Goal: Complete application form: Complete application form

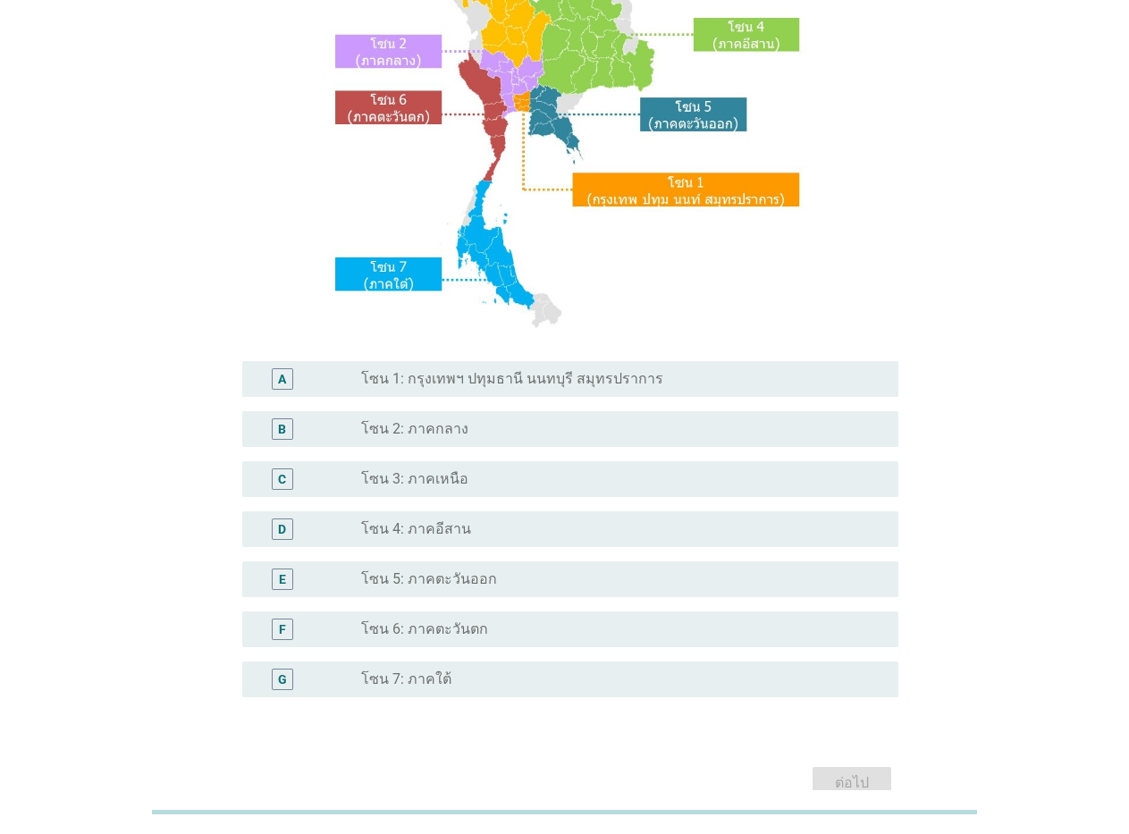
scroll to position [268, 0]
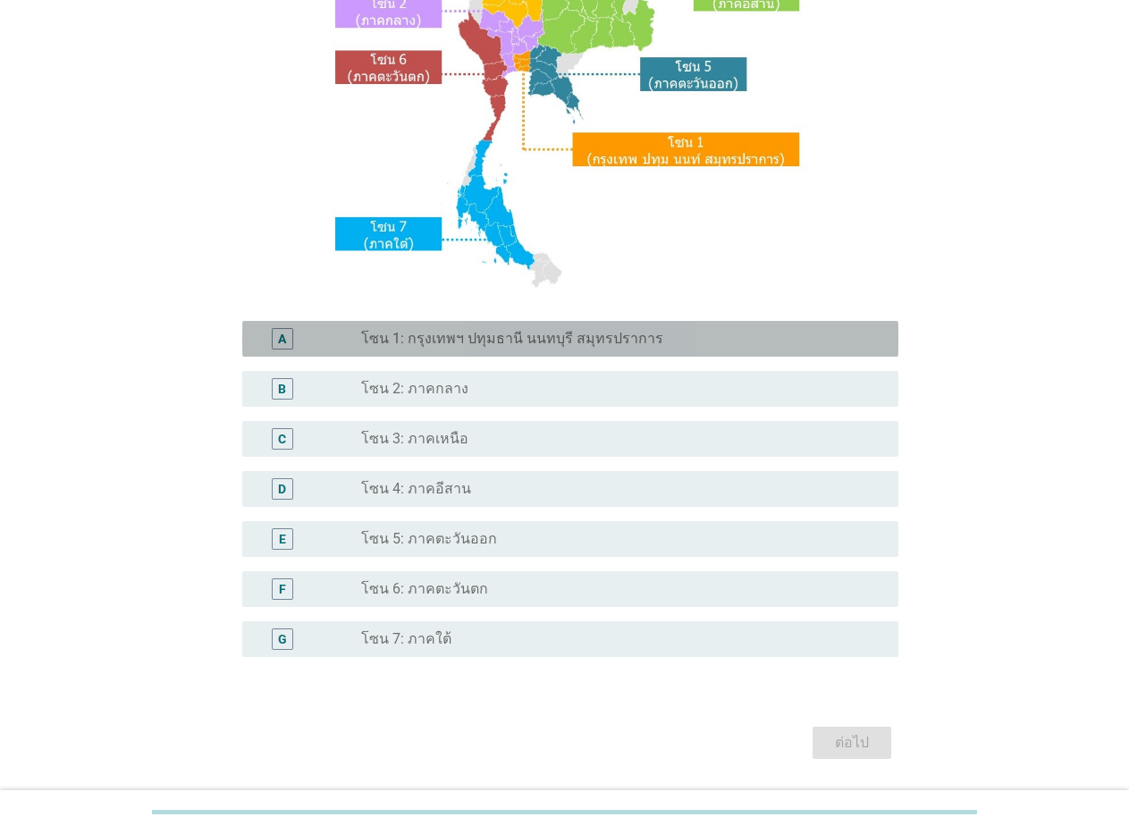
click at [441, 334] on label "โซน 1: กรุงเทพฯ ปทุมธานี นนทบุรี สมุทรปราการ" at bounding box center [512, 339] width 302 height 18
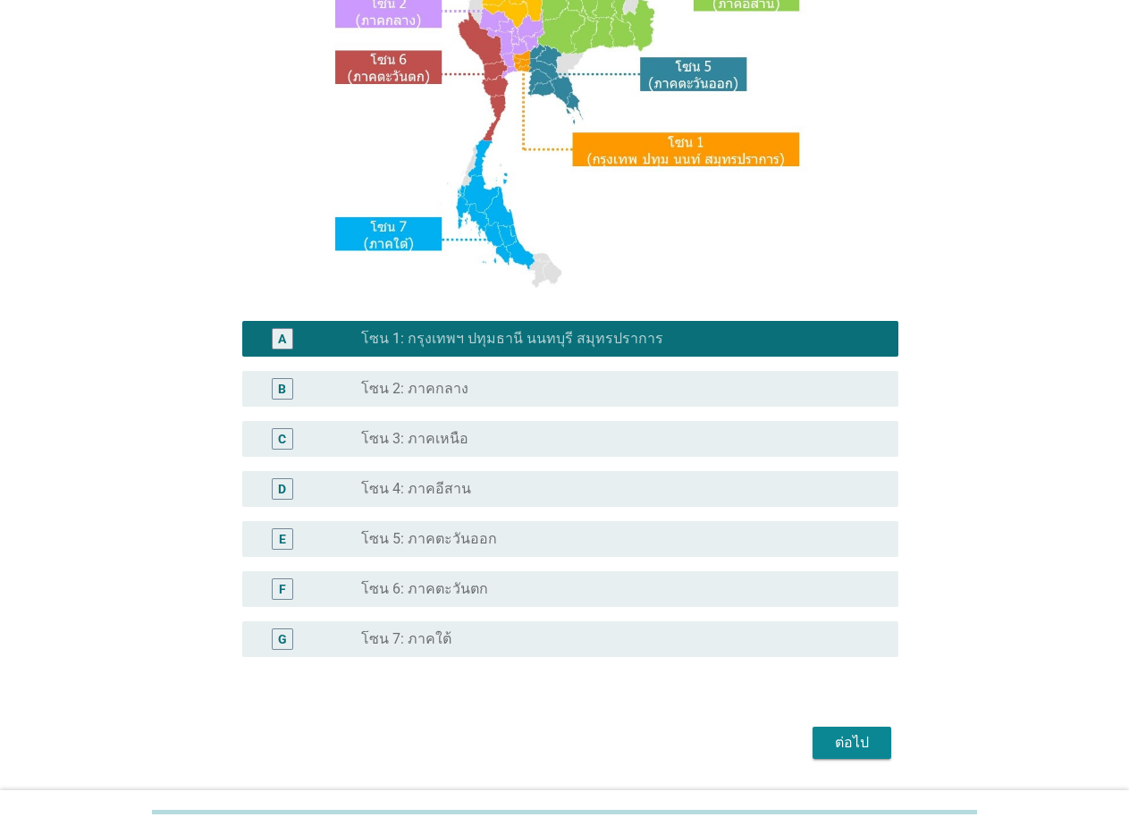
click at [828, 736] on div "ต่อไป" at bounding box center [852, 742] width 50 height 21
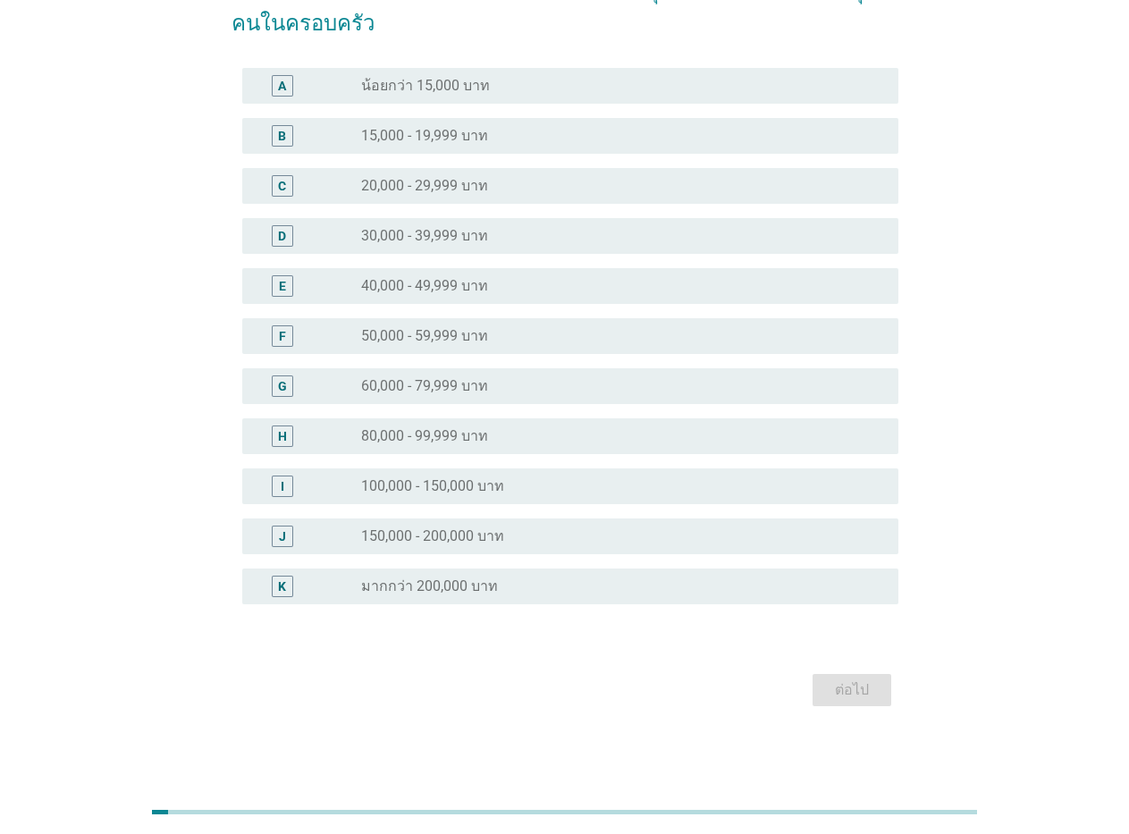
scroll to position [0, 0]
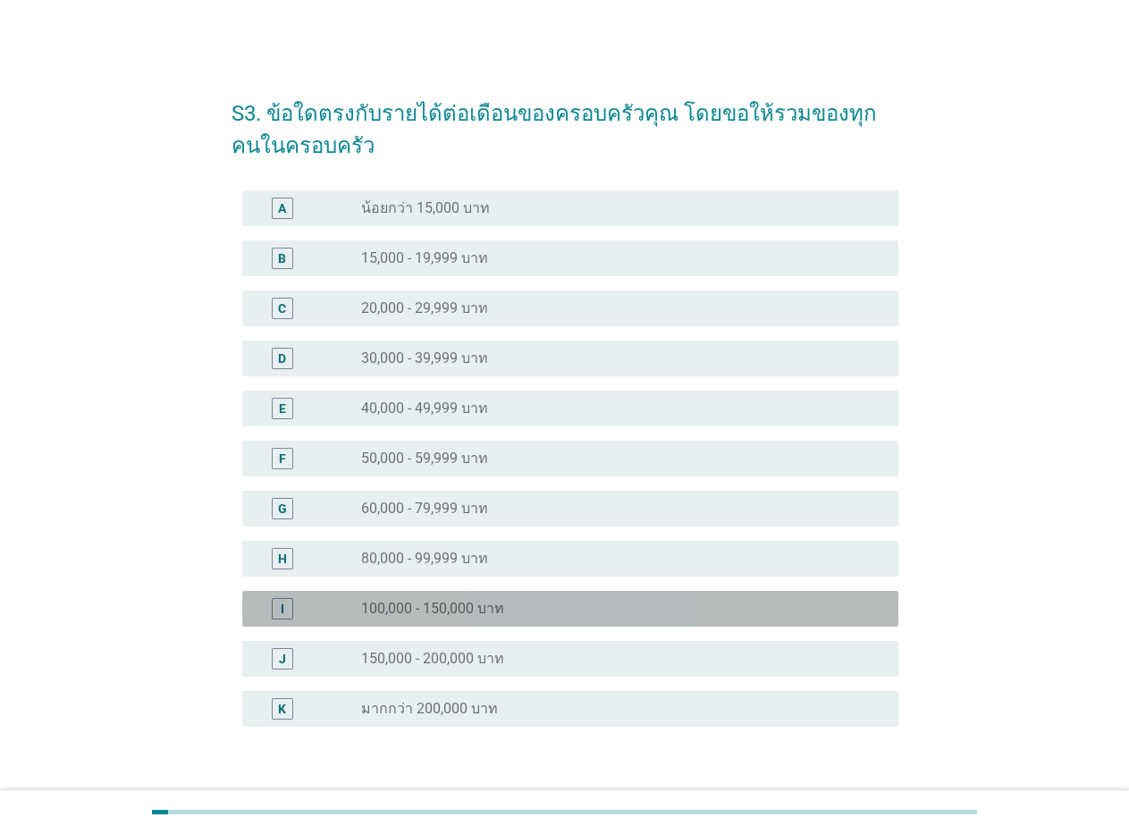
click at [496, 598] on div "radio_button_unchecked 100,000 - 150,000 บาท" at bounding box center [622, 608] width 523 height 21
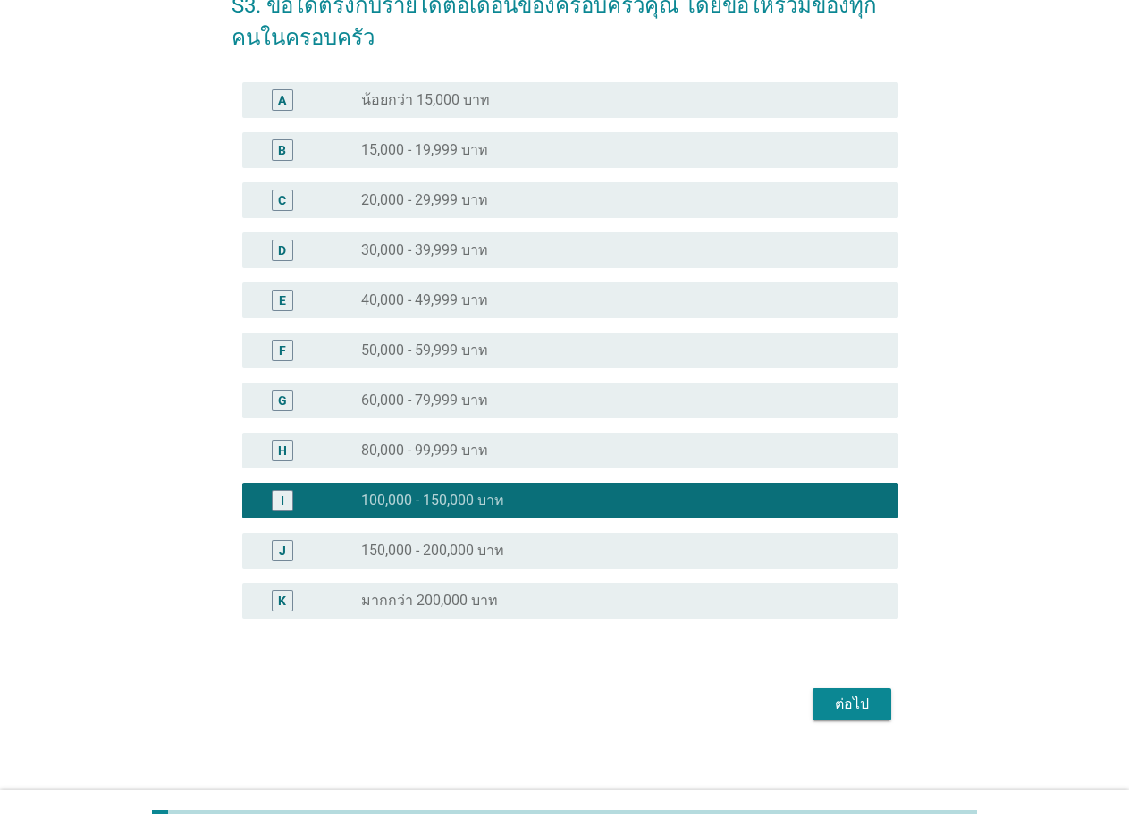
scroll to position [122, 0]
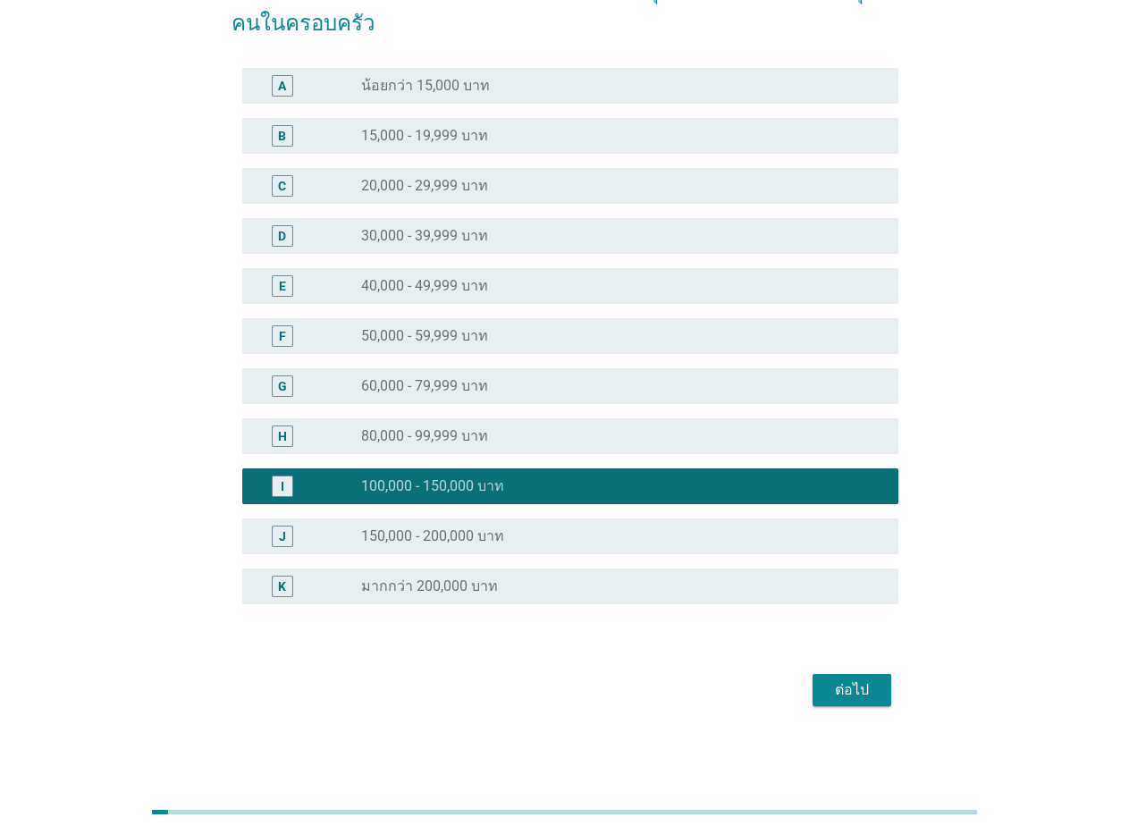
click at [848, 696] on div "ต่อไป" at bounding box center [852, 689] width 50 height 21
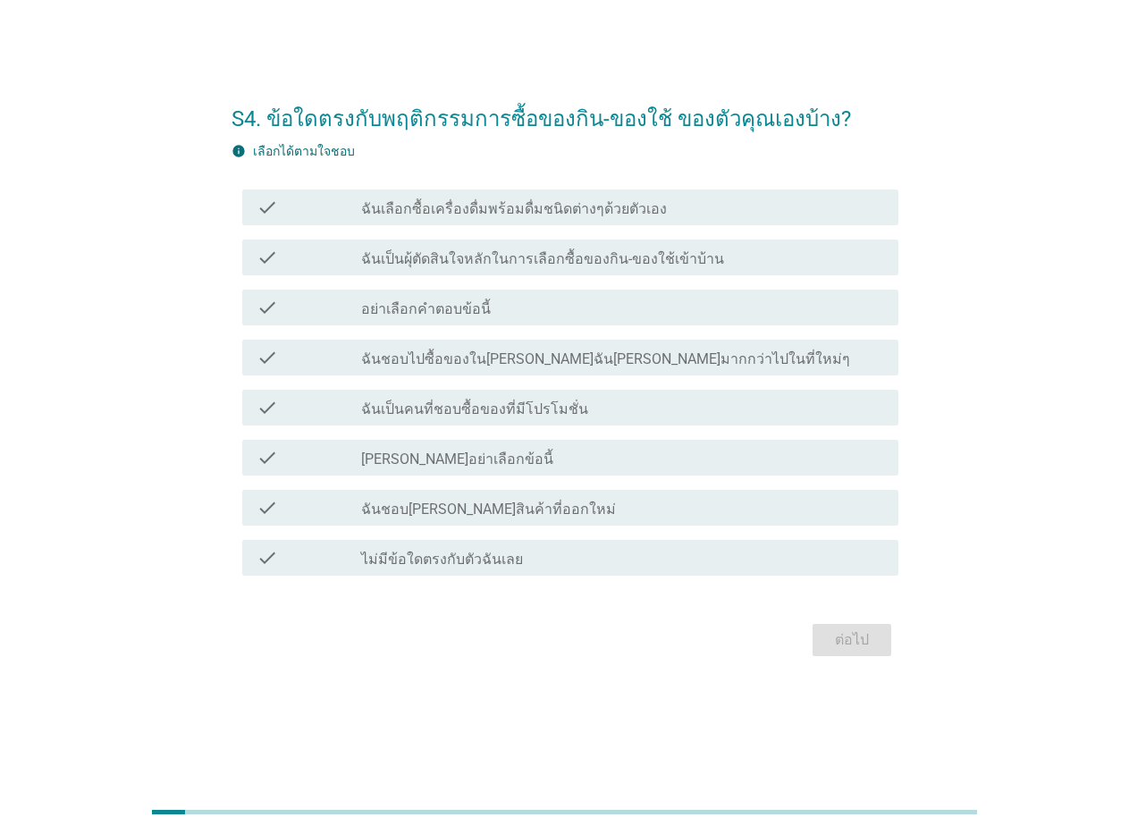
scroll to position [0, 0]
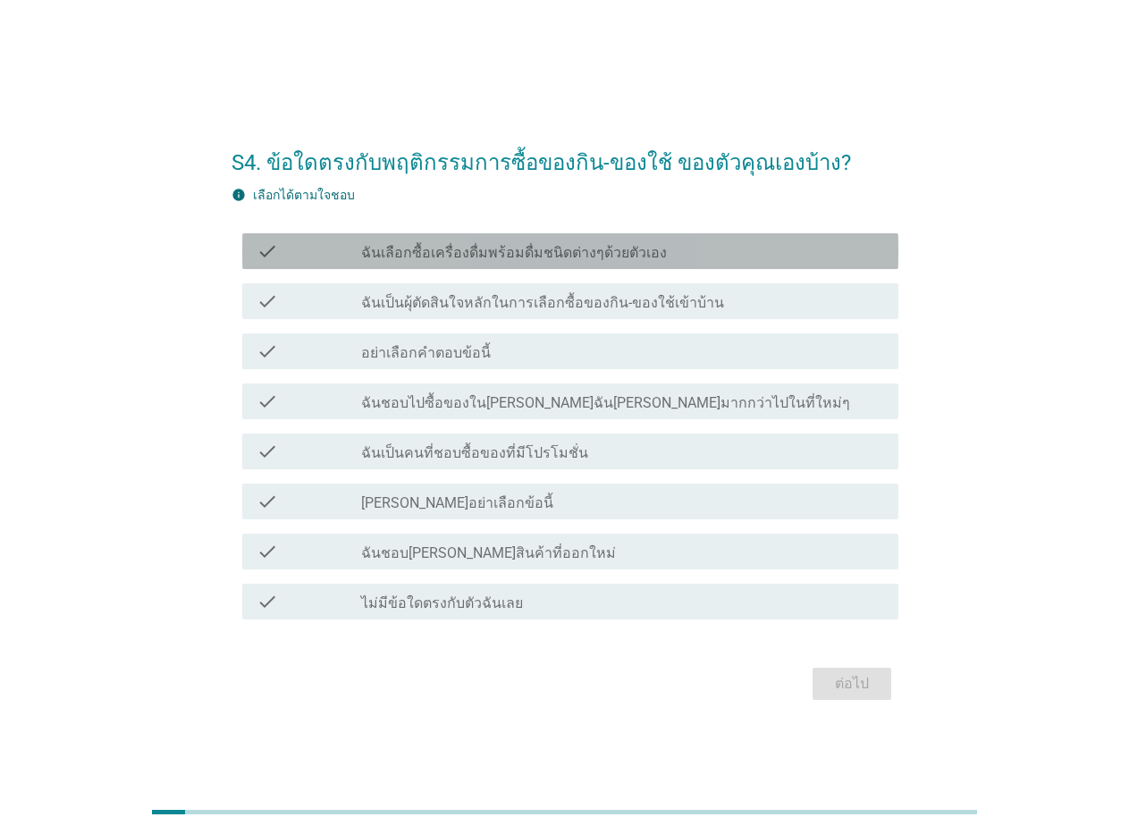
click at [251, 251] on div "check check_box_outline_blank ฉันเลือกซื้อเครื่องดื่มพร้อมดื่มชนิดต่างๆด้วยตัวเ…" at bounding box center [570, 251] width 656 height 36
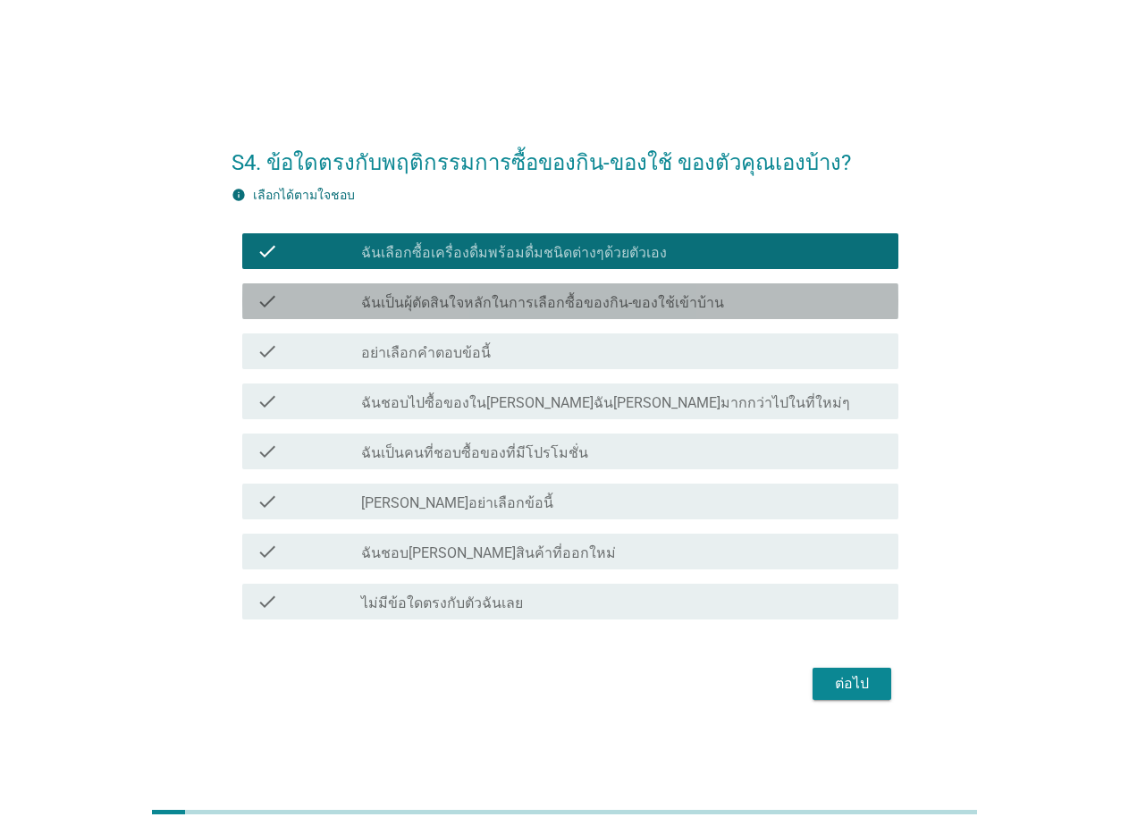
click at [253, 298] on div "check check_box_outline_blank ฉันเป็นผุ้ตัดสินใจหลักในการเลือกซื้อของกิน-ของใช้…" at bounding box center [570, 301] width 656 height 36
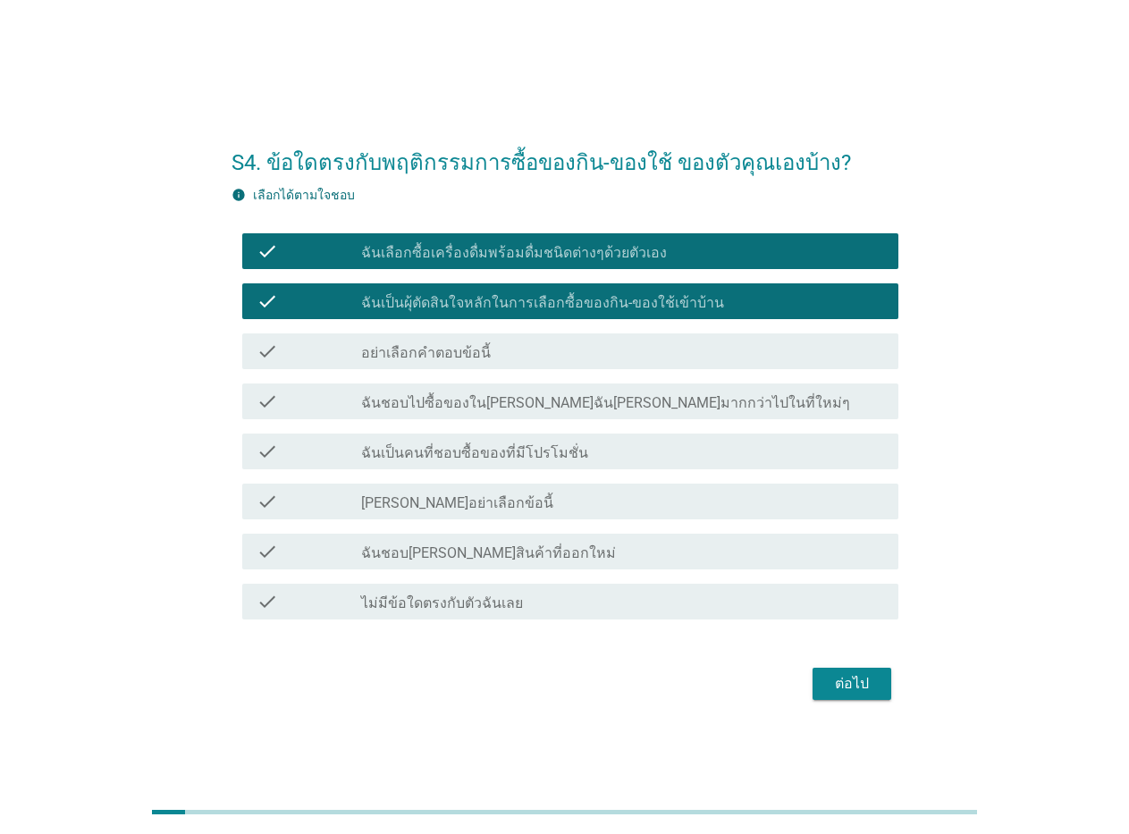
click at [264, 551] on icon "check" at bounding box center [266, 551] width 21 height 21
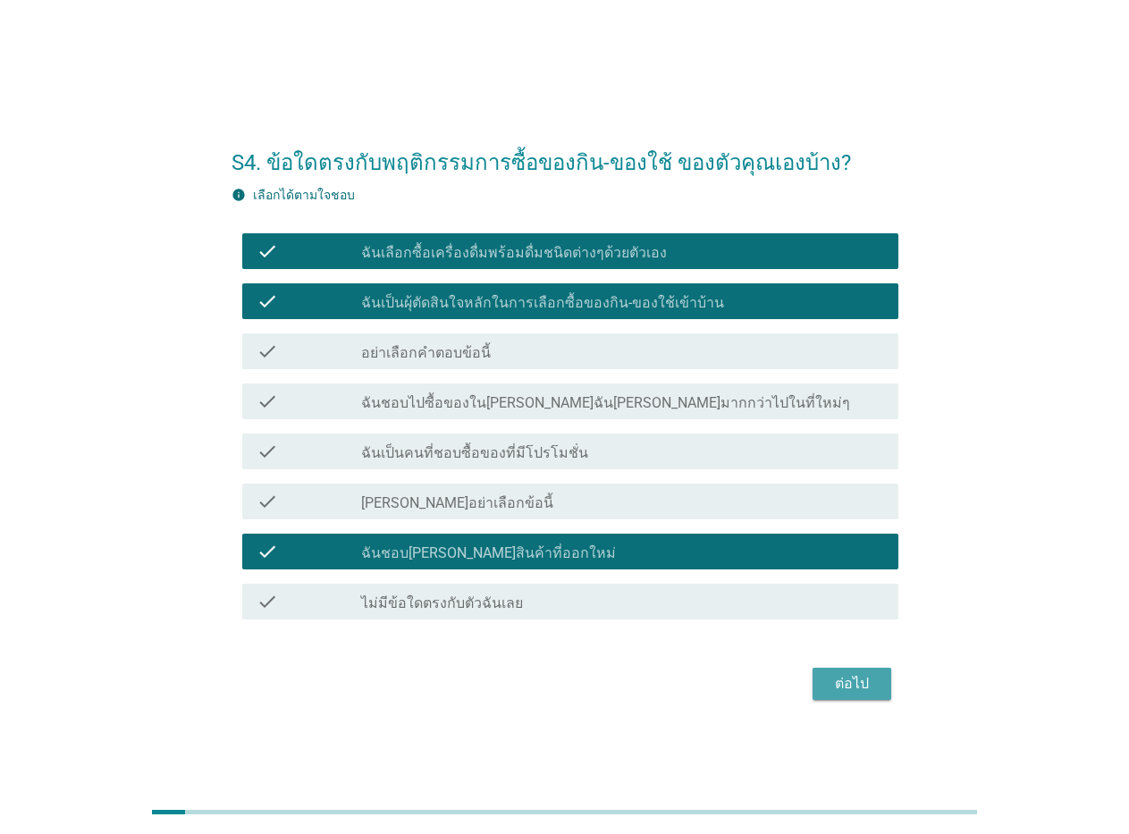
click at [858, 670] on button "ต่อไป" at bounding box center [851, 684] width 79 height 32
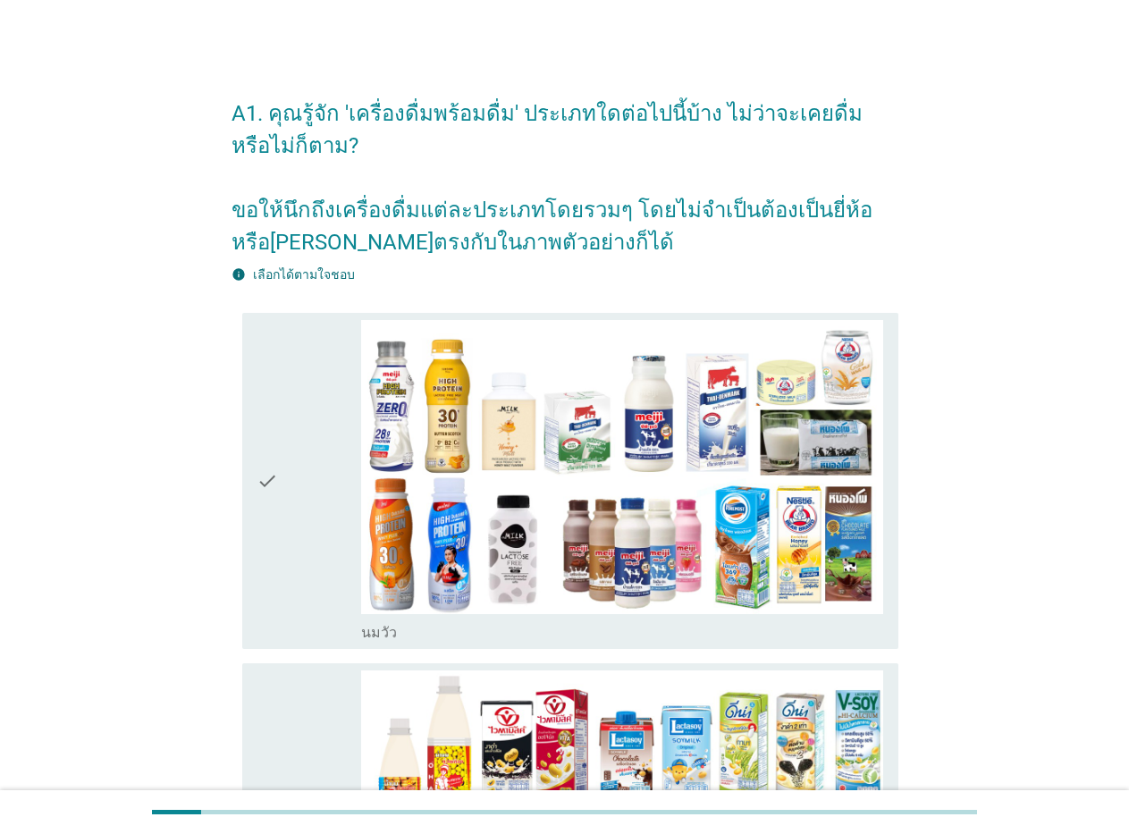
click at [267, 483] on icon "check" at bounding box center [266, 481] width 21 height 322
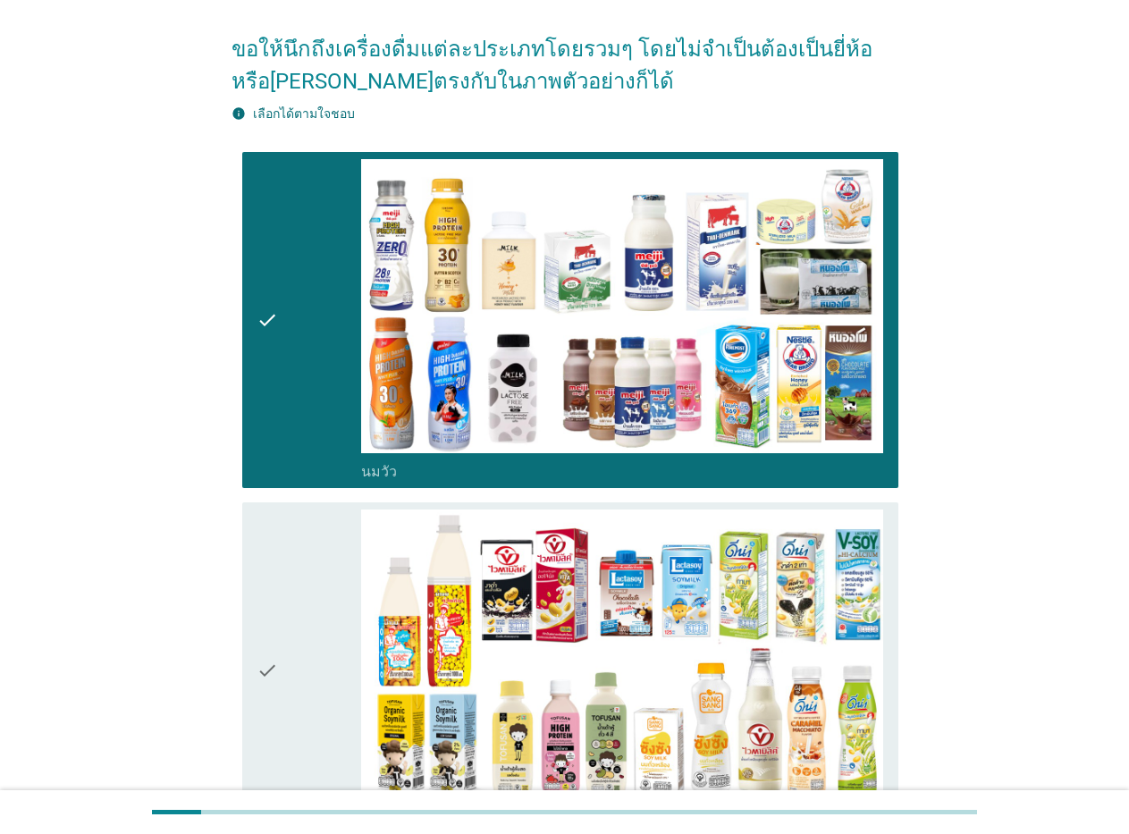
scroll to position [179, 0]
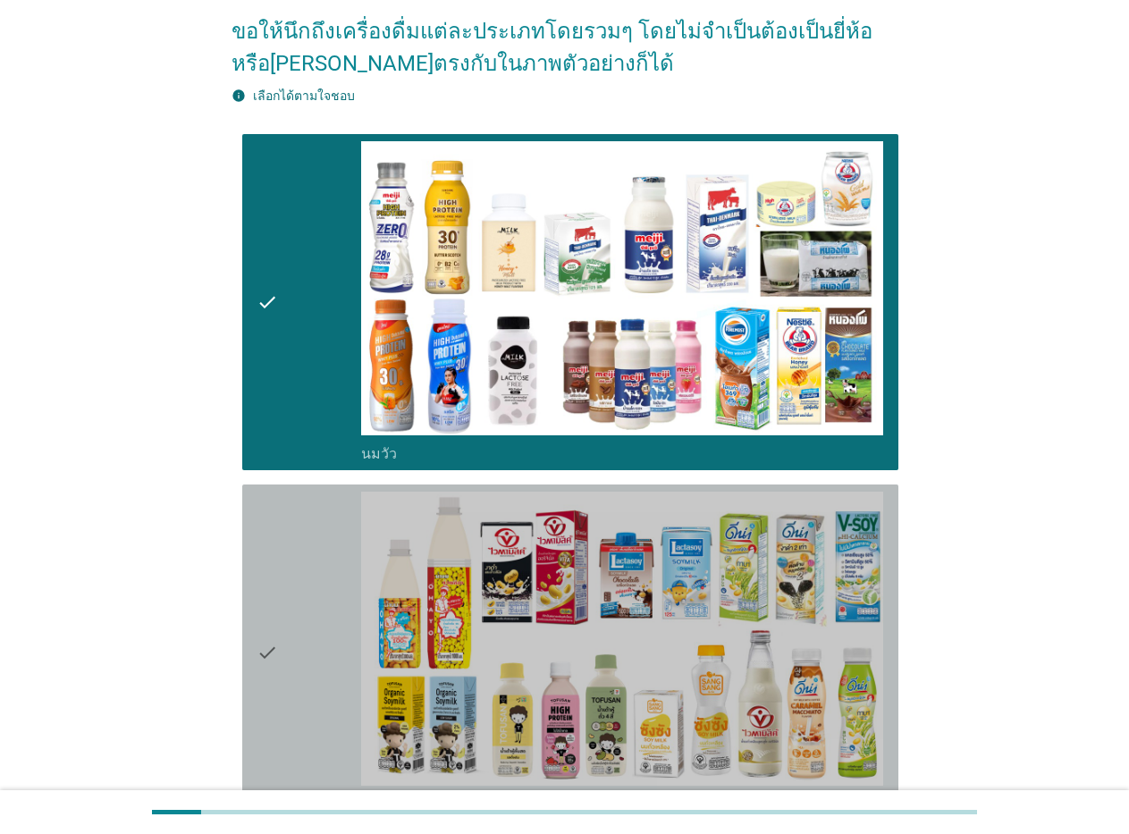
click at [273, 646] on icon "check" at bounding box center [266, 653] width 21 height 322
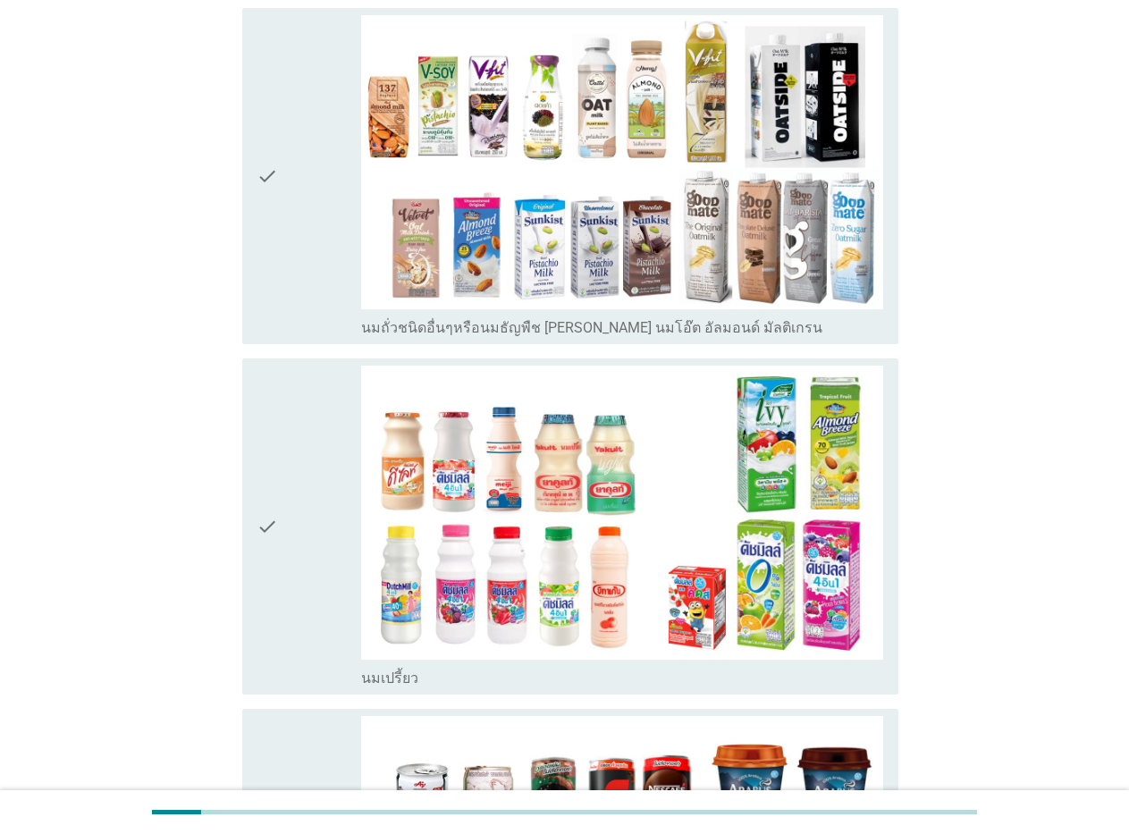
scroll to position [1072, 0]
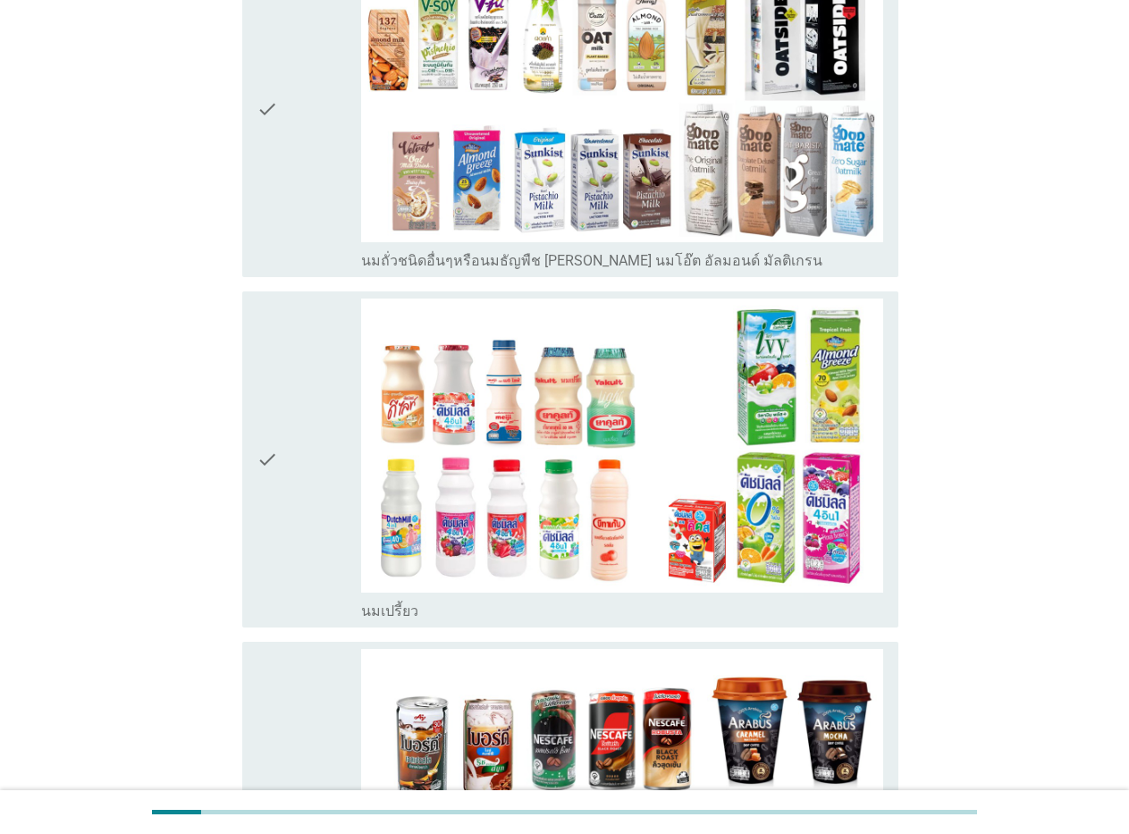
click at [260, 458] on icon "check" at bounding box center [266, 459] width 21 height 322
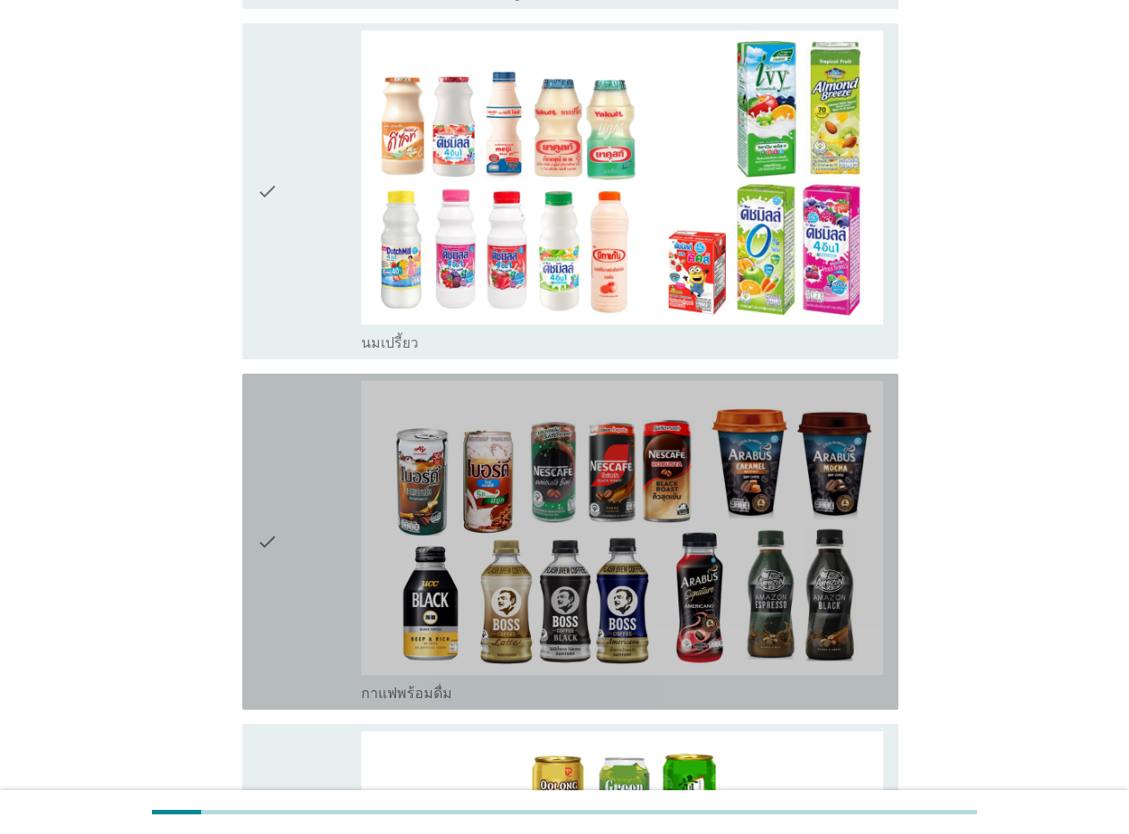
click at [262, 551] on icon "check" at bounding box center [266, 542] width 21 height 322
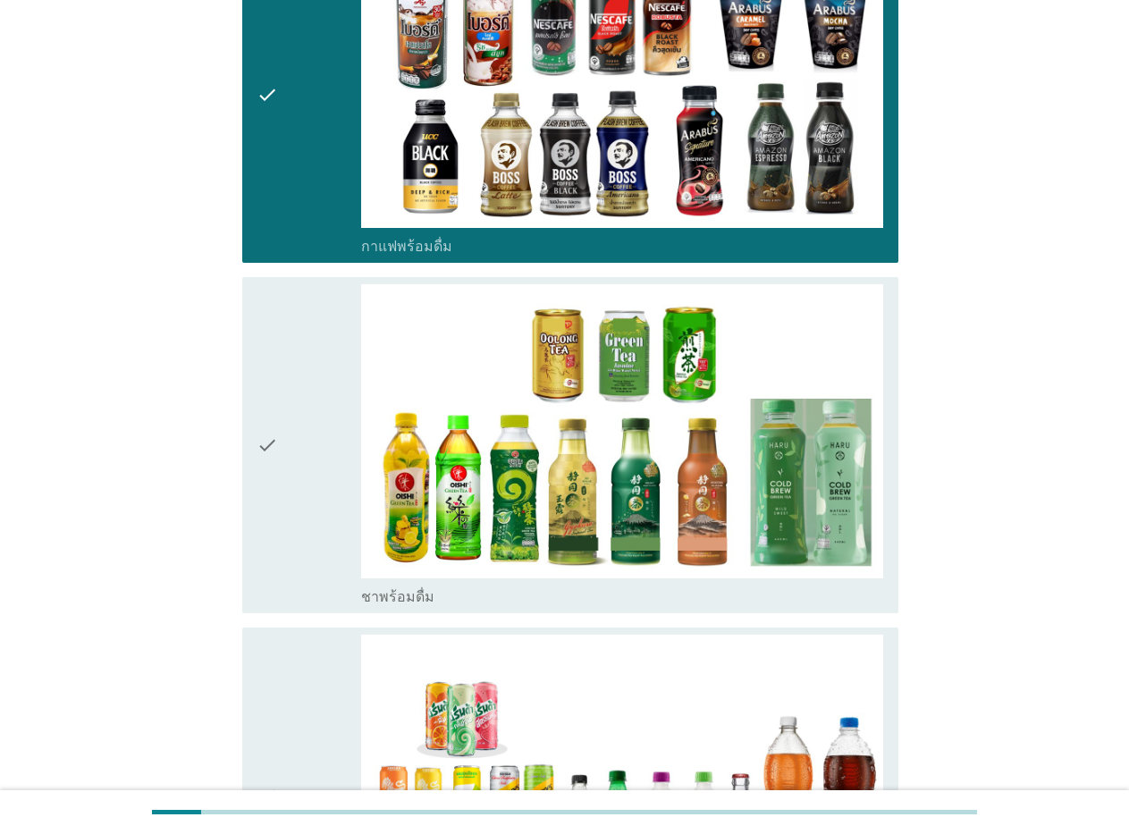
scroll to position [1877, 0]
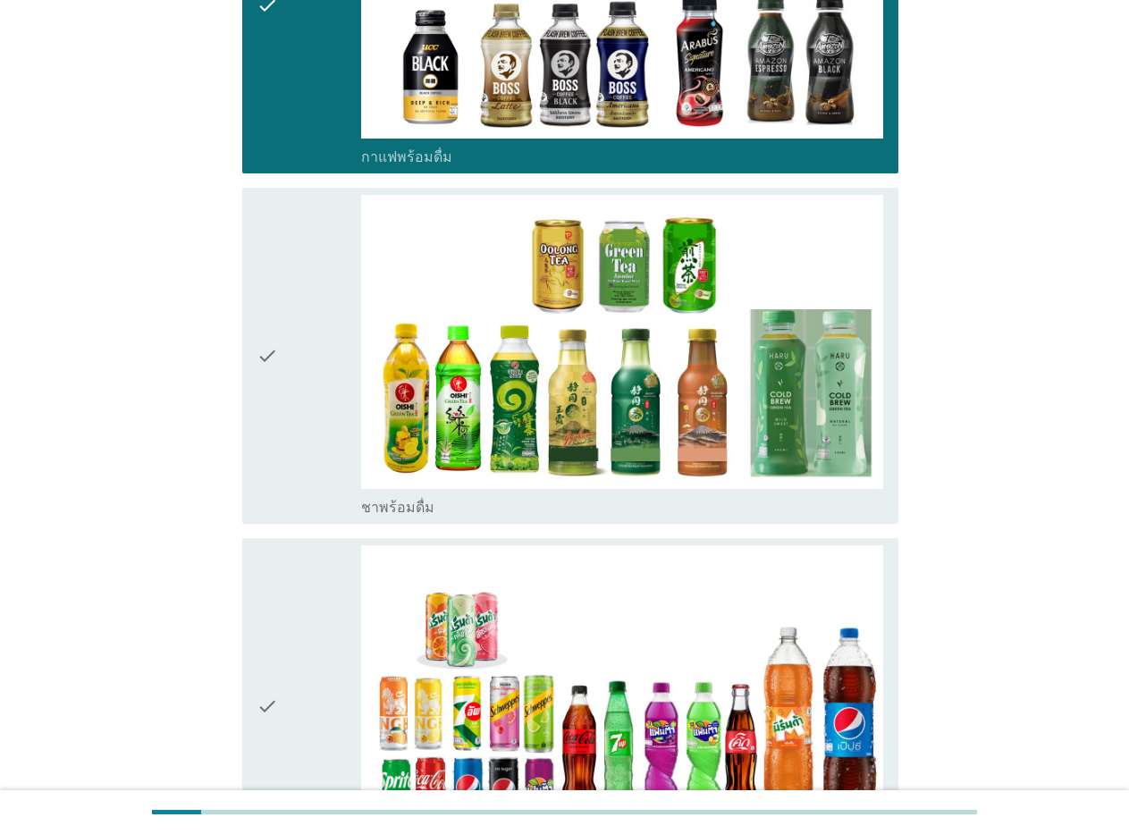
click at [265, 358] on icon "check" at bounding box center [266, 356] width 21 height 322
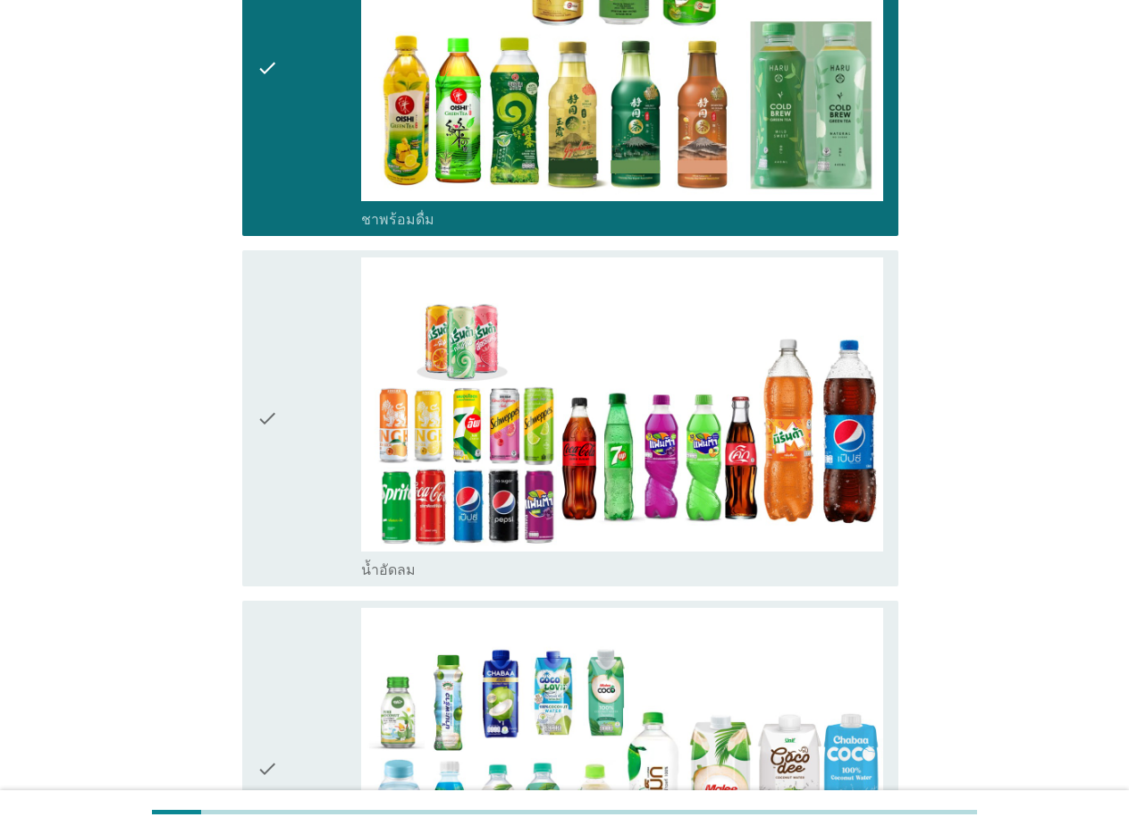
scroll to position [2234, 0]
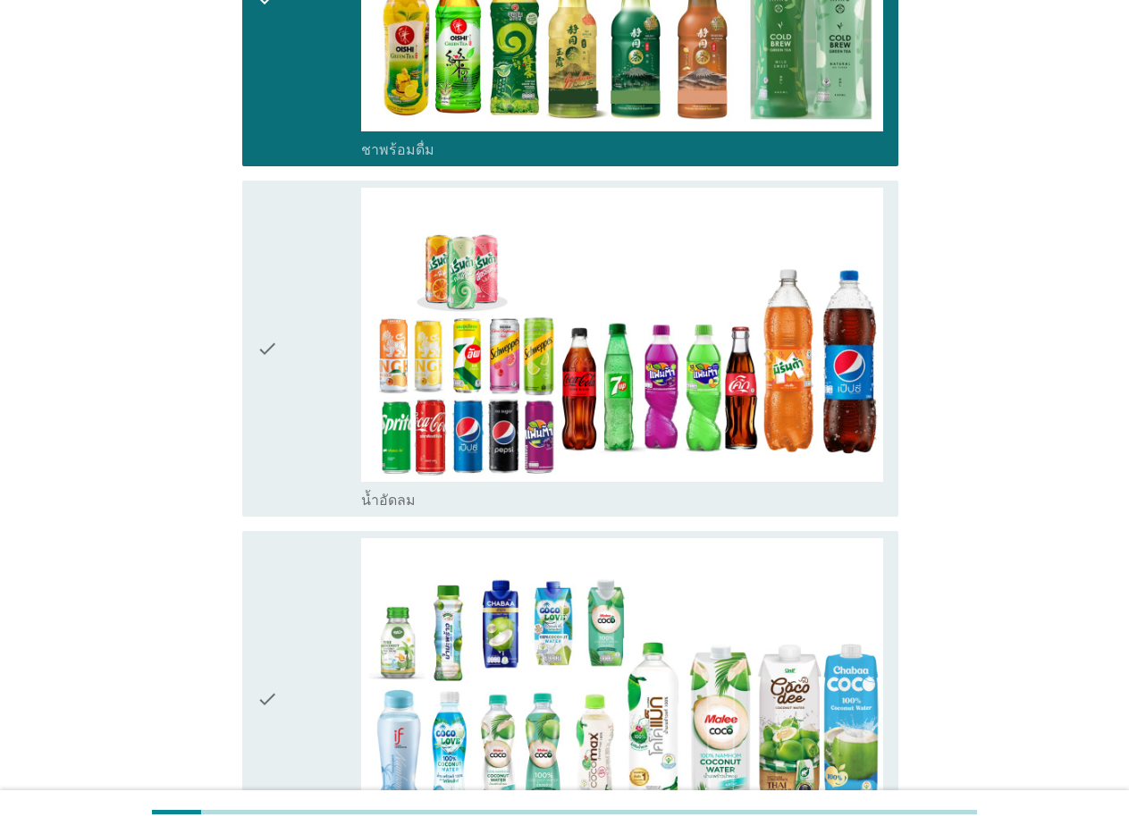
click at [265, 375] on icon "check" at bounding box center [266, 349] width 21 height 322
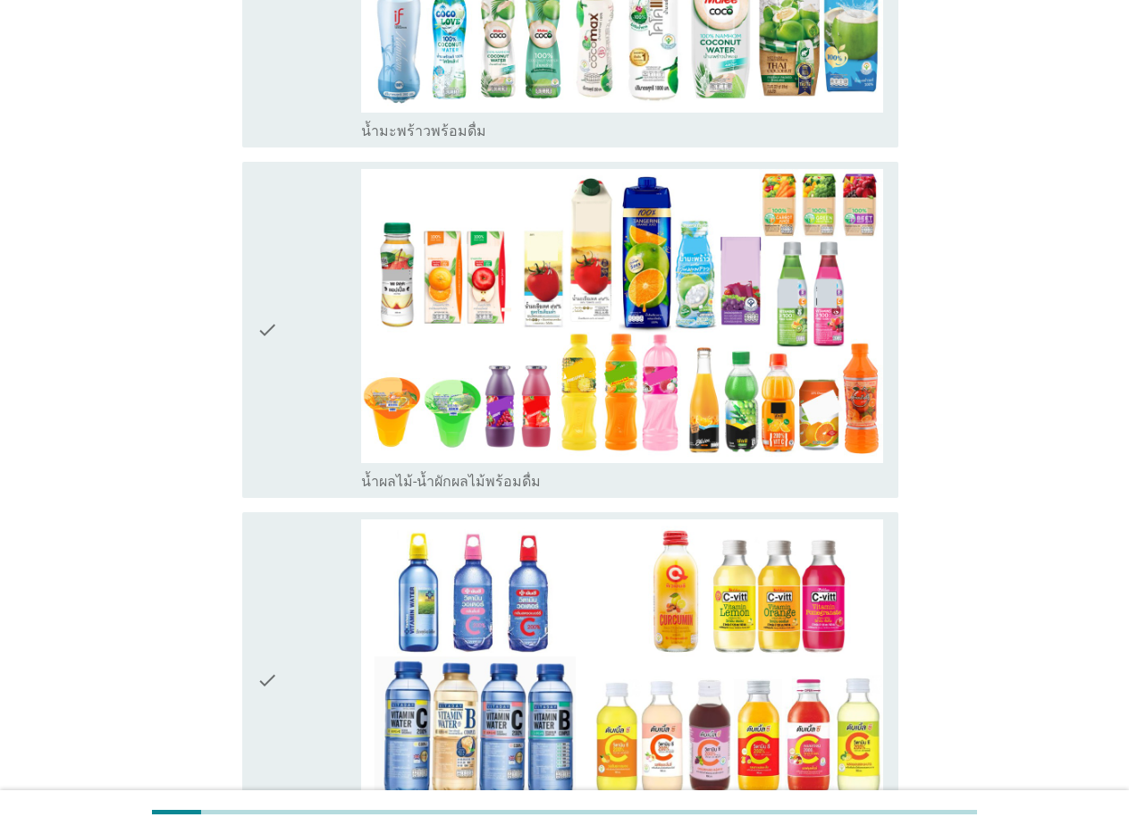
scroll to position [3038, 0]
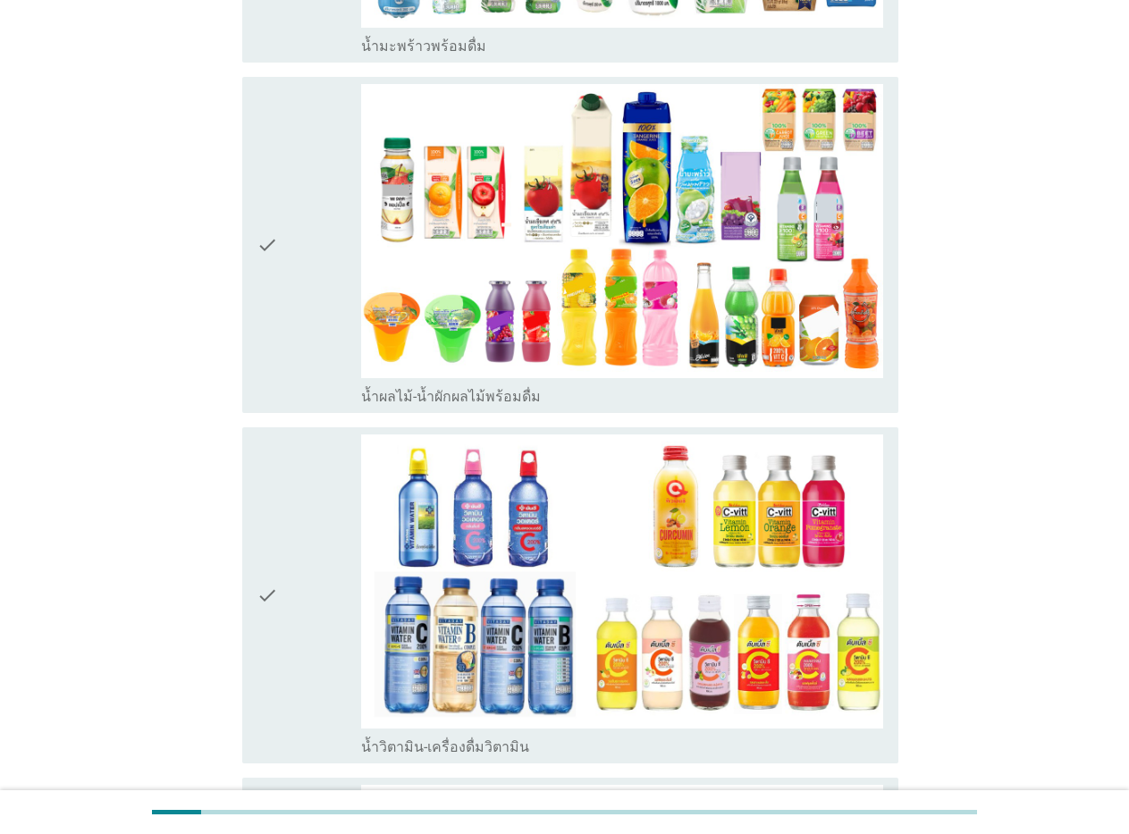
click at [271, 247] on icon "check" at bounding box center [266, 245] width 21 height 322
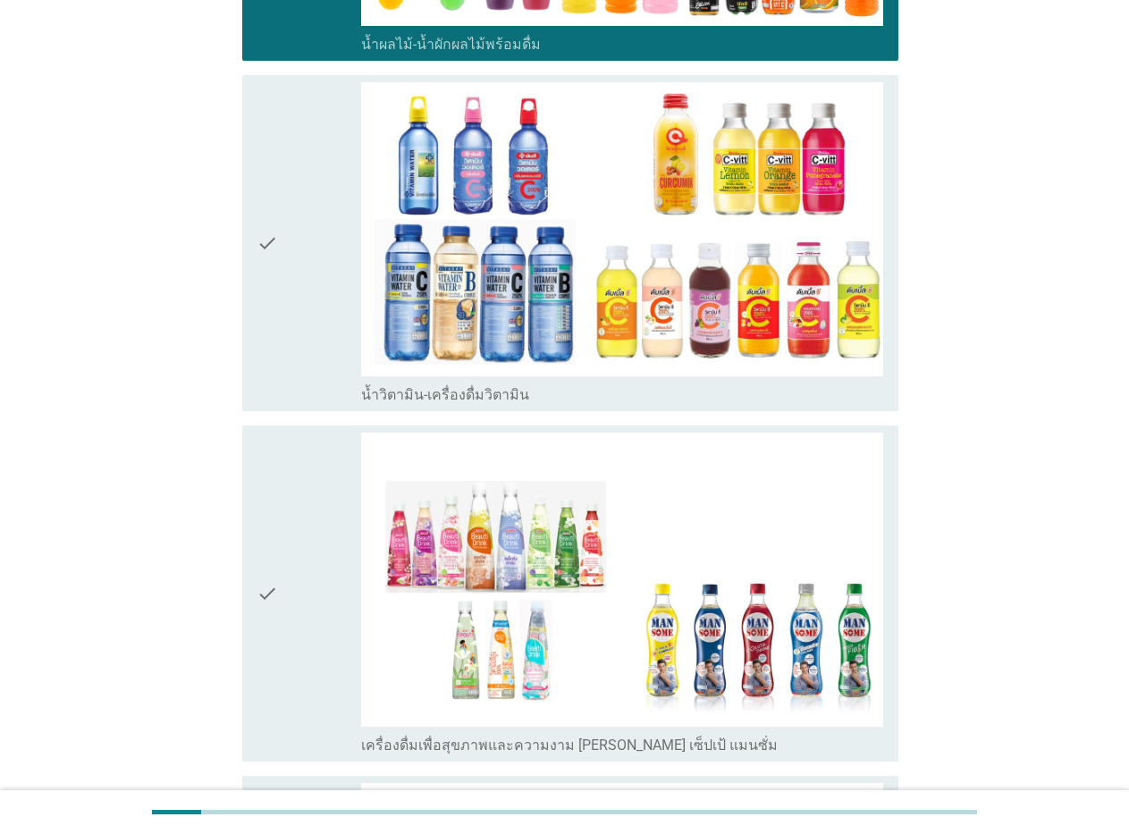
scroll to position [3396, 0]
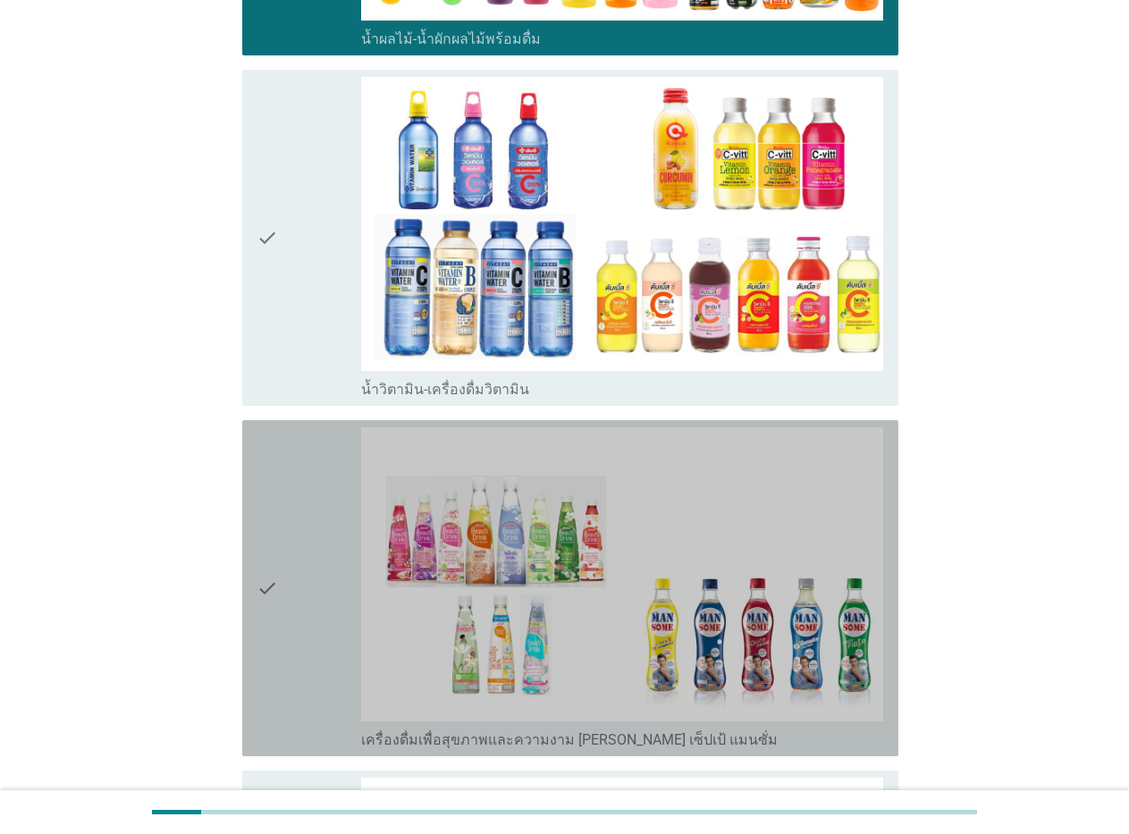
click at [270, 598] on icon "check" at bounding box center [266, 588] width 21 height 322
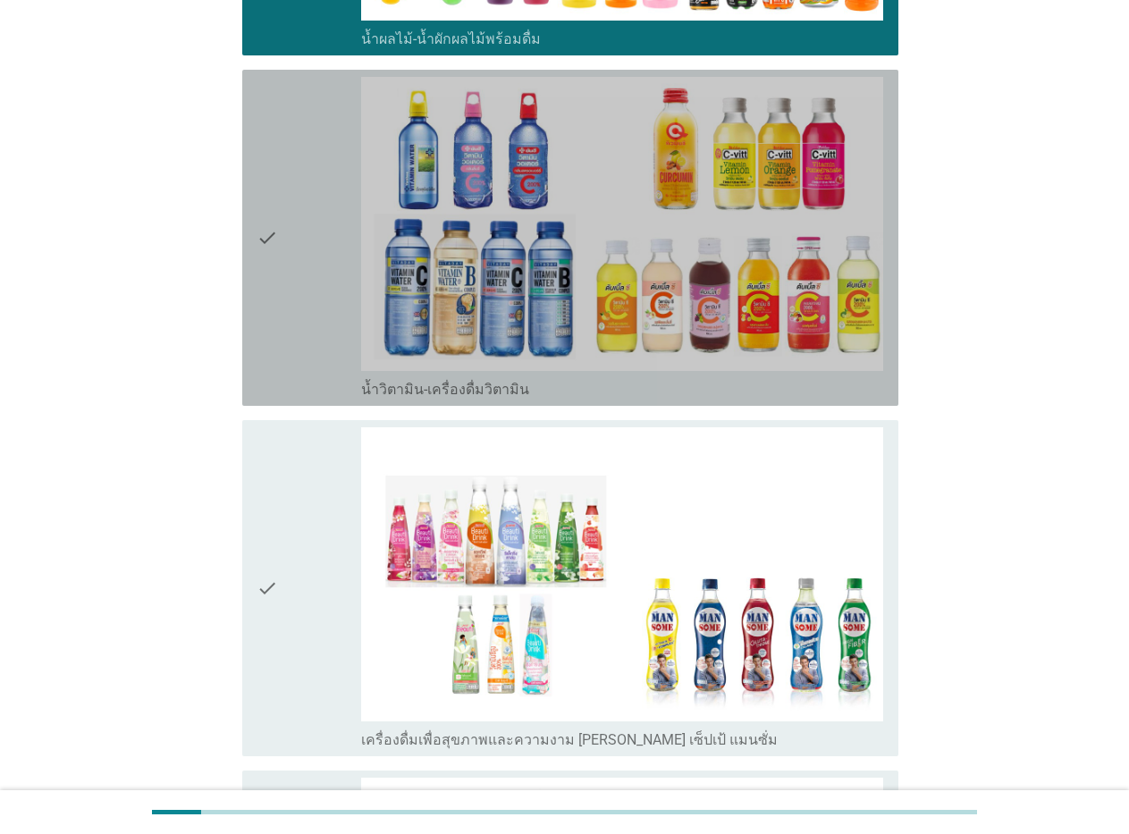
click at [265, 172] on icon "check" at bounding box center [266, 238] width 21 height 322
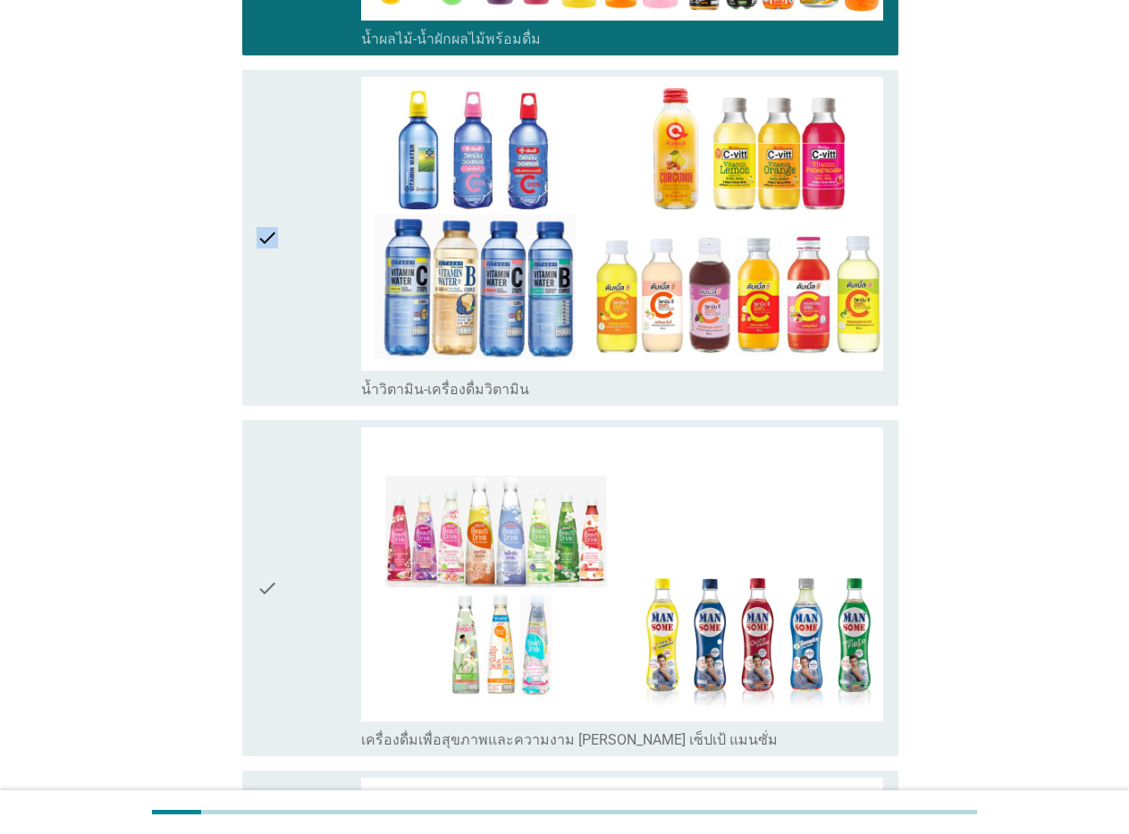
click at [264, 239] on icon "check" at bounding box center [266, 238] width 21 height 322
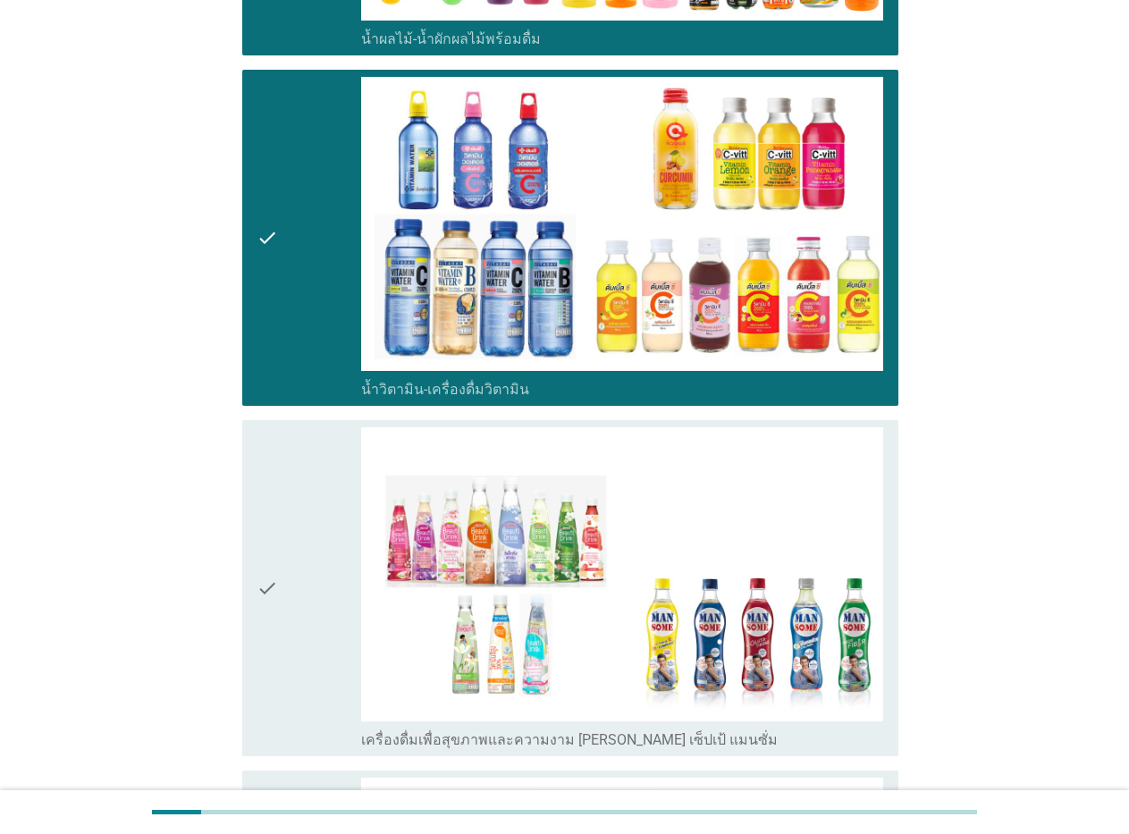
click at [259, 586] on icon "check" at bounding box center [266, 588] width 21 height 322
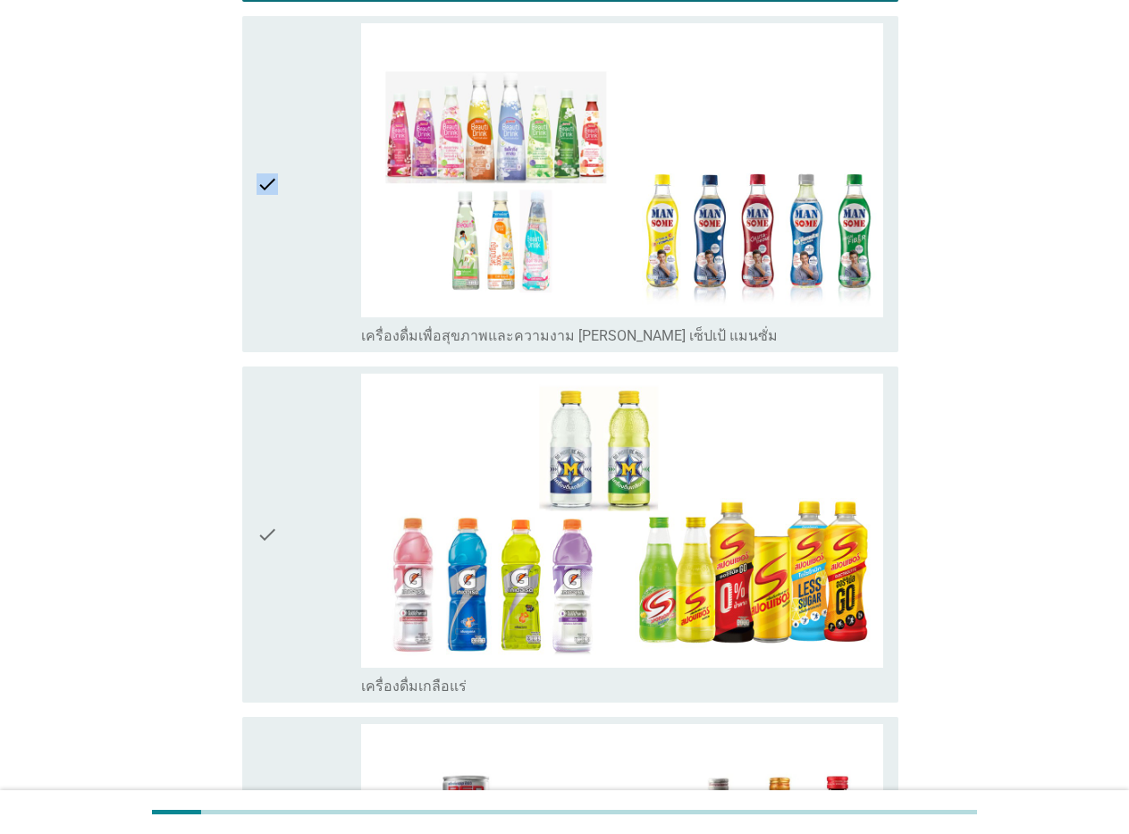
scroll to position [3843, 0]
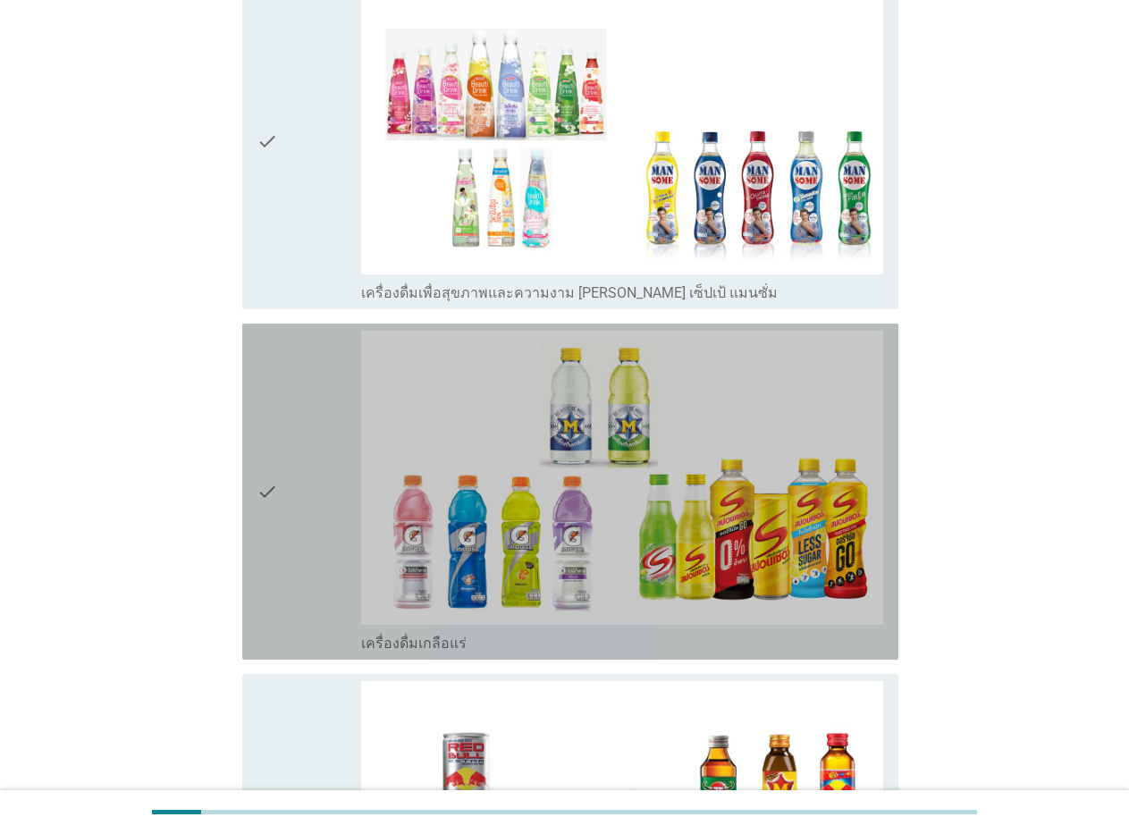
click at [268, 492] on icon "check" at bounding box center [266, 492] width 21 height 322
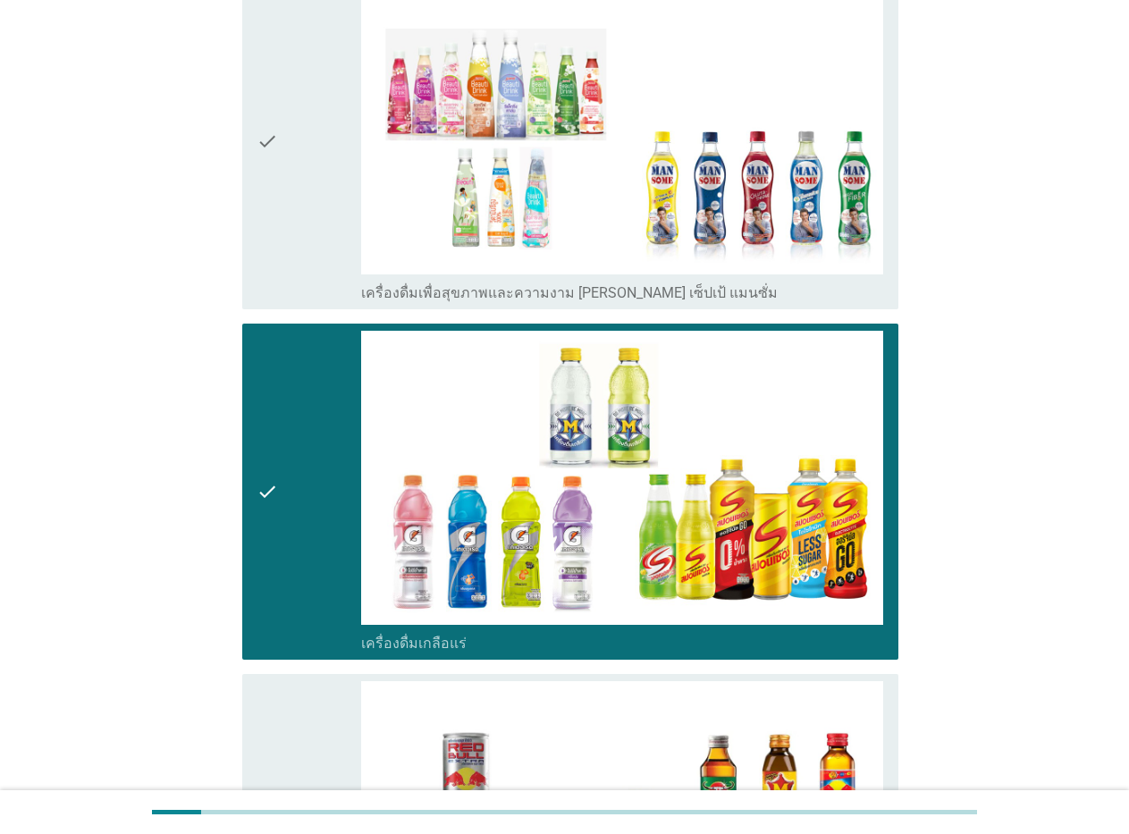
scroll to position [4200, 0]
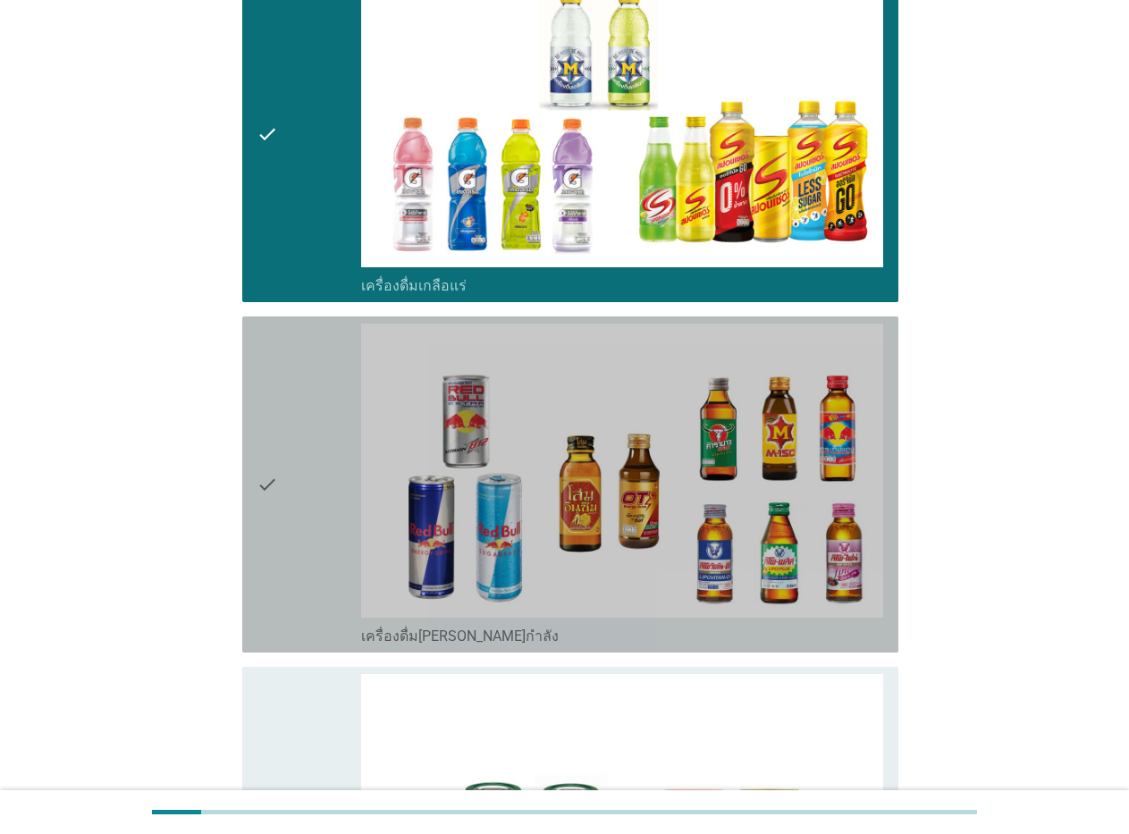
click at [268, 492] on icon "check" at bounding box center [266, 484] width 21 height 322
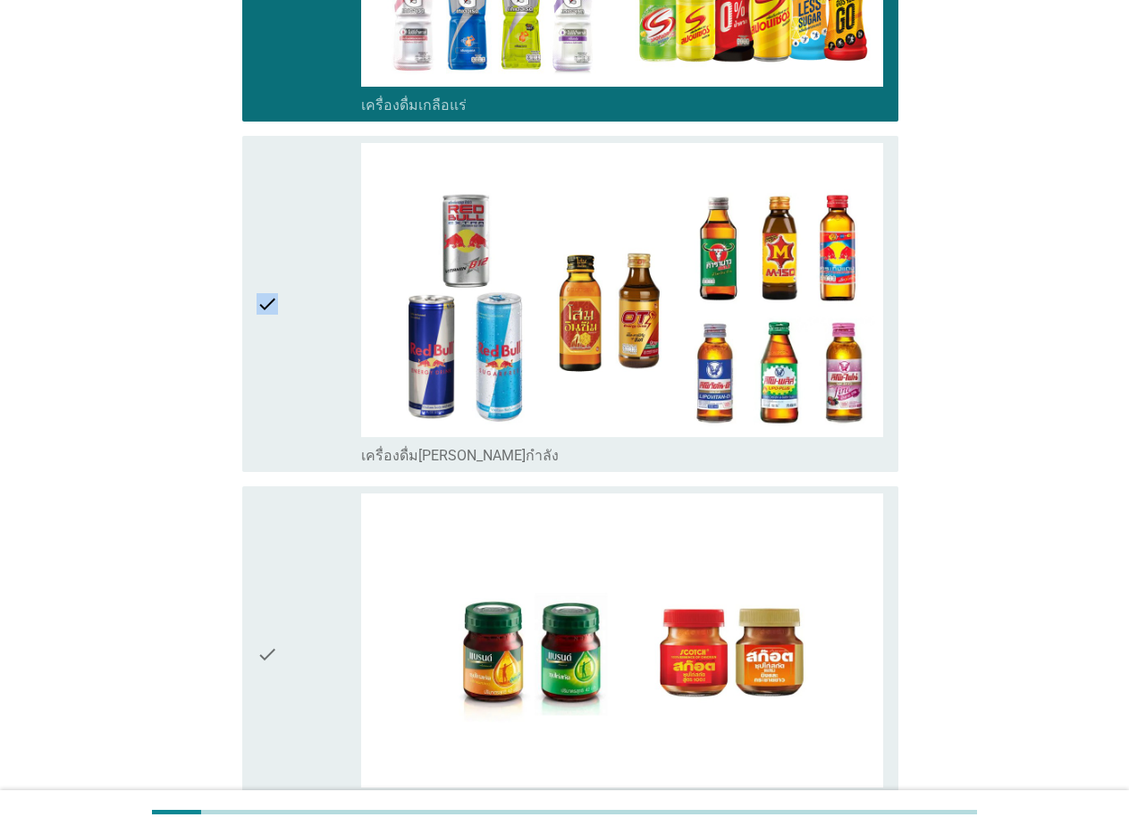
scroll to position [4379, 0]
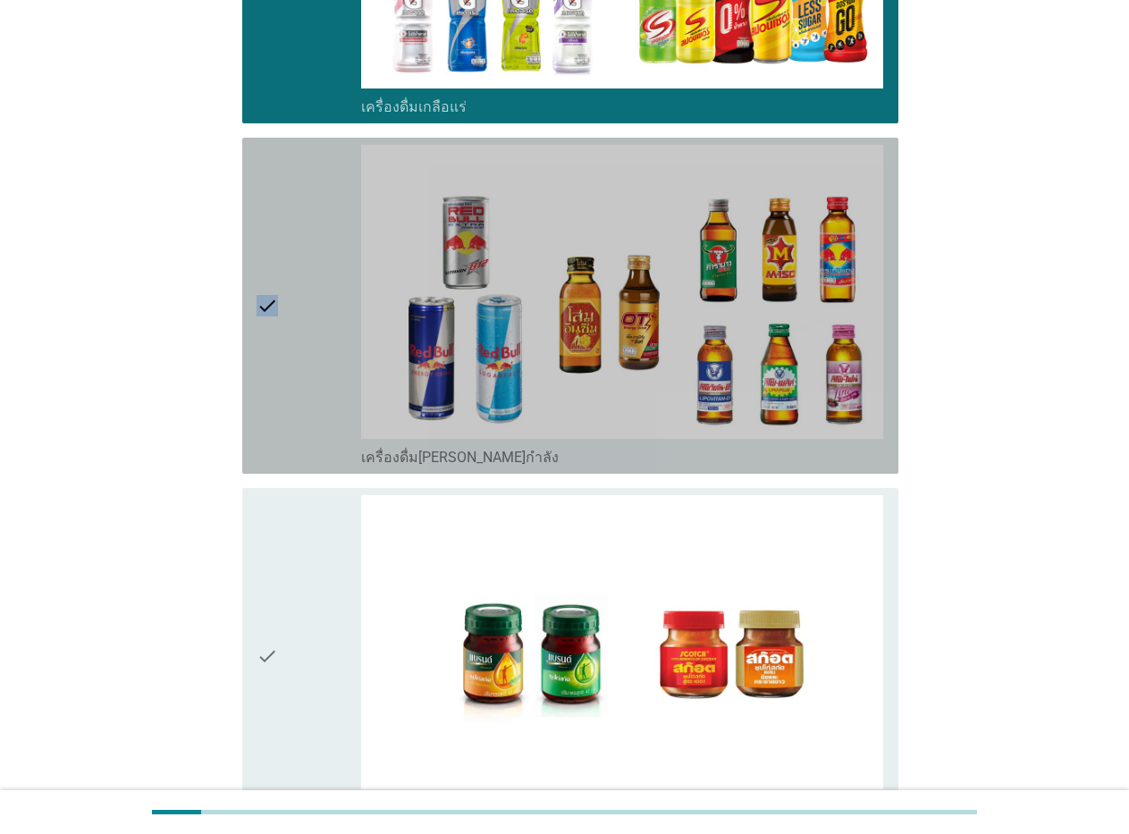
click at [262, 308] on icon "check" at bounding box center [266, 306] width 21 height 322
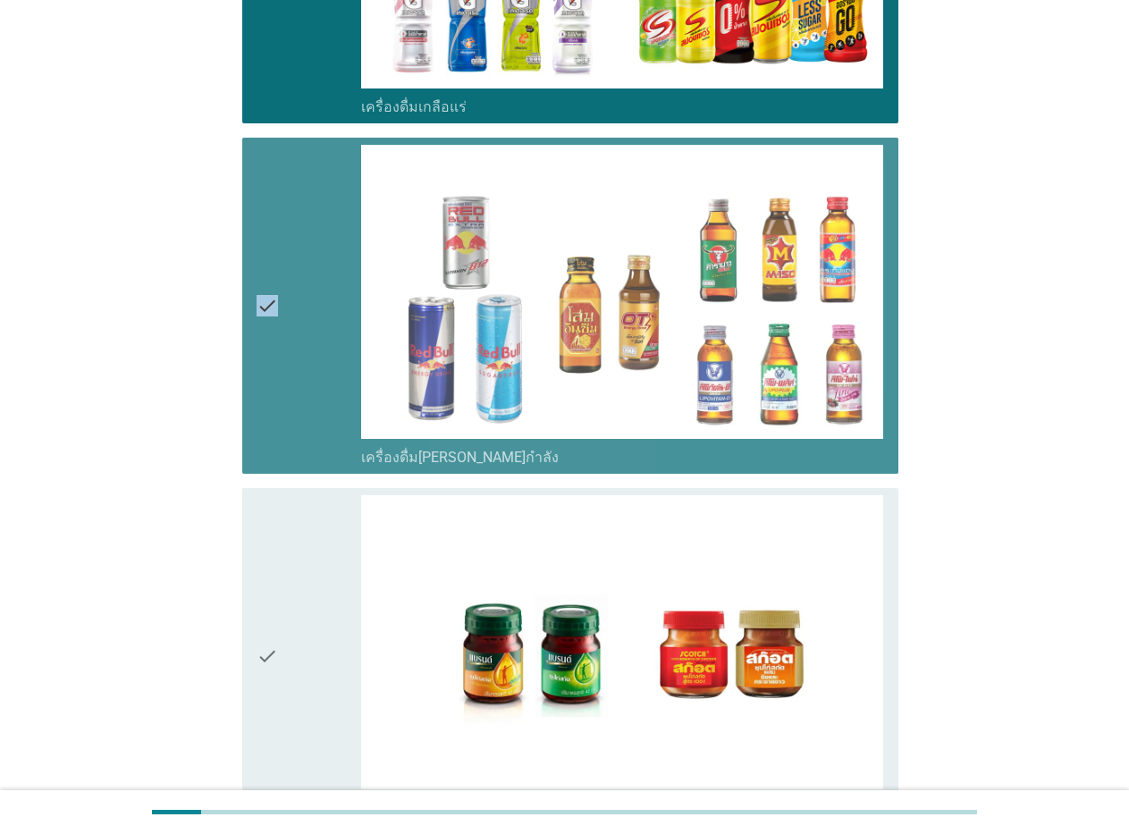
click at [262, 308] on icon "check" at bounding box center [266, 306] width 21 height 322
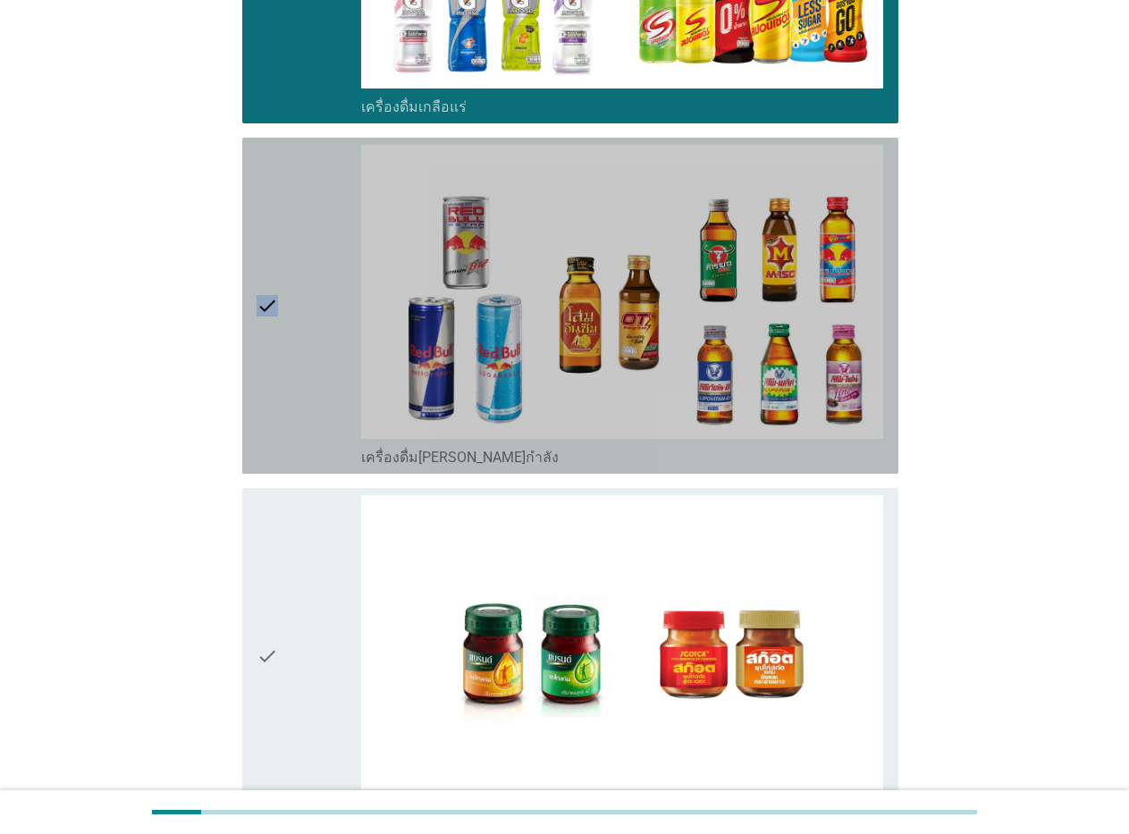
click at [262, 308] on icon "check" at bounding box center [266, 306] width 21 height 322
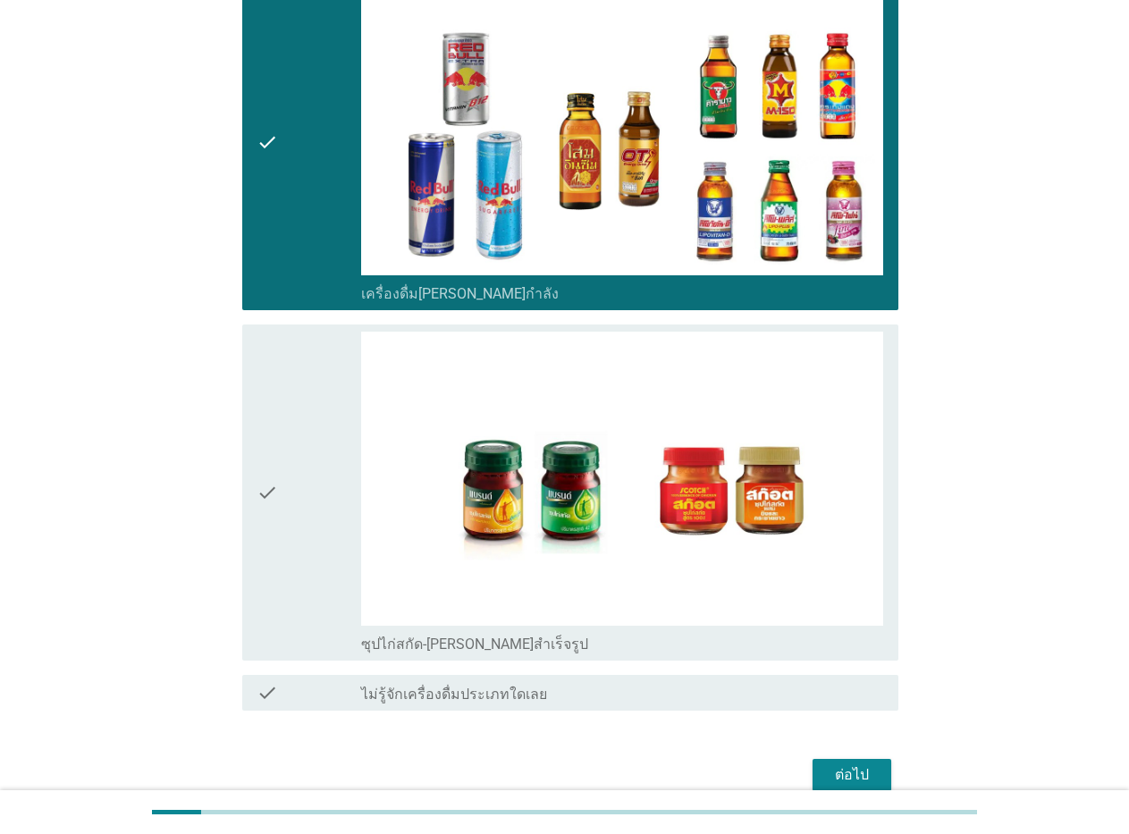
scroll to position [4558, 0]
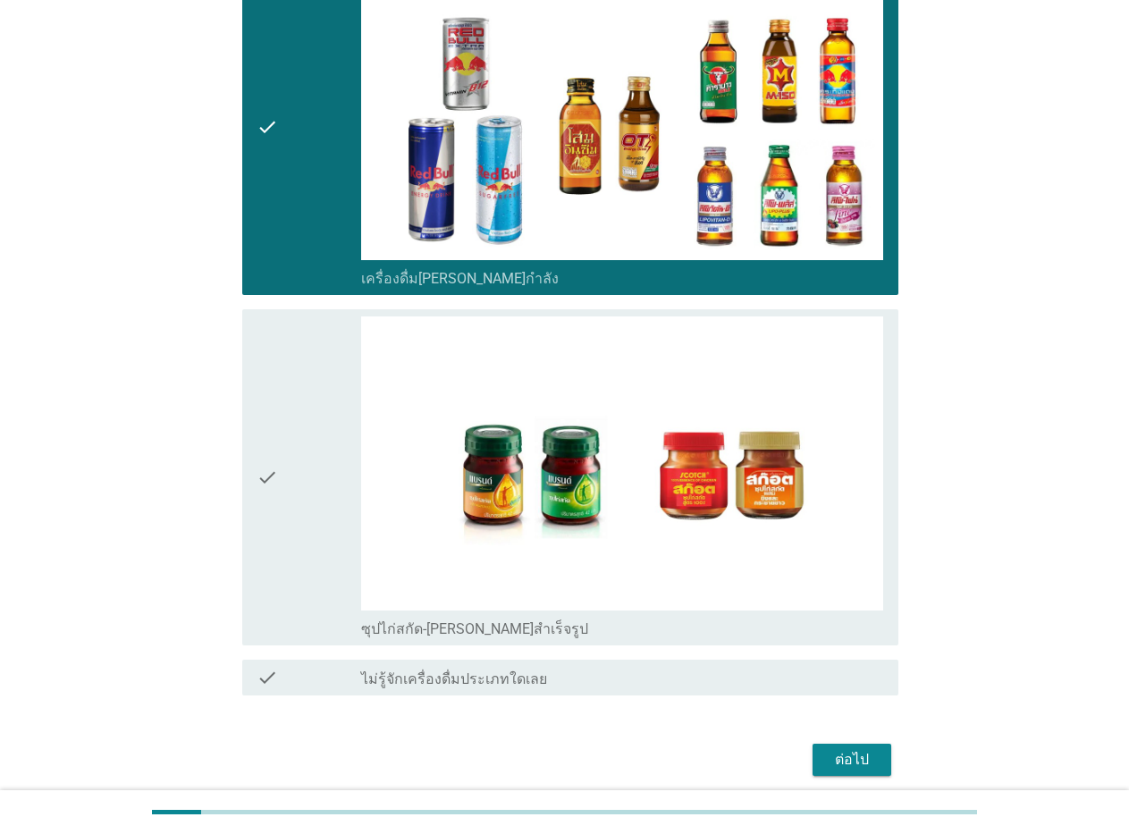
click at [266, 477] on icon "check" at bounding box center [266, 477] width 21 height 322
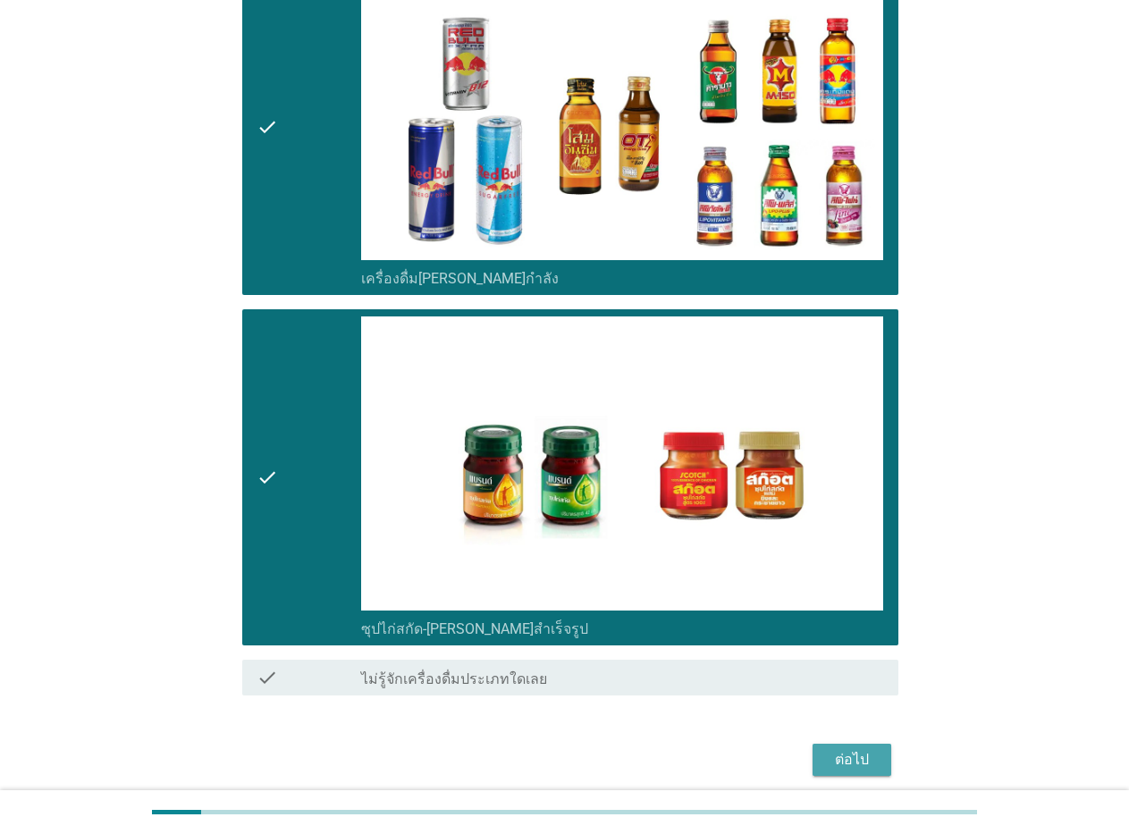
click at [839, 760] on div "ต่อไป" at bounding box center [852, 759] width 50 height 21
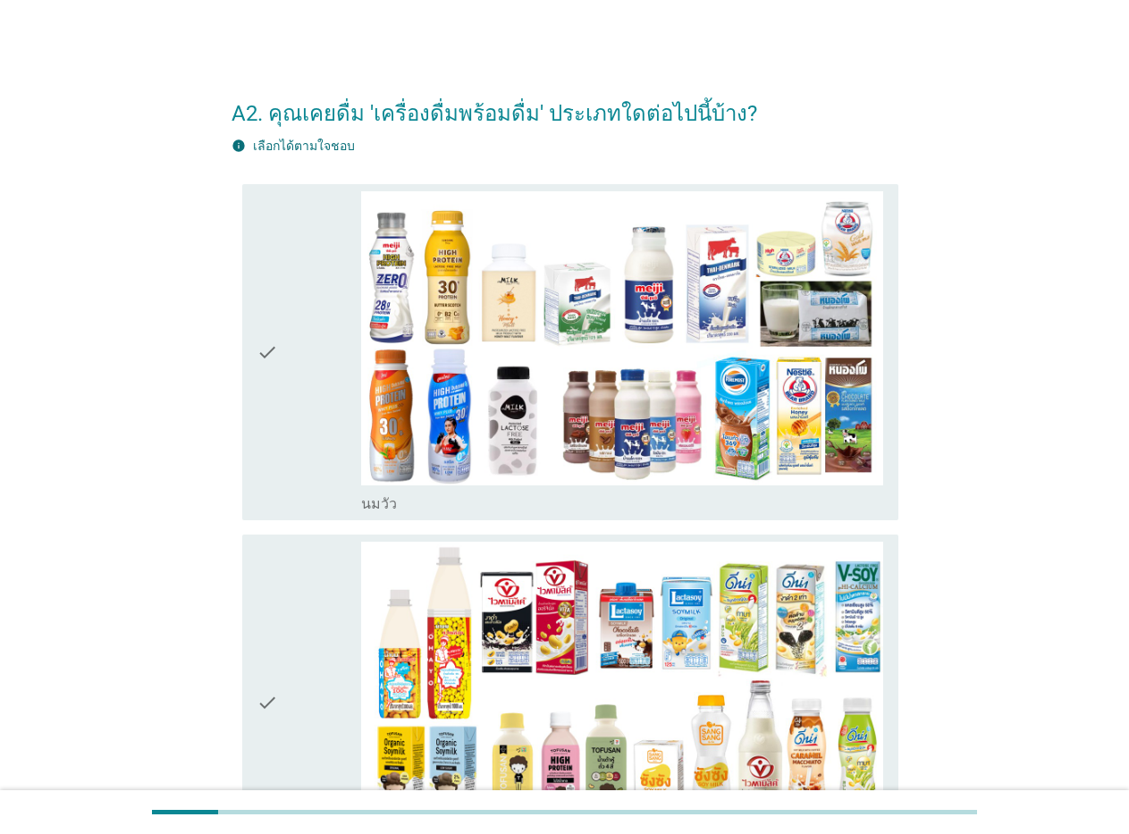
click at [265, 351] on icon "check" at bounding box center [266, 352] width 21 height 322
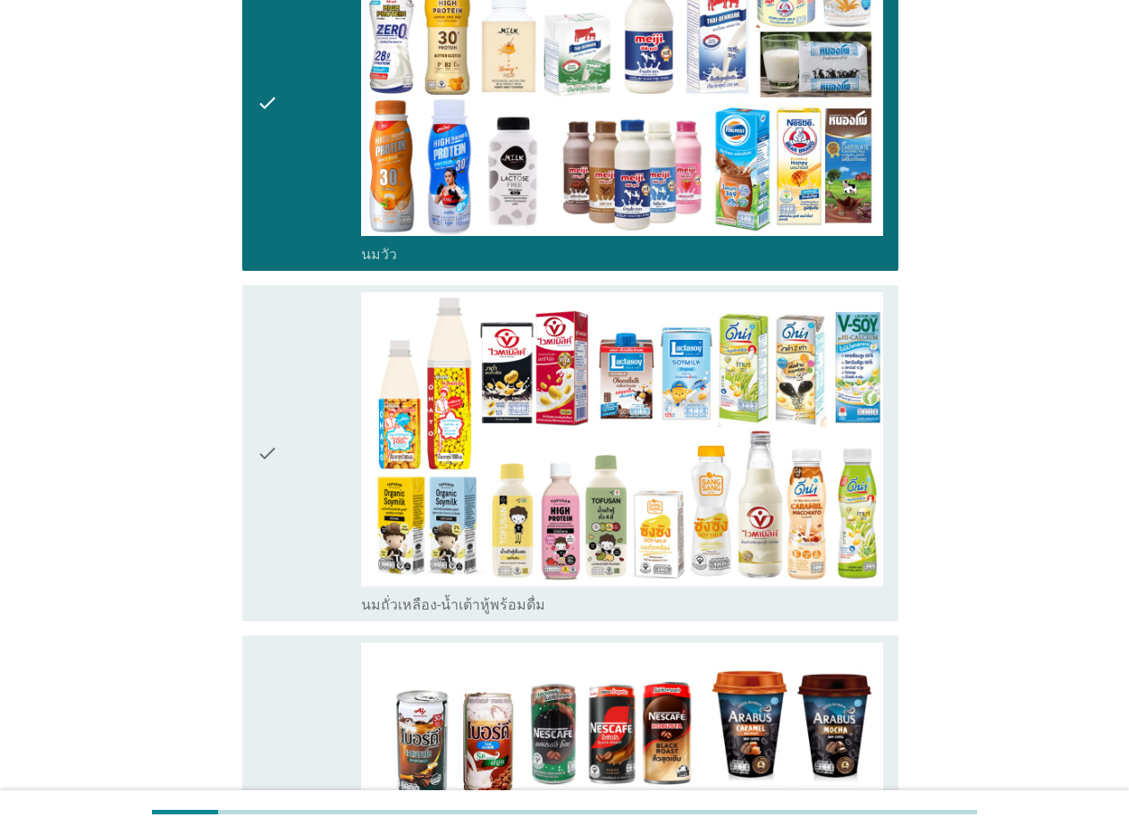
scroll to position [268, 0]
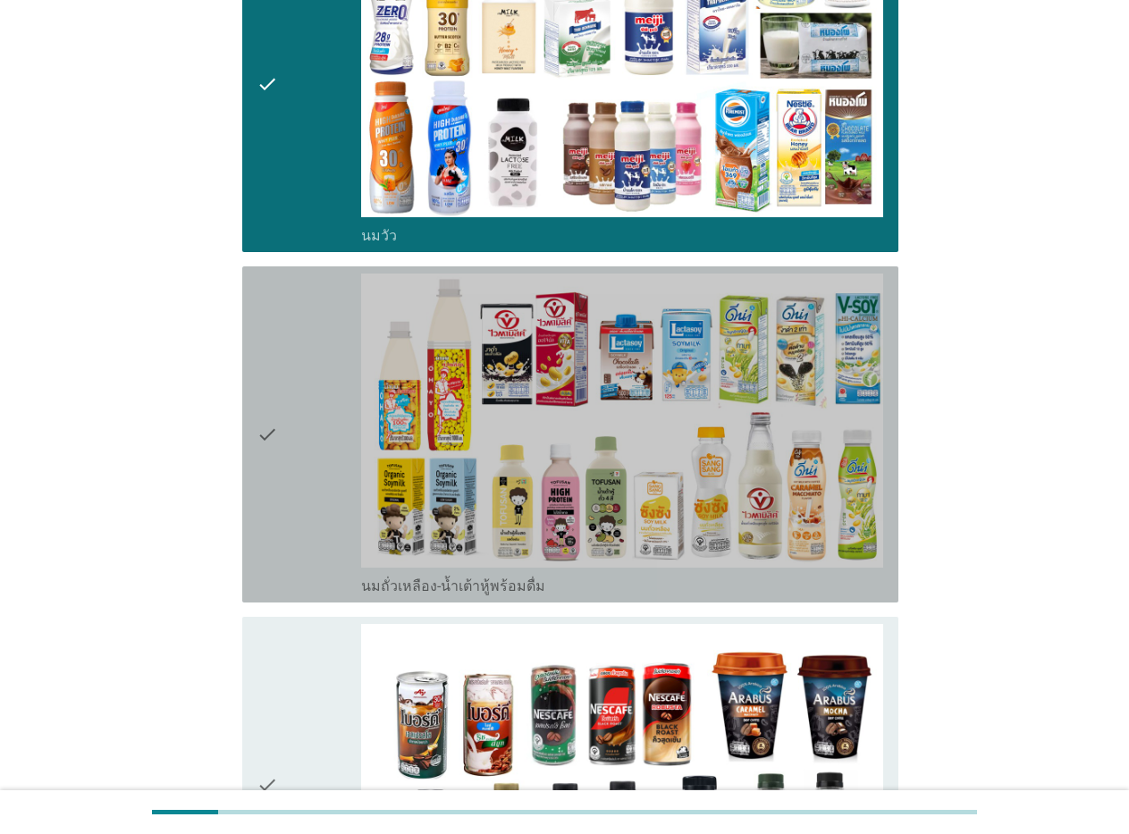
click at [264, 440] on icon "check" at bounding box center [266, 434] width 21 height 322
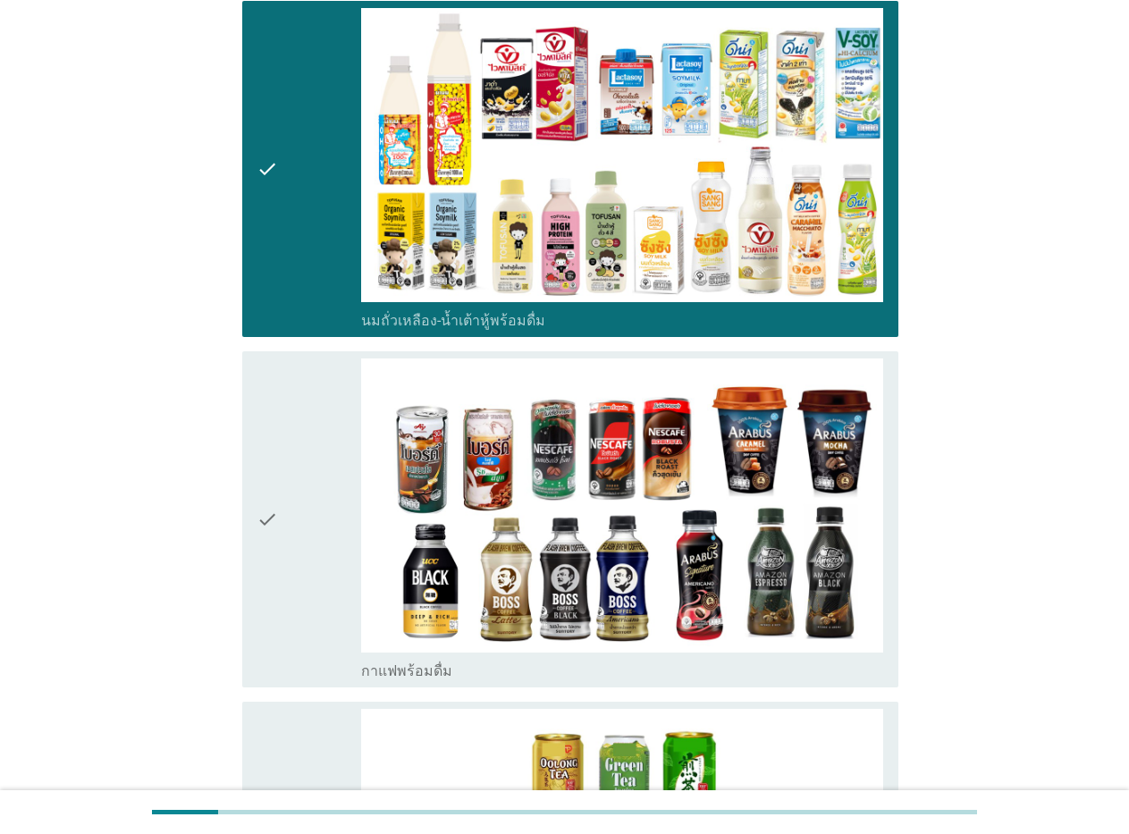
scroll to position [536, 0]
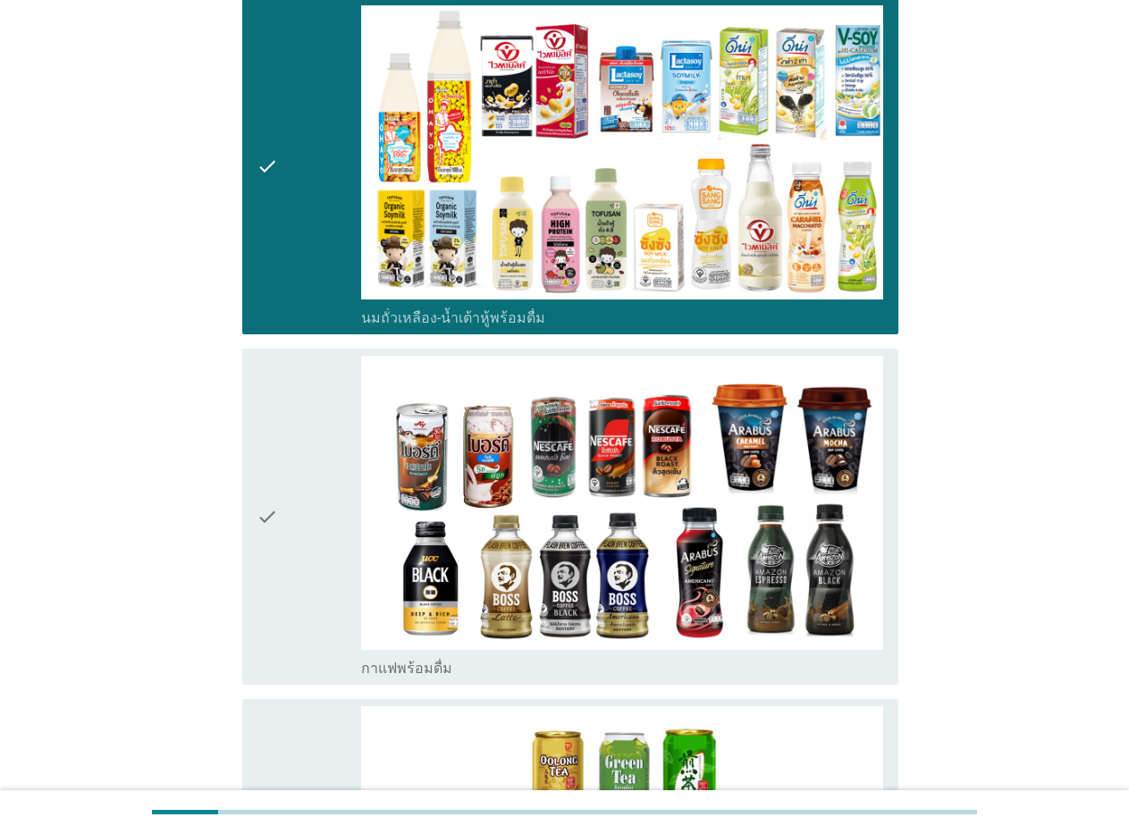
click at [266, 514] on icon "check" at bounding box center [266, 517] width 21 height 322
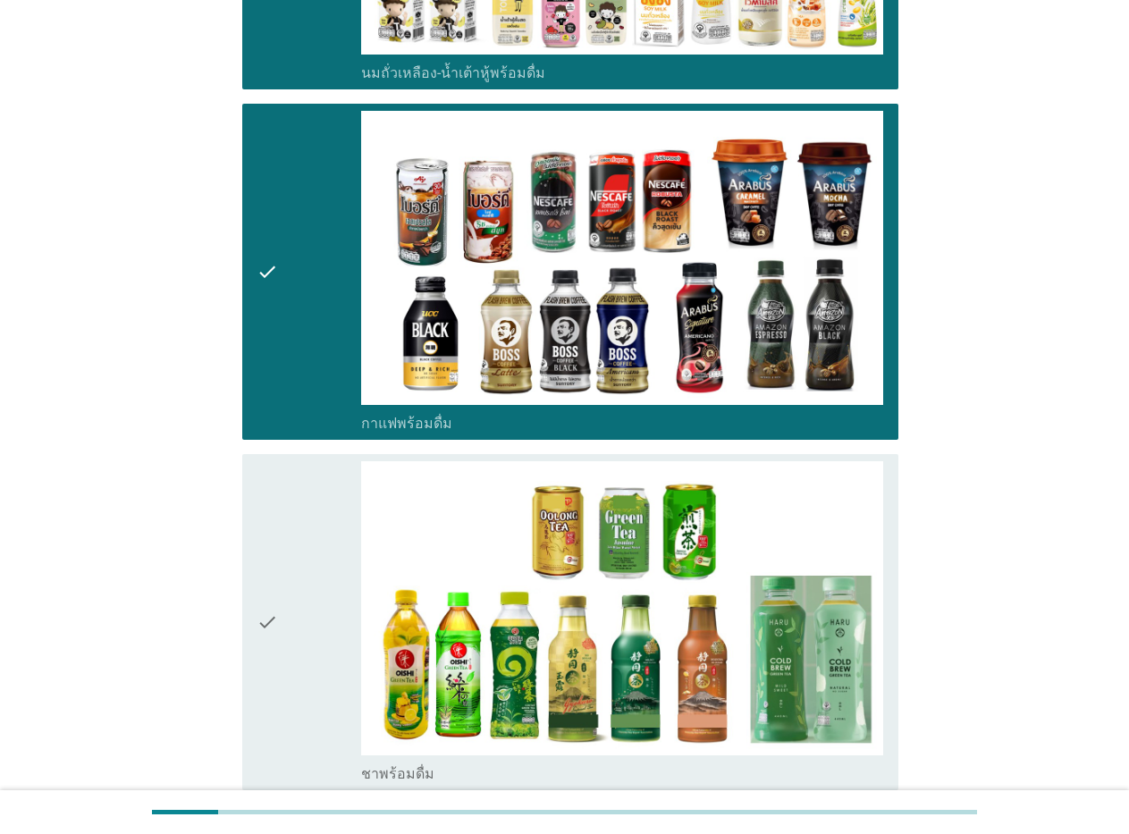
scroll to position [804, 0]
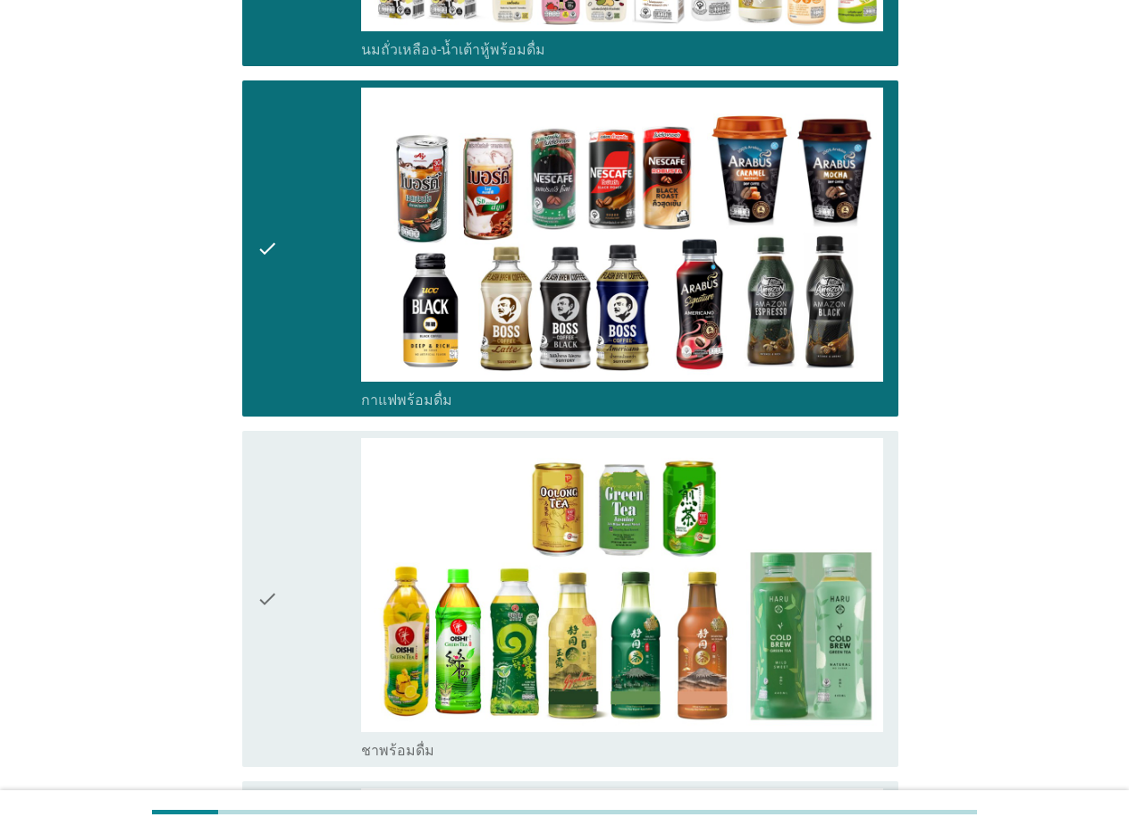
click at [263, 602] on icon "check" at bounding box center [266, 599] width 21 height 322
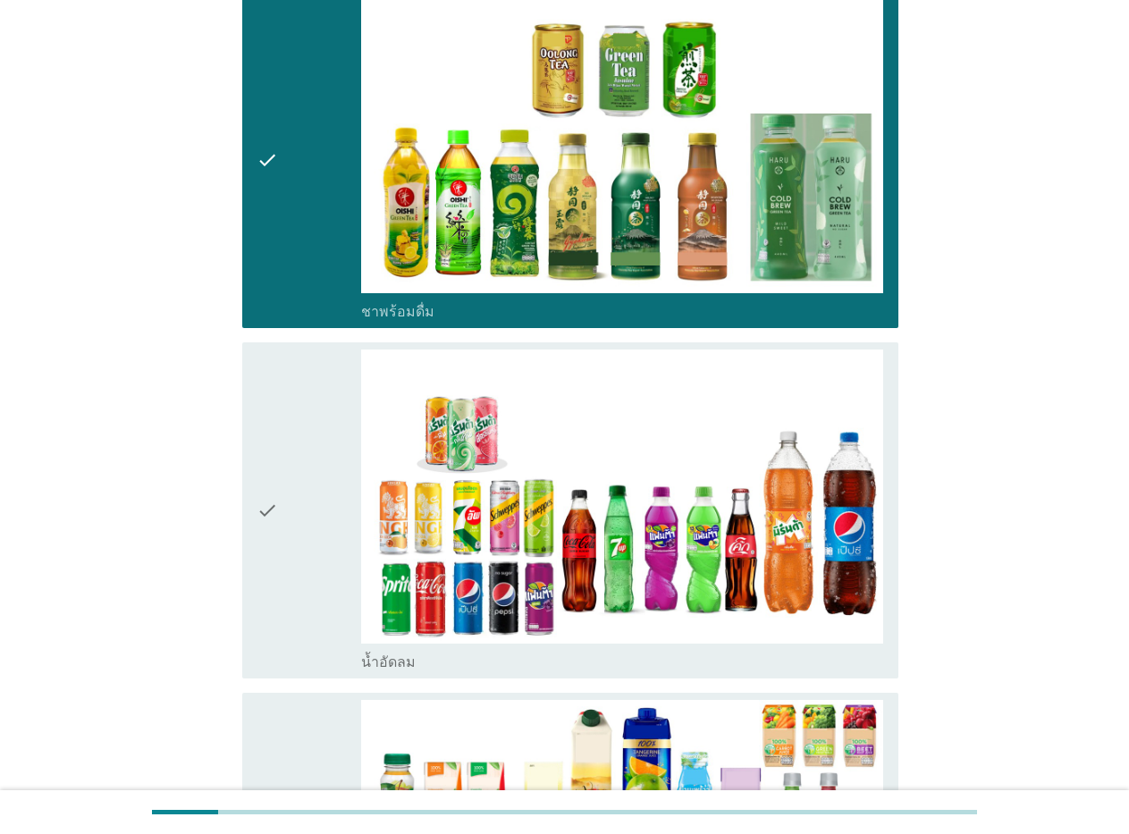
scroll to position [1251, 0]
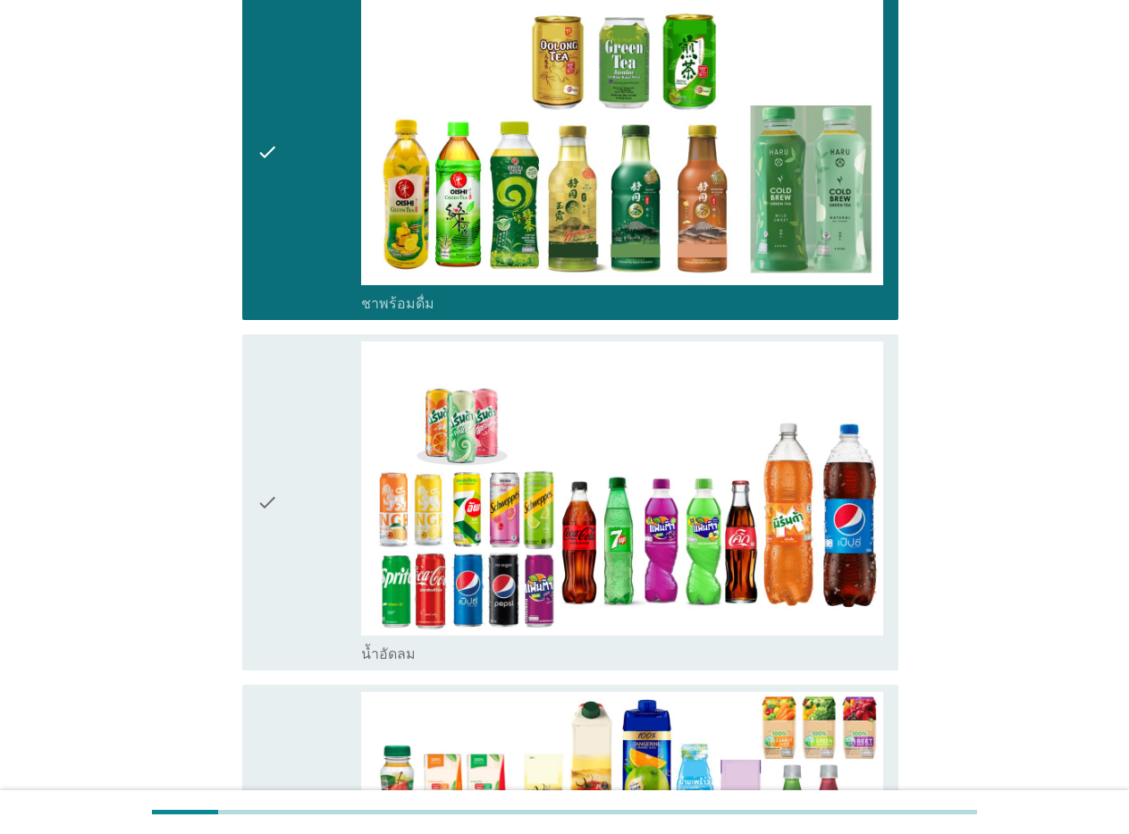
click at [266, 509] on icon "check" at bounding box center [266, 502] width 21 height 322
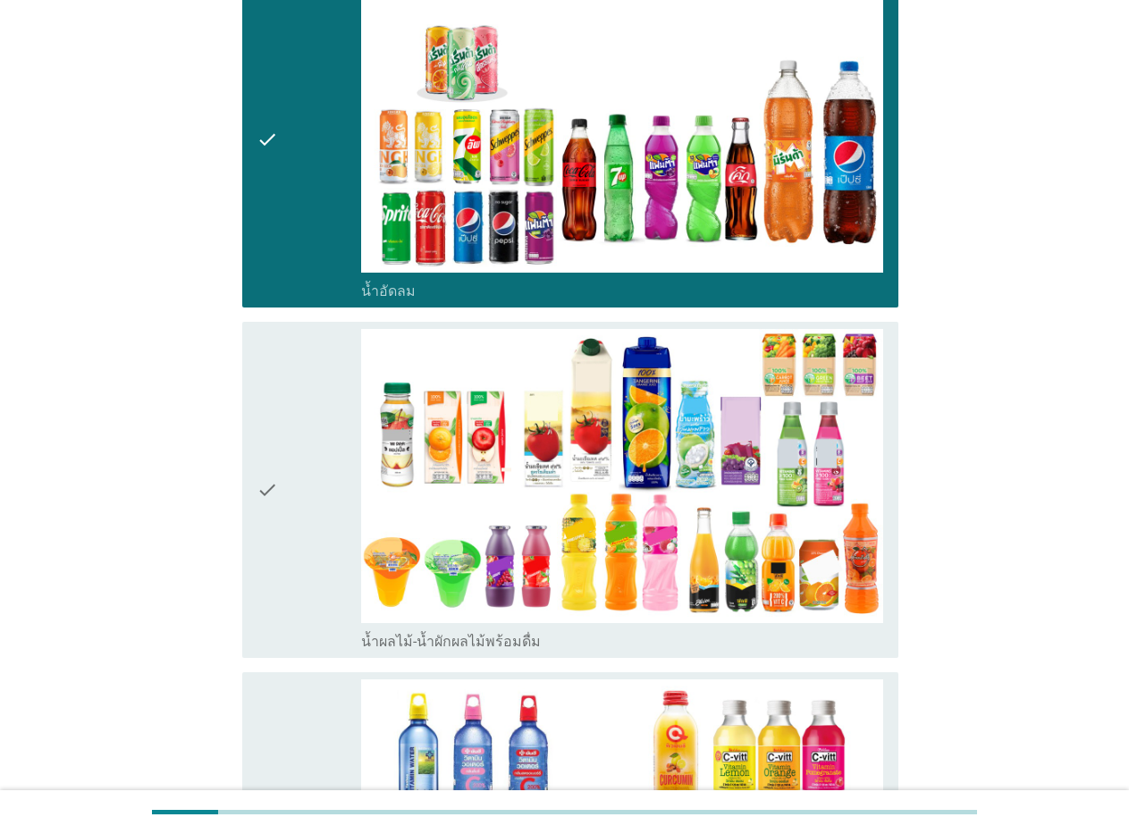
scroll to position [1698, 0]
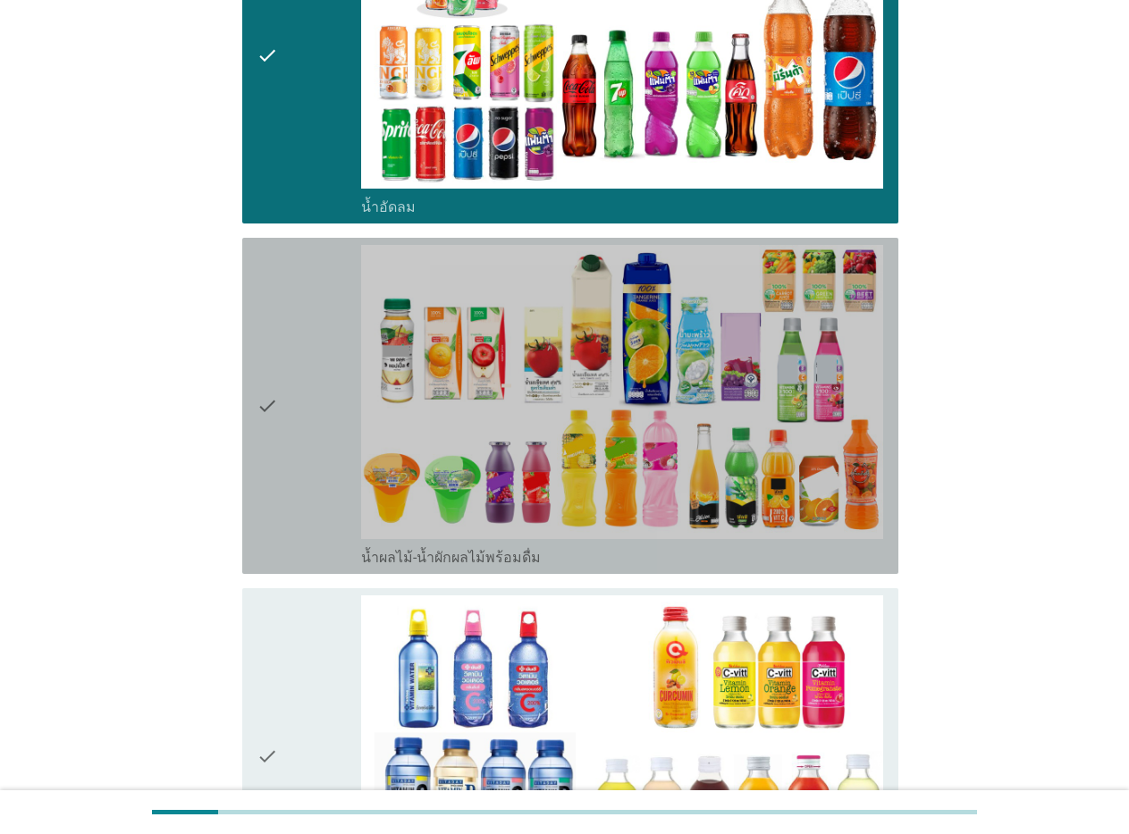
click at [270, 428] on icon "check" at bounding box center [266, 406] width 21 height 322
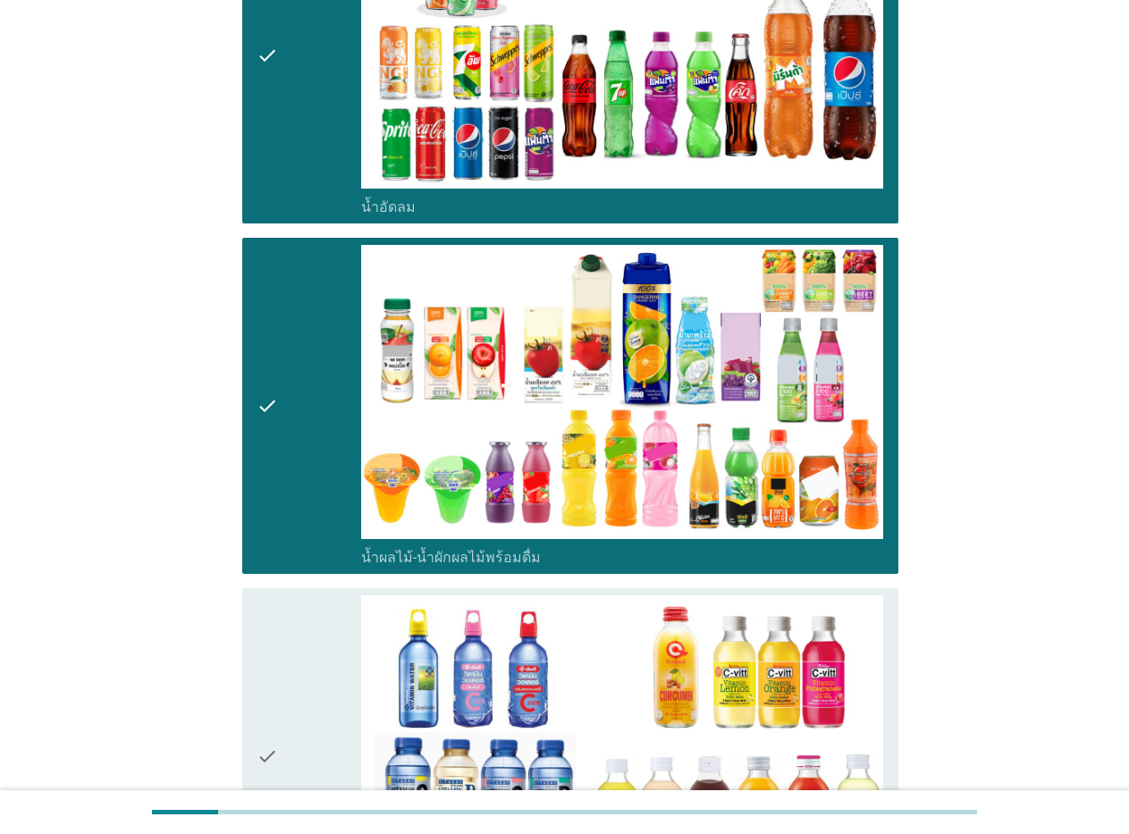
click at [270, 757] on icon "check" at bounding box center [266, 756] width 21 height 322
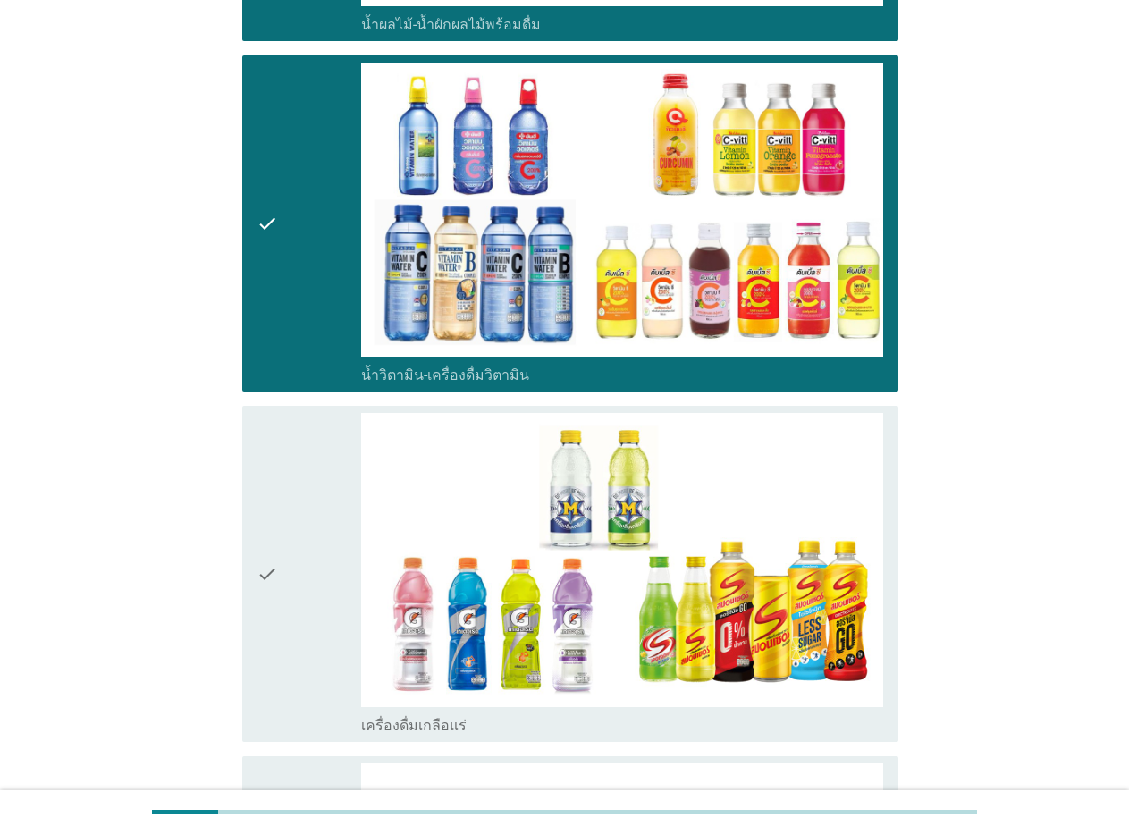
scroll to position [2234, 0]
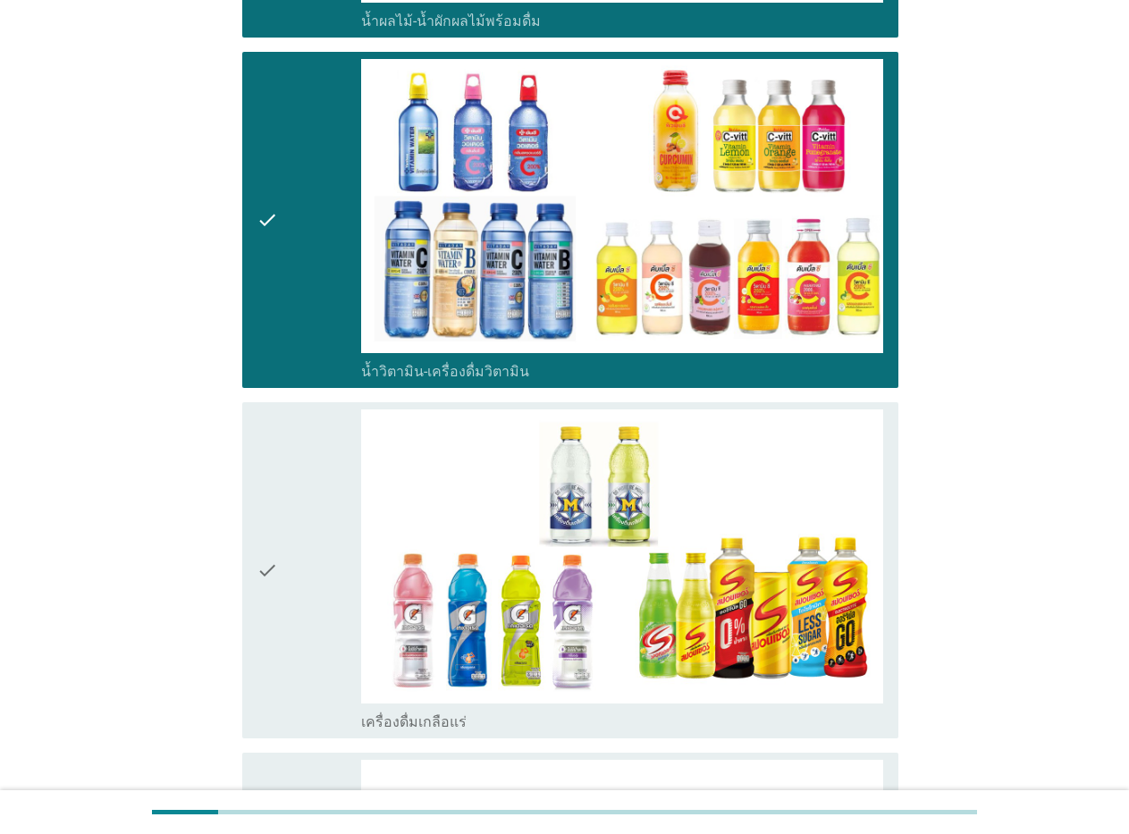
click at [267, 566] on icon "check" at bounding box center [266, 570] width 21 height 322
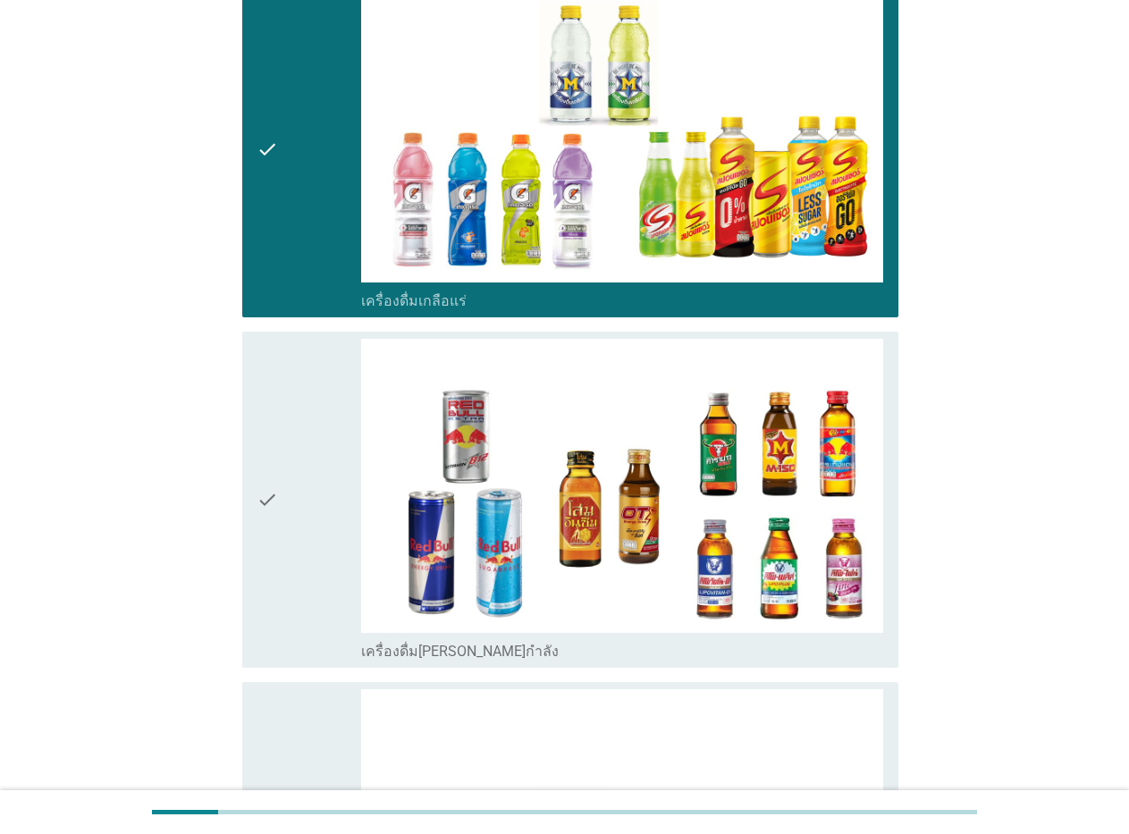
scroll to position [2681, 0]
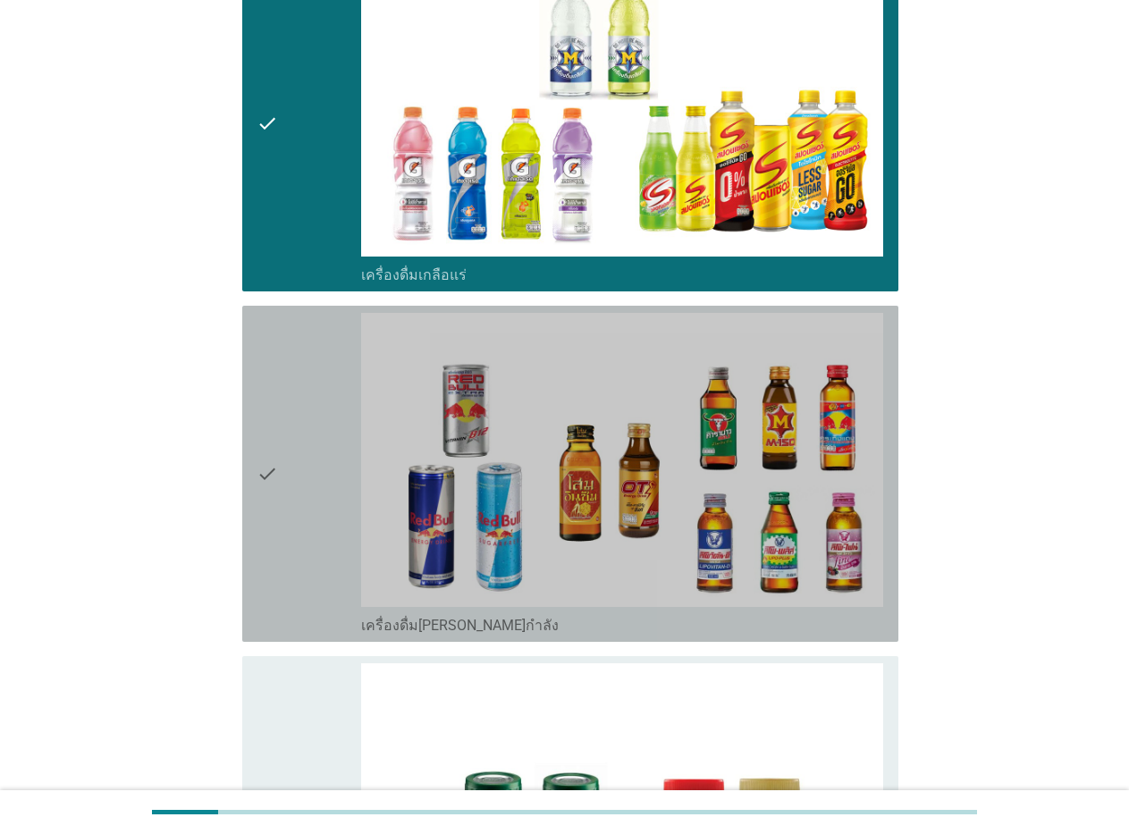
click at [260, 465] on icon "check" at bounding box center [266, 474] width 21 height 322
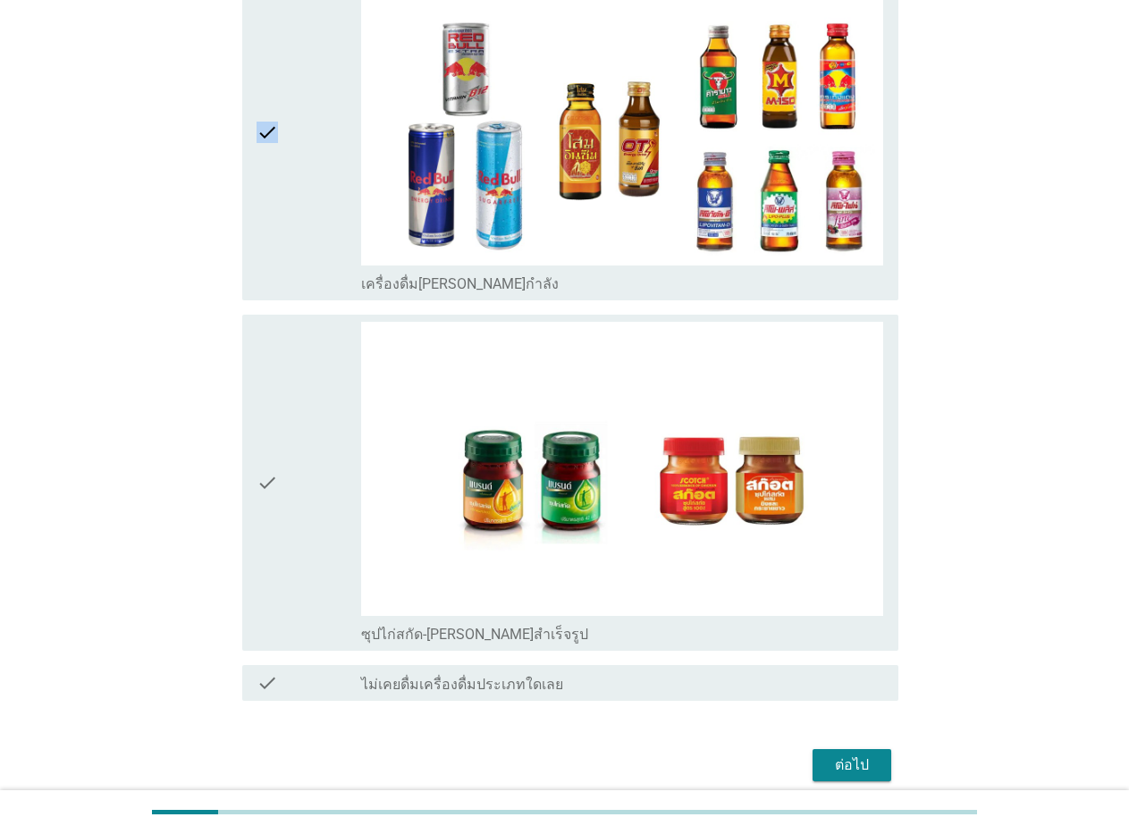
scroll to position [3038, 0]
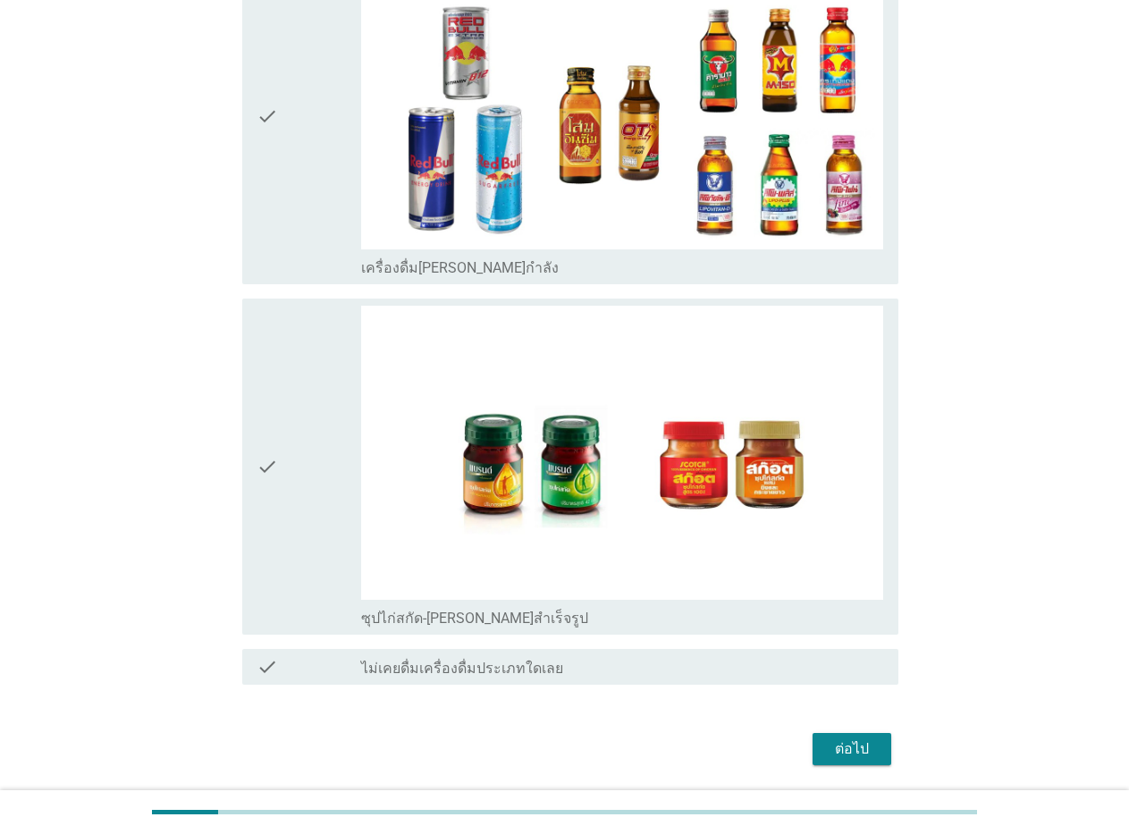
click at [262, 464] on icon "check" at bounding box center [266, 467] width 21 height 322
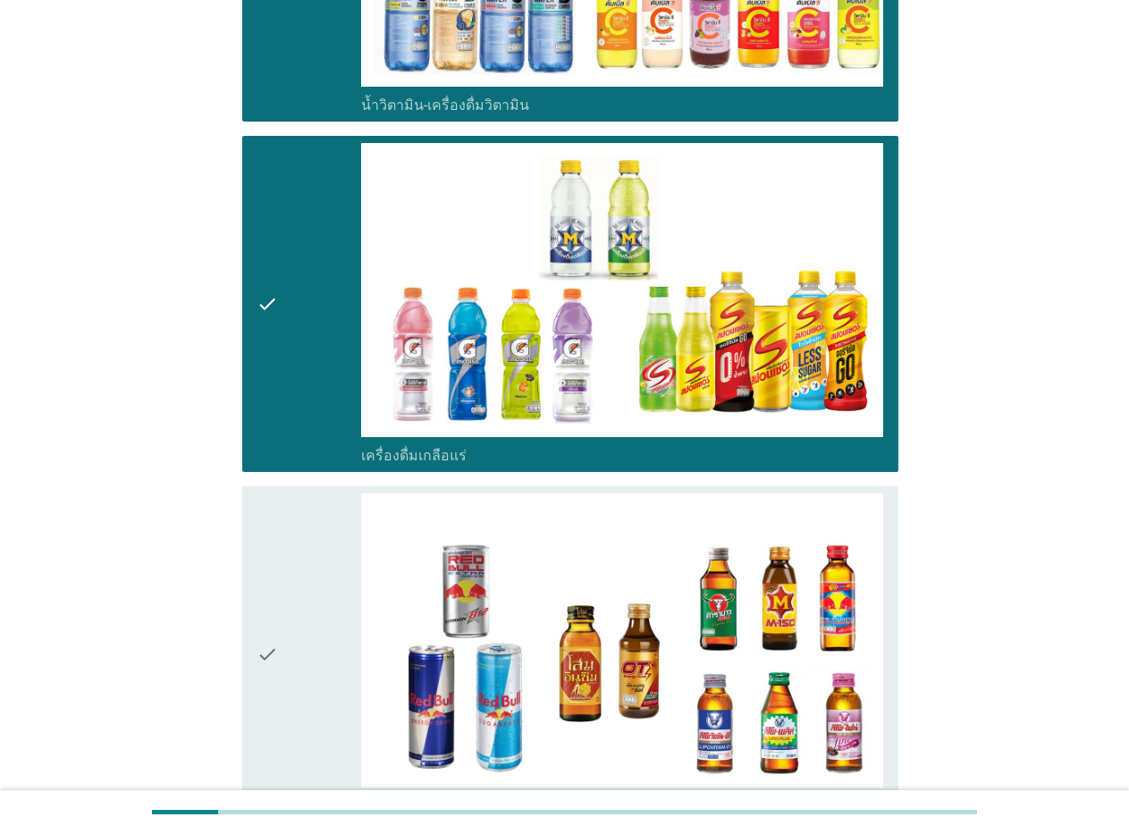
scroll to position [2502, 0]
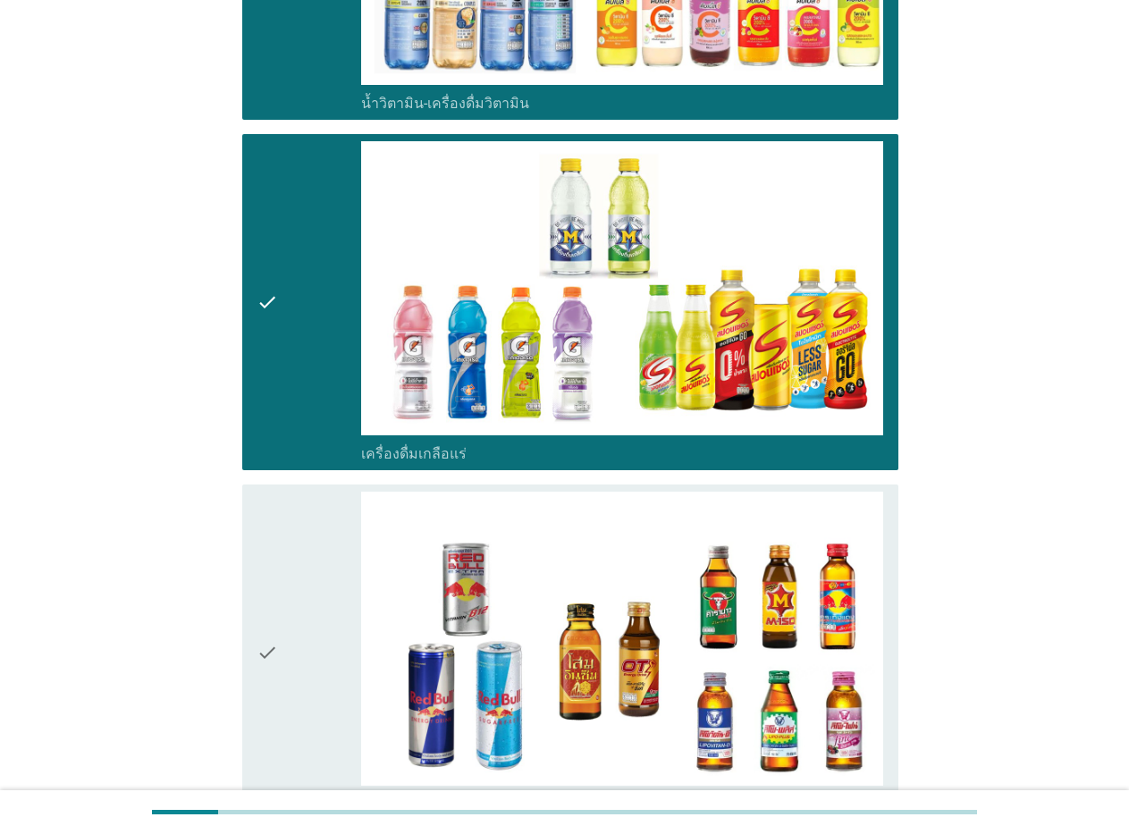
click at [270, 652] on icon "check" at bounding box center [266, 653] width 21 height 322
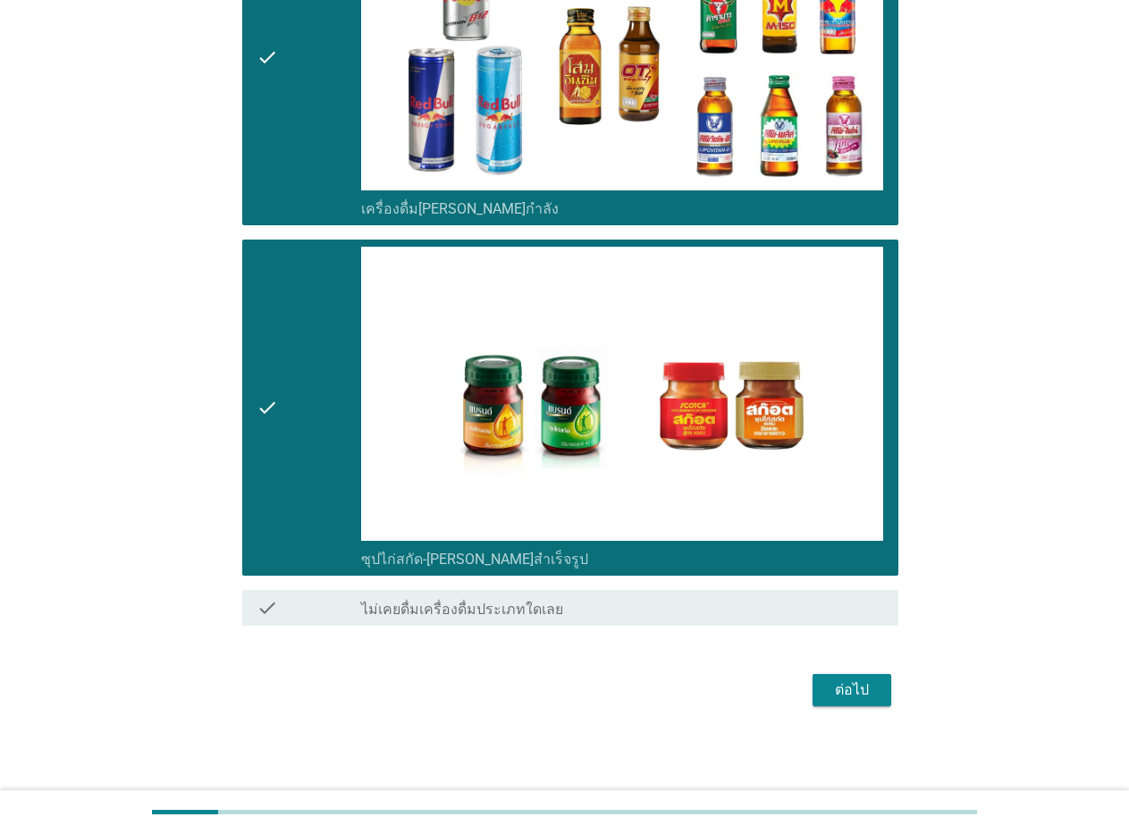
scroll to position [3098, 0]
click at [870, 697] on div "ต่อไป" at bounding box center [852, 689] width 50 height 21
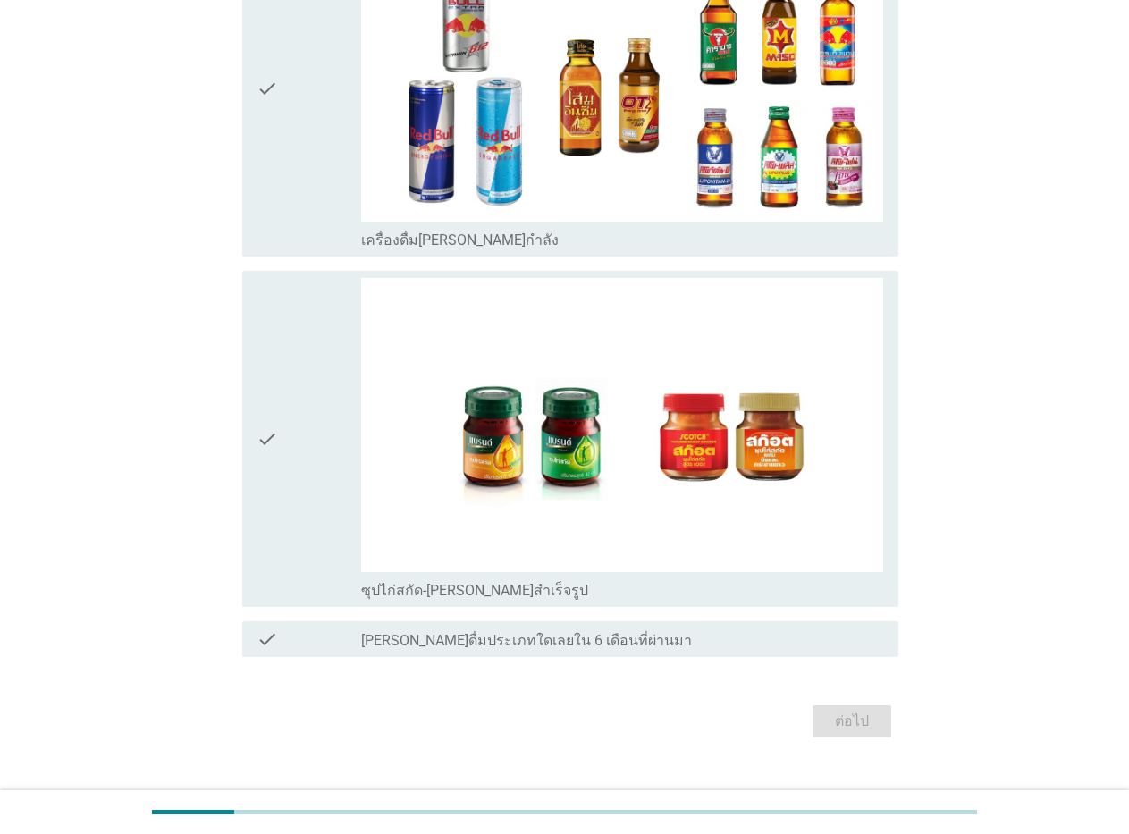
scroll to position [0, 0]
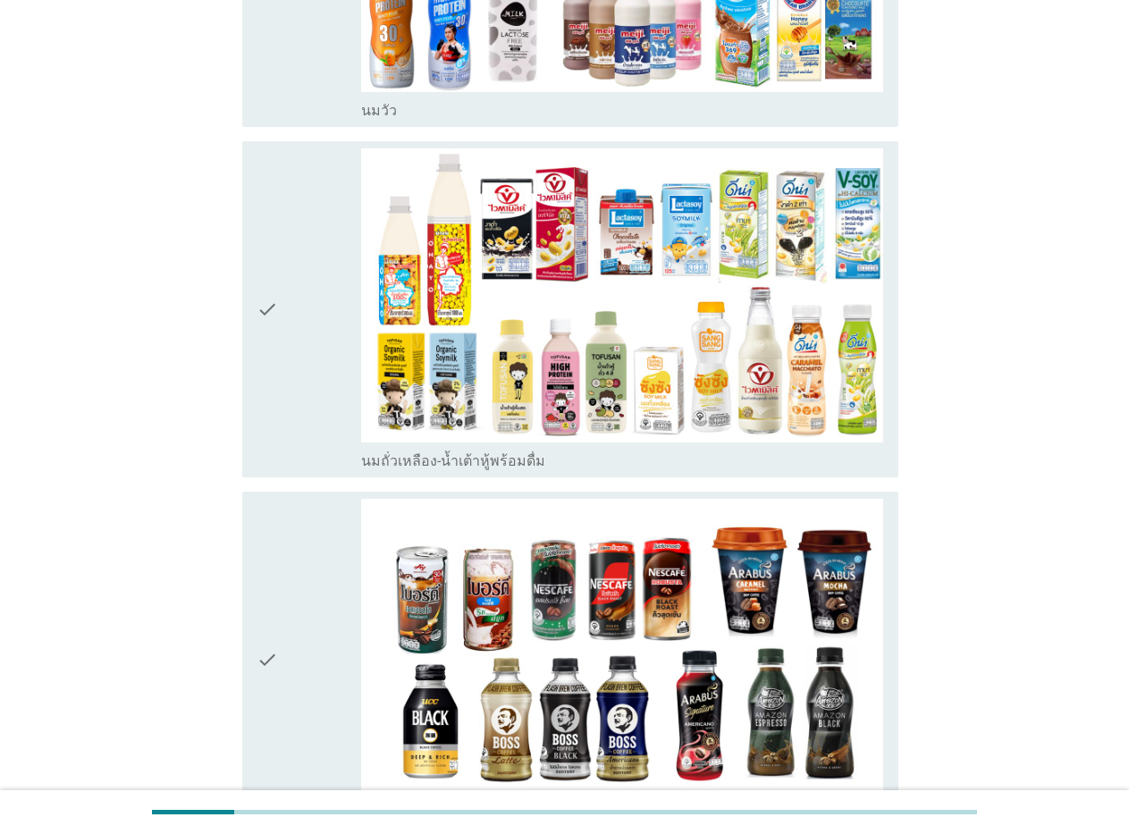
scroll to position [715, 0]
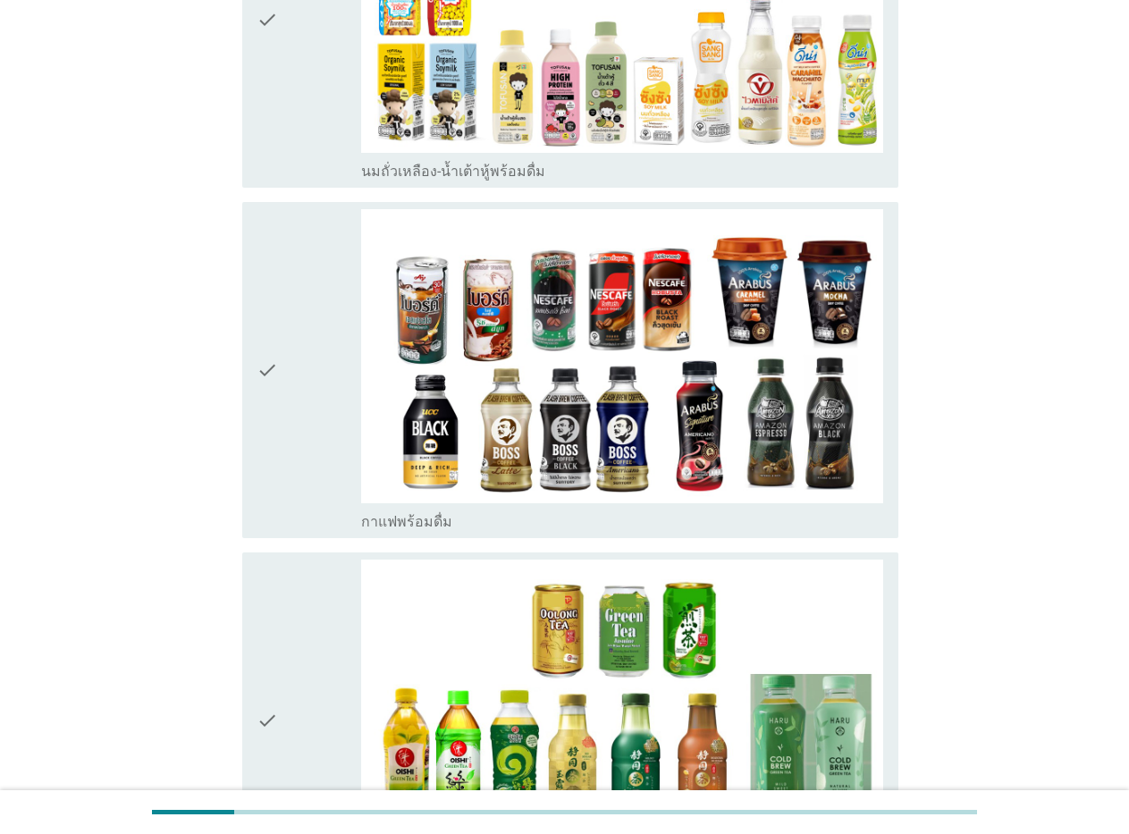
click at [272, 336] on icon "check" at bounding box center [266, 370] width 21 height 322
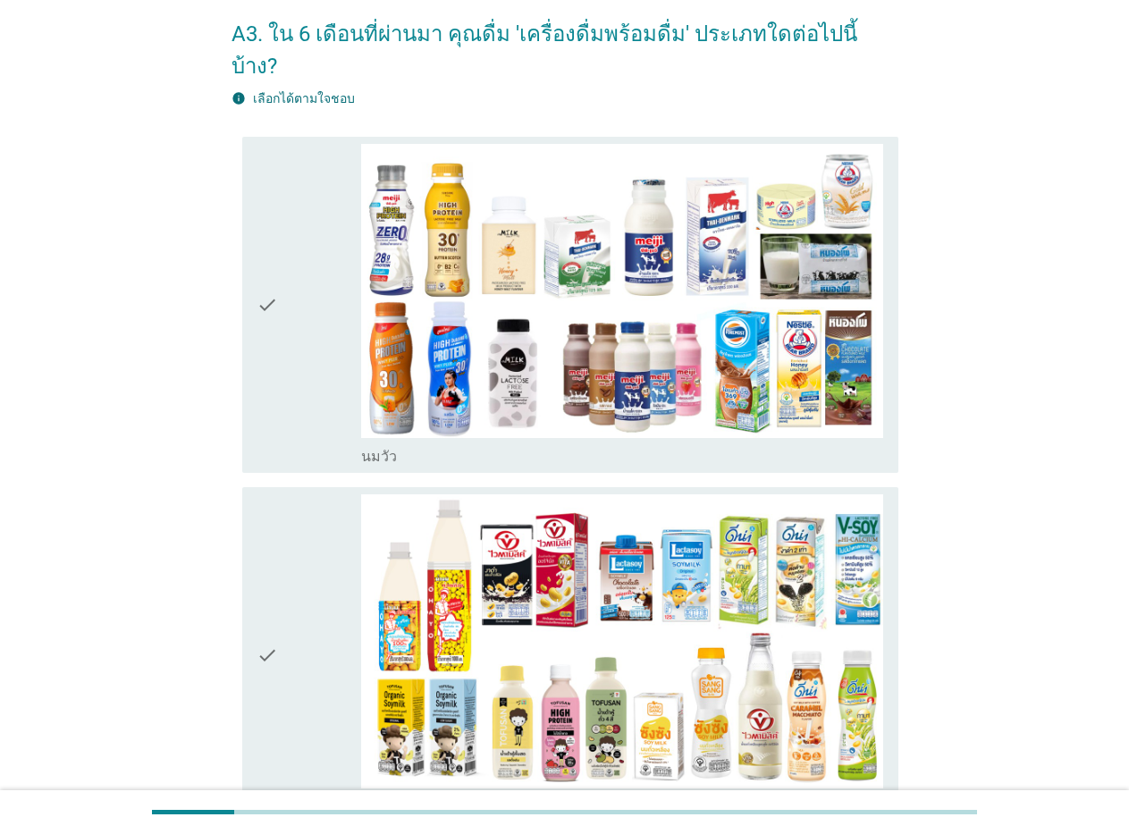
scroll to position [0, 0]
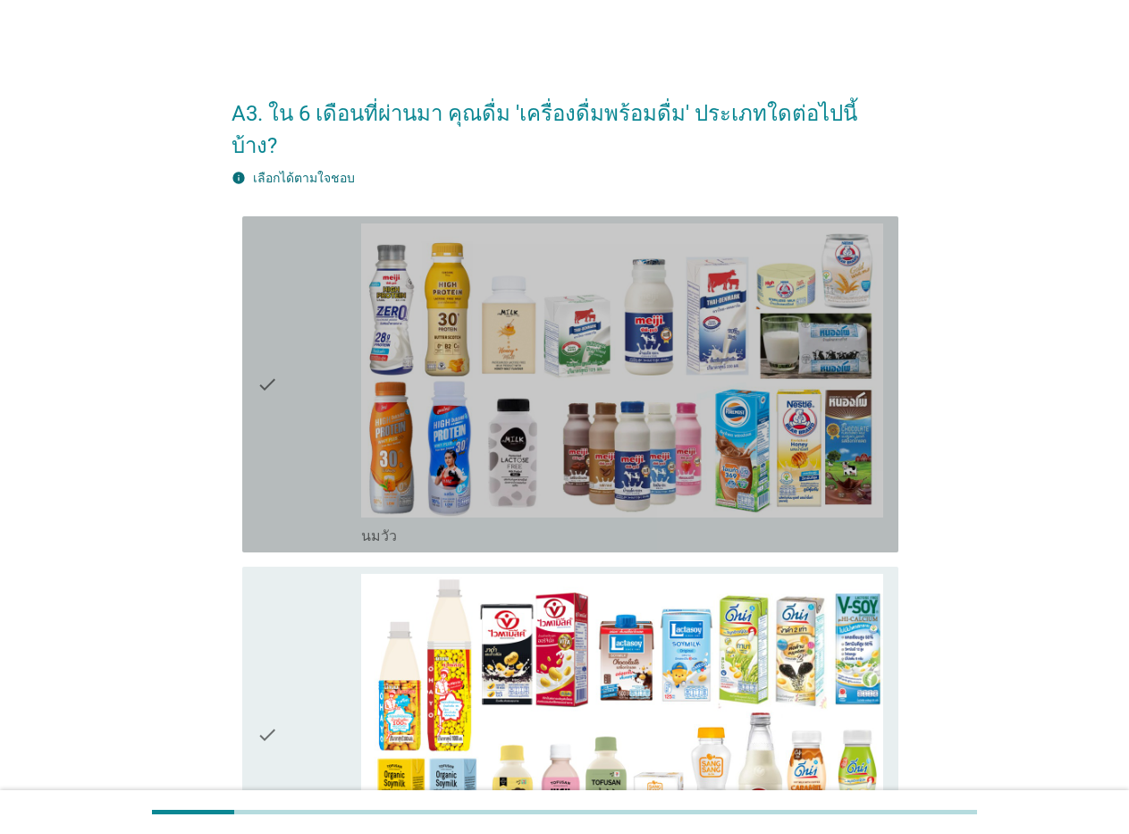
click at [269, 340] on icon "check" at bounding box center [266, 384] width 21 height 322
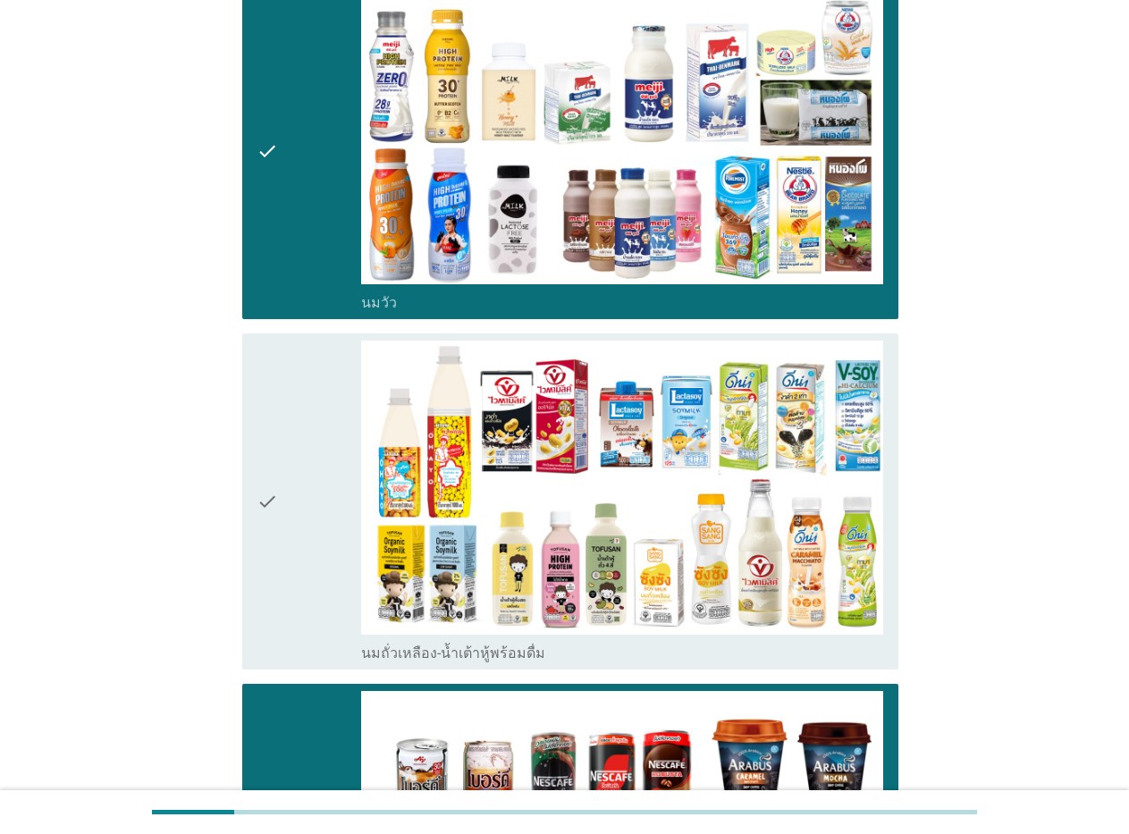
scroll to position [268, 0]
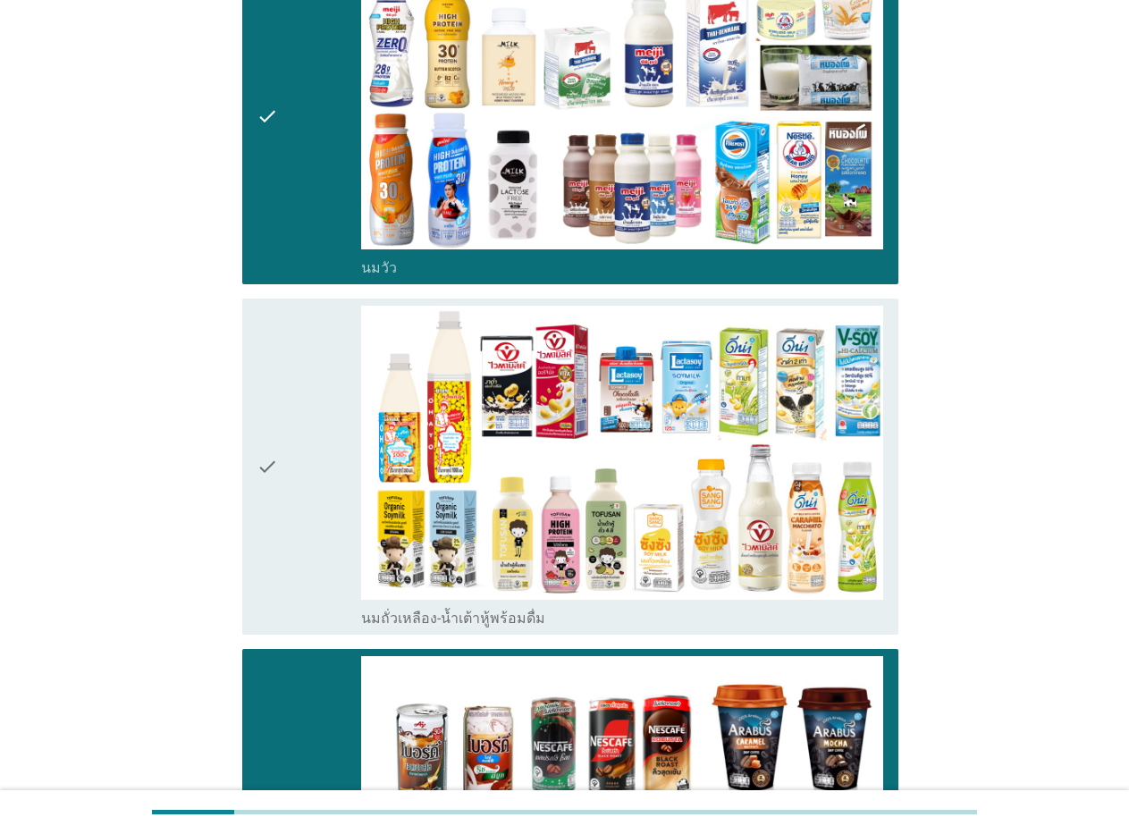
click at [273, 438] on icon "check" at bounding box center [266, 467] width 21 height 322
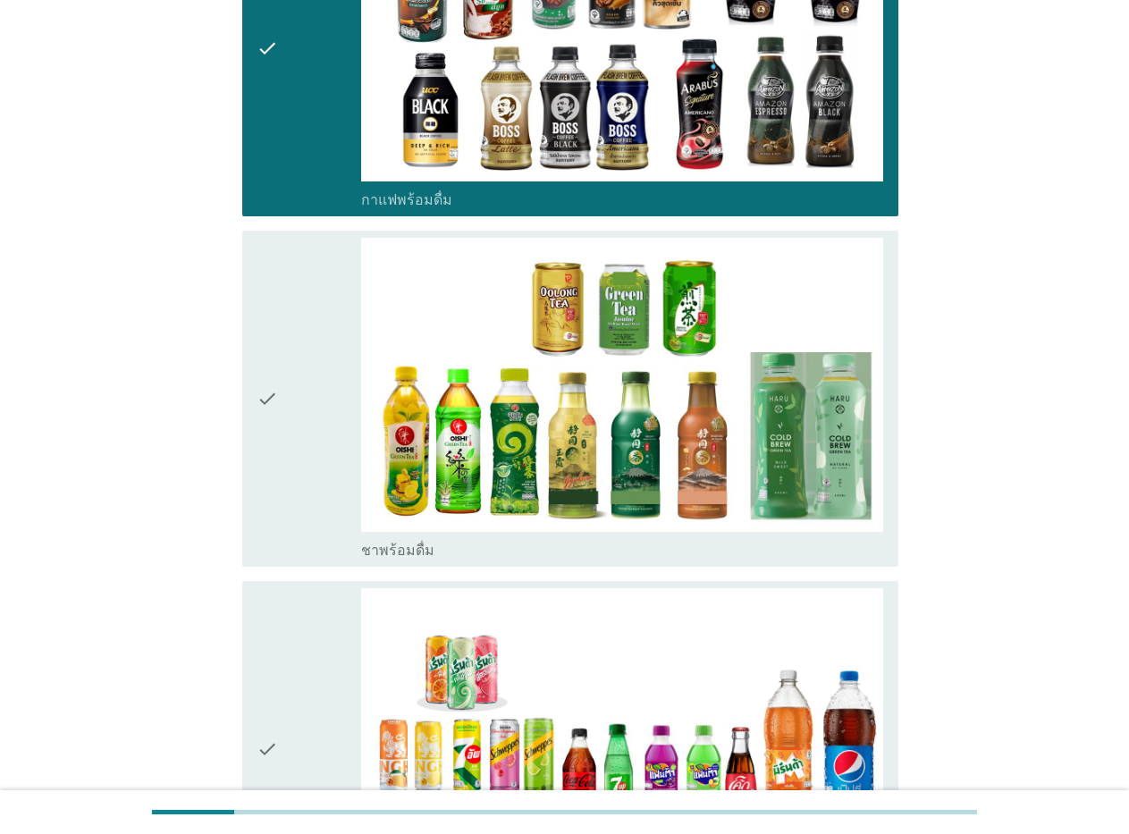
scroll to position [1162, 0]
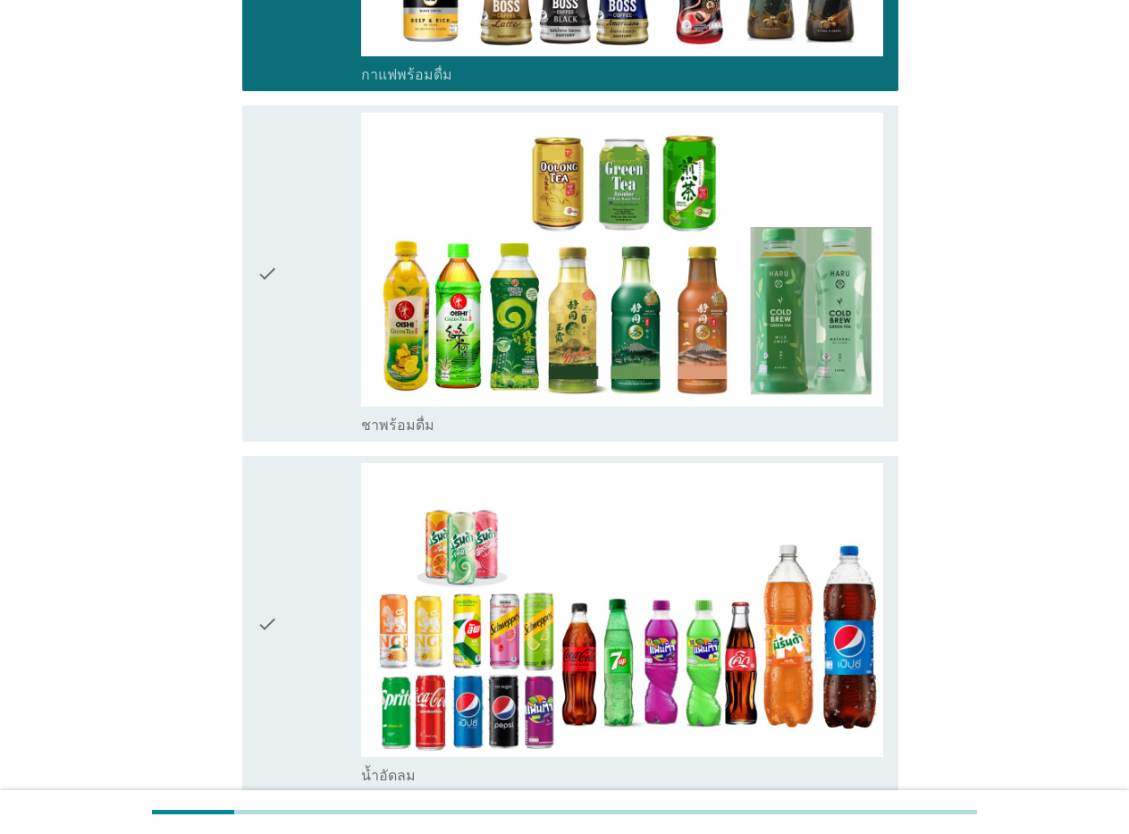
click at [257, 230] on icon "check" at bounding box center [266, 274] width 21 height 322
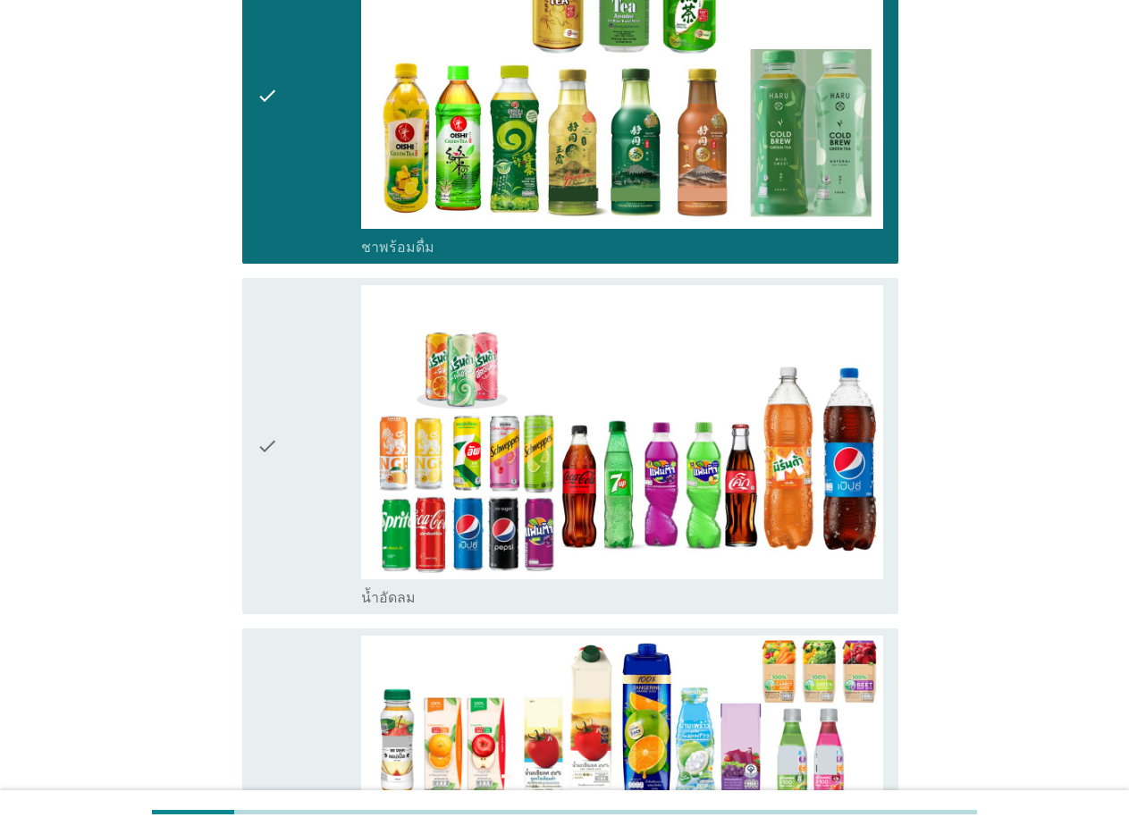
scroll to position [1340, 0]
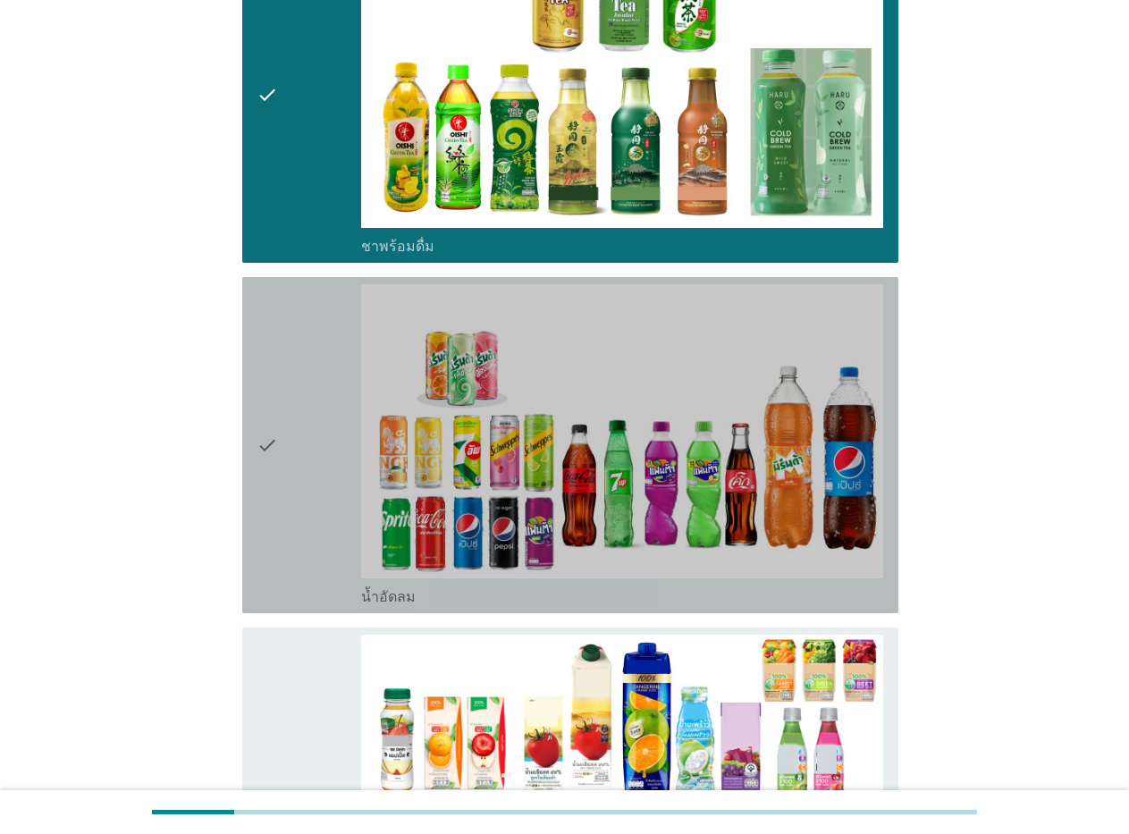
click at [271, 416] on icon "check" at bounding box center [266, 445] width 21 height 322
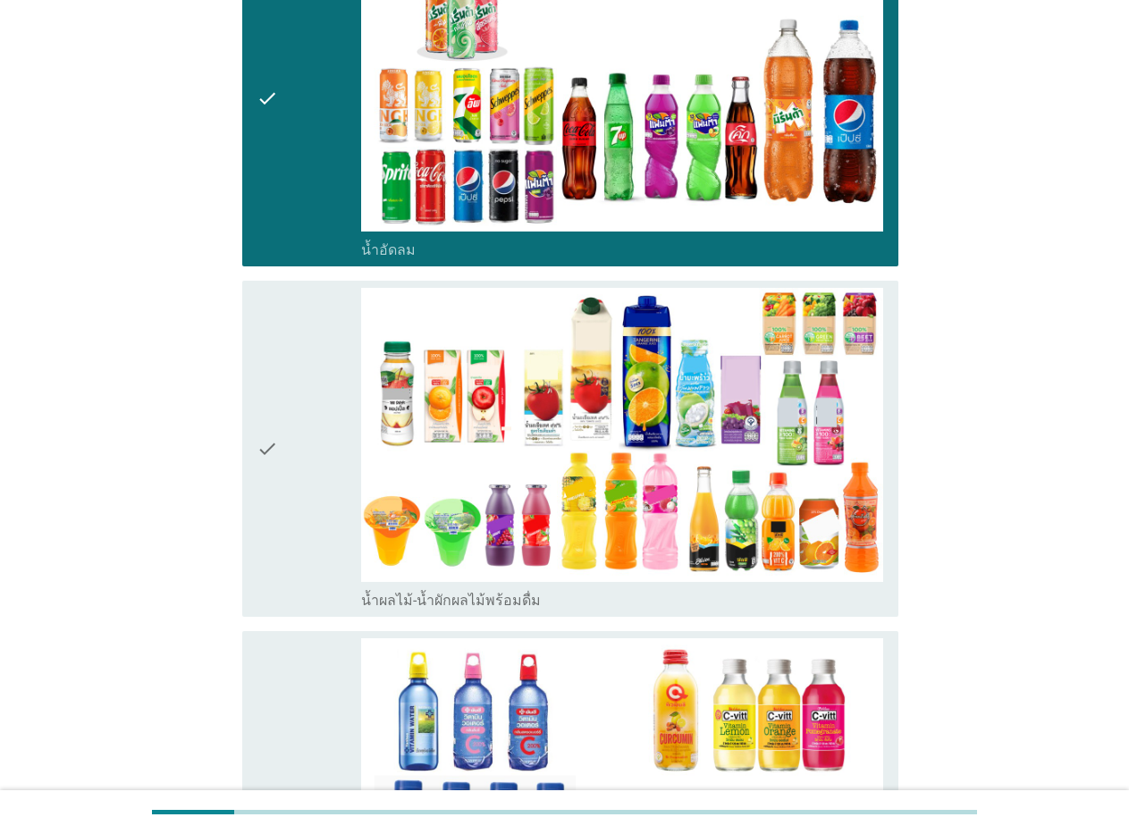
scroll to position [1787, 0]
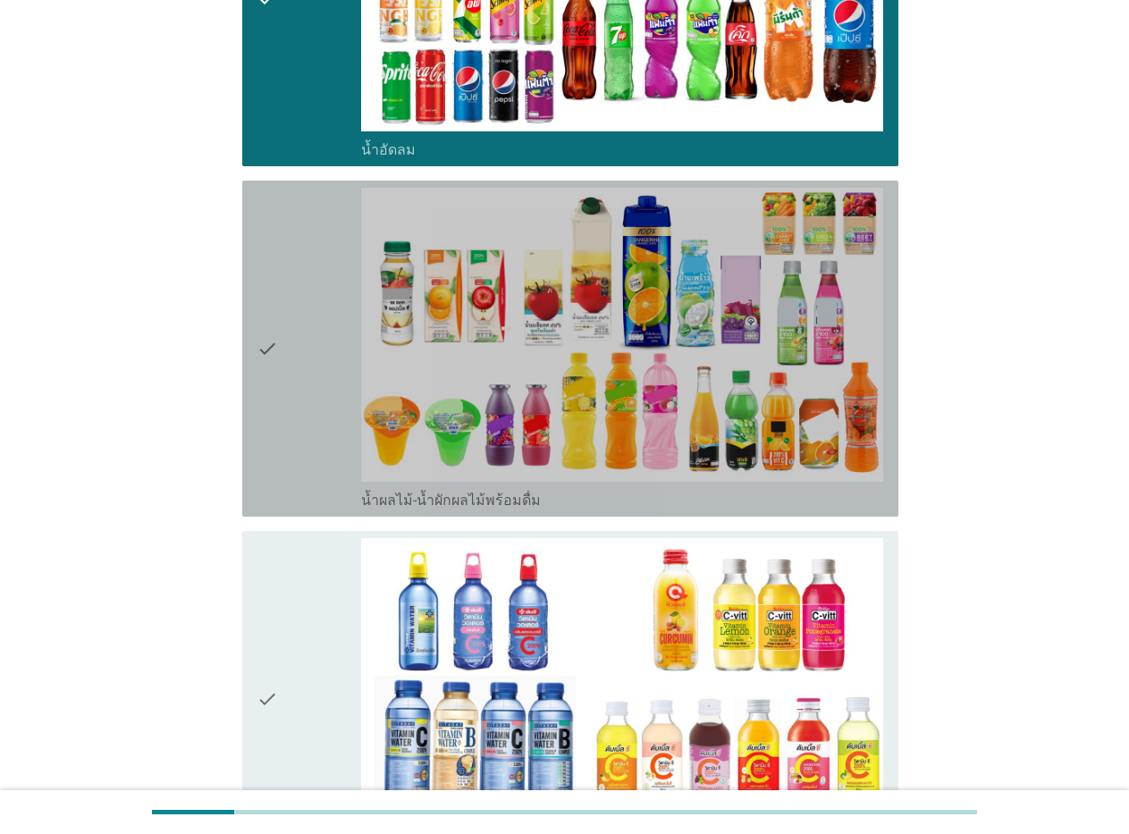
click at [265, 309] on icon "check" at bounding box center [266, 349] width 21 height 322
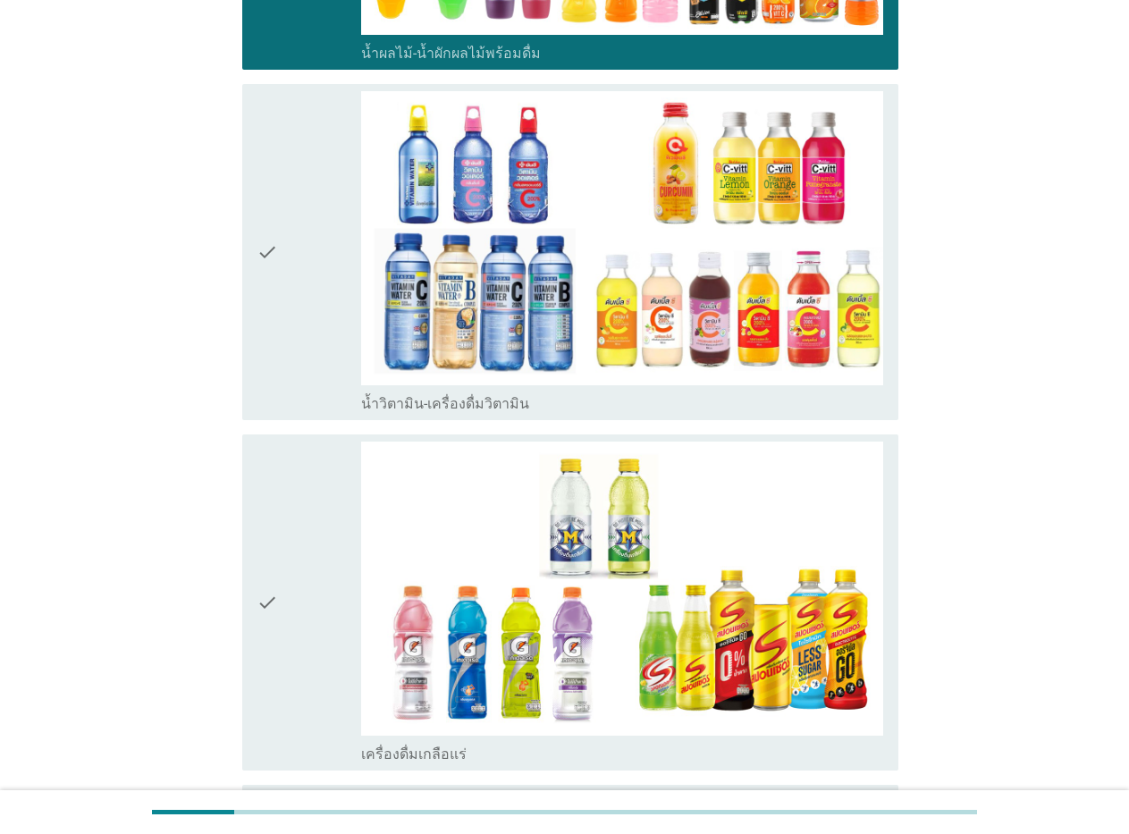
scroll to position [2502, 0]
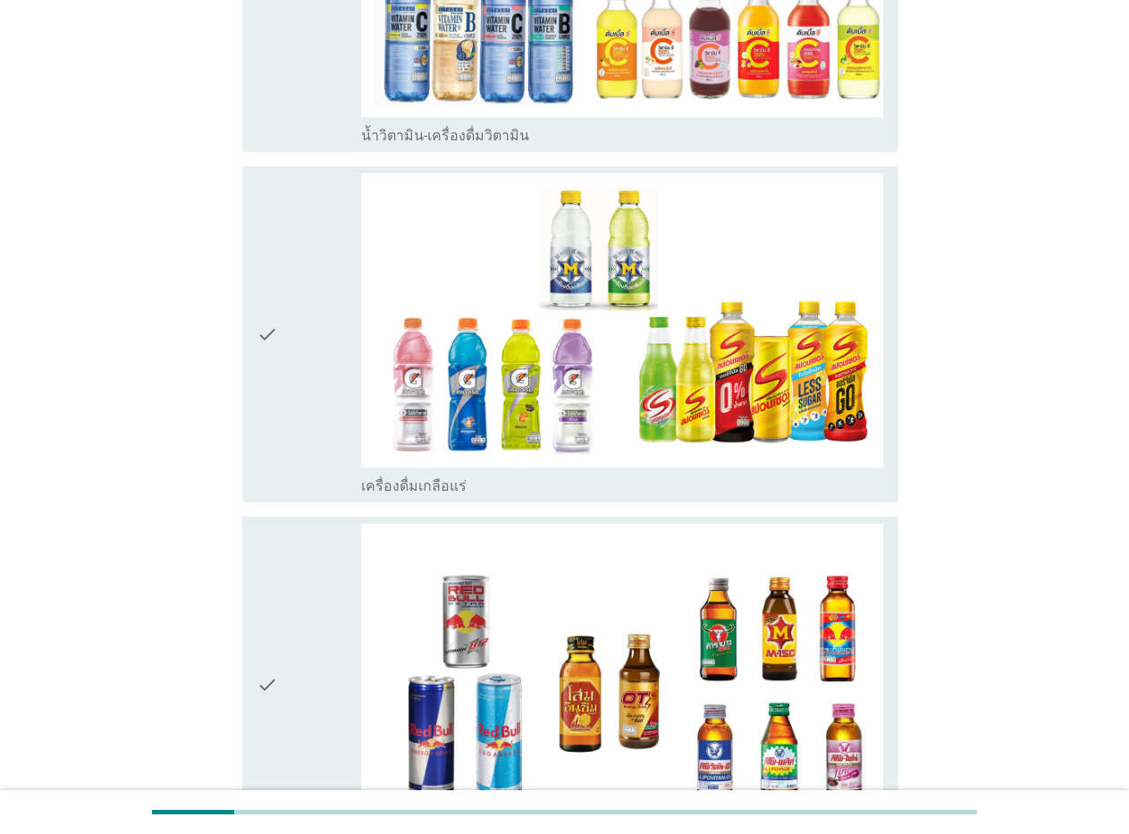
click at [277, 302] on icon "check" at bounding box center [266, 334] width 21 height 322
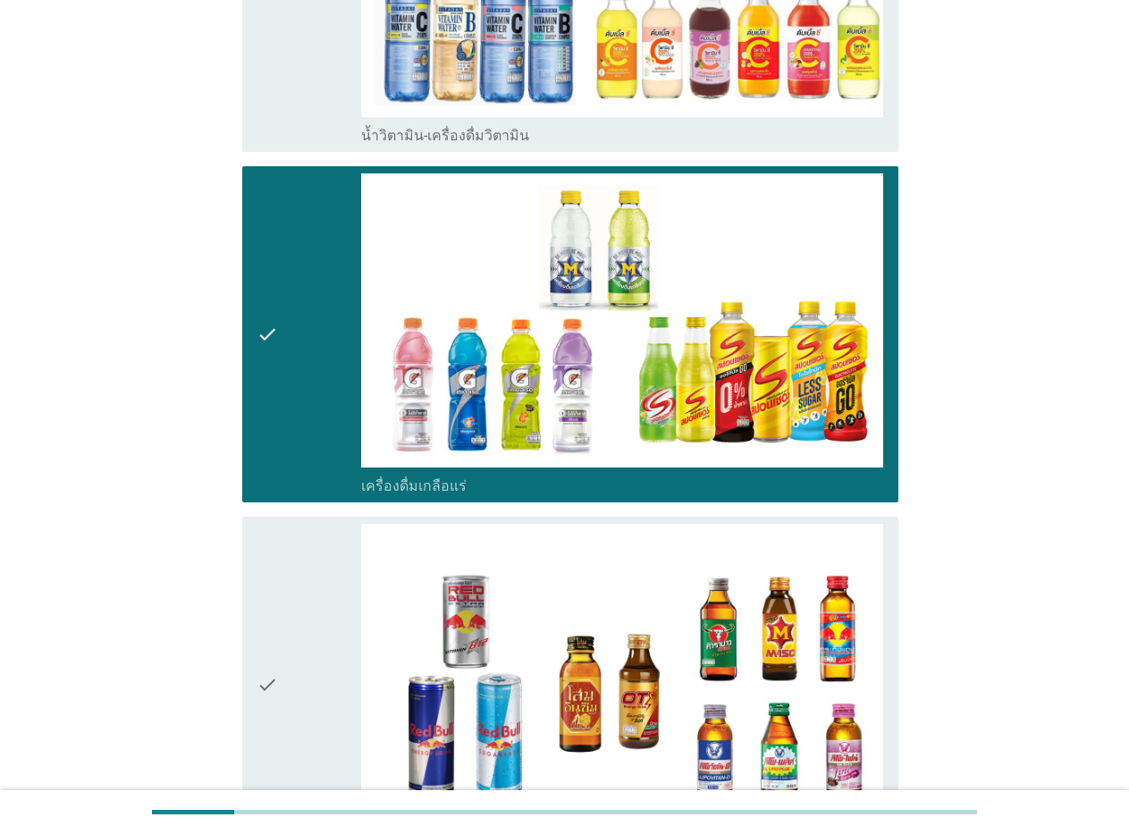
click at [273, 651] on icon "check" at bounding box center [266, 685] width 21 height 322
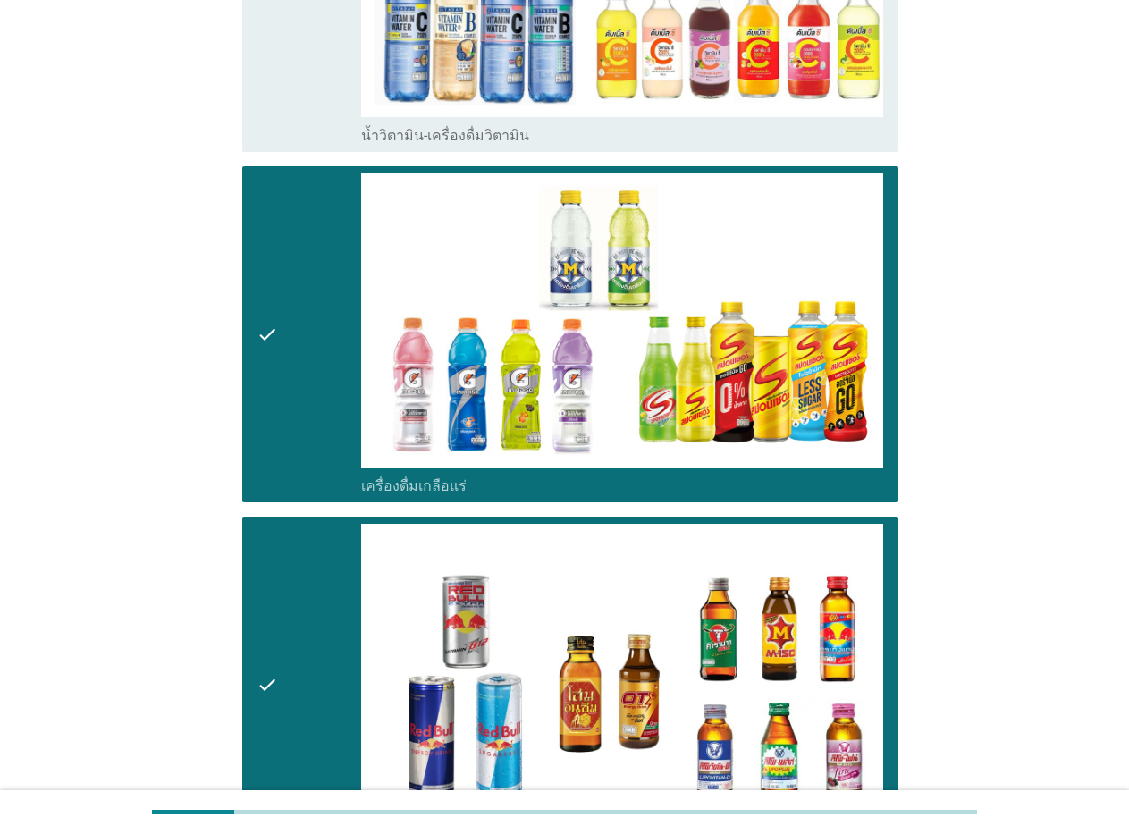
click at [273, 651] on icon "check" at bounding box center [266, 685] width 21 height 322
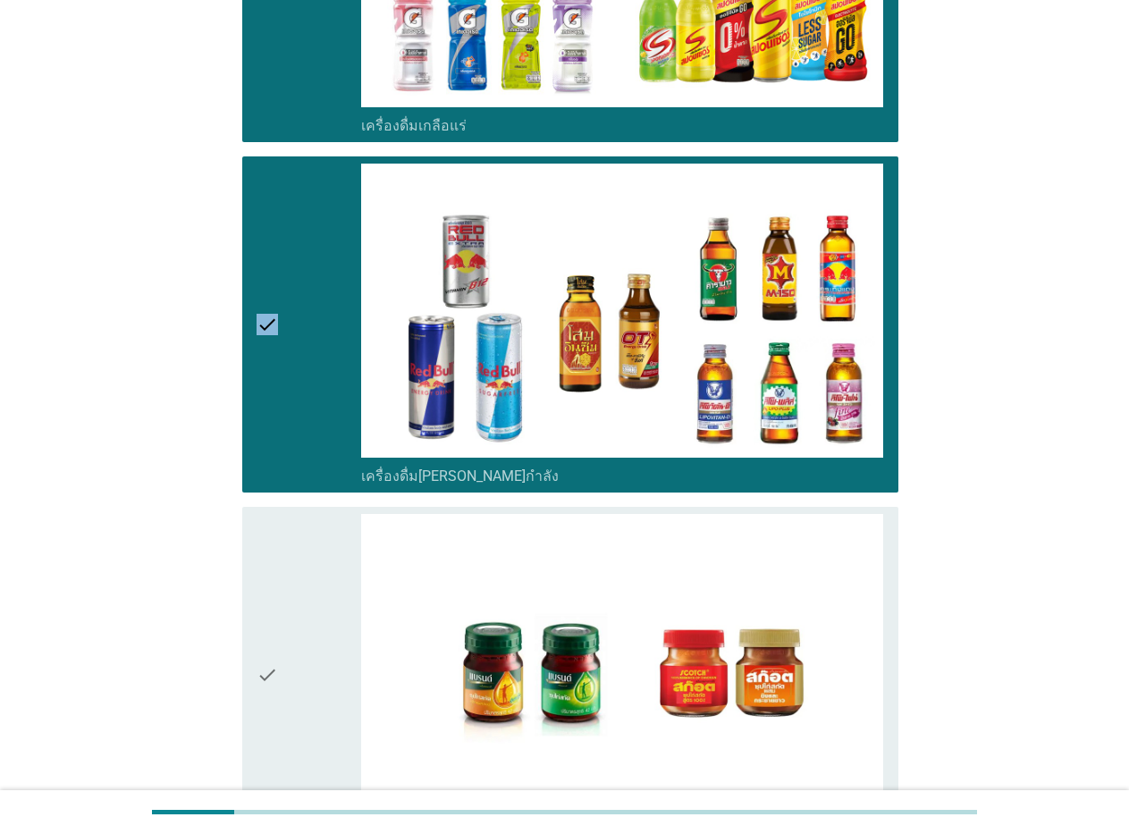
scroll to position [2949, 0]
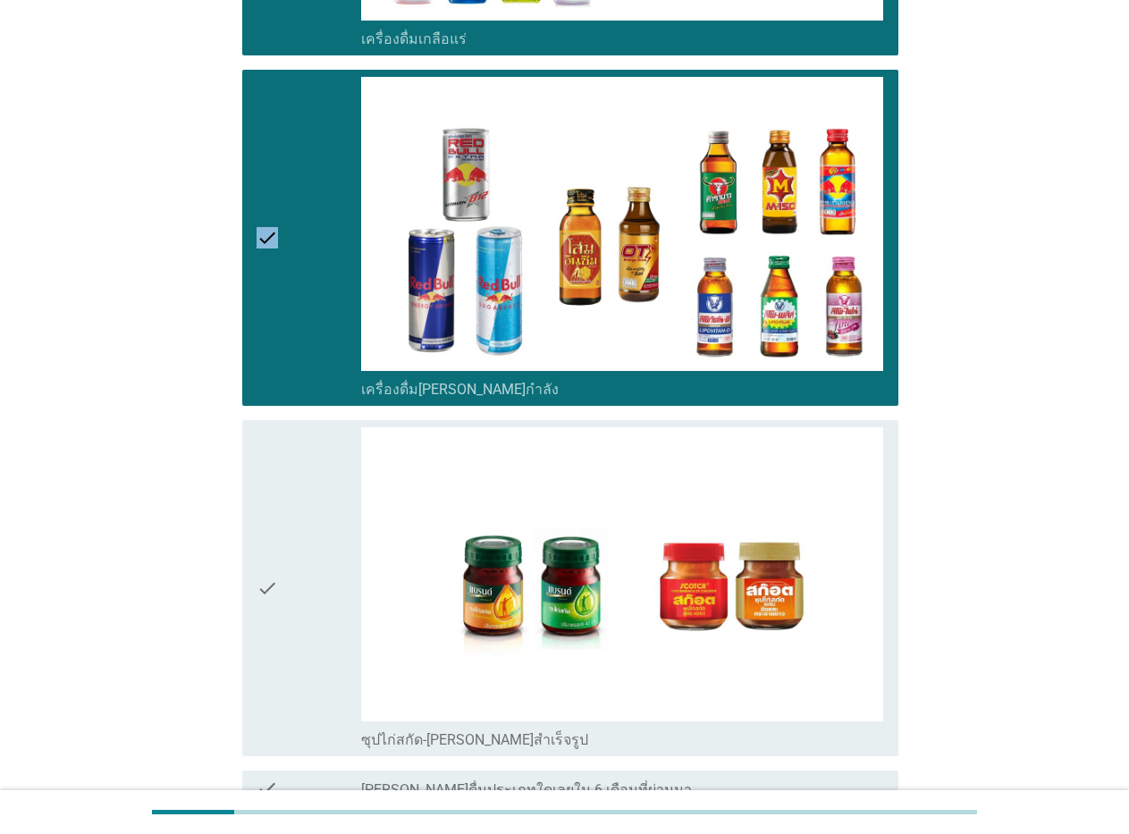
click at [256, 203] on icon "check" at bounding box center [266, 238] width 21 height 322
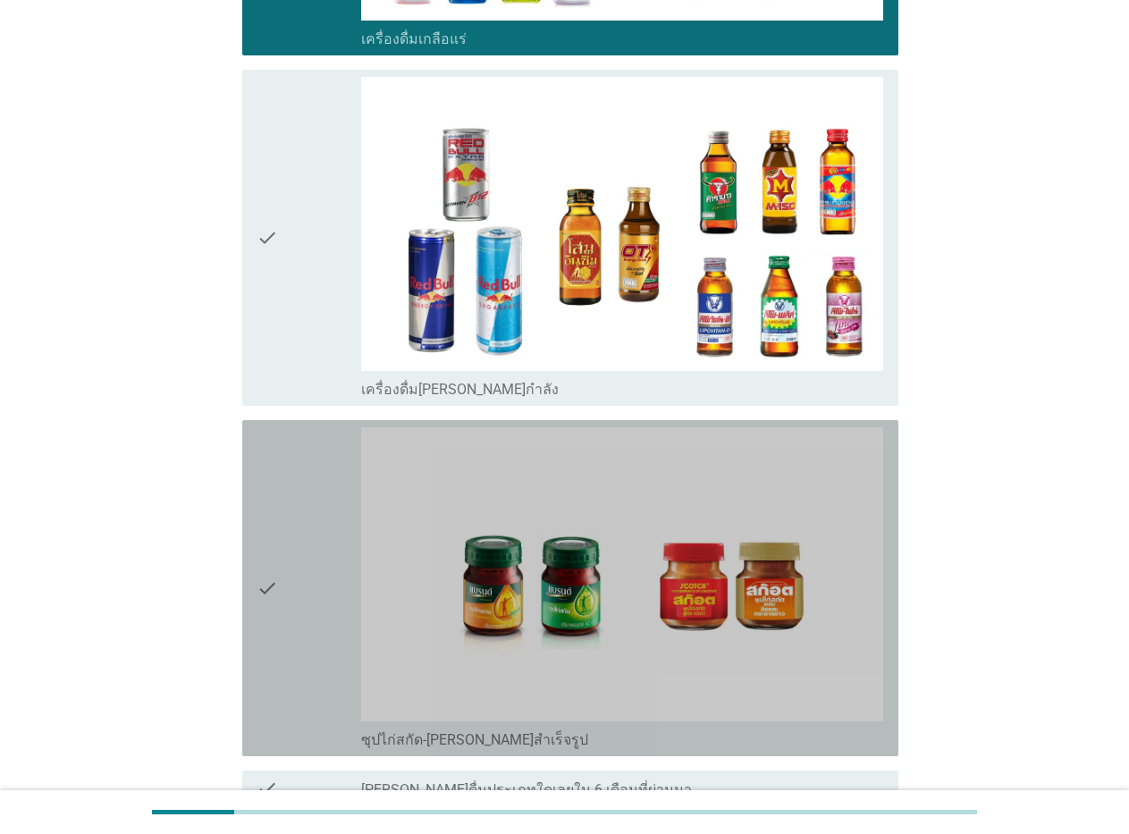
click at [266, 559] on icon "check" at bounding box center [266, 588] width 21 height 322
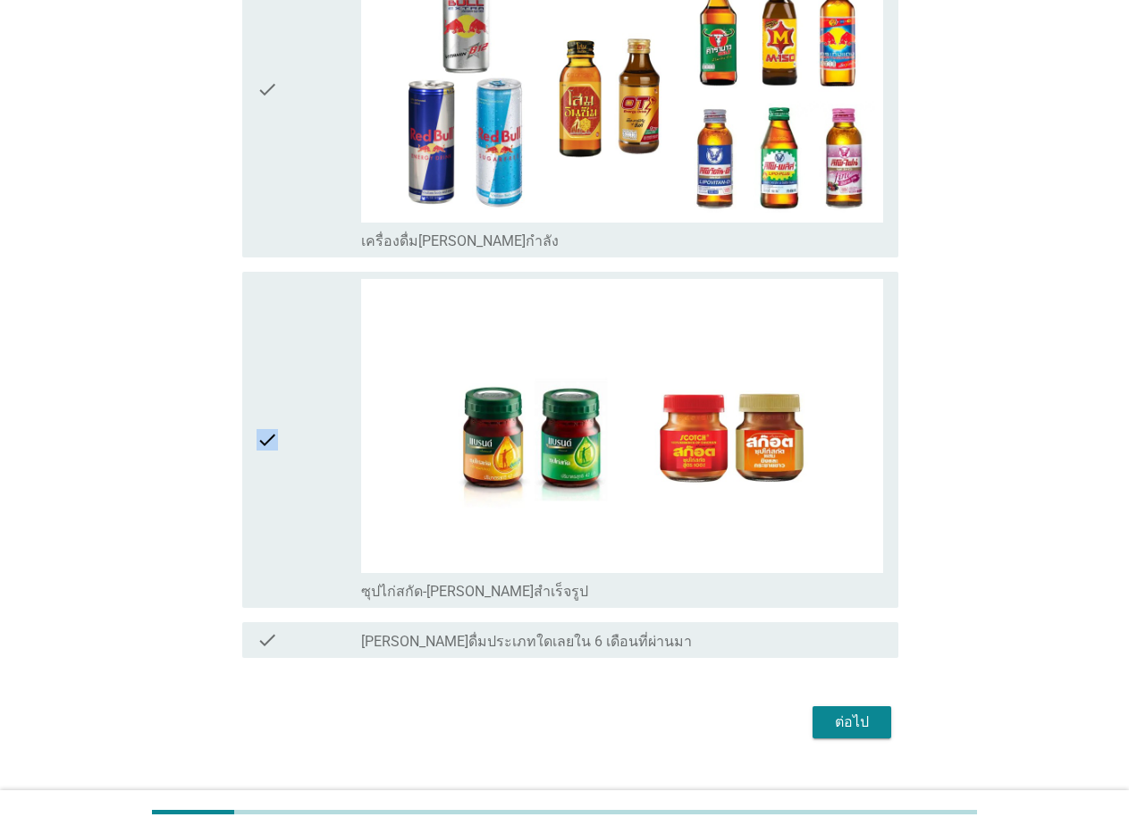
scroll to position [3098, 0]
click at [264, 403] on icon "check" at bounding box center [266, 439] width 21 height 322
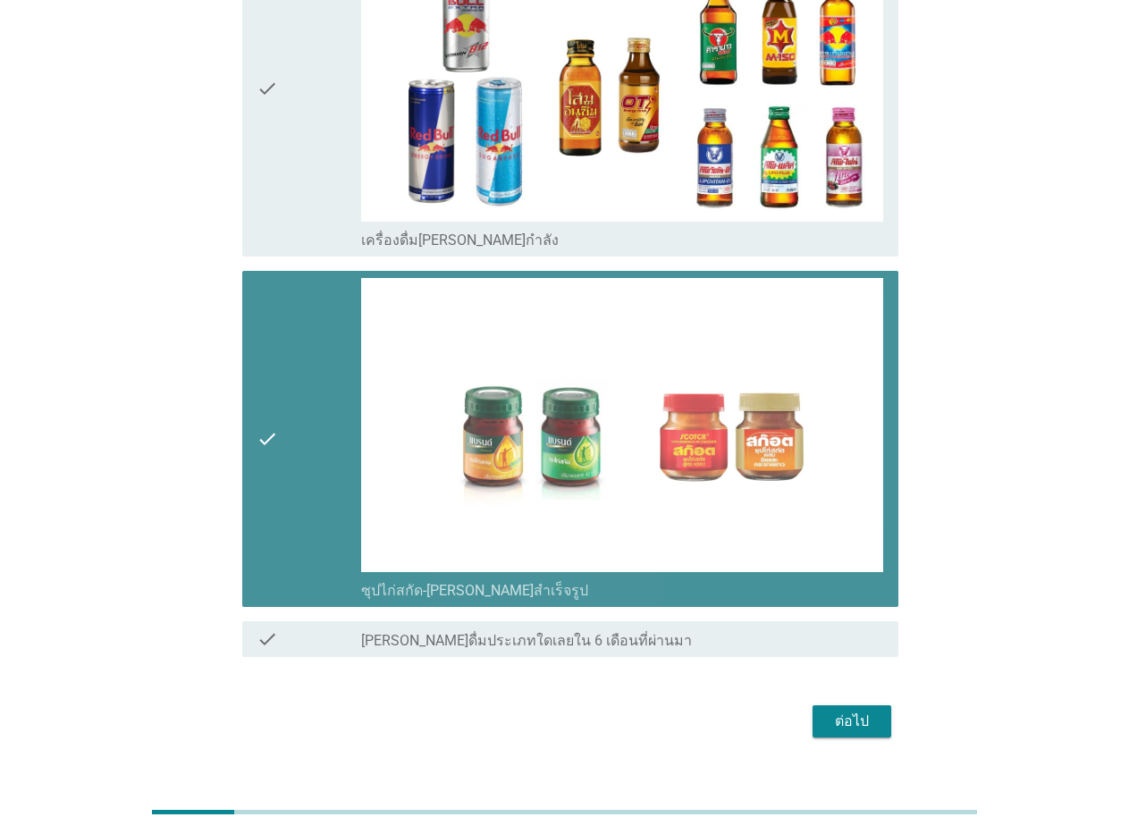
click at [264, 406] on icon "check" at bounding box center [266, 439] width 21 height 322
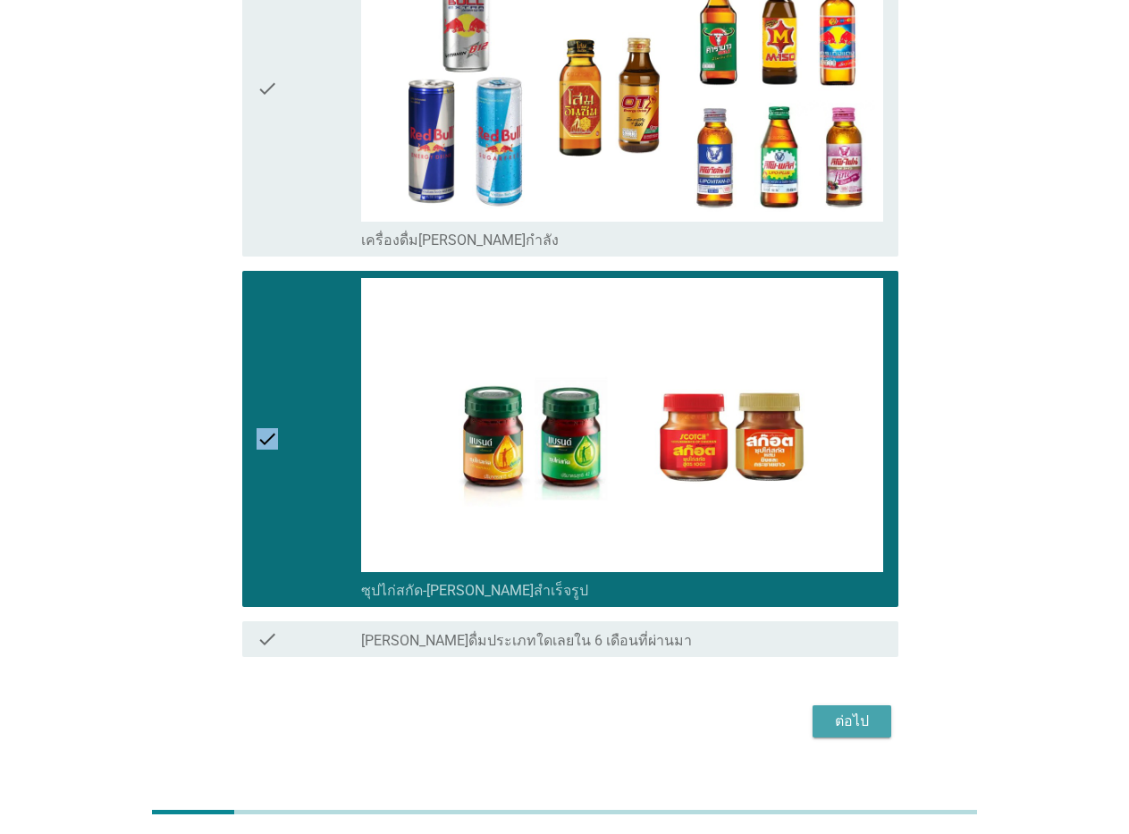
click at [836, 710] on div "ต่อไป" at bounding box center [852, 720] width 50 height 21
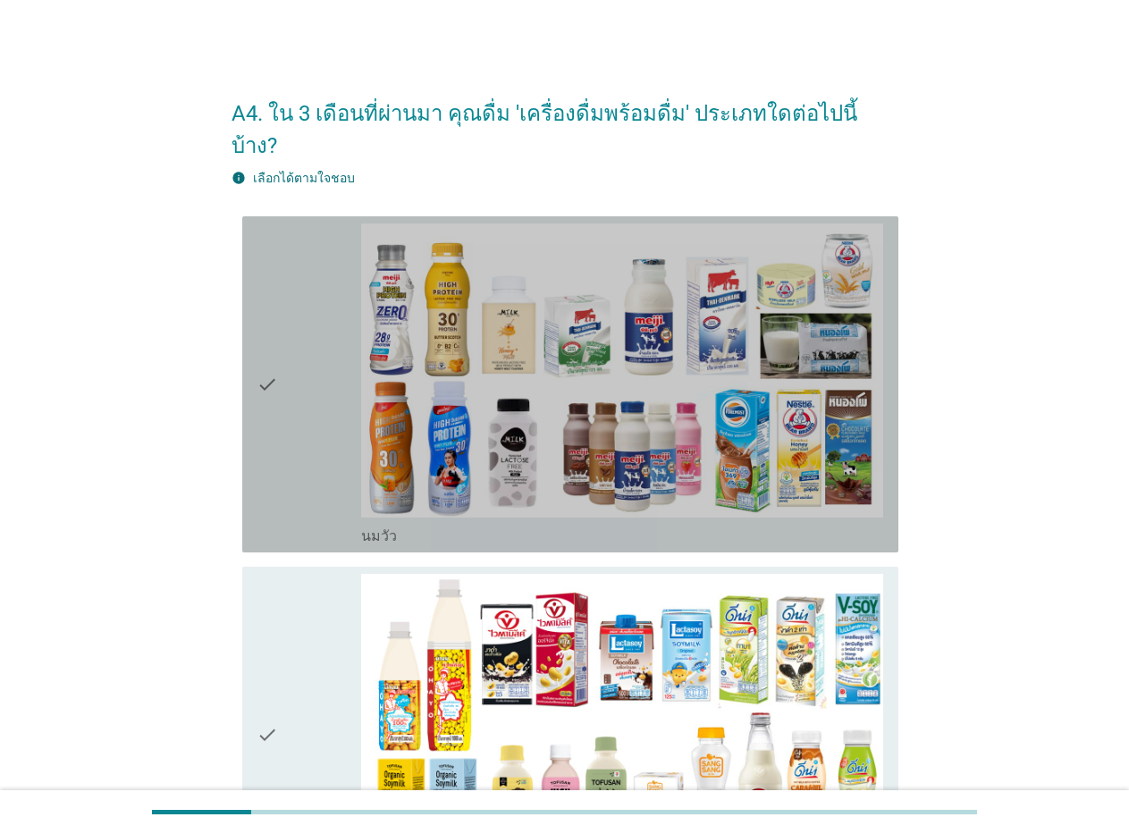
click at [265, 351] on icon "check" at bounding box center [266, 384] width 21 height 322
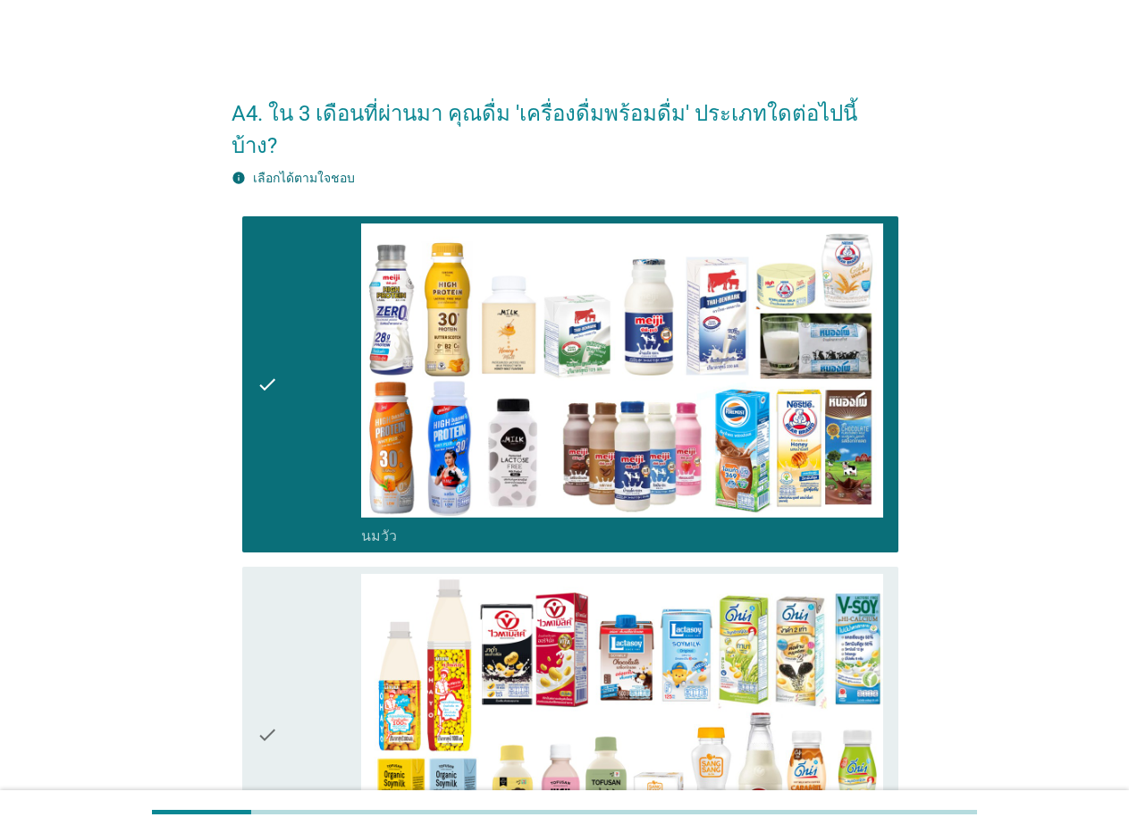
scroll to position [268, 0]
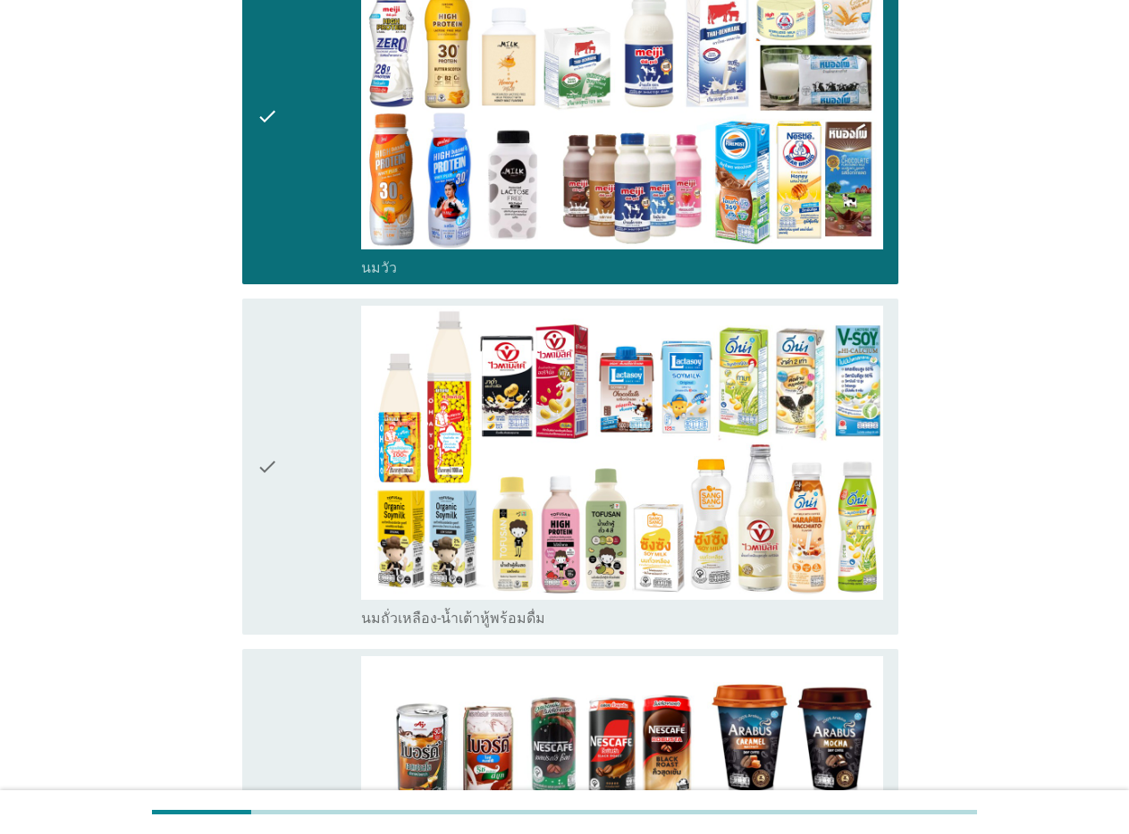
click at [263, 429] on icon "check" at bounding box center [266, 467] width 21 height 322
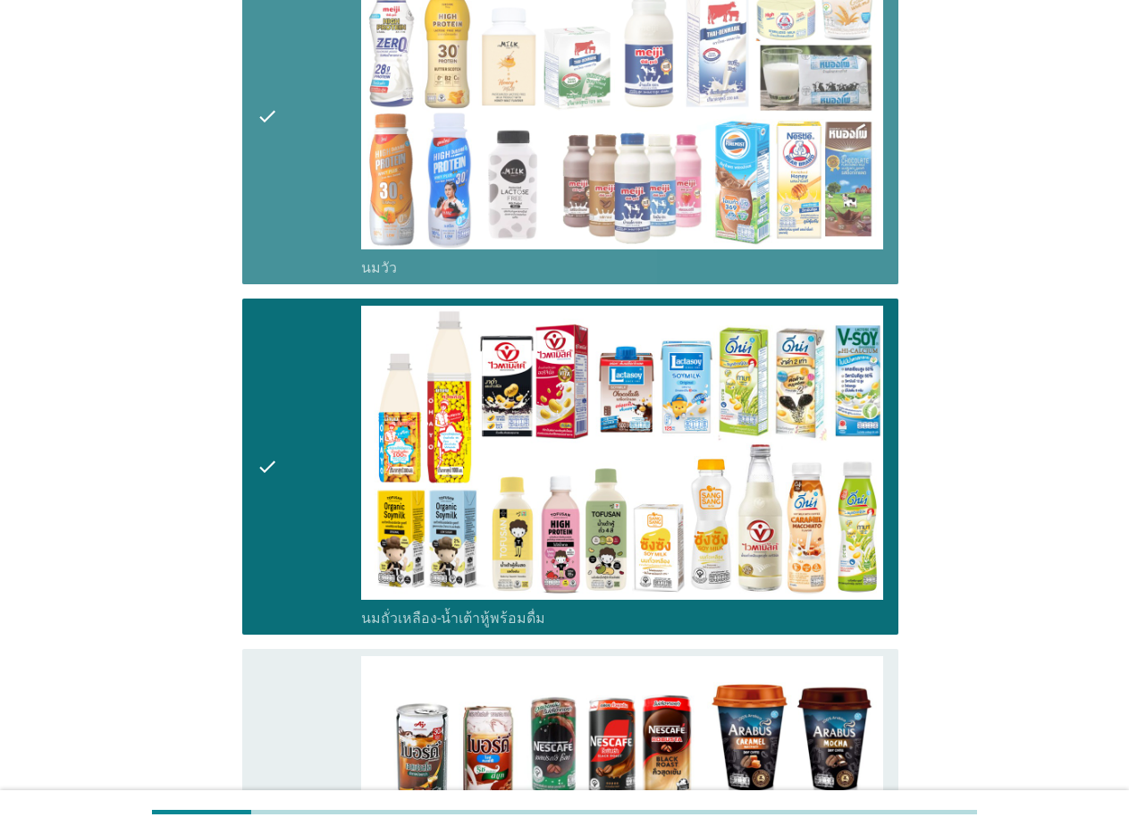
click at [259, 74] on icon "check" at bounding box center [266, 116] width 21 height 322
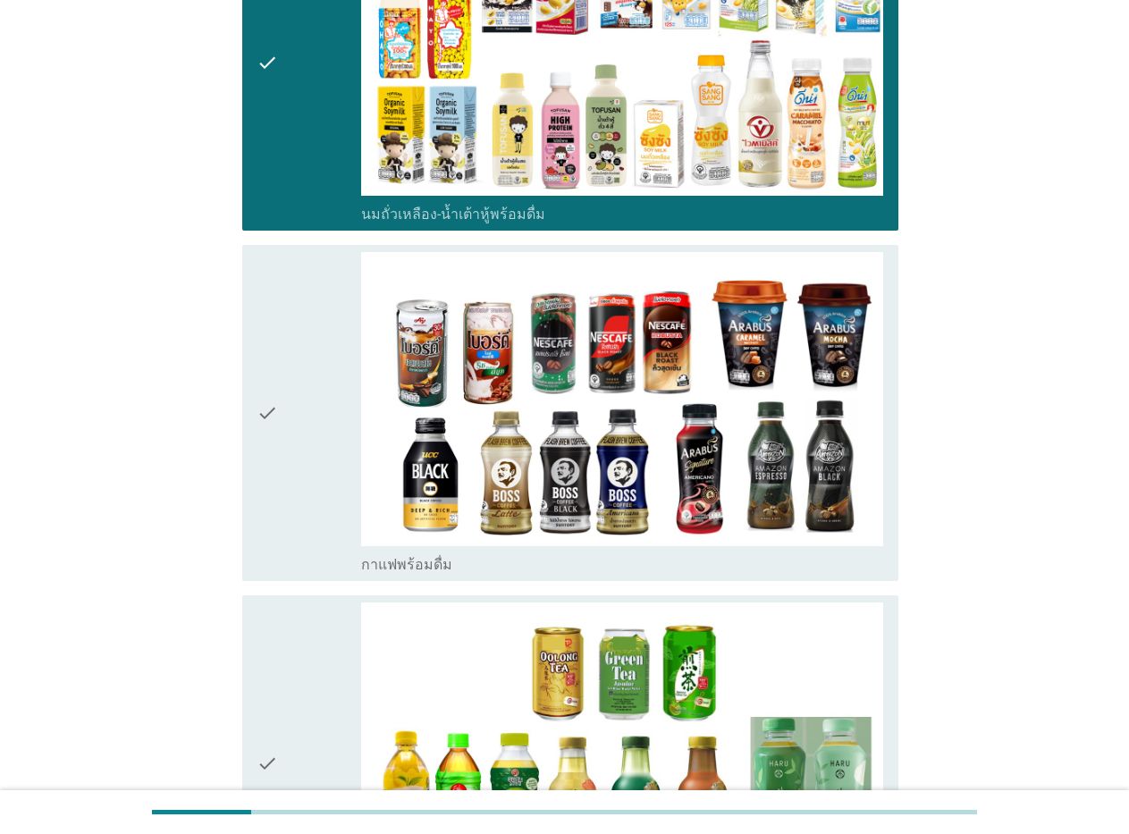
scroll to position [715, 0]
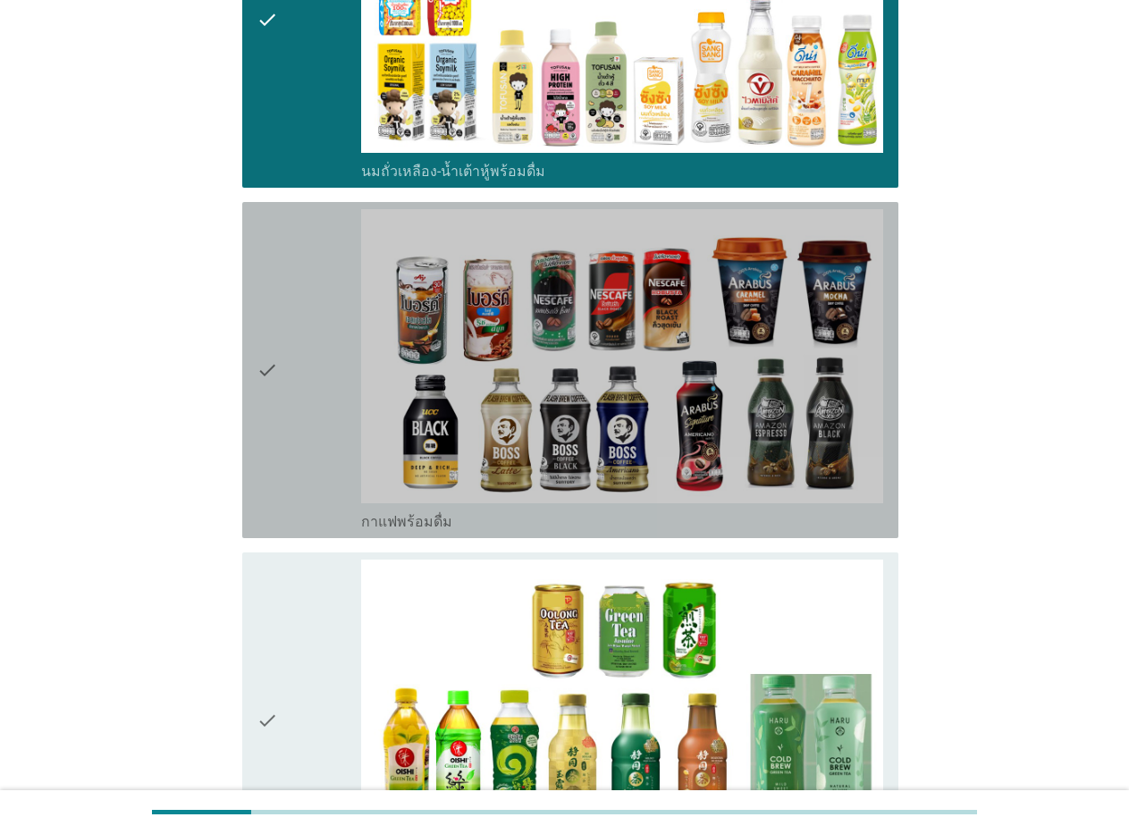
click at [265, 342] on icon "check" at bounding box center [266, 370] width 21 height 322
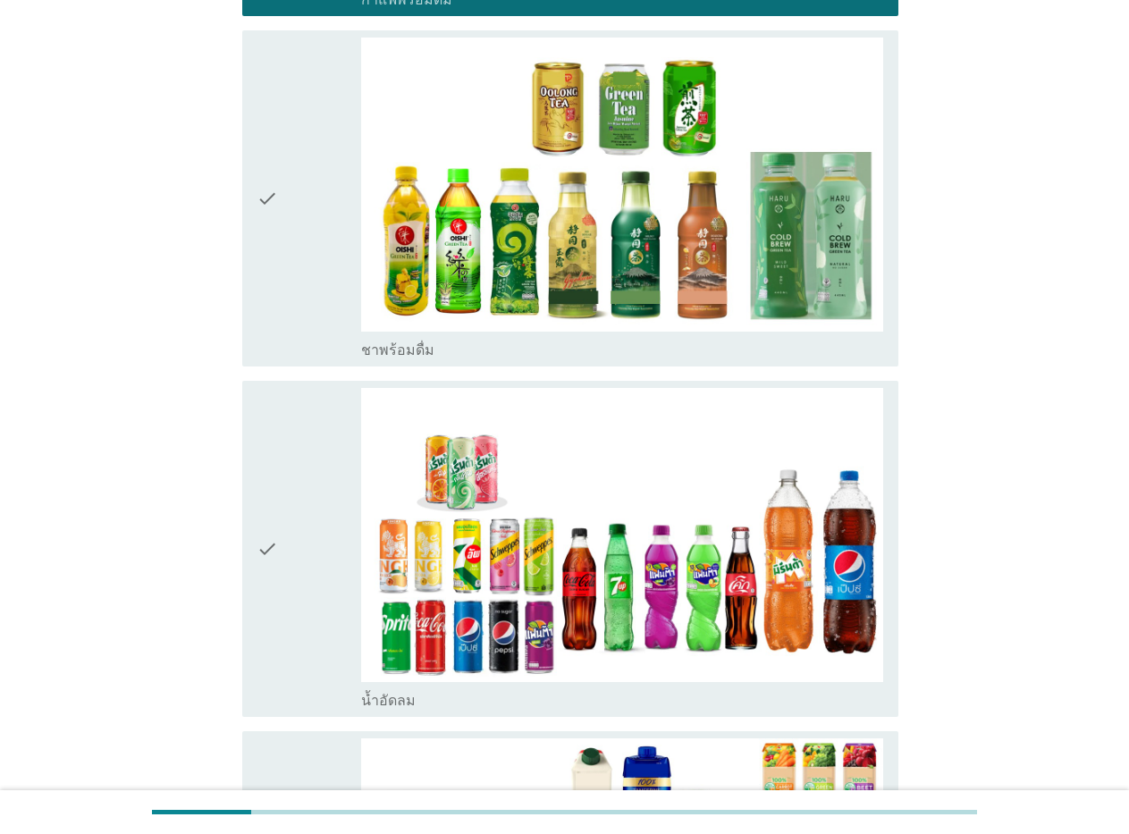
scroll to position [1251, 0]
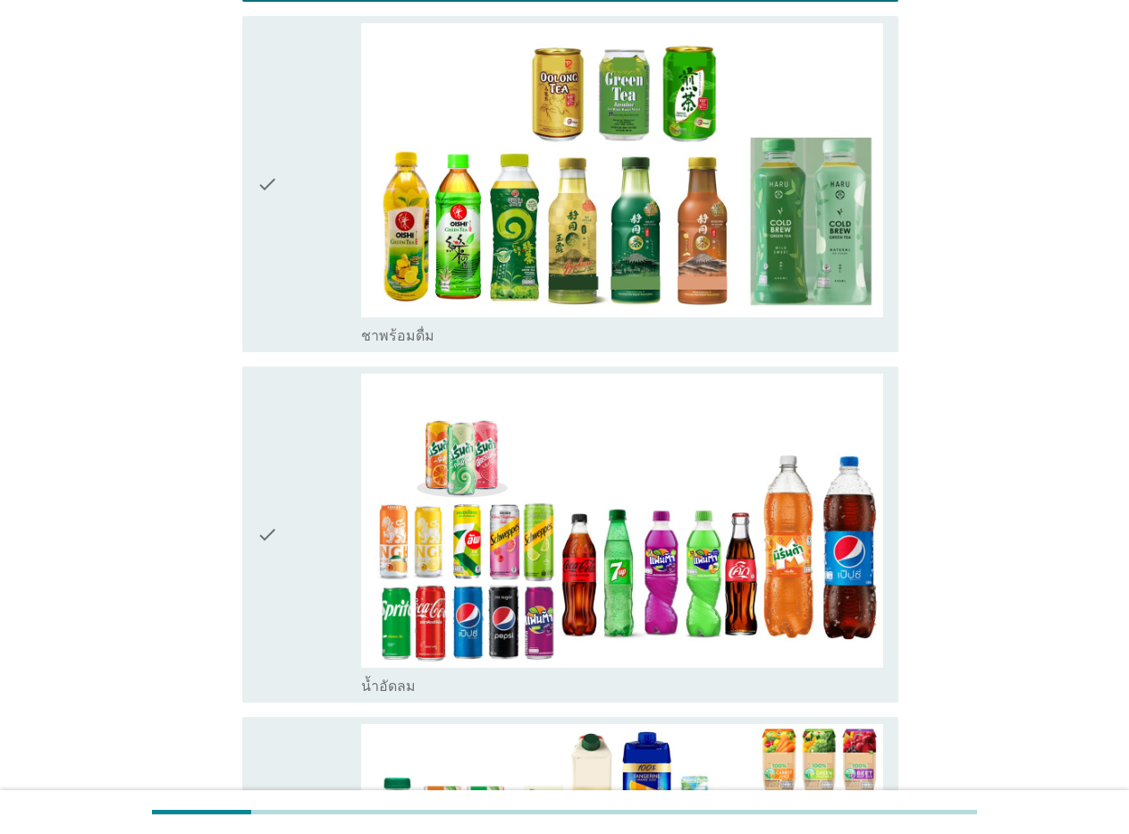
click at [265, 155] on icon "check" at bounding box center [266, 184] width 21 height 322
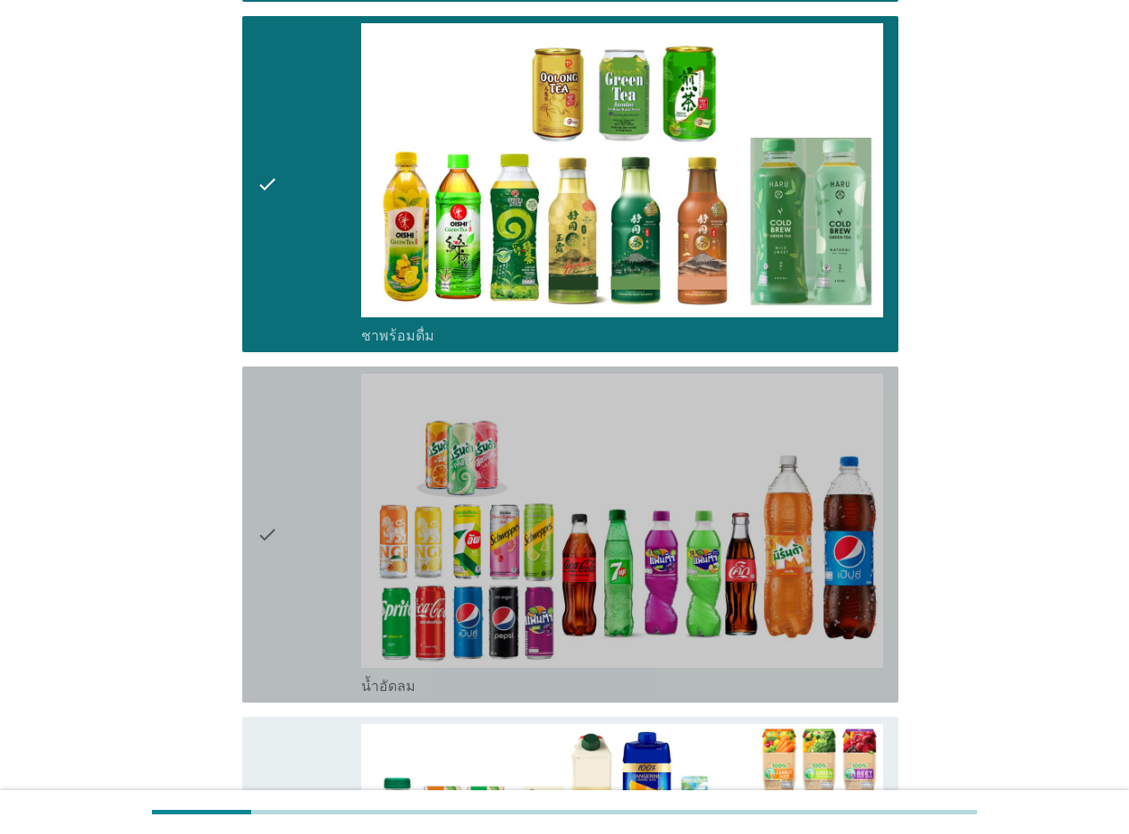
click at [265, 509] on icon "check" at bounding box center [266, 535] width 21 height 322
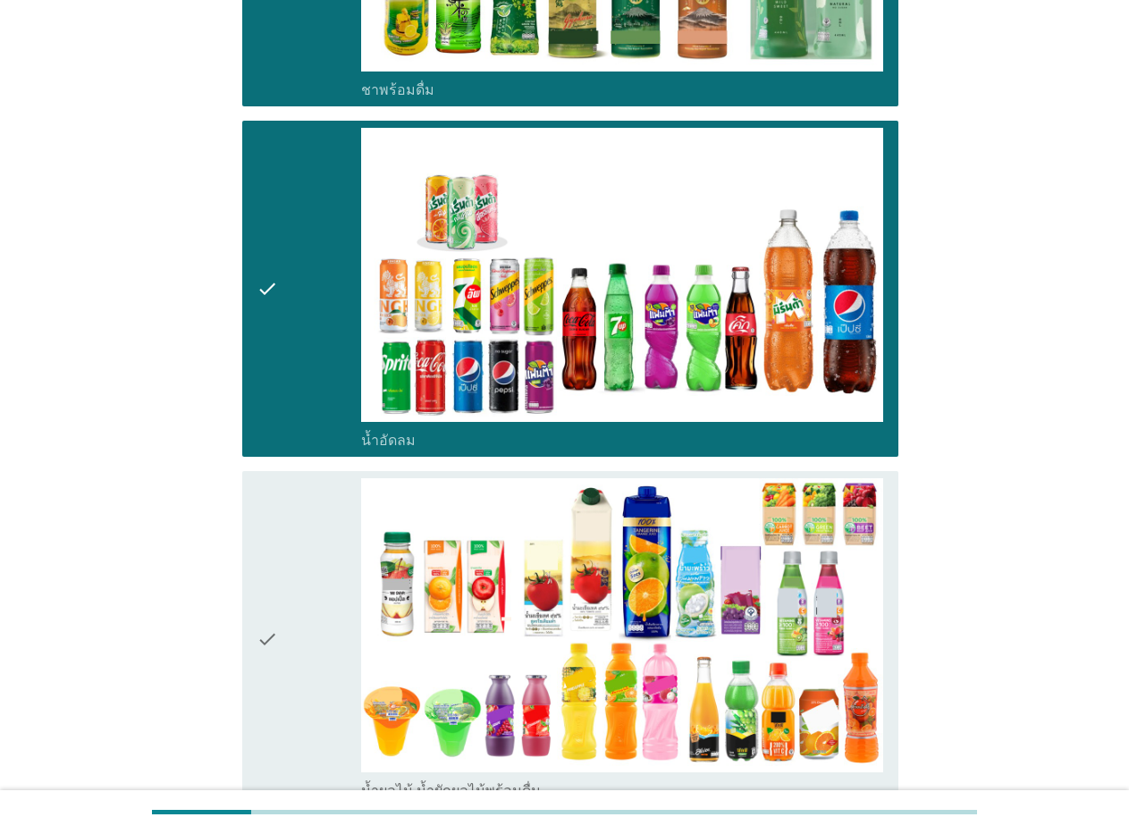
scroll to position [1519, 0]
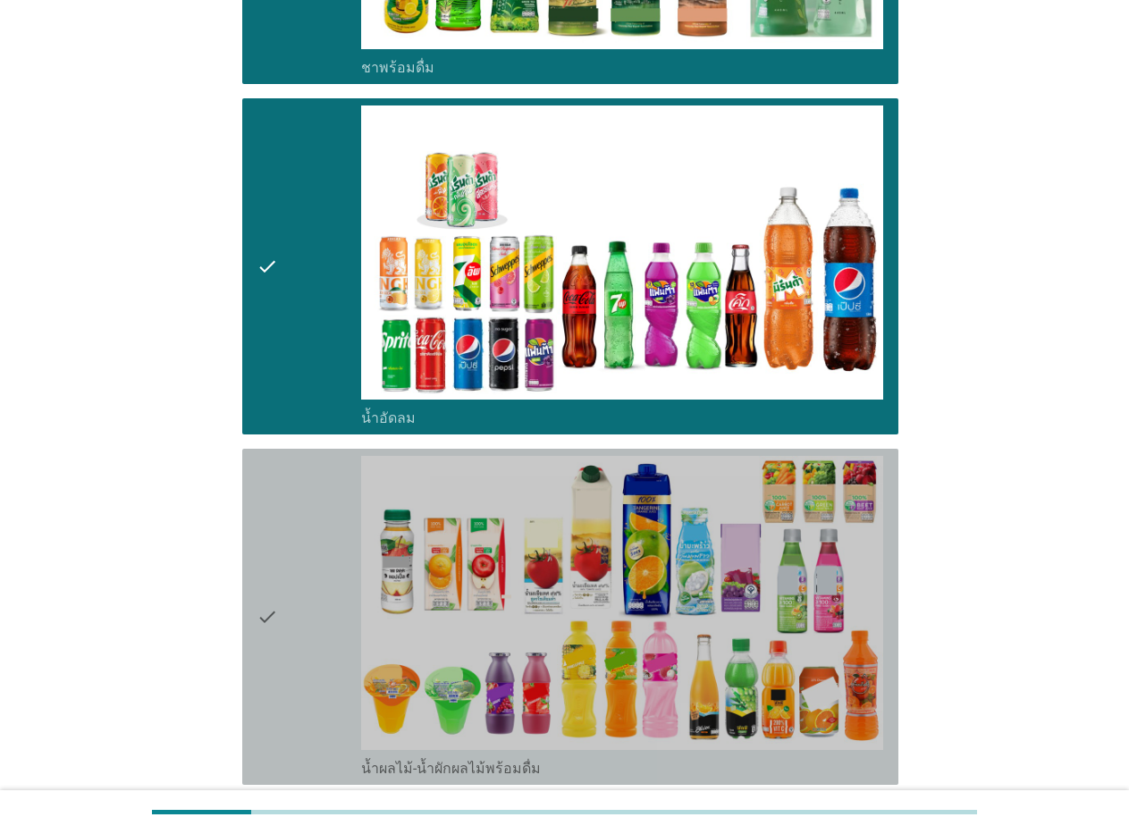
click at [262, 585] on icon "check" at bounding box center [266, 617] width 21 height 322
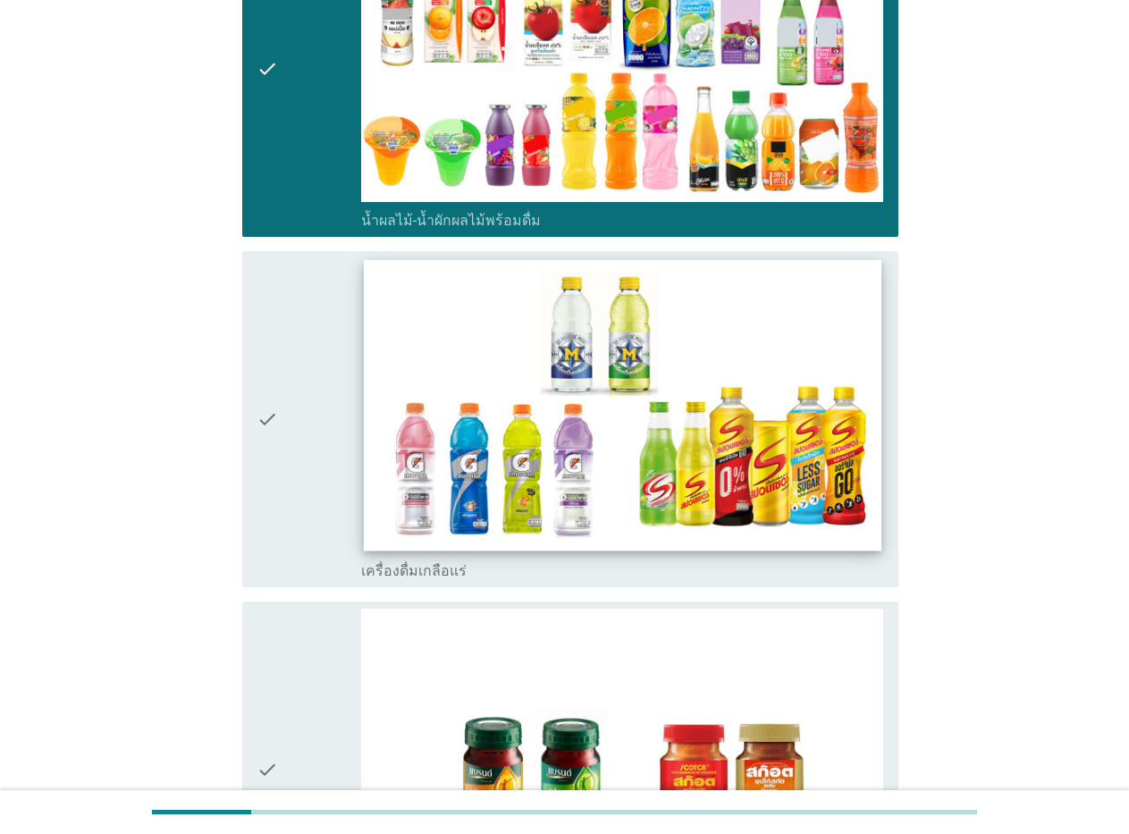
scroll to position [2323, 0]
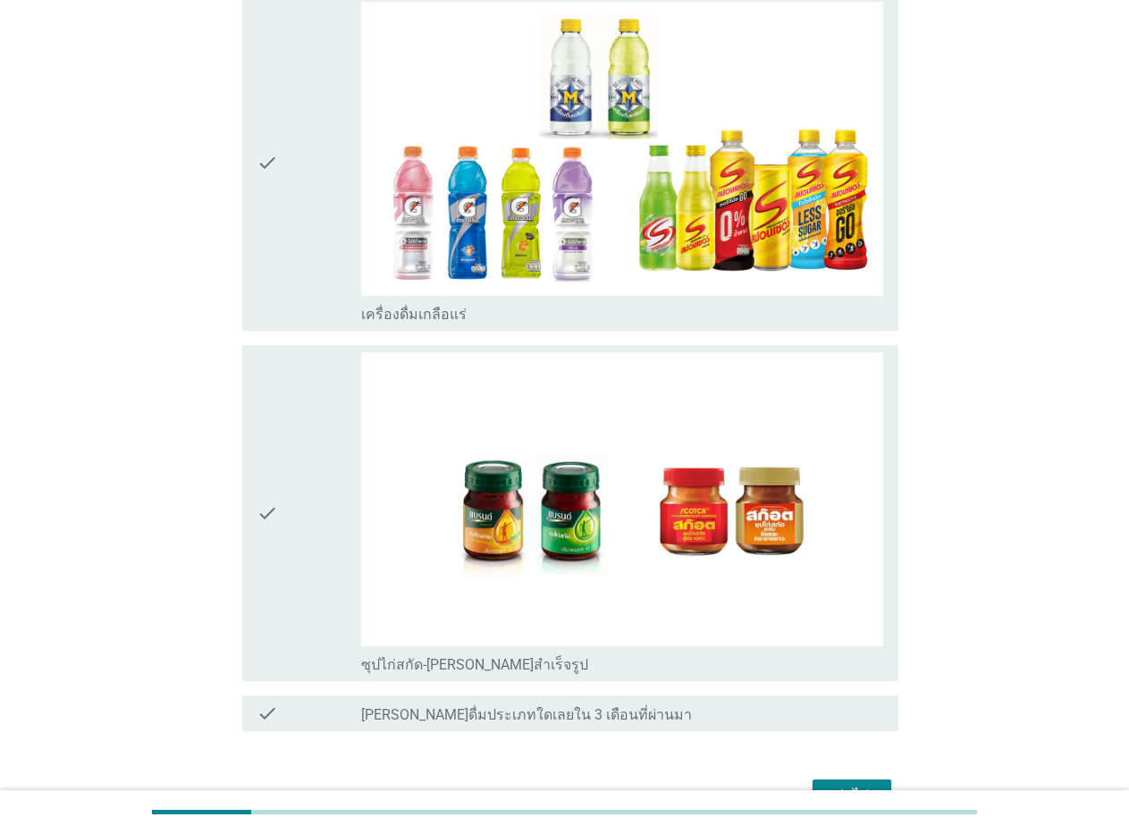
click at [268, 137] on icon "check" at bounding box center [266, 163] width 21 height 322
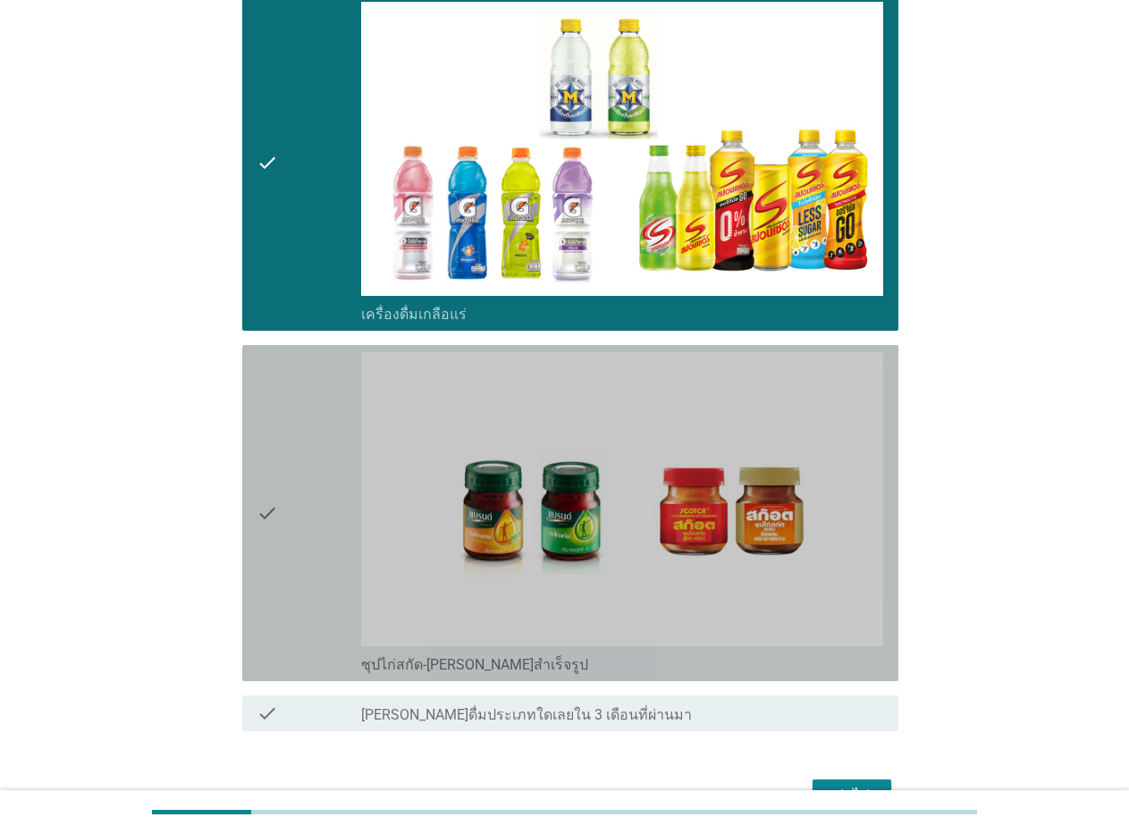
click at [274, 484] on icon "check" at bounding box center [266, 513] width 21 height 322
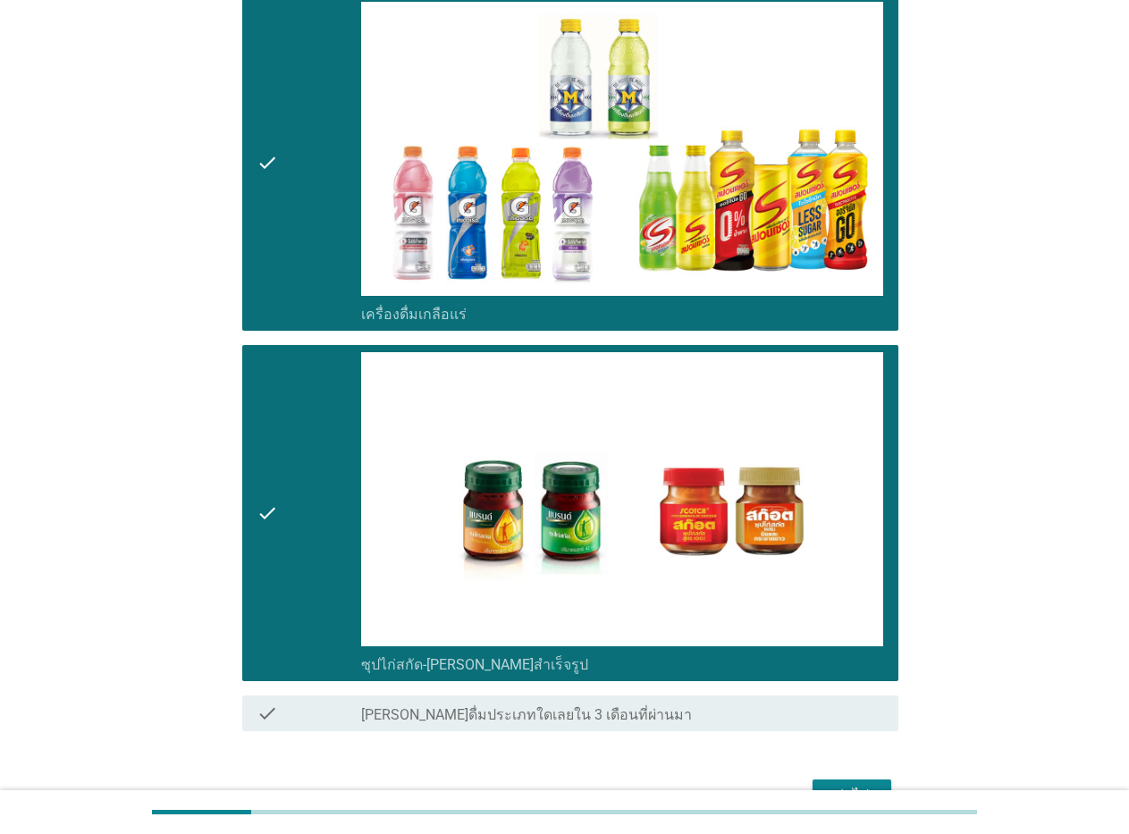
click at [827, 785] on div "ต่อไป" at bounding box center [852, 795] width 50 height 21
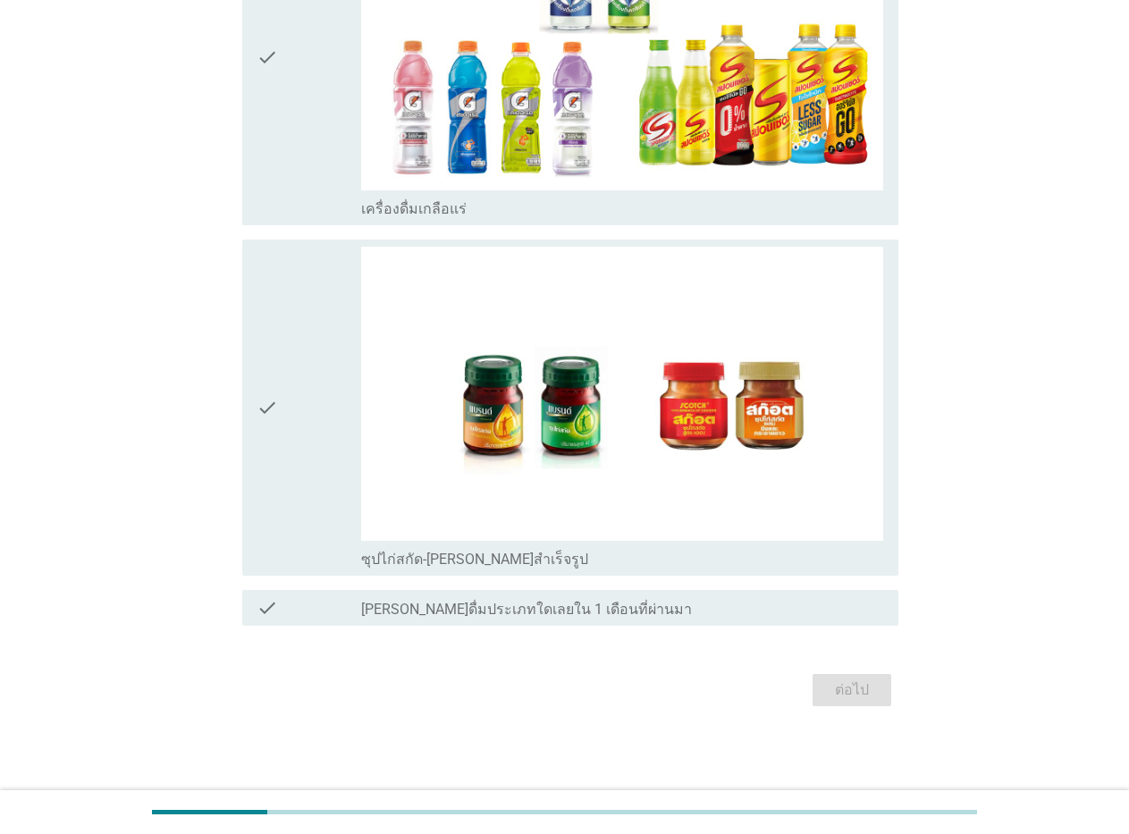
scroll to position [0, 0]
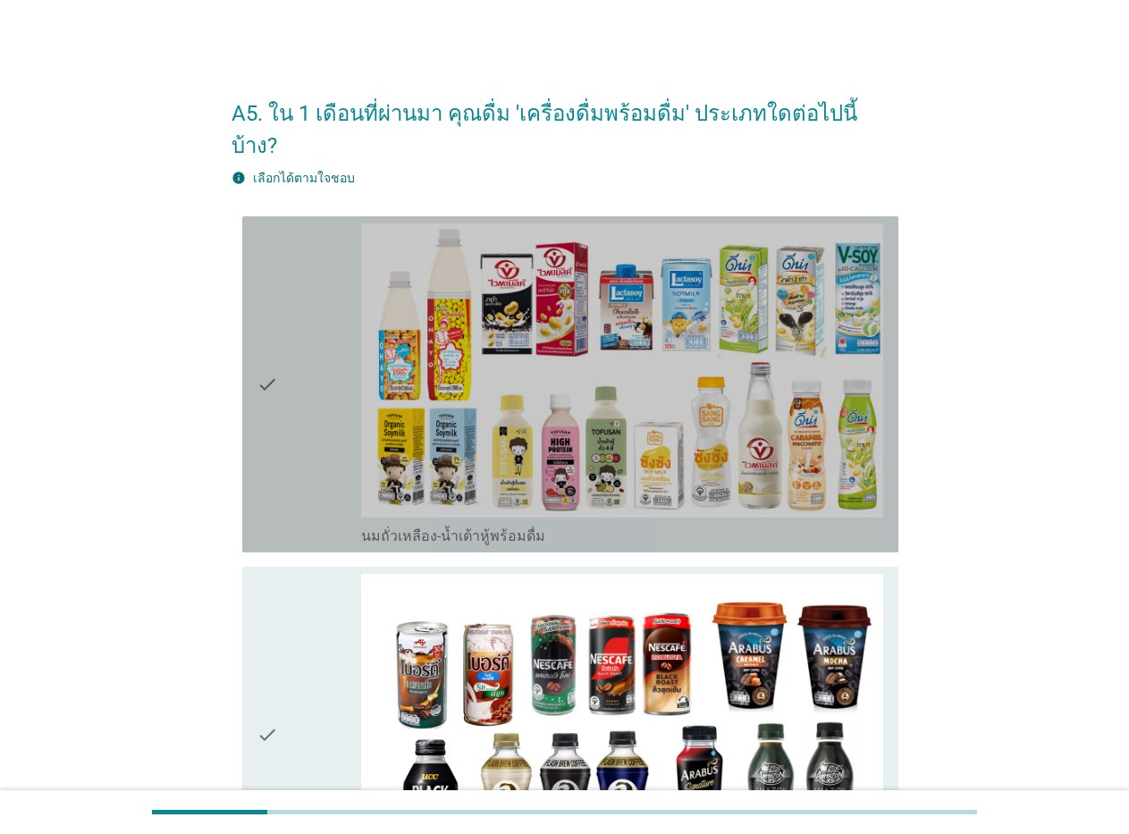
click at [264, 353] on icon "check" at bounding box center [266, 384] width 21 height 322
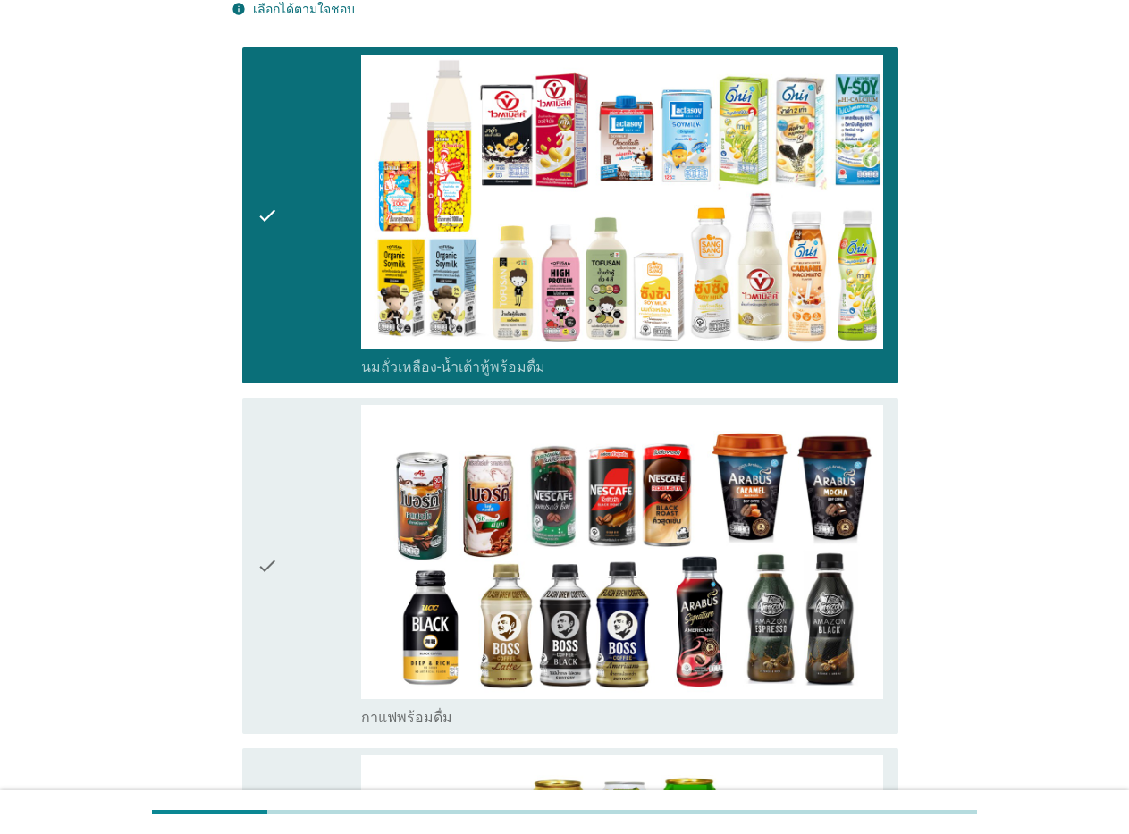
scroll to position [179, 0]
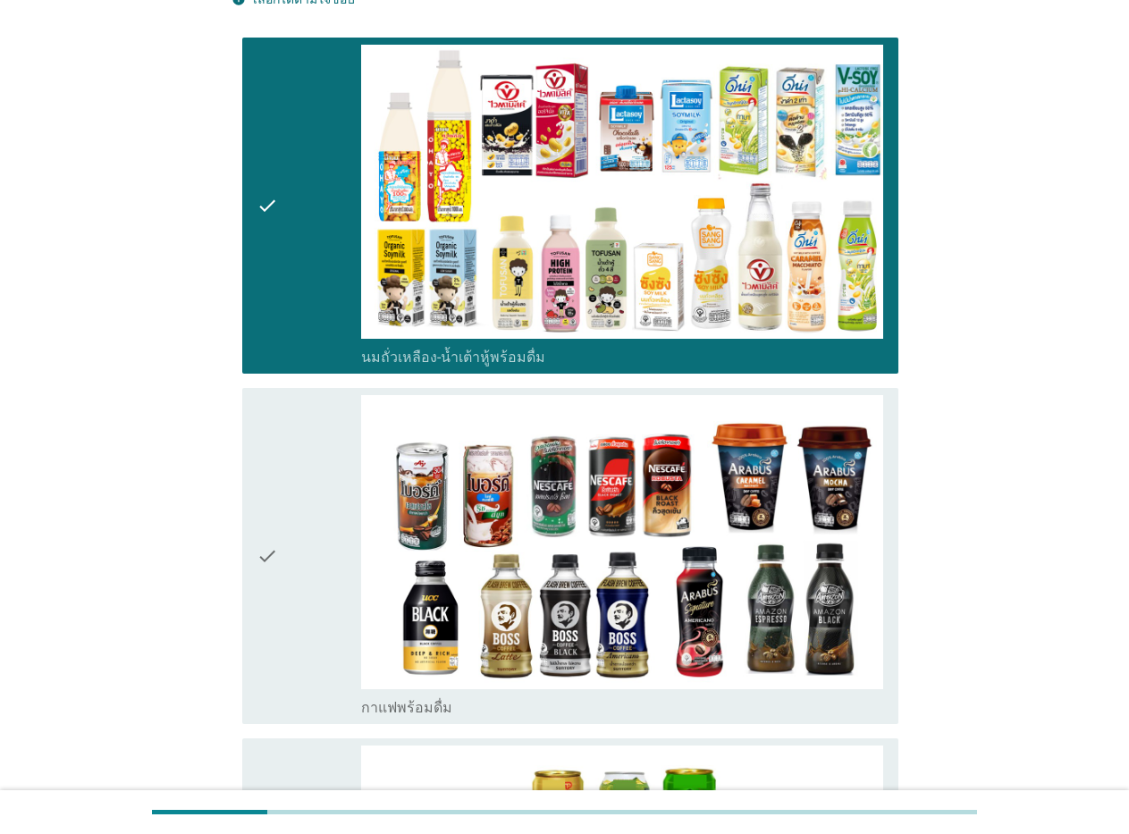
click at [267, 517] on icon "check" at bounding box center [266, 556] width 21 height 322
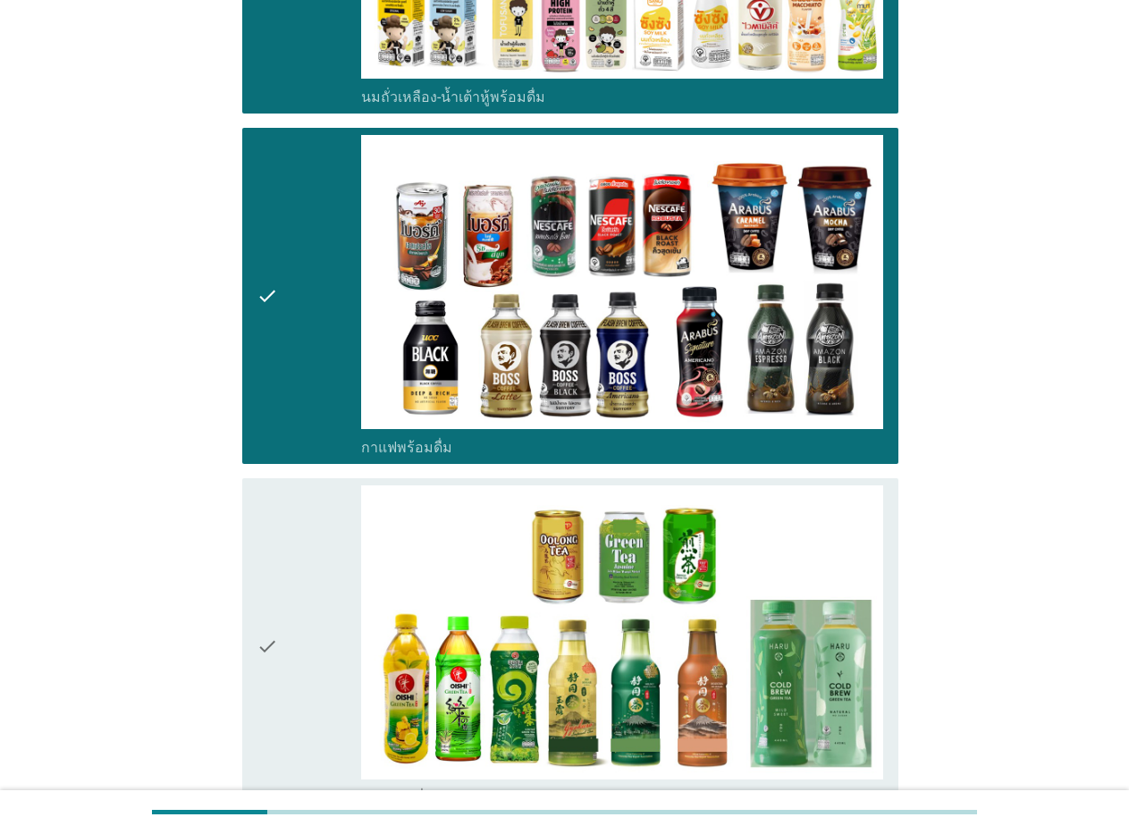
scroll to position [447, 0]
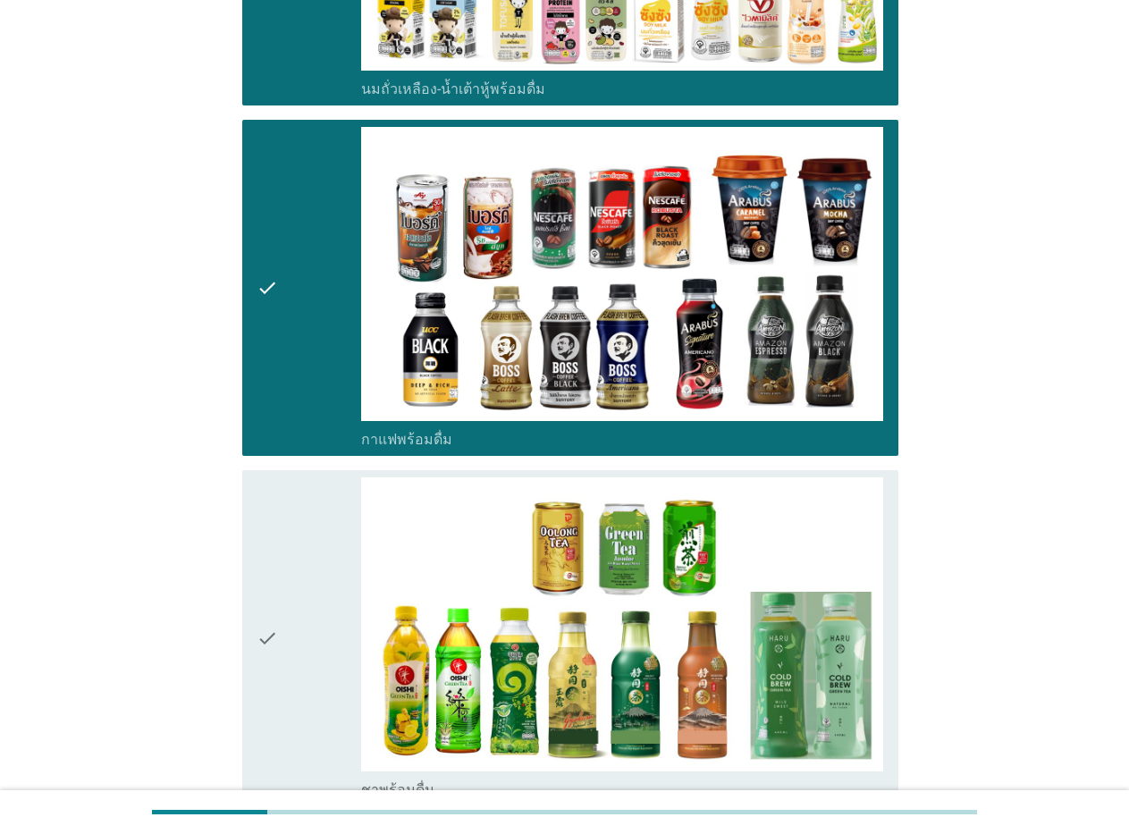
click at [261, 611] on icon "check" at bounding box center [266, 638] width 21 height 322
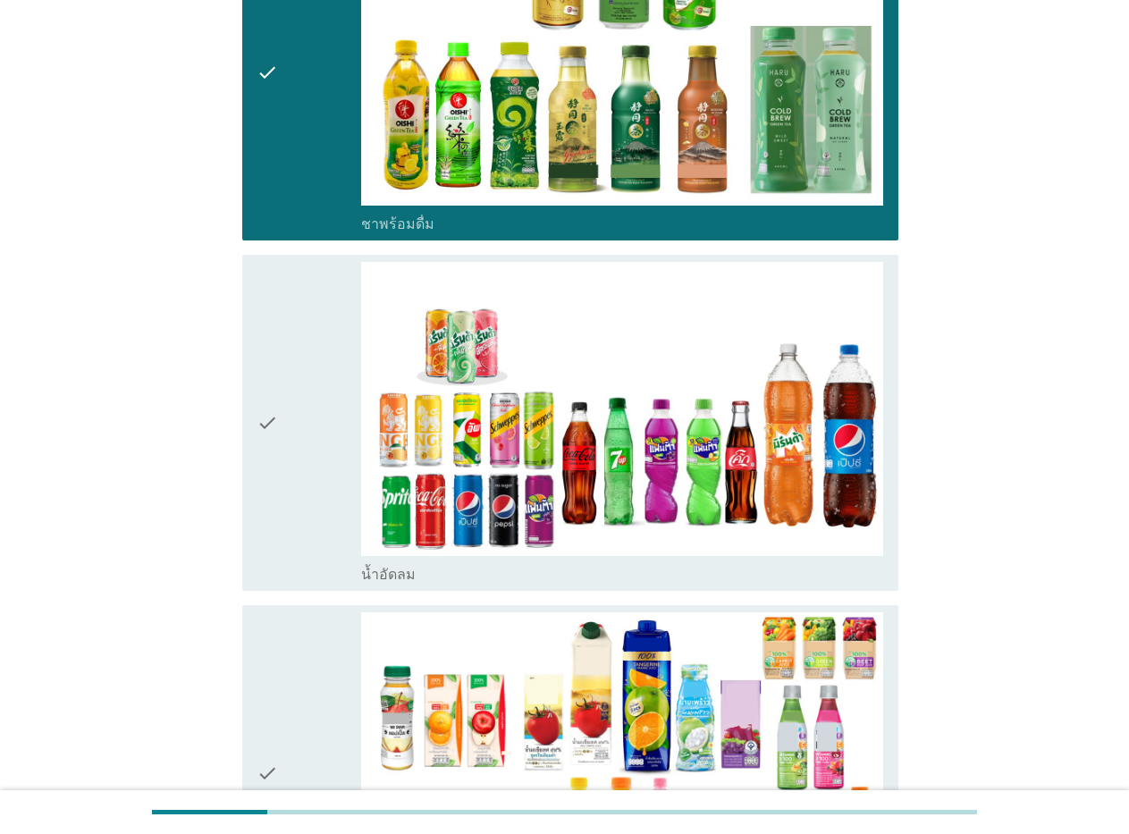
scroll to position [1072, 0]
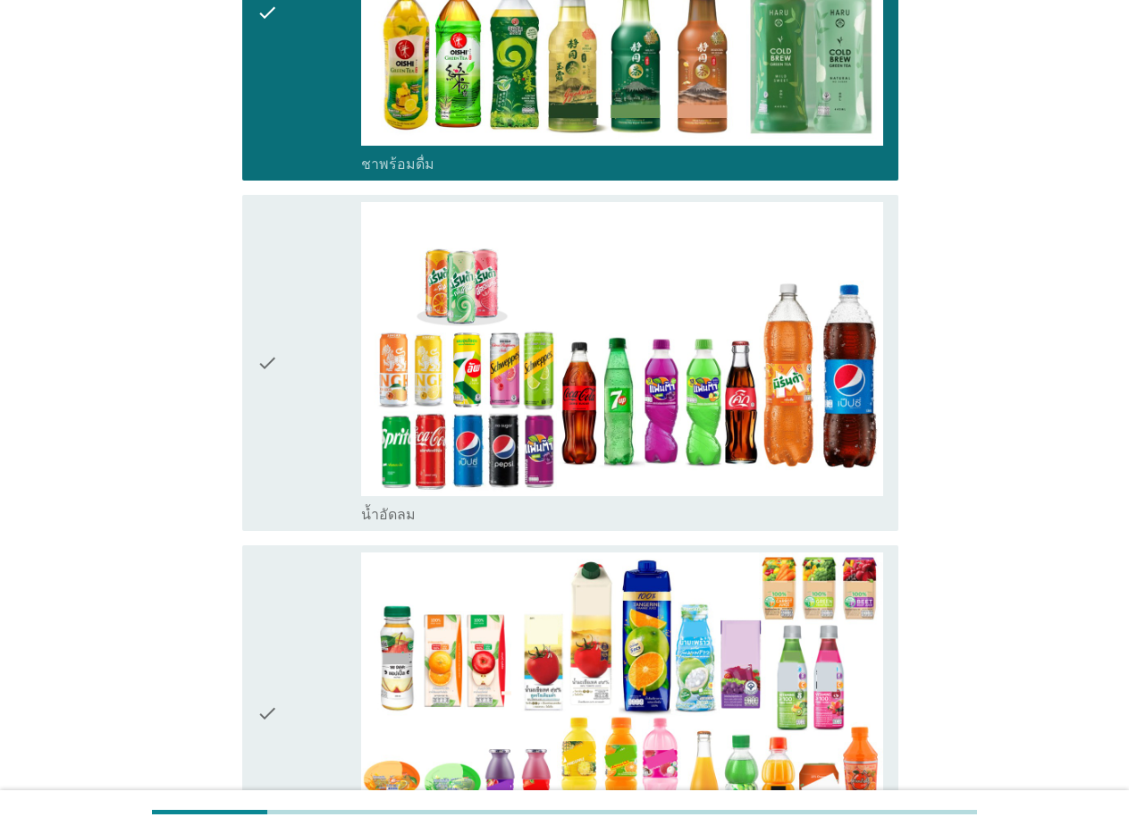
click at [268, 330] on icon "check" at bounding box center [266, 363] width 21 height 322
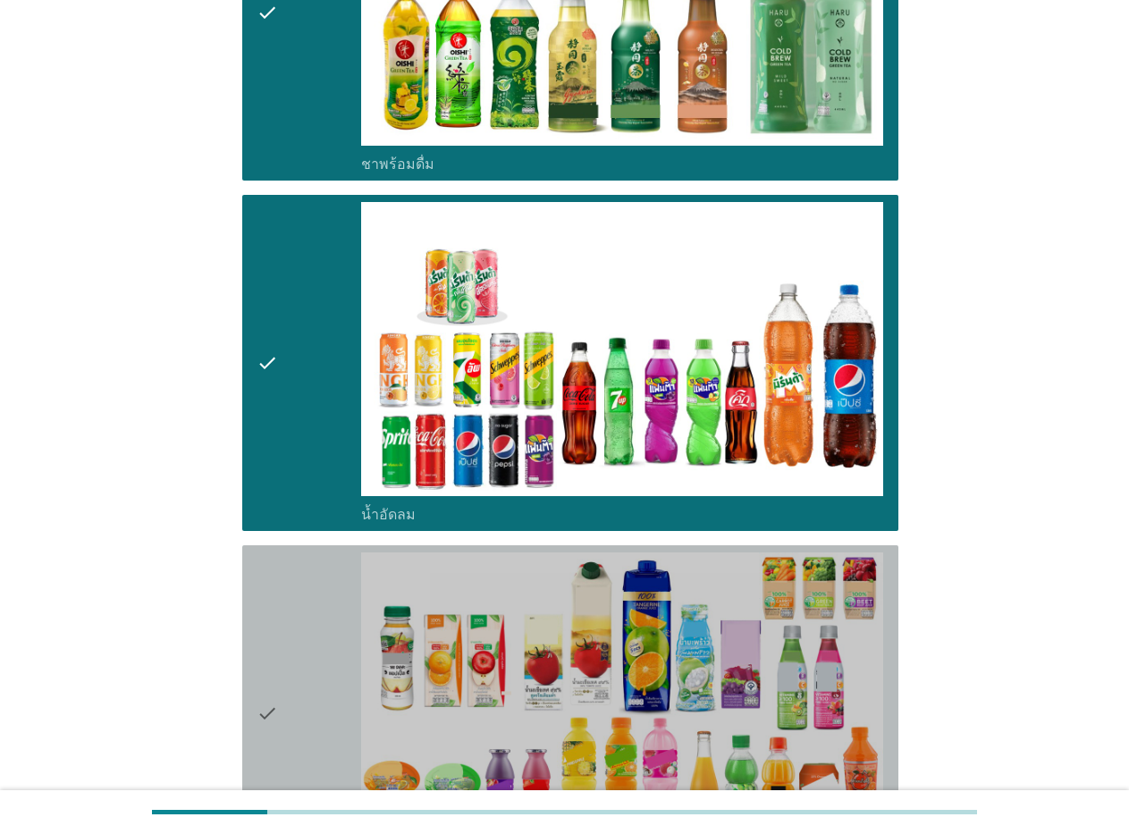
click at [260, 689] on icon "check" at bounding box center [266, 713] width 21 height 322
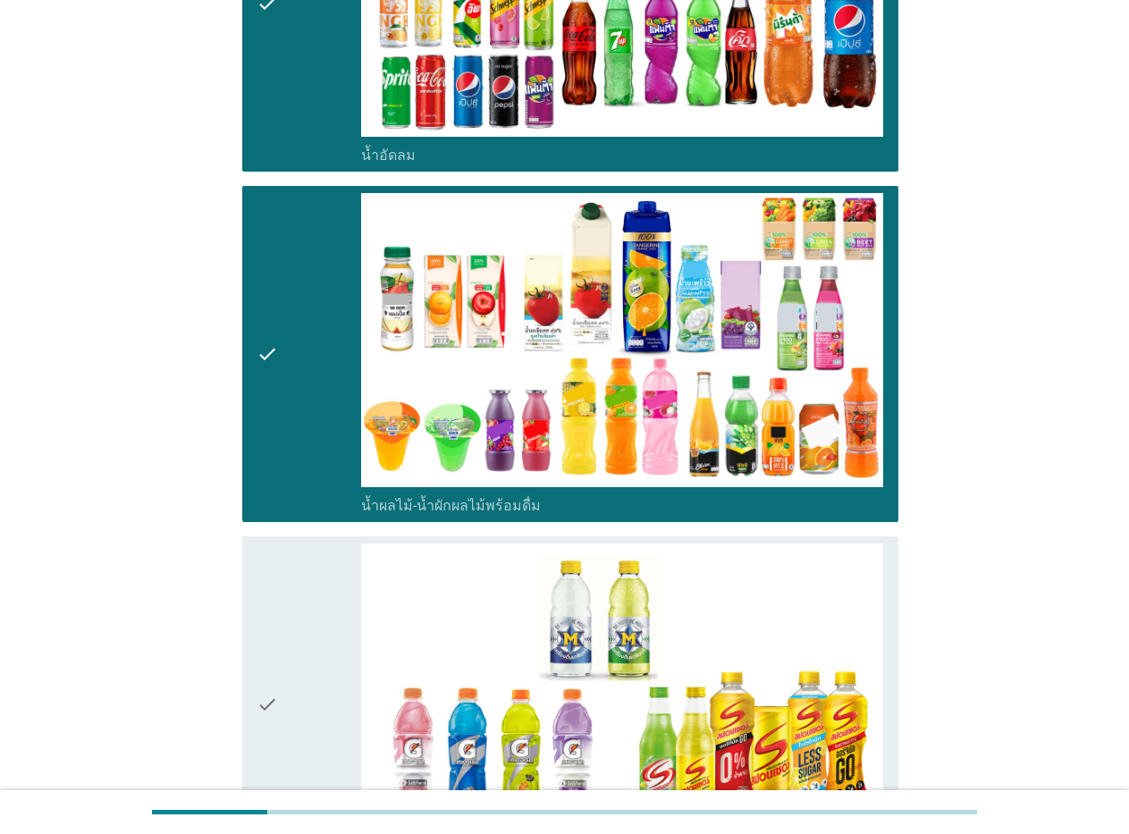
scroll to position [1519, 0]
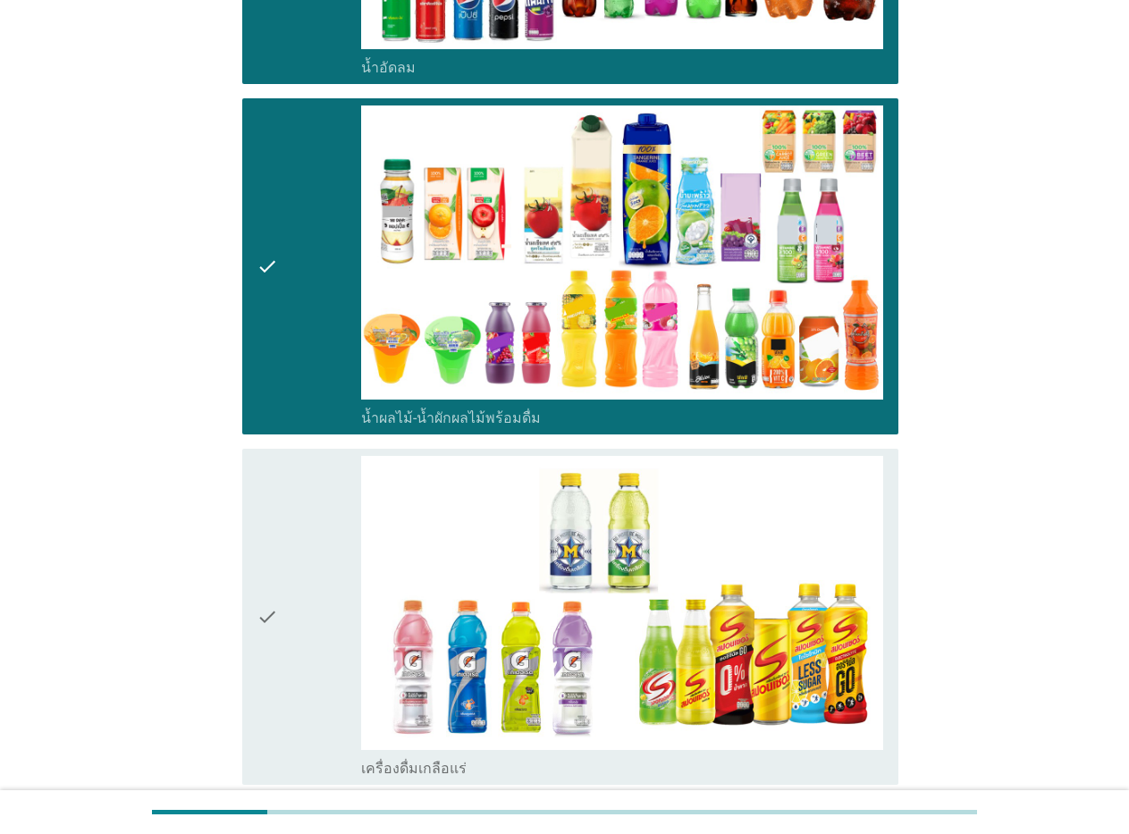
click at [267, 593] on icon "check" at bounding box center [266, 617] width 21 height 322
click at [267, 591] on icon "check" at bounding box center [266, 617] width 21 height 322
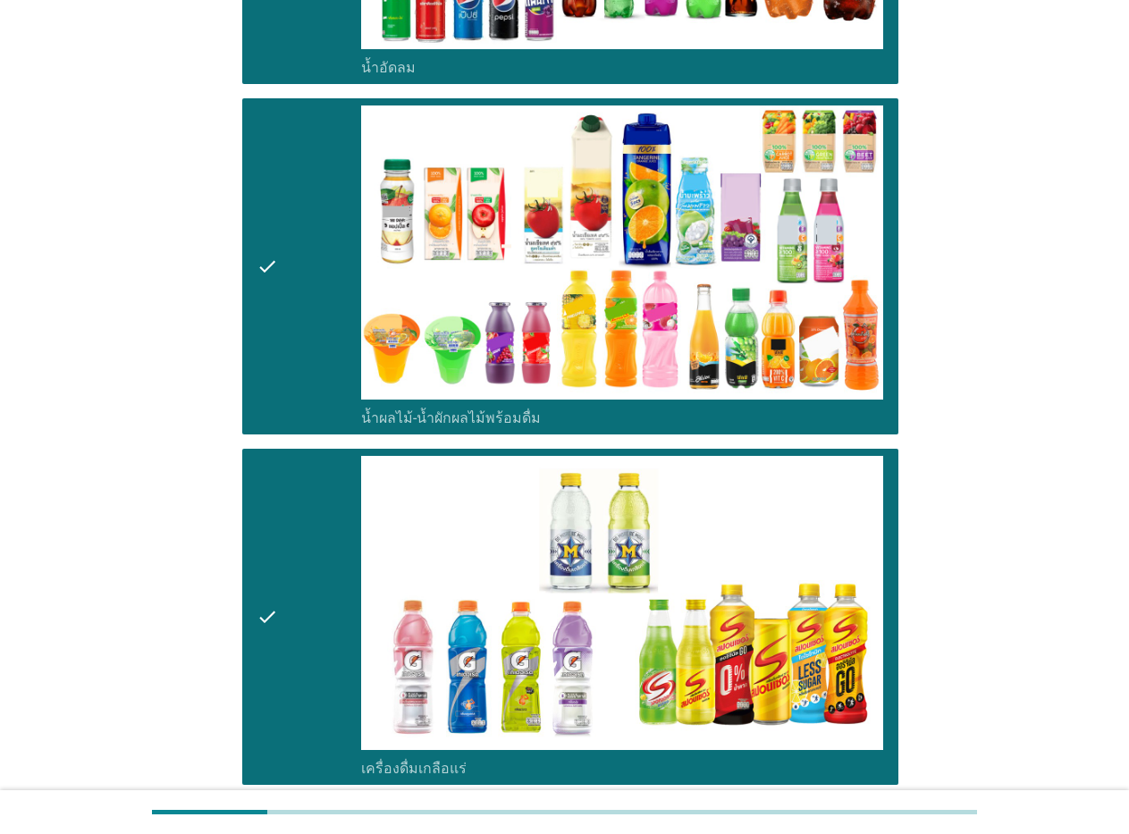
click at [267, 591] on icon "check" at bounding box center [266, 617] width 21 height 322
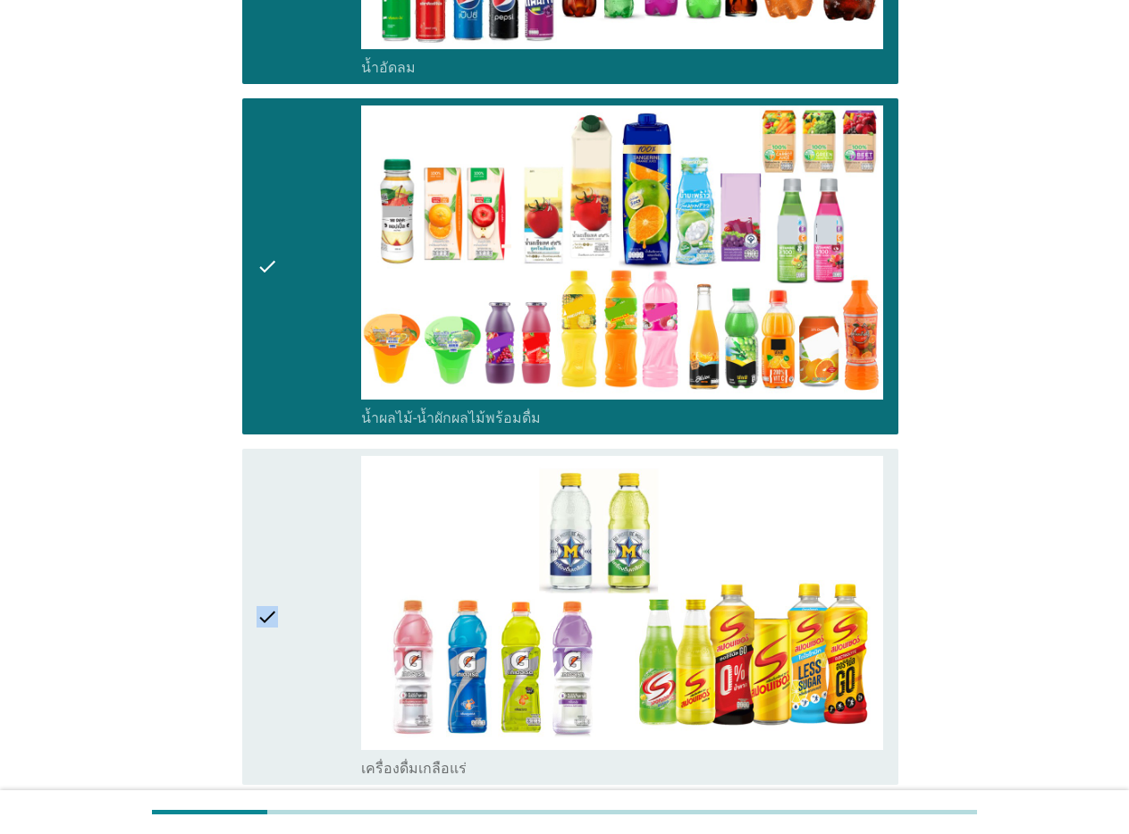
click at [267, 591] on icon "check" at bounding box center [266, 617] width 21 height 322
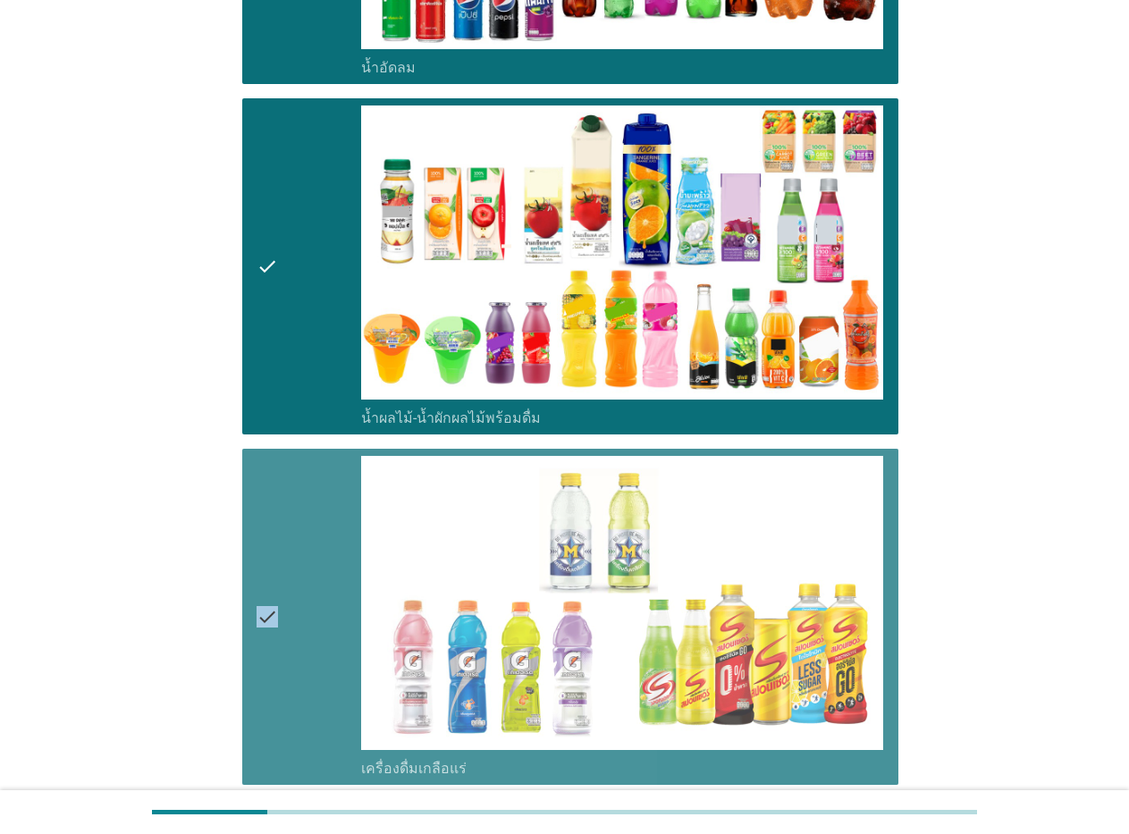
click at [267, 591] on icon "check" at bounding box center [266, 617] width 21 height 322
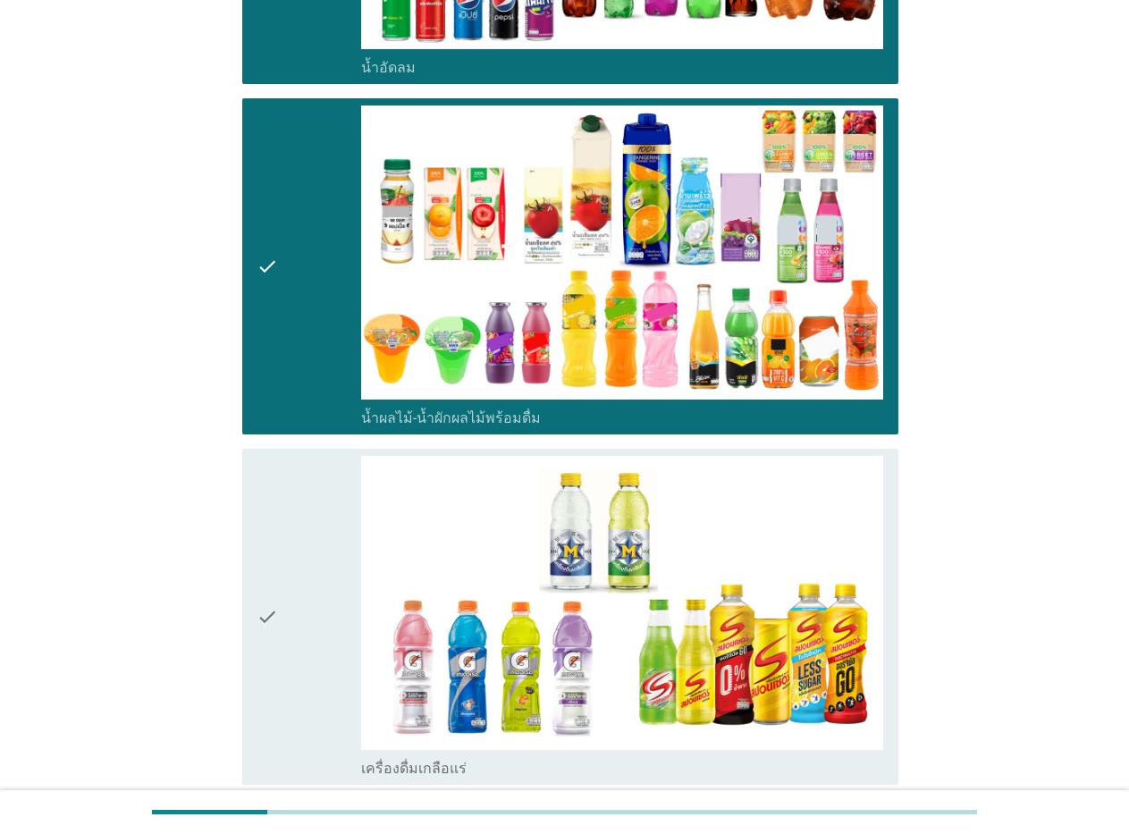
click at [267, 591] on icon "check" at bounding box center [266, 617] width 21 height 322
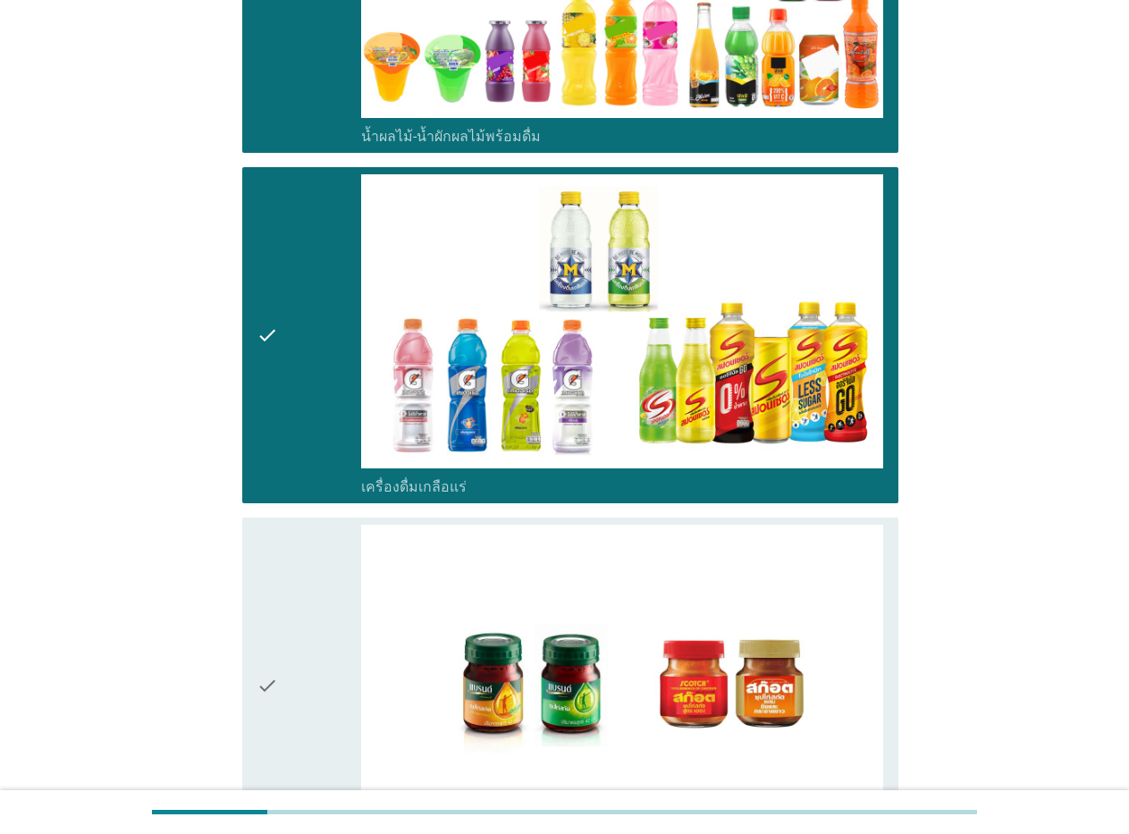
scroll to position [1966, 0]
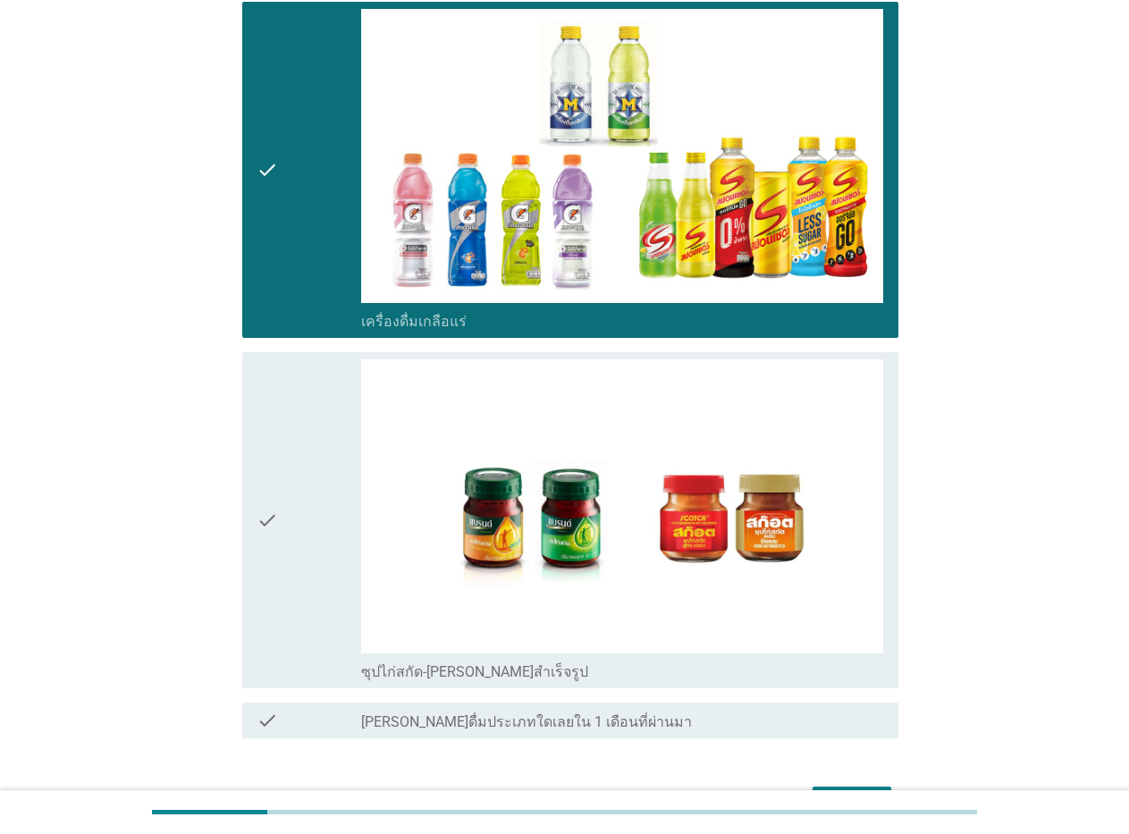
click at [271, 484] on icon "check" at bounding box center [266, 520] width 21 height 322
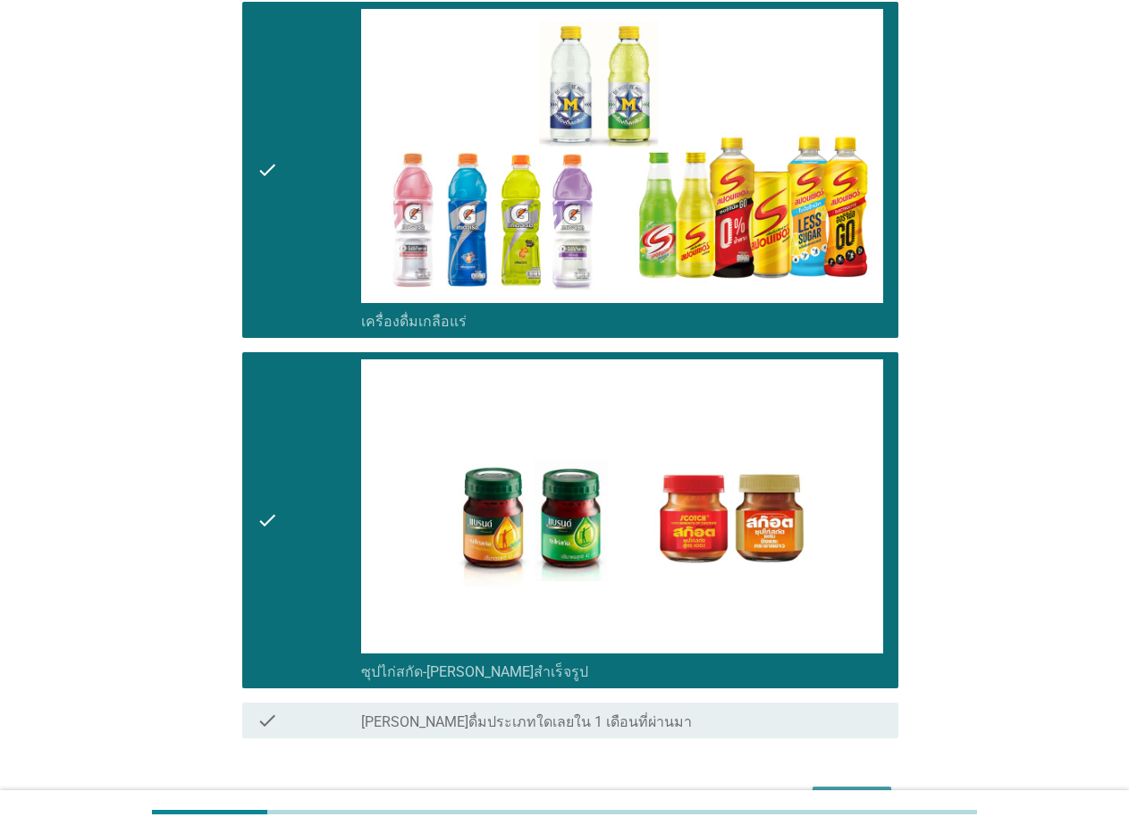
click at [838, 792] on div "ต่อไป" at bounding box center [852, 802] width 50 height 21
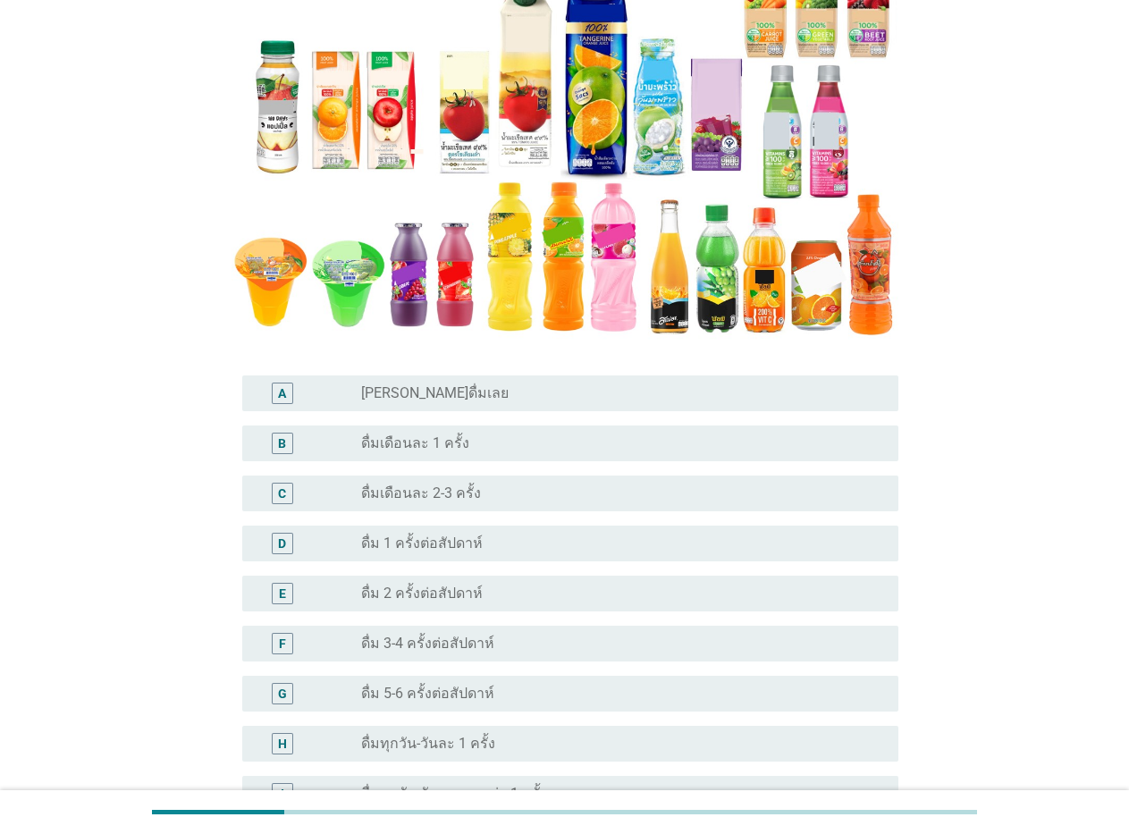
scroll to position [179, 0]
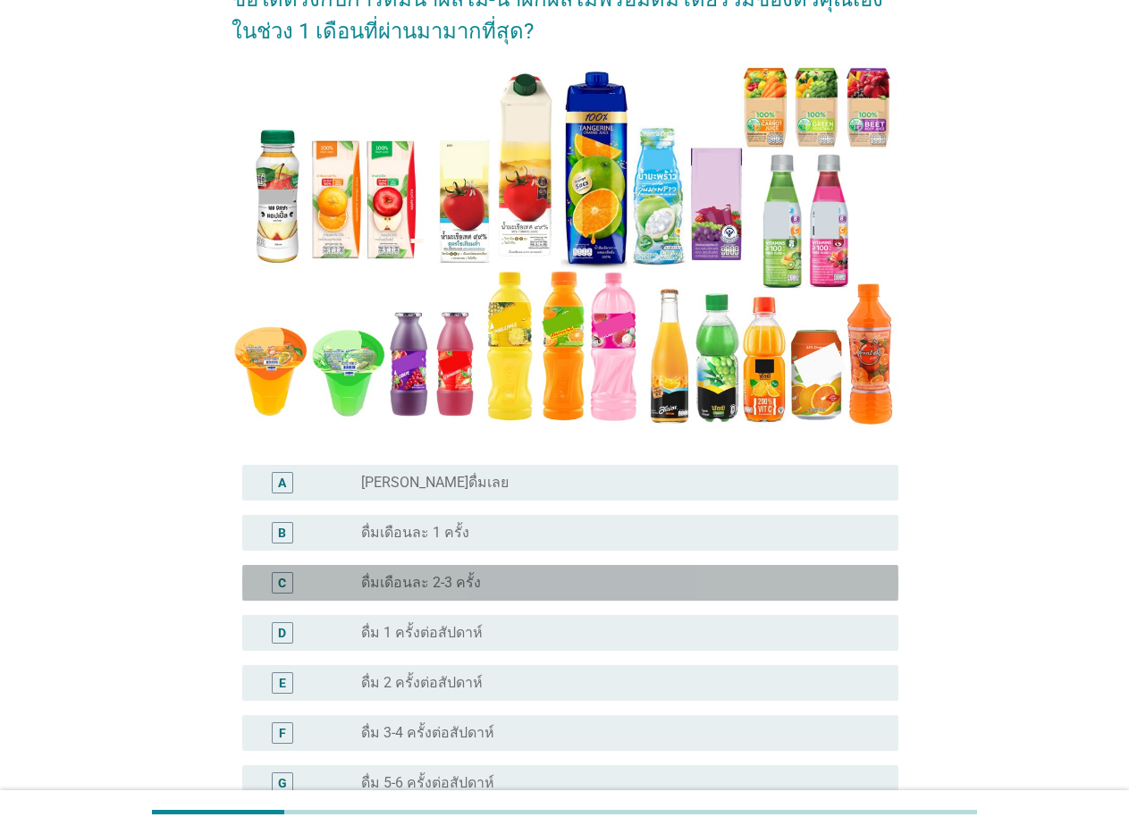
click at [278, 582] on div "C" at bounding box center [282, 583] width 8 height 19
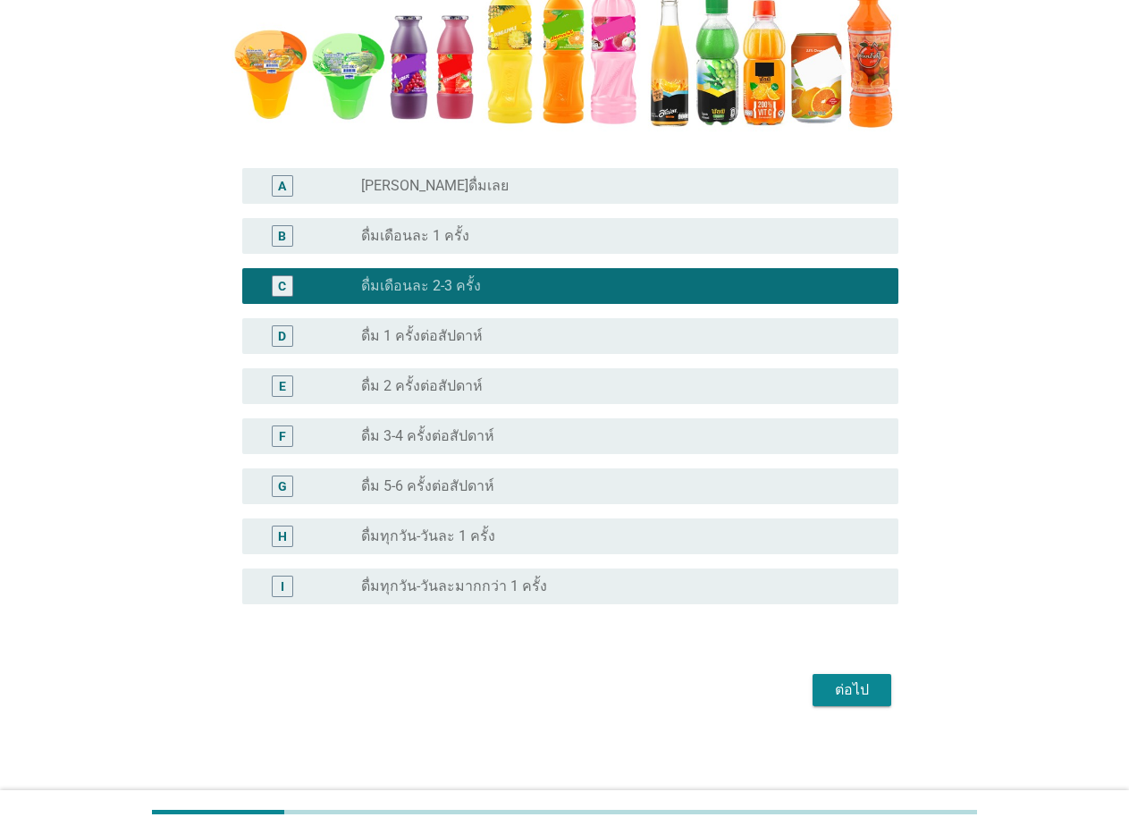
scroll to position [476, 0]
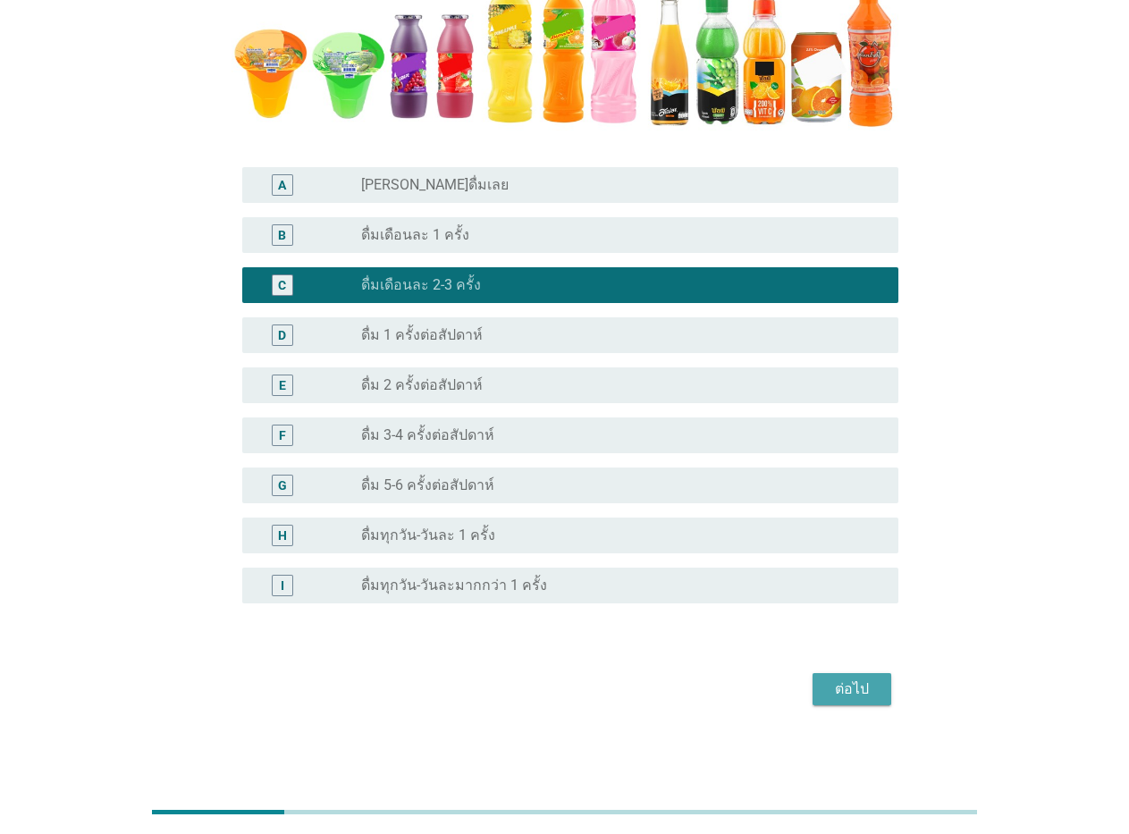
click at [840, 683] on div "ต่อไป" at bounding box center [852, 688] width 50 height 21
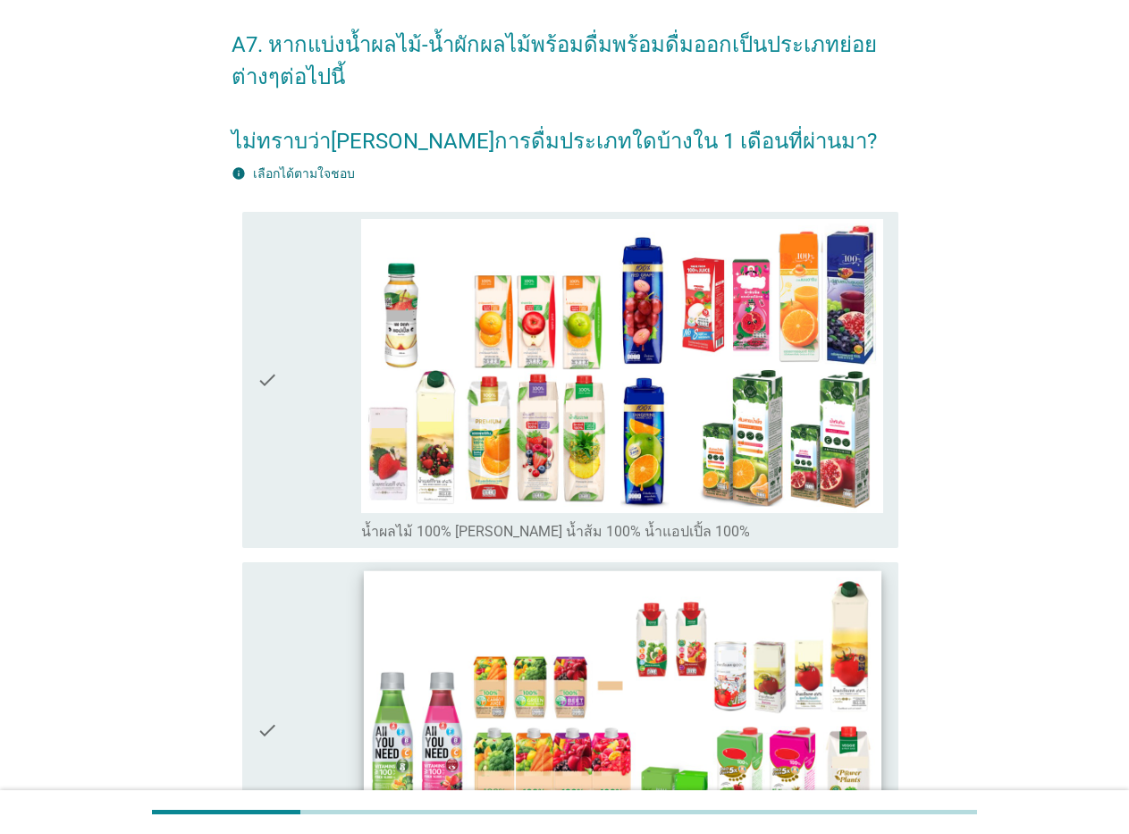
scroll to position [89, 0]
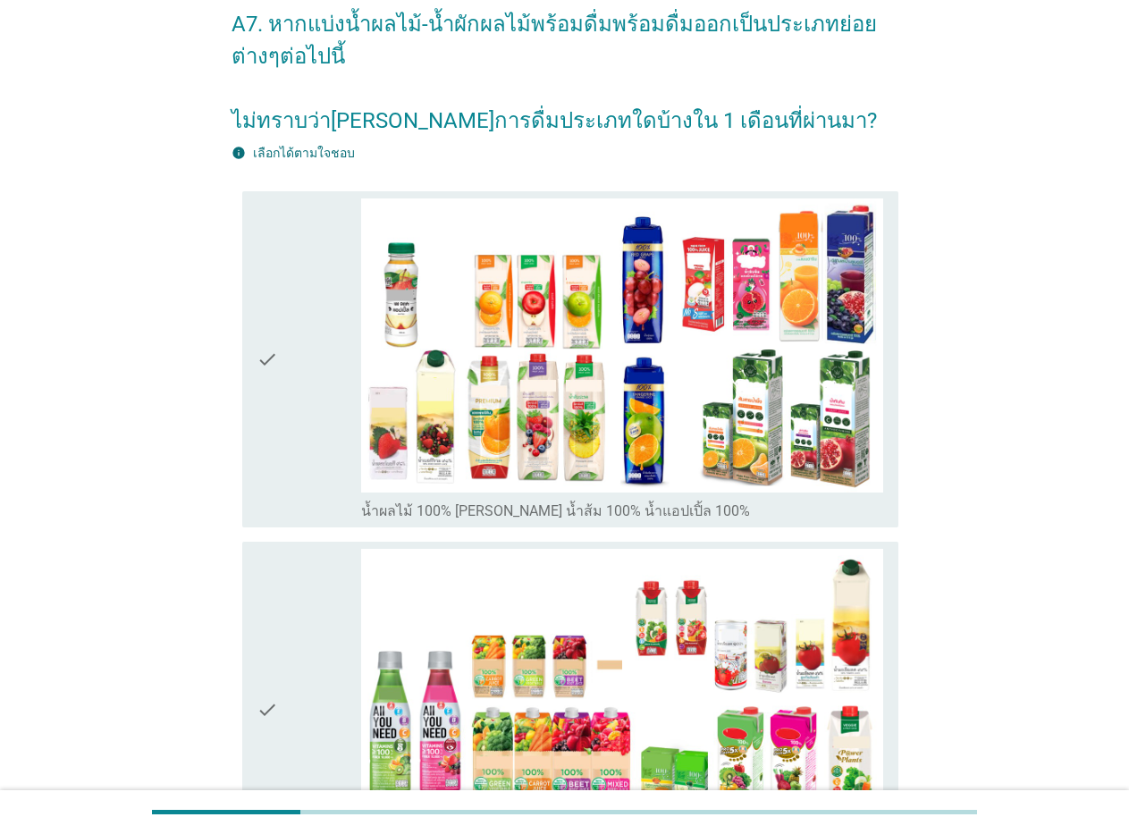
click at [261, 351] on icon "check" at bounding box center [266, 359] width 21 height 322
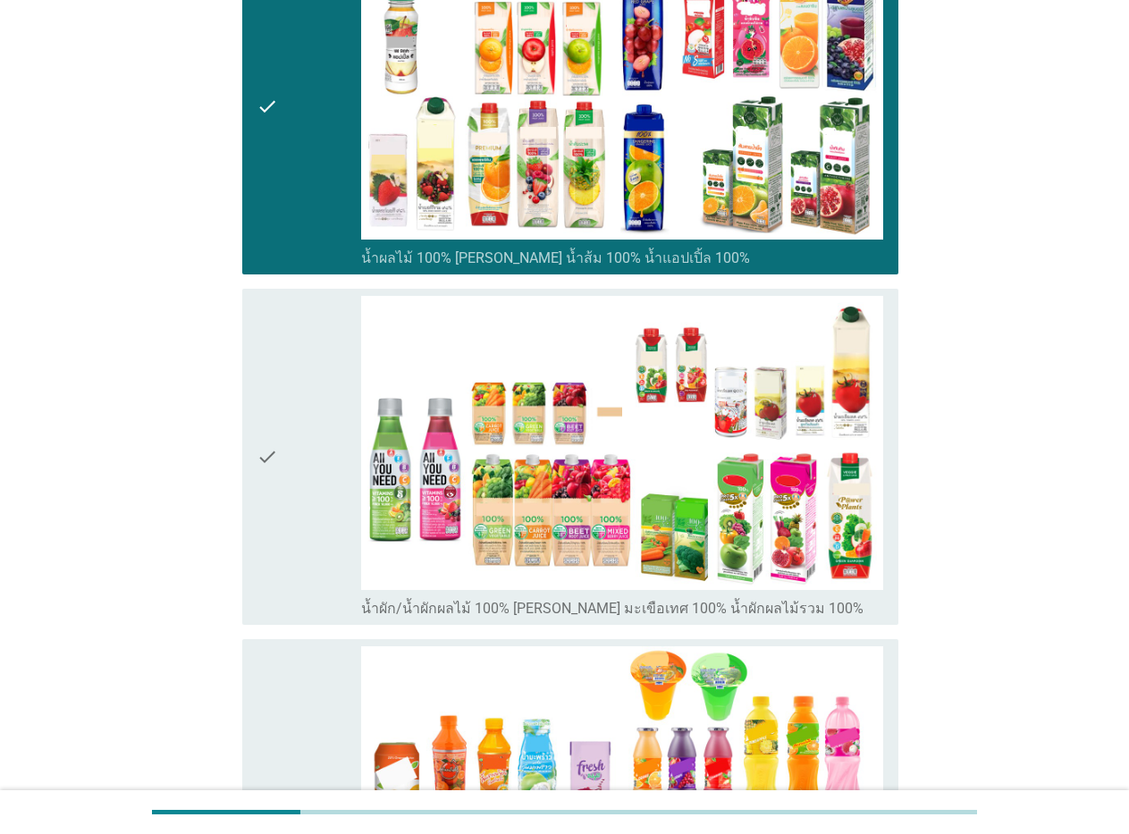
scroll to position [357, 0]
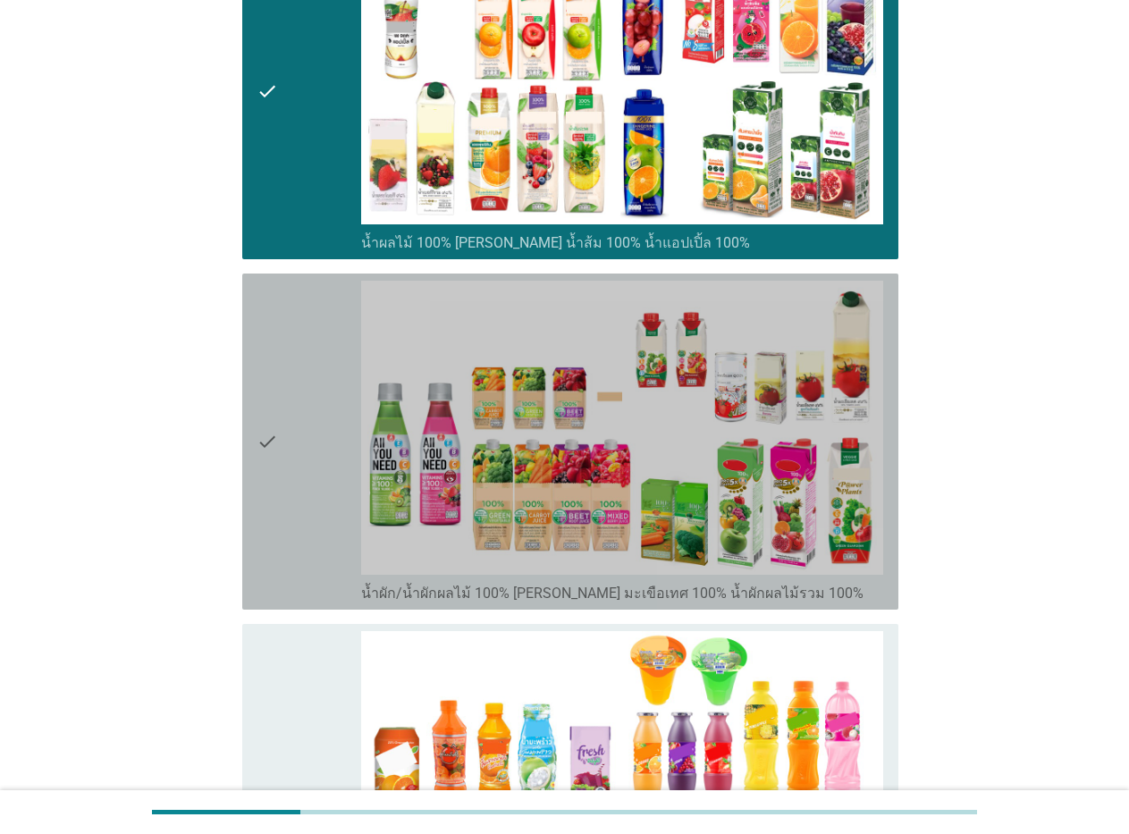
click at [264, 447] on icon "check" at bounding box center [266, 442] width 21 height 322
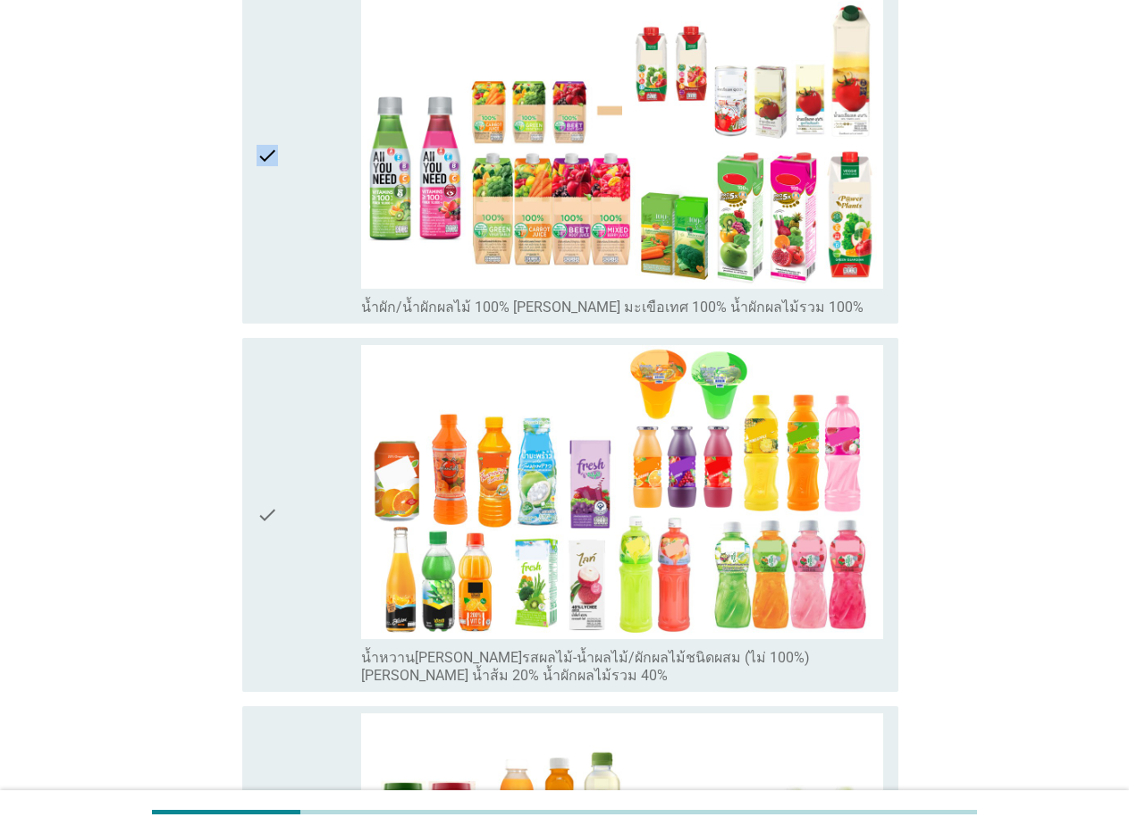
scroll to position [715, 0]
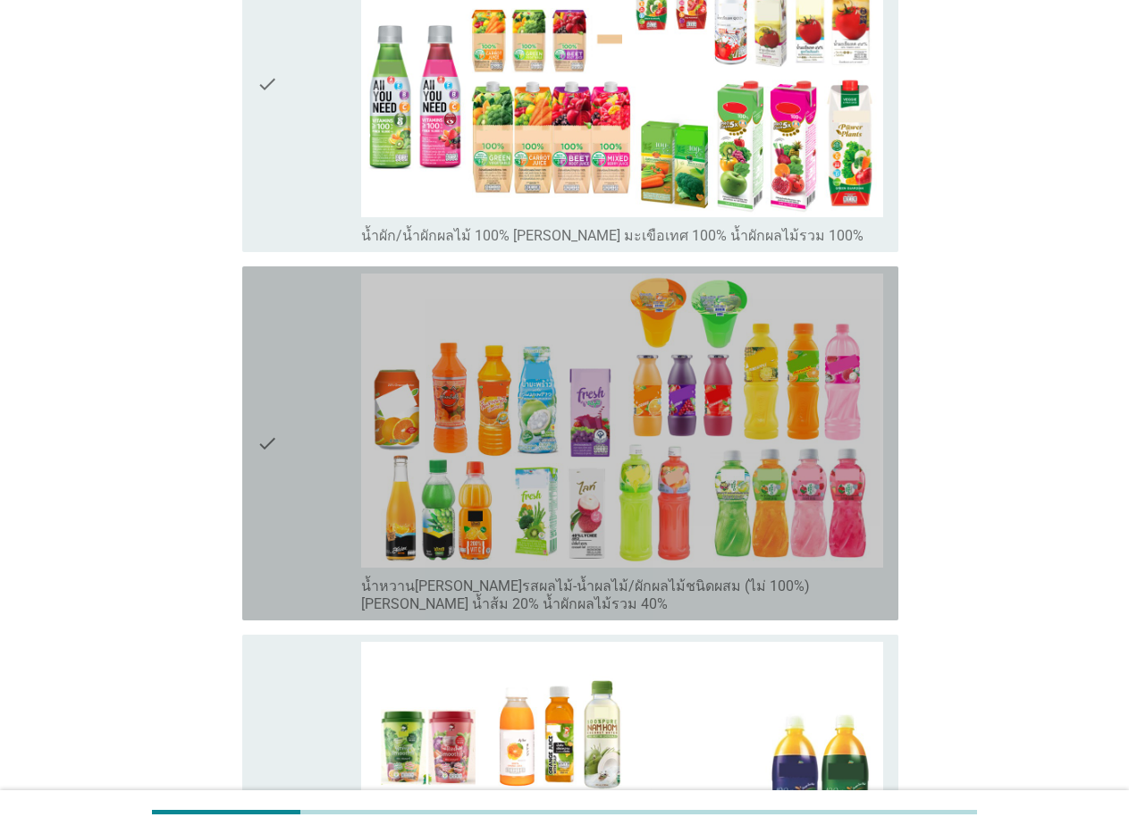
click at [264, 447] on icon "check" at bounding box center [266, 443] width 21 height 340
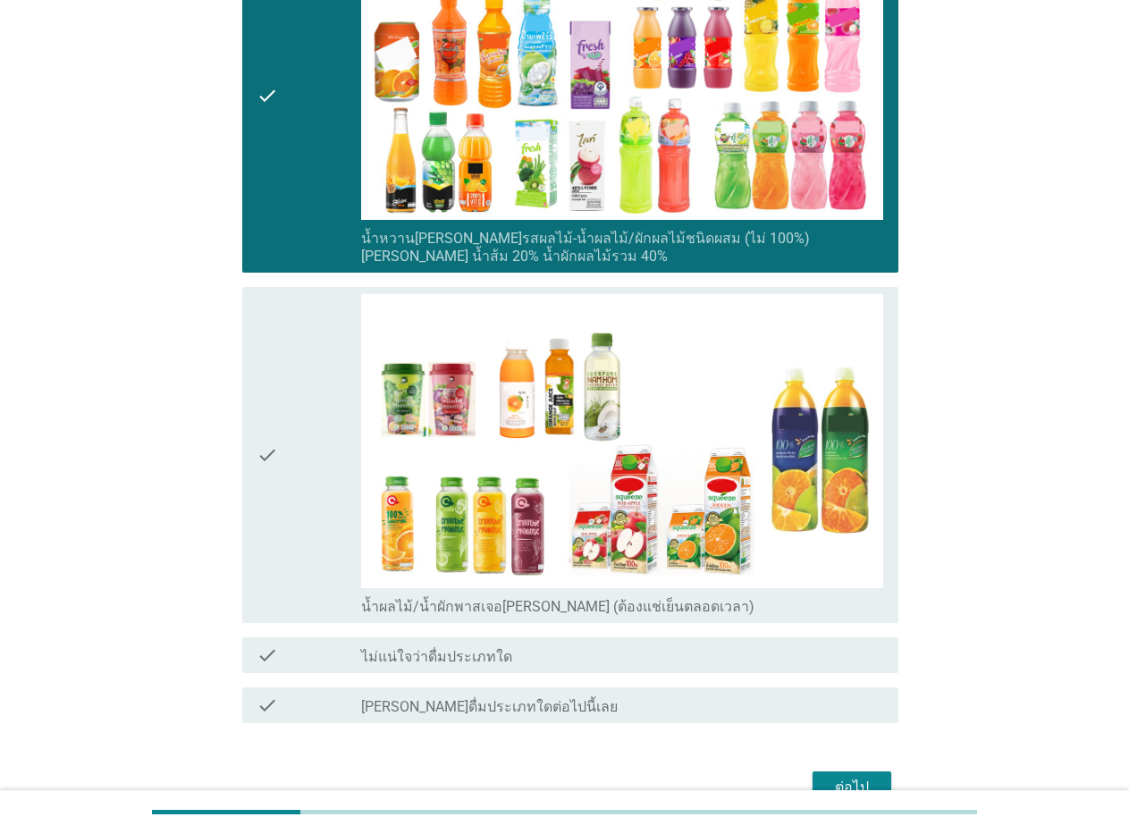
scroll to position [1072, 0]
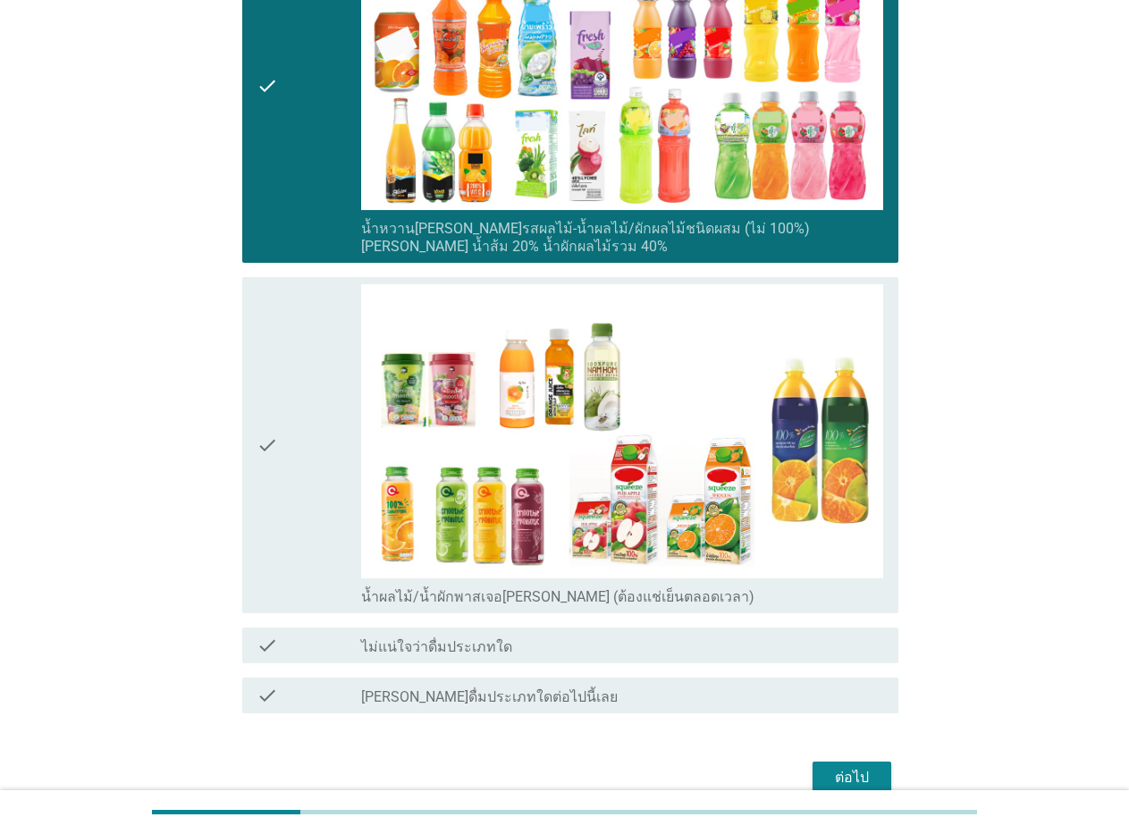
click at [264, 447] on icon "check" at bounding box center [266, 445] width 21 height 322
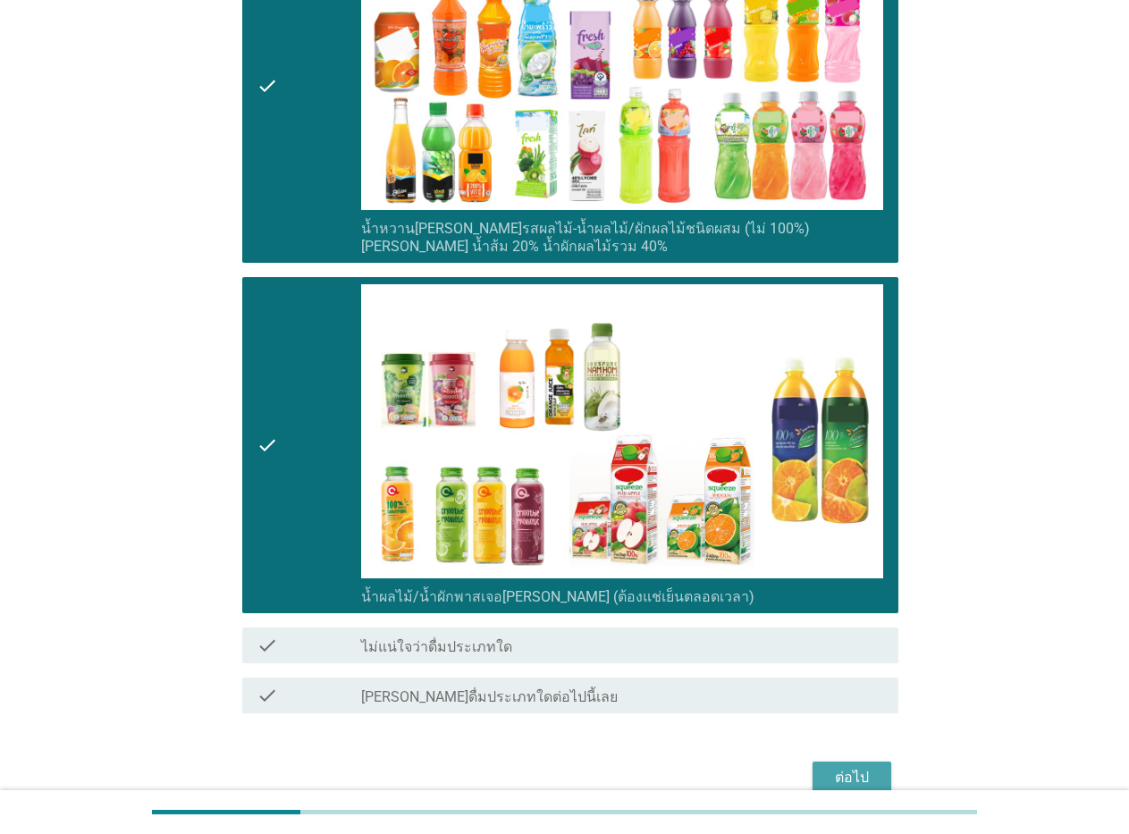
click at [858, 765] on button "ต่อไป" at bounding box center [851, 777] width 79 height 32
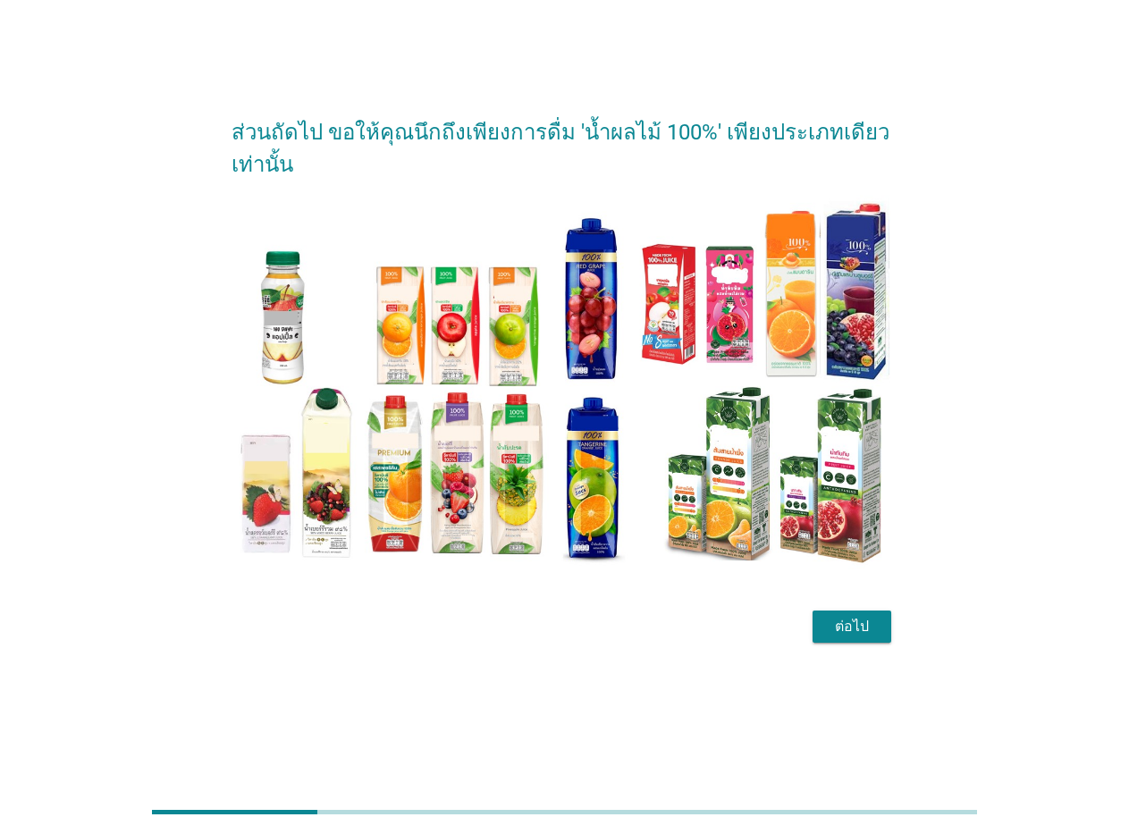
scroll to position [0, 0]
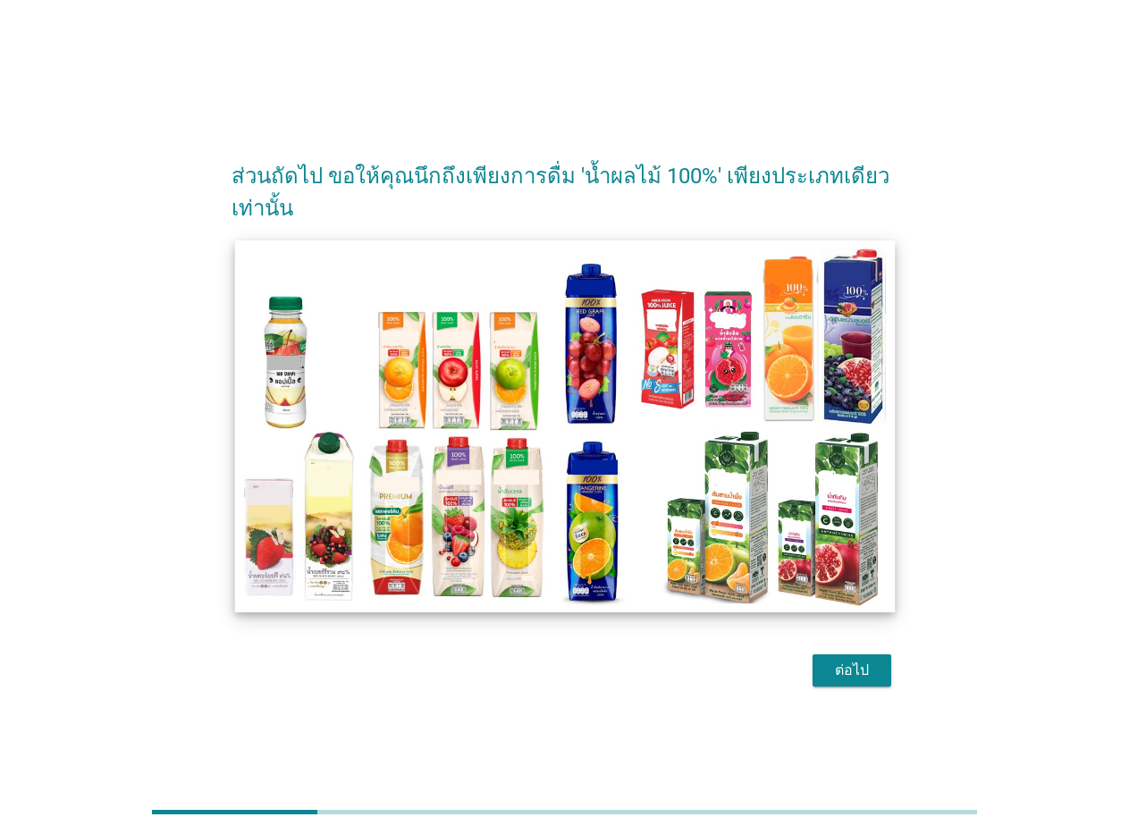
click at [671, 519] on img at bounding box center [564, 425] width 660 height 371
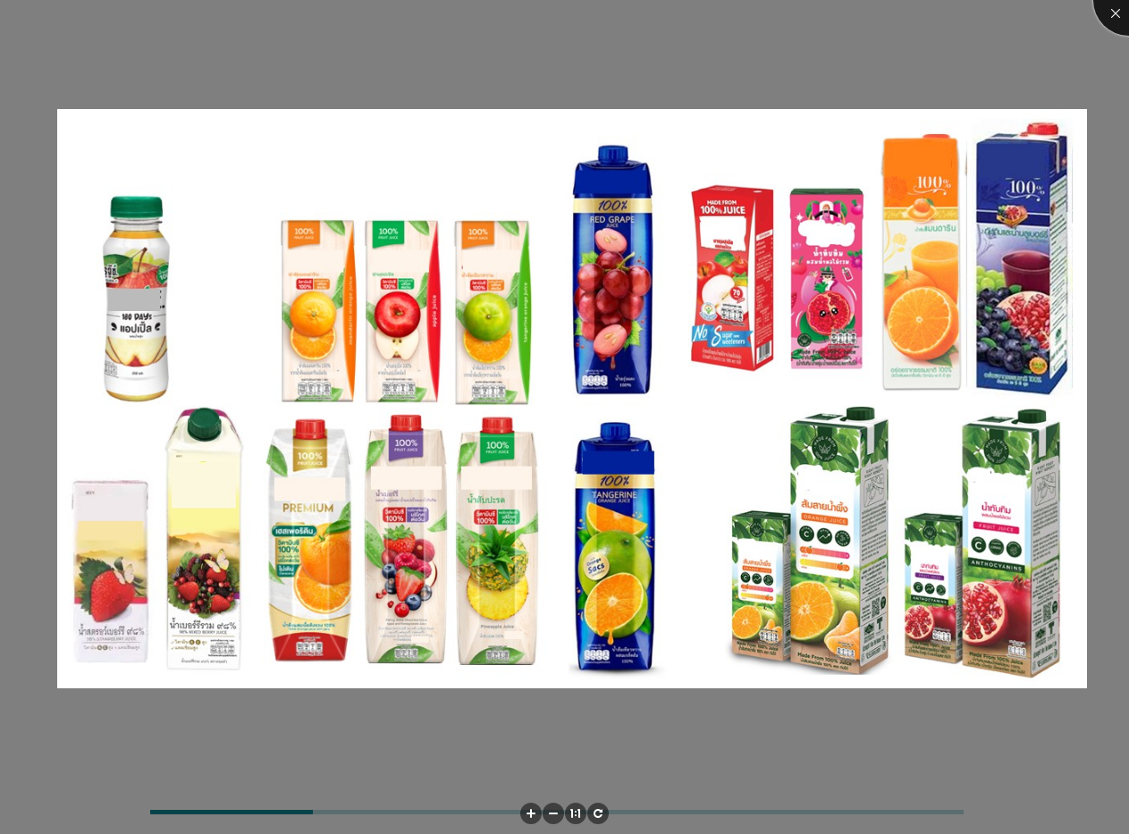
click at [1115, 21] on div at bounding box center [1128, -1] width 71 height 71
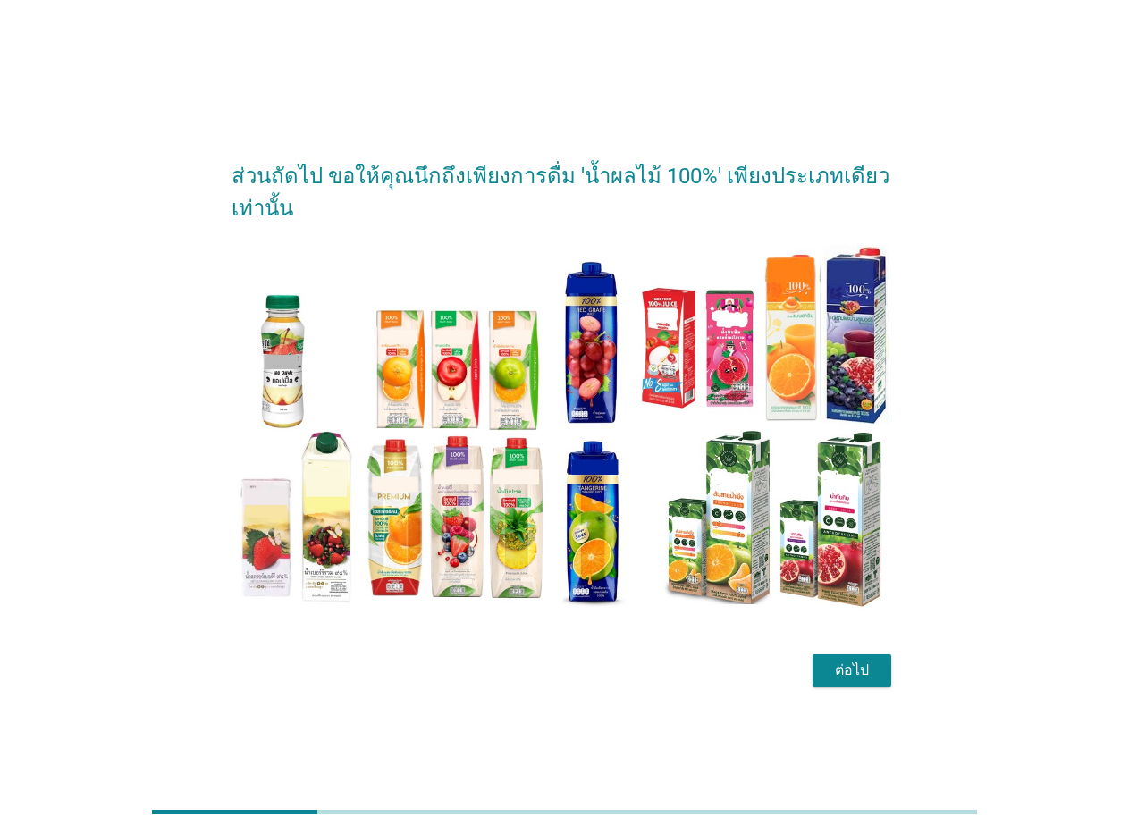
click at [861, 666] on div "ต่อไป" at bounding box center [852, 670] width 50 height 21
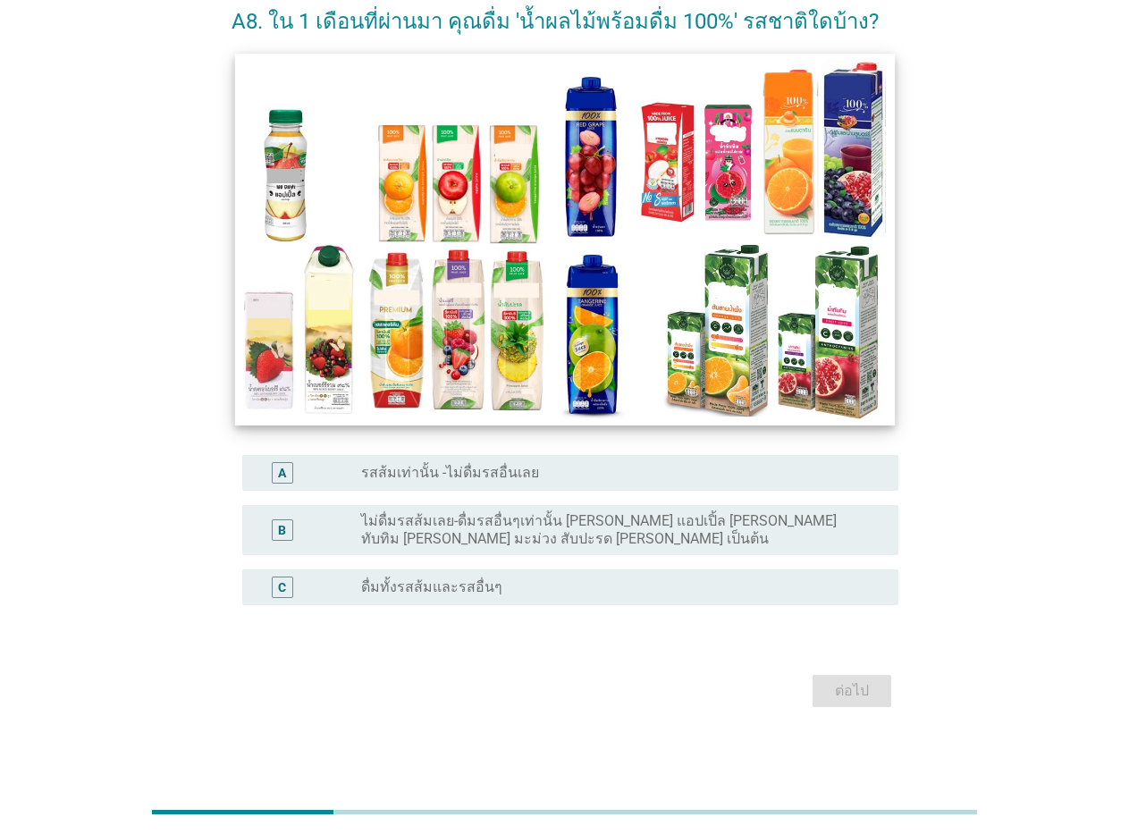
scroll to position [94, 0]
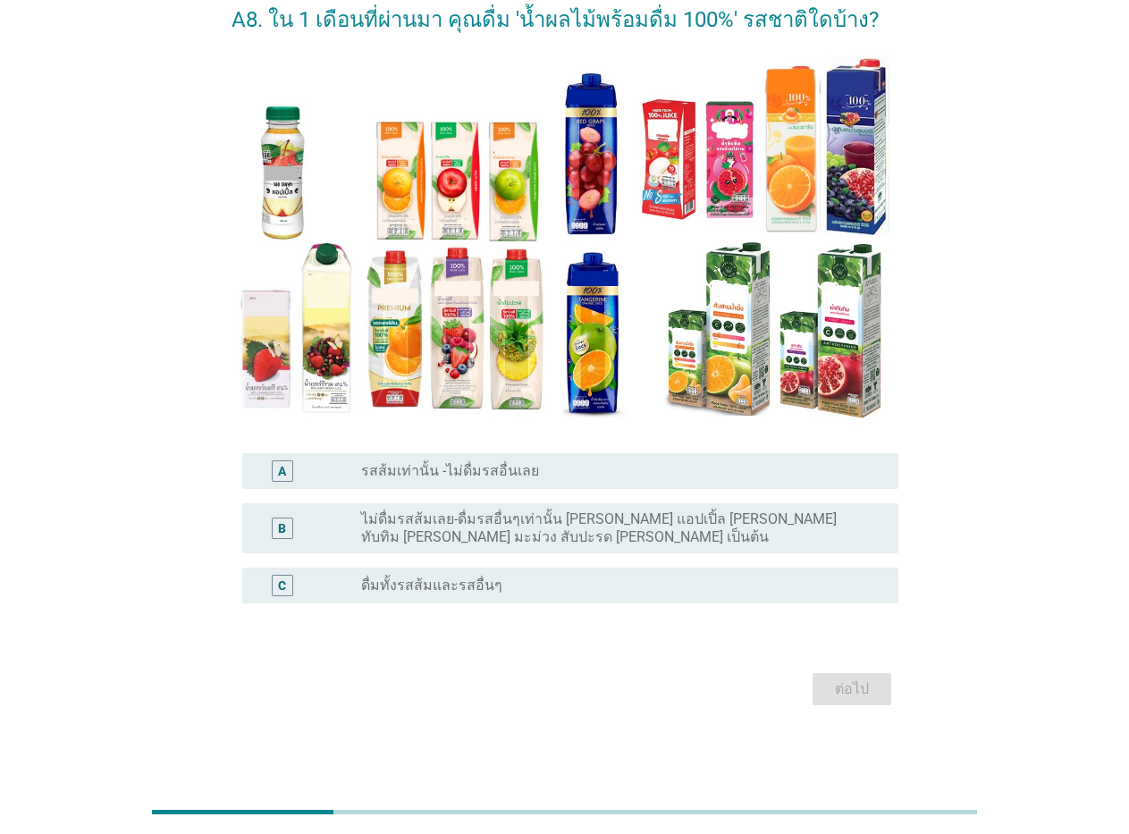
click at [274, 477] on div "A" at bounding box center [282, 470] width 21 height 21
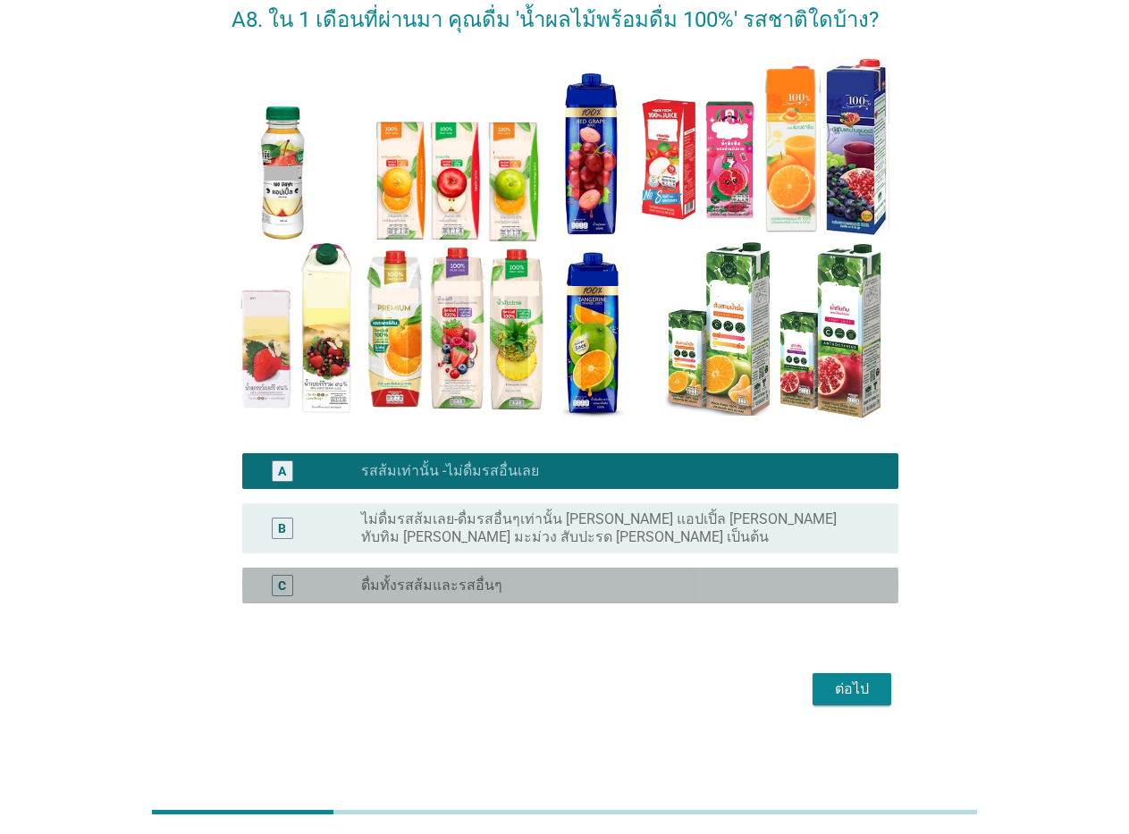
click at [281, 588] on div "C" at bounding box center [282, 585] width 8 height 19
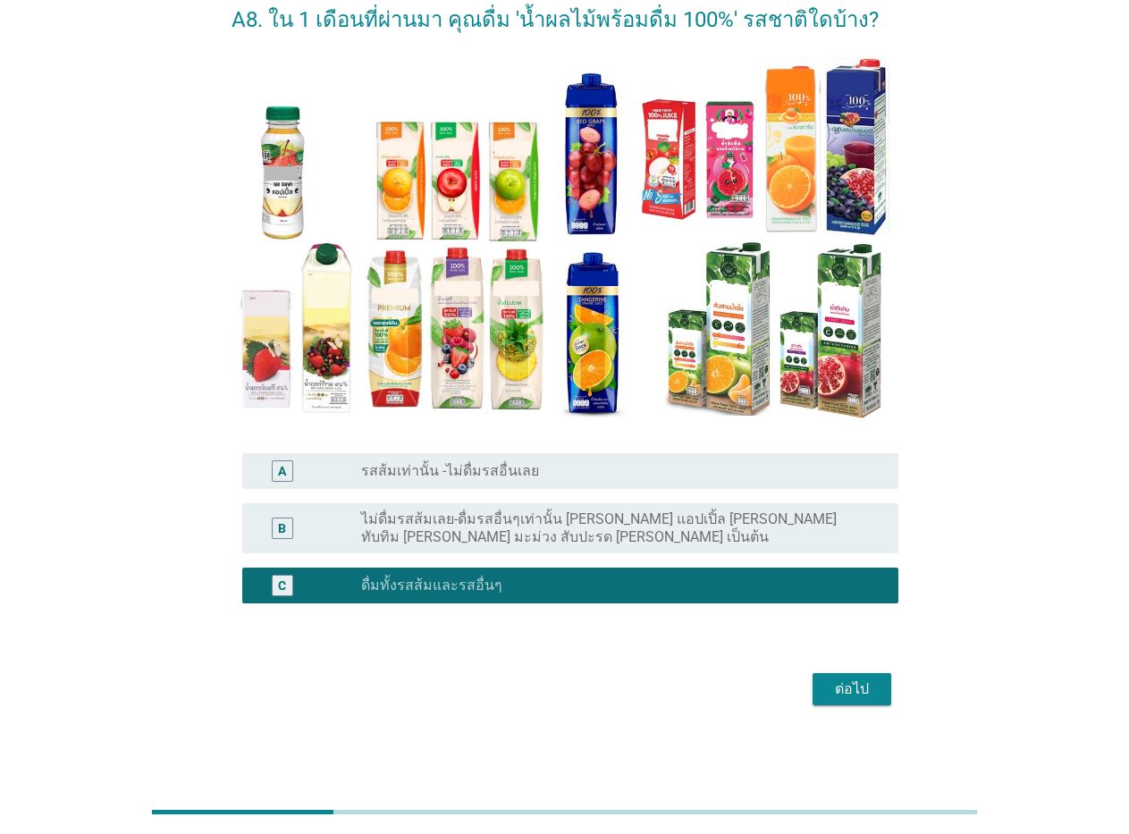
click at [853, 678] on div "ต่อไป" at bounding box center [852, 688] width 50 height 21
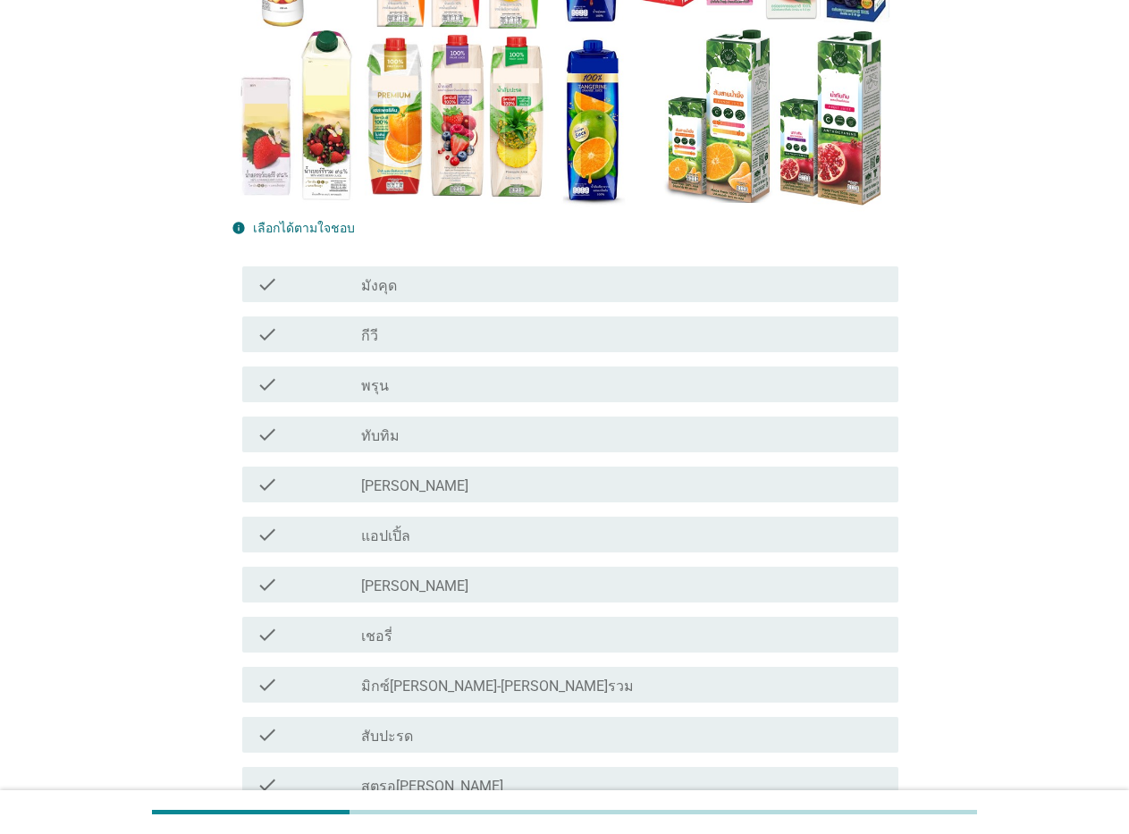
scroll to position [357, 0]
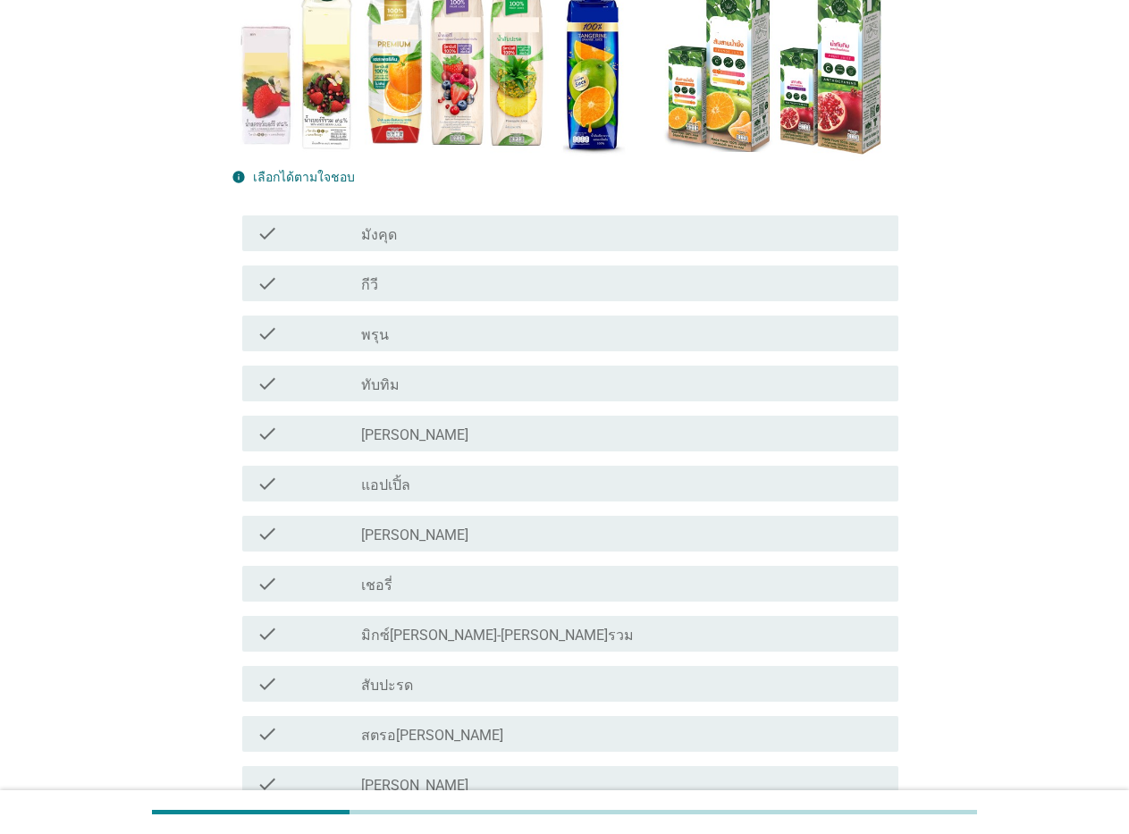
click at [263, 533] on icon "check" at bounding box center [266, 533] width 21 height 21
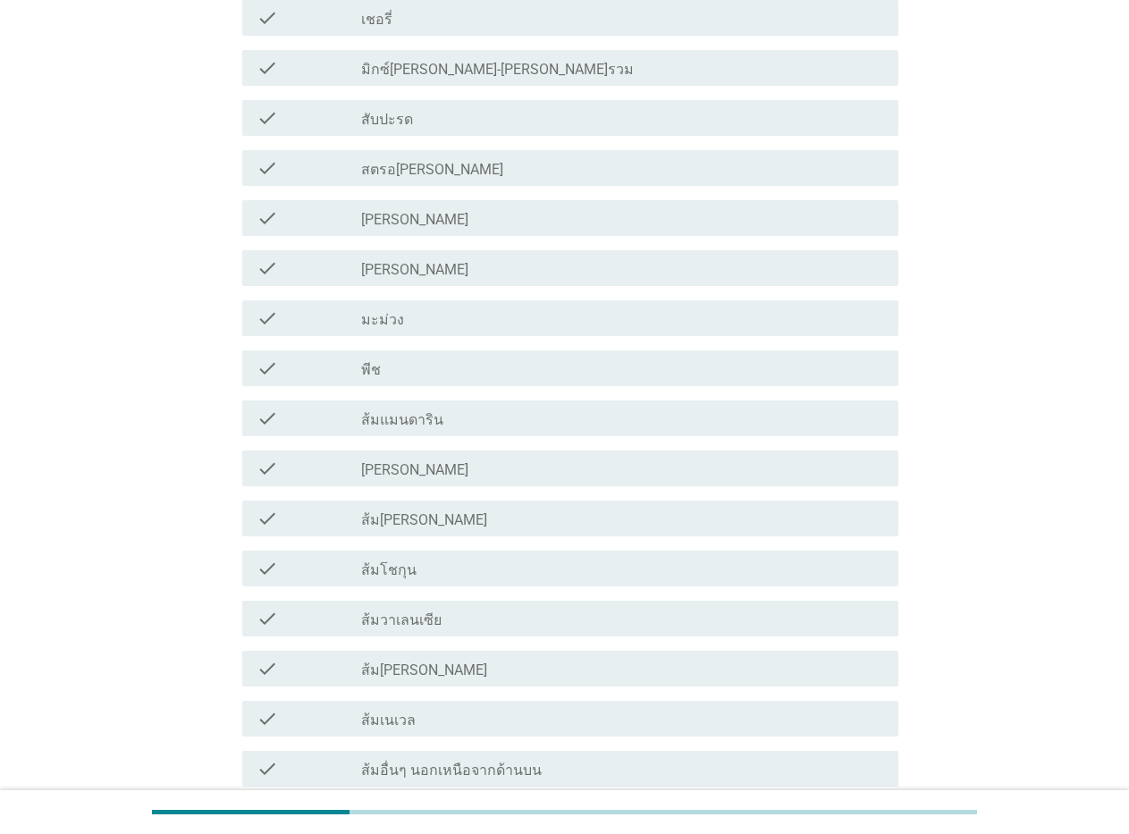
scroll to position [983, 0]
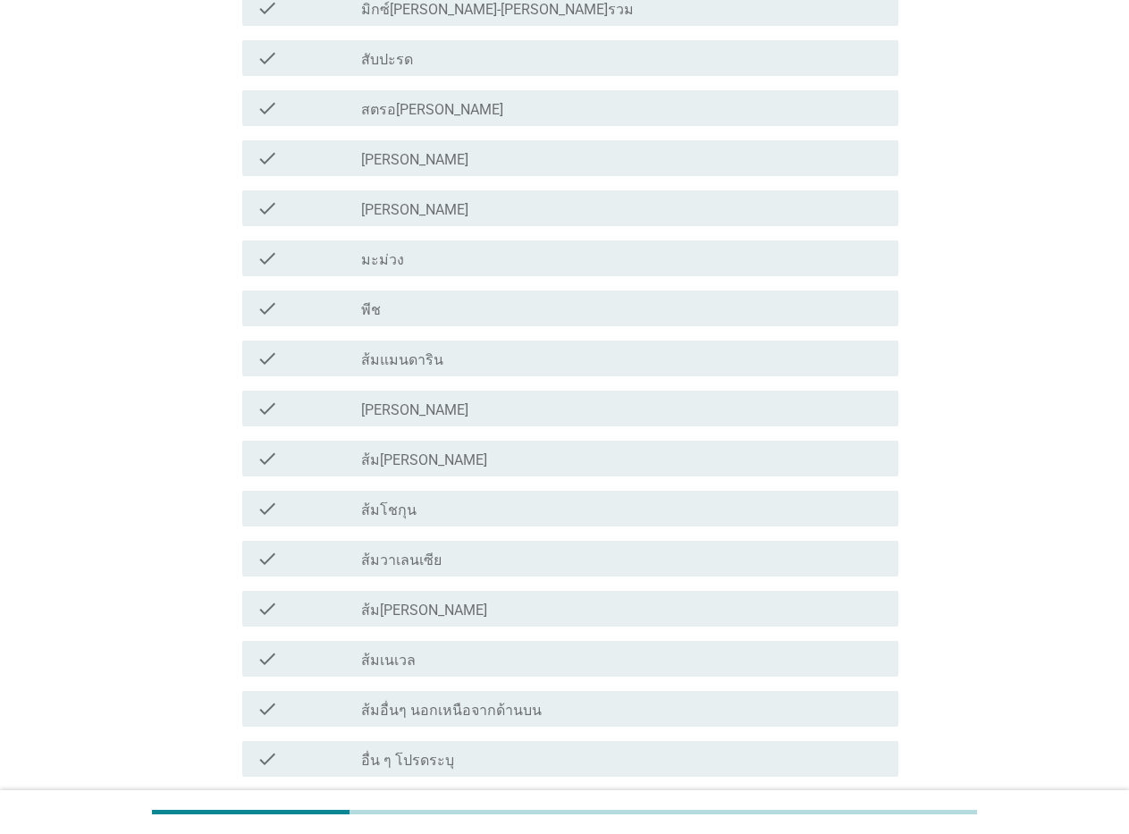
click at [263, 450] on icon "check" at bounding box center [266, 458] width 21 height 21
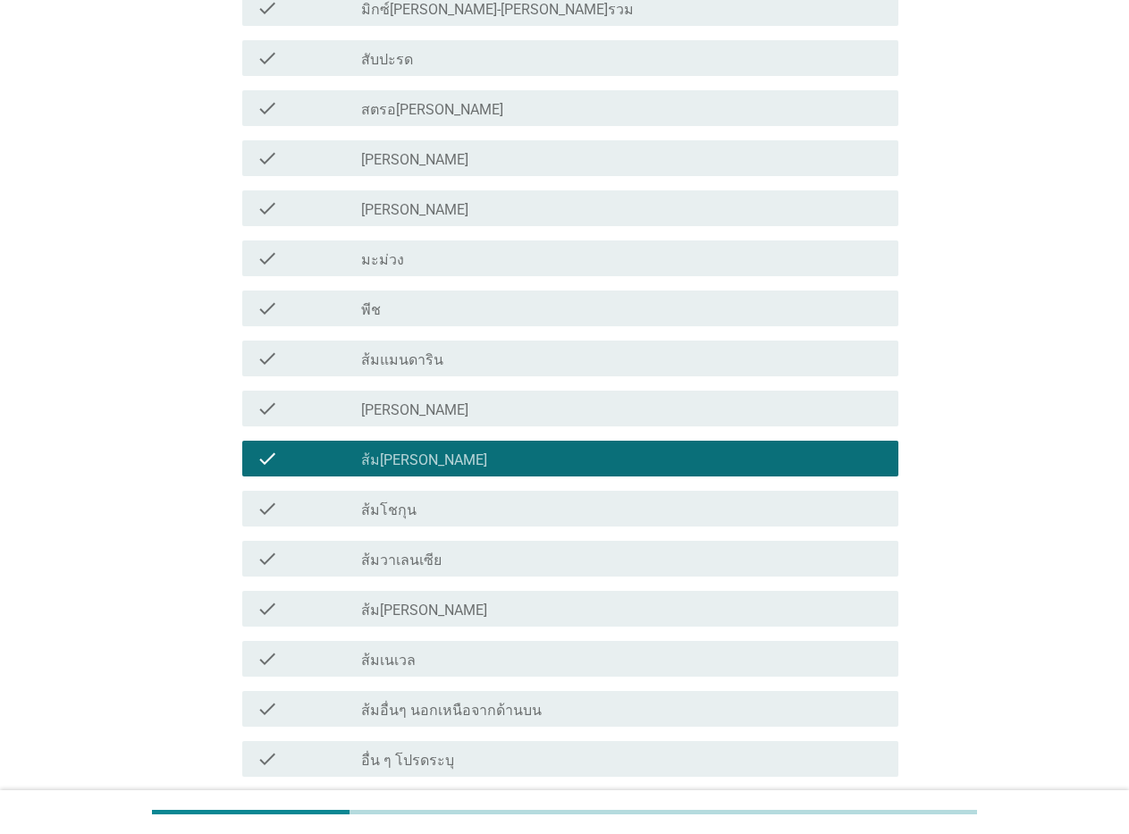
click at [263, 356] on icon "check" at bounding box center [266, 358] width 21 height 21
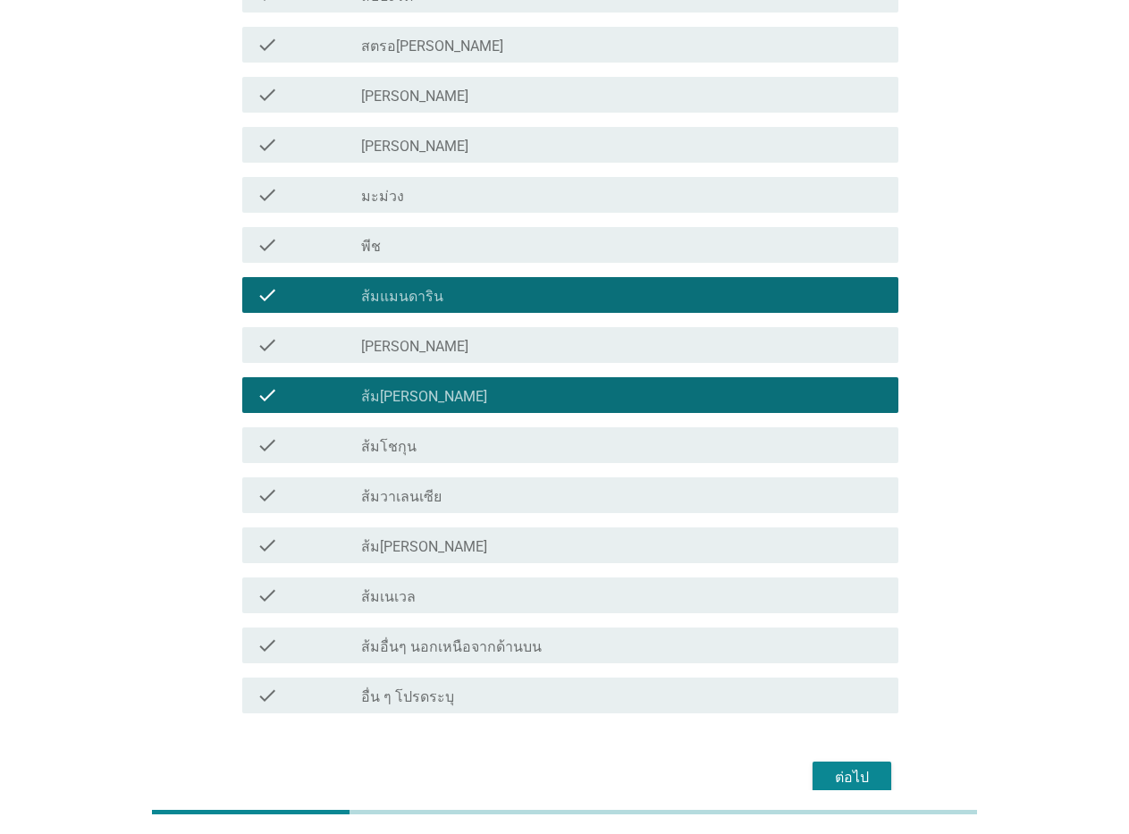
scroll to position [1046, 0]
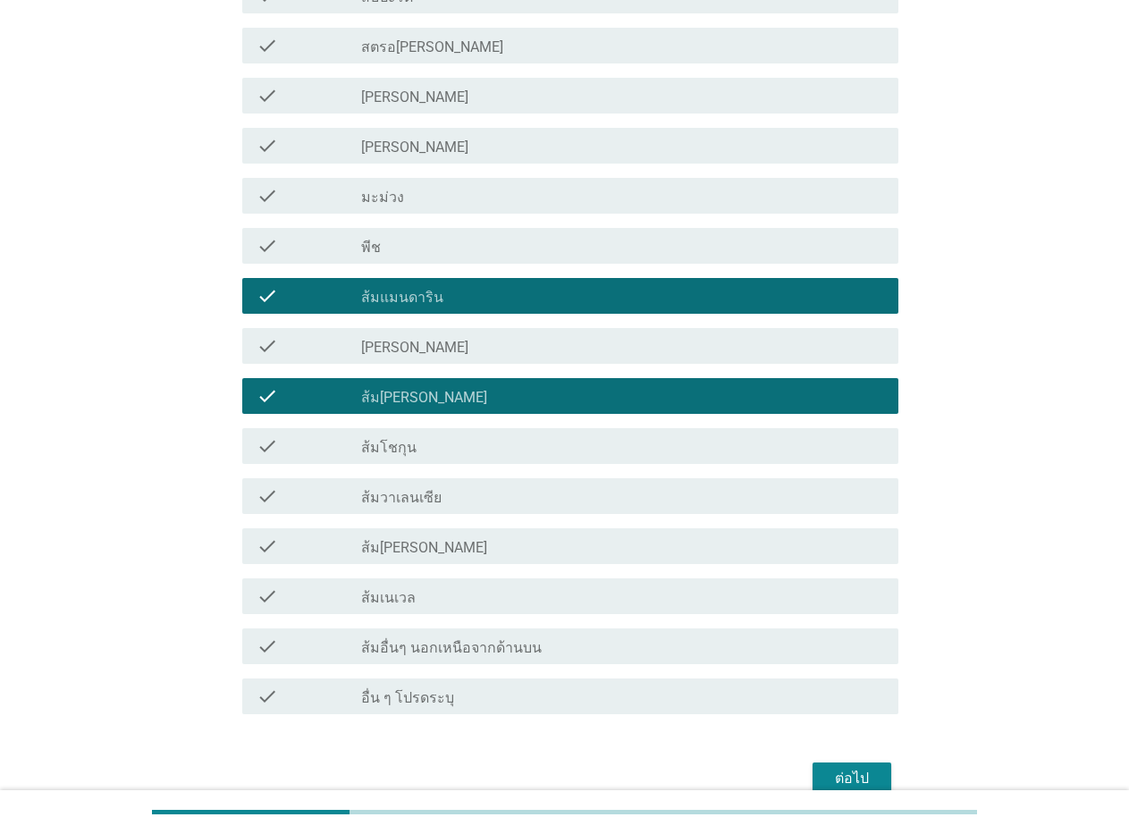
click at [265, 443] on icon "check" at bounding box center [266, 445] width 21 height 21
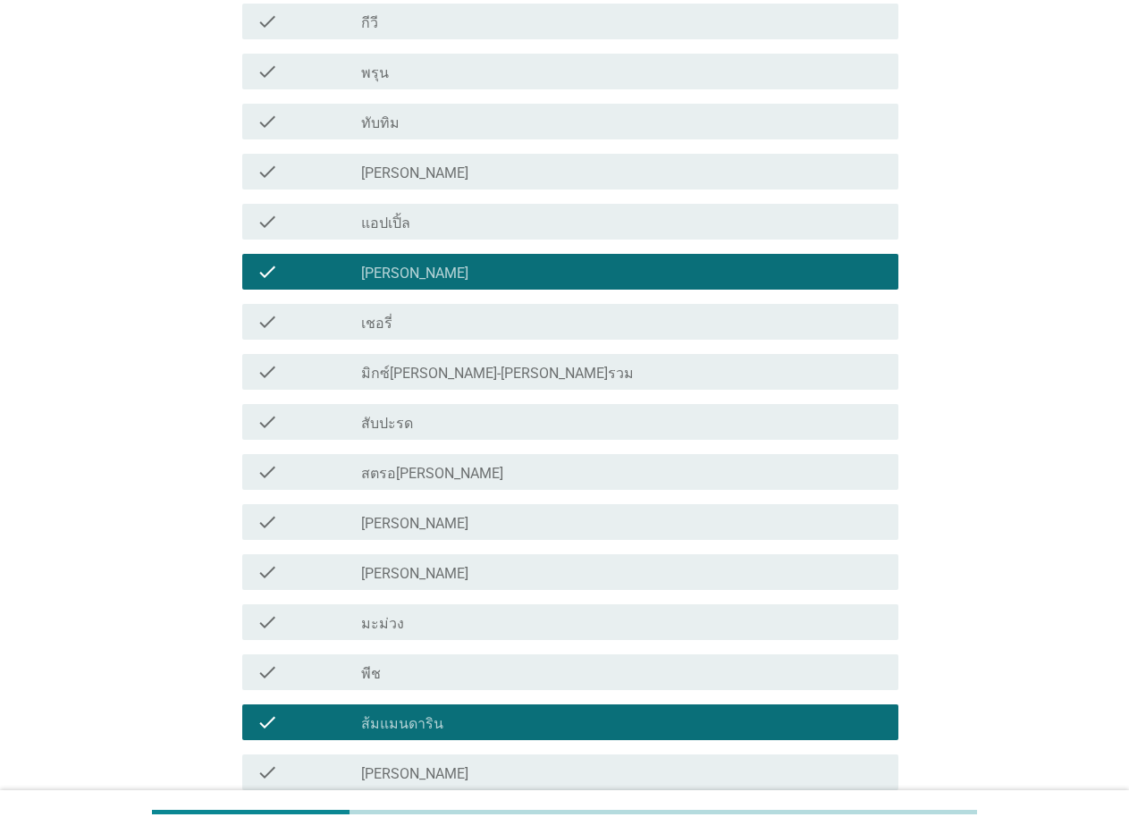
scroll to position [599, 0]
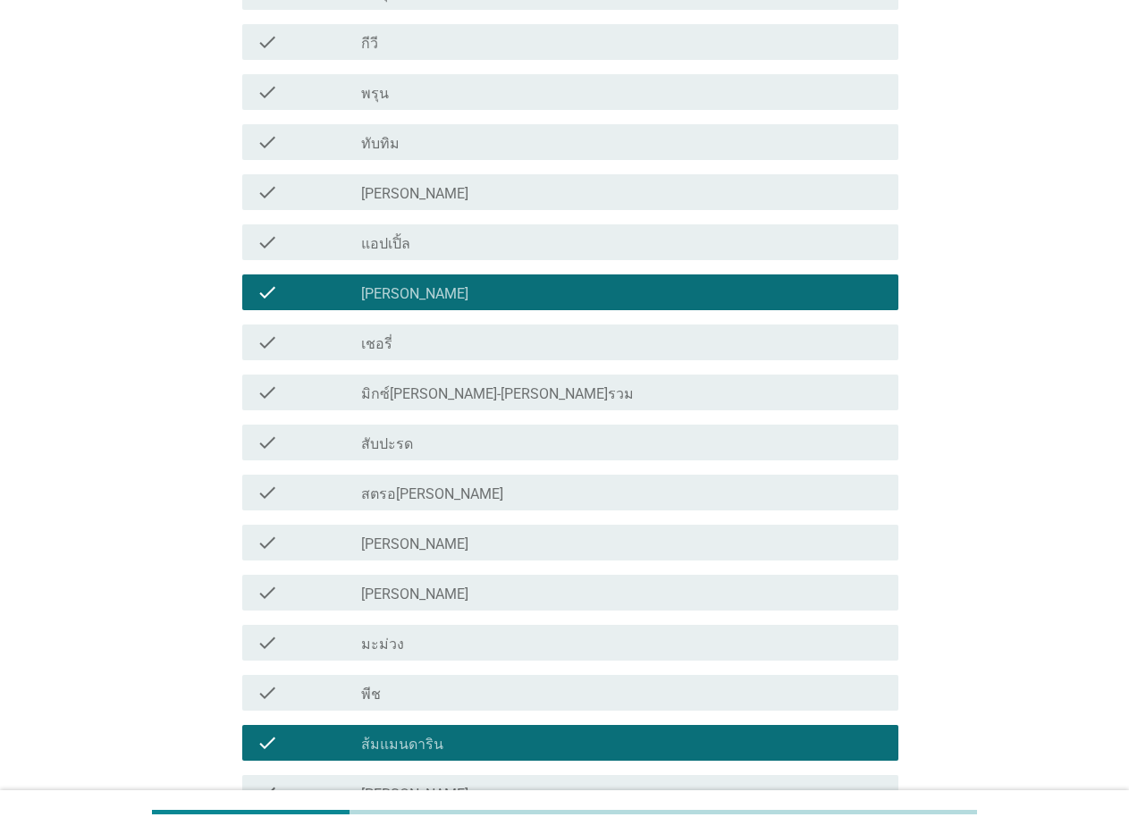
click at [258, 388] on icon "check" at bounding box center [266, 392] width 21 height 21
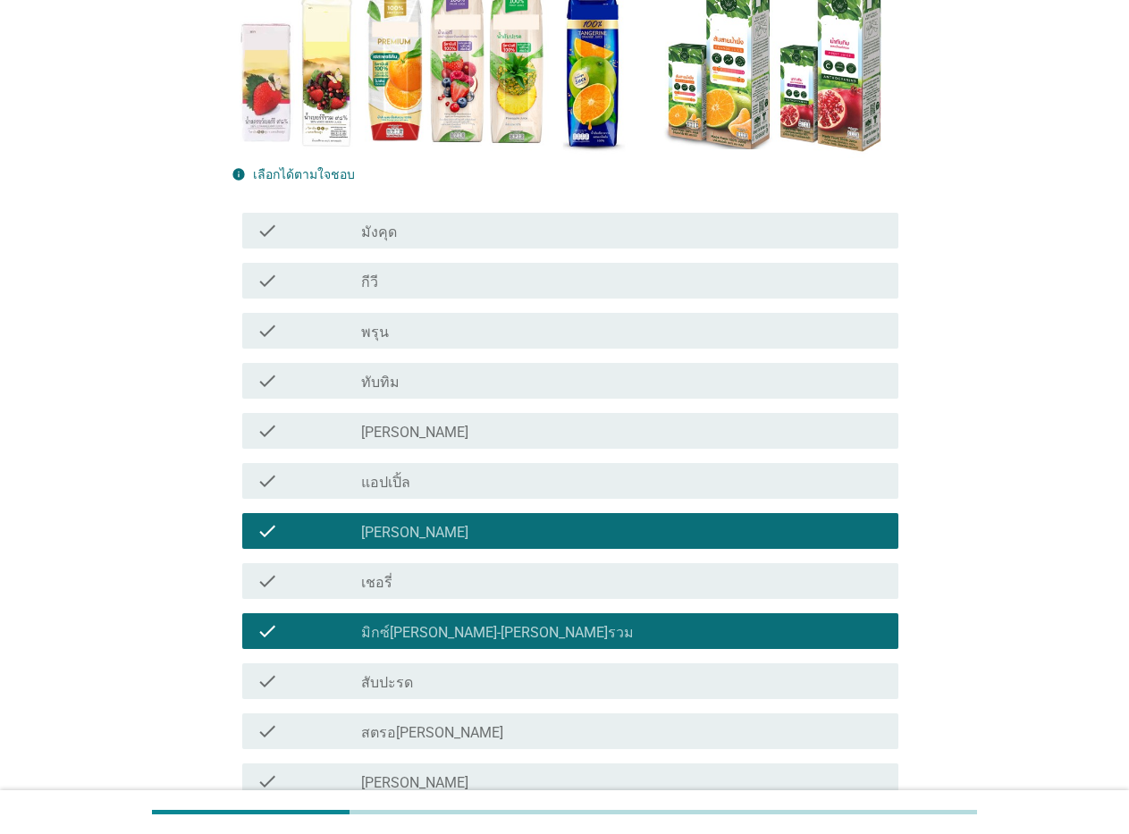
scroll to position [331, 0]
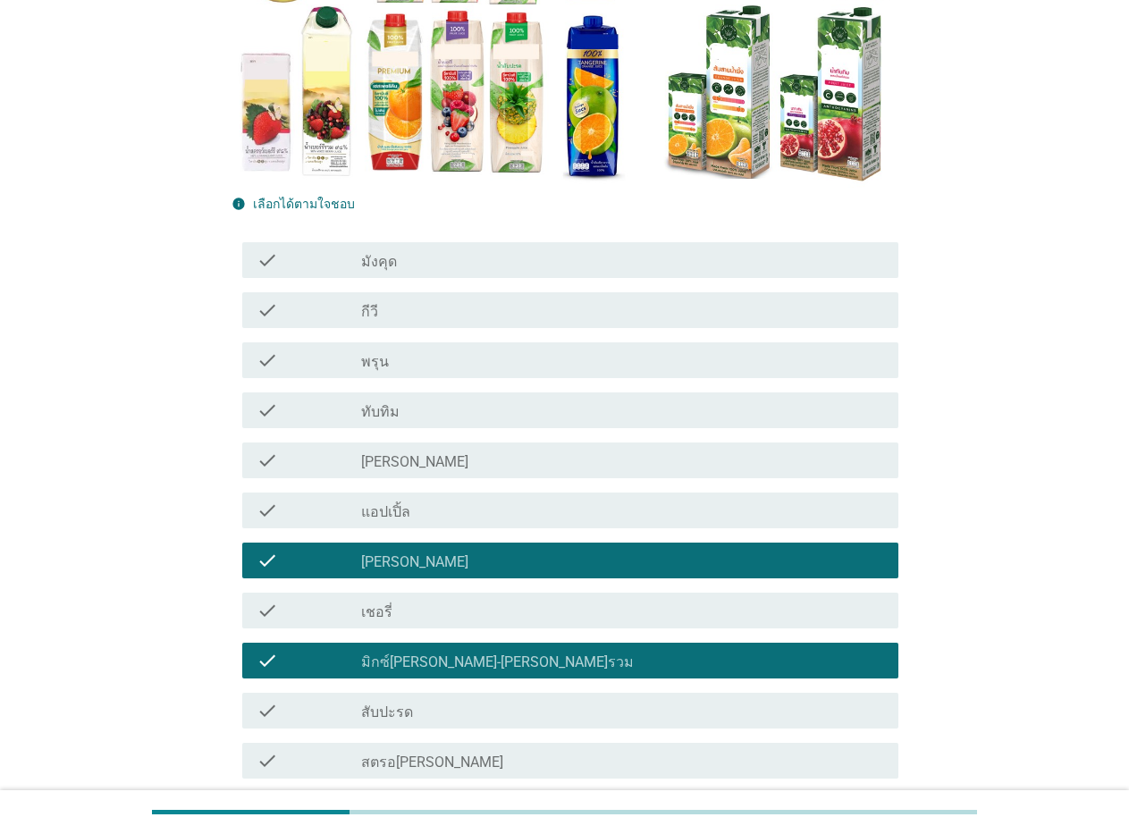
click at [267, 409] on icon "check" at bounding box center [266, 409] width 21 height 21
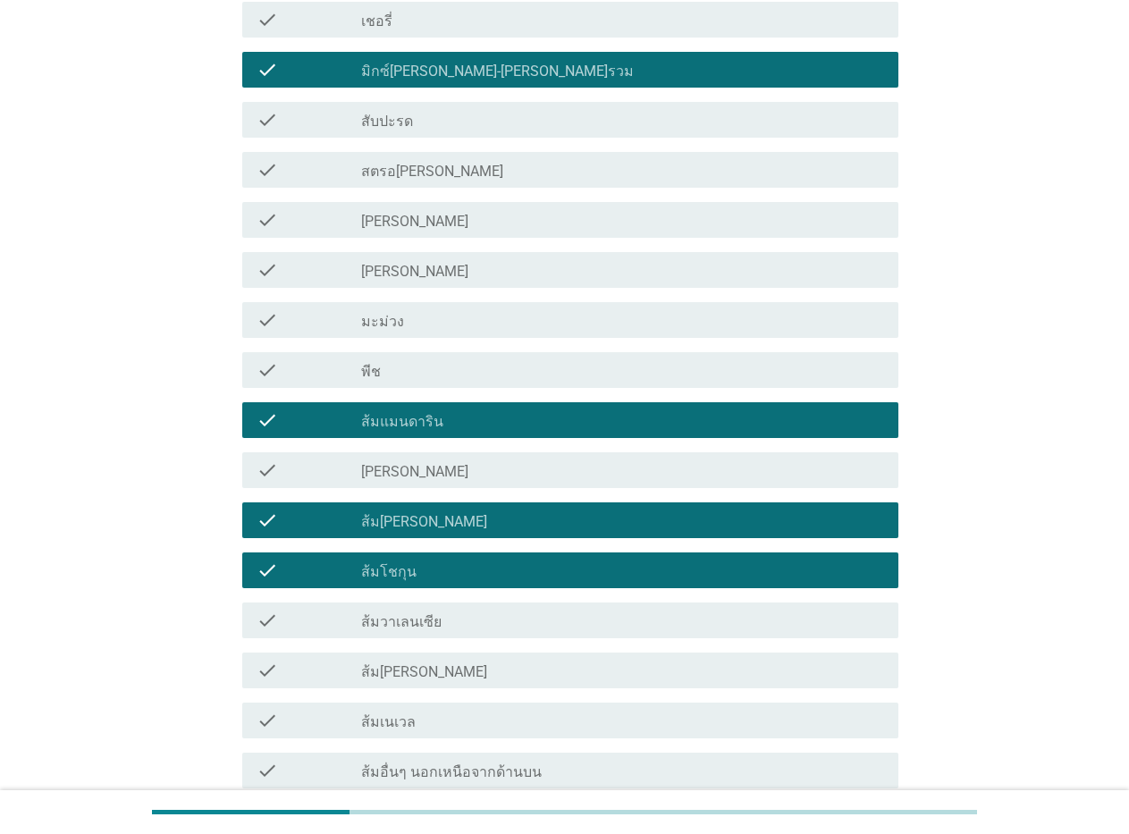
scroll to position [1135, 0]
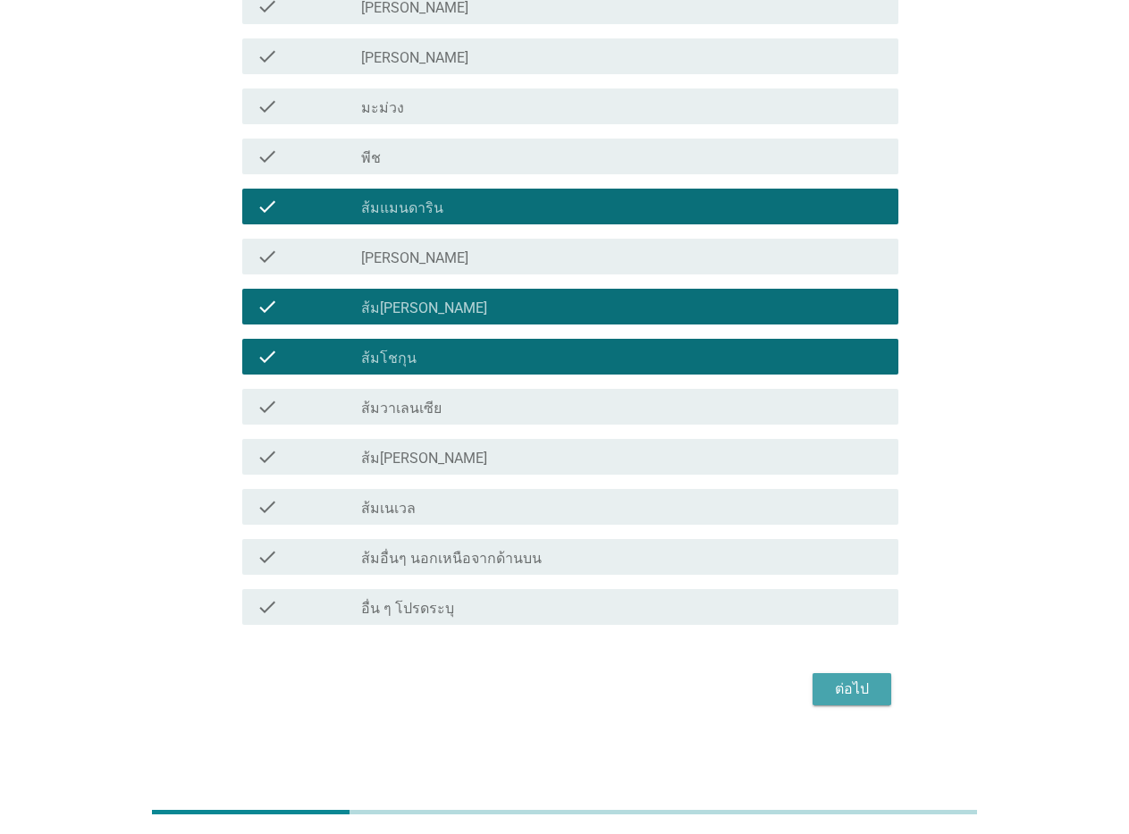
click at [836, 694] on div "ต่อไป" at bounding box center [852, 688] width 50 height 21
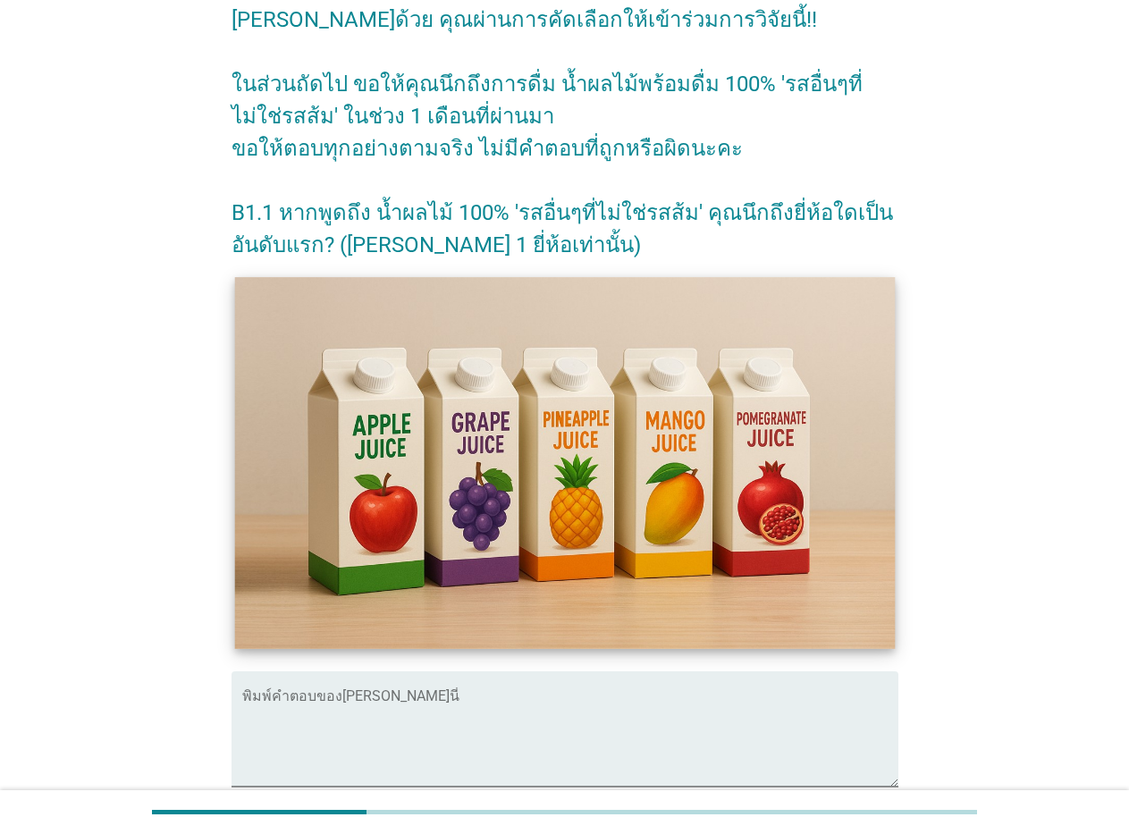
scroll to position [273, 0]
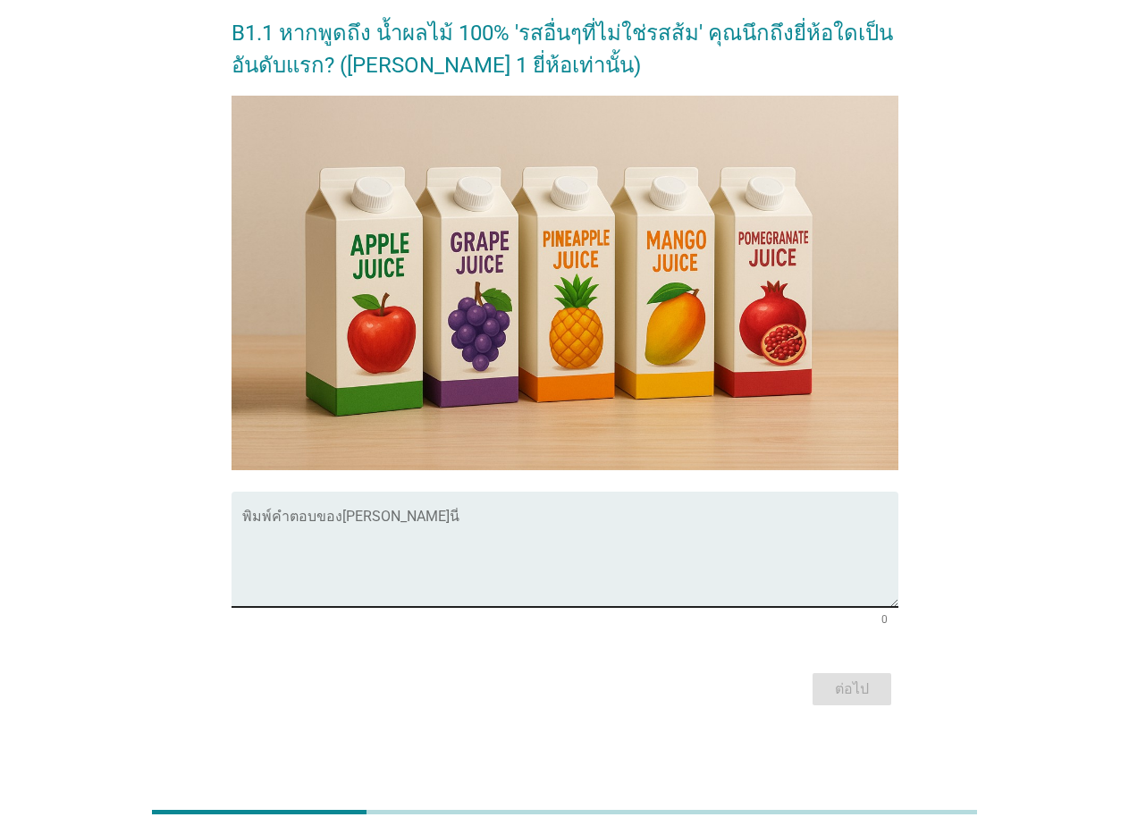
click at [578, 543] on textarea "พิมพ์คำตอบของคุณ ที่นี่" at bounding box center [570, 560] width 656 height 94
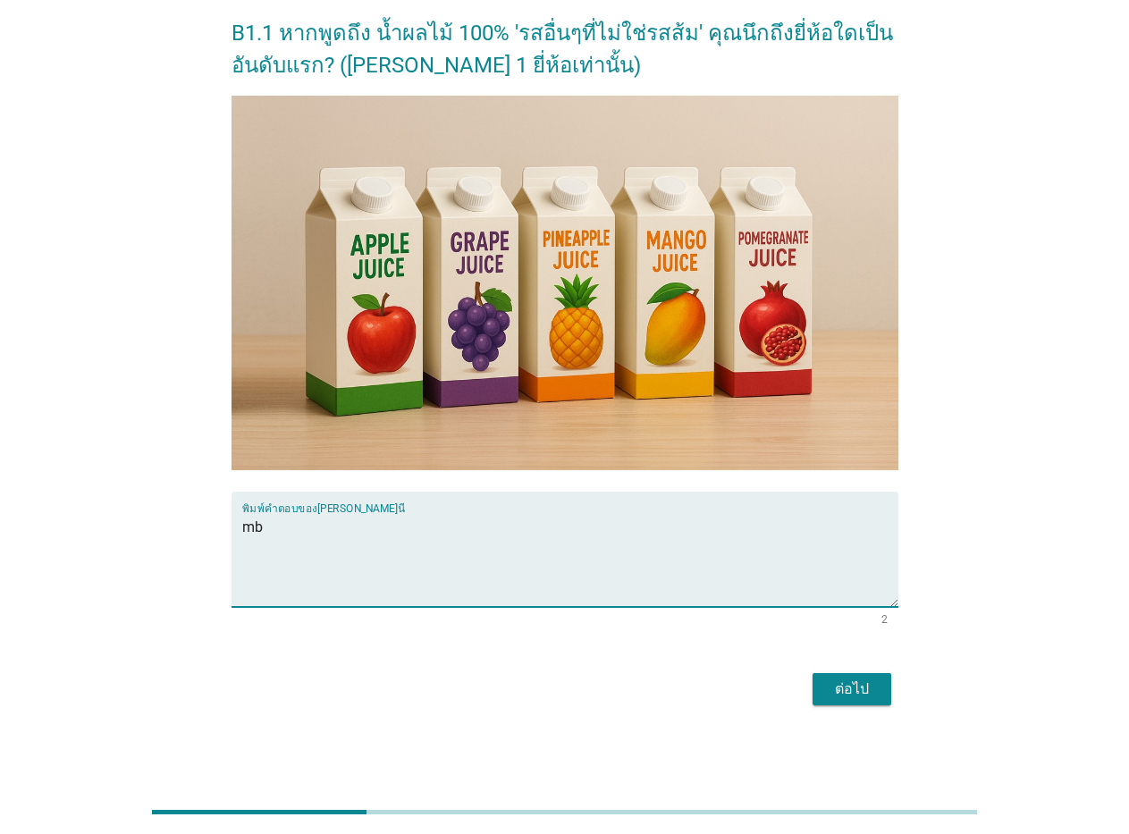
type textarea "m"
type textarea "ทิปโก้"
click at [863, 691] on div "ต่อไป" at bounding box center [852, 688] width 50 height 21
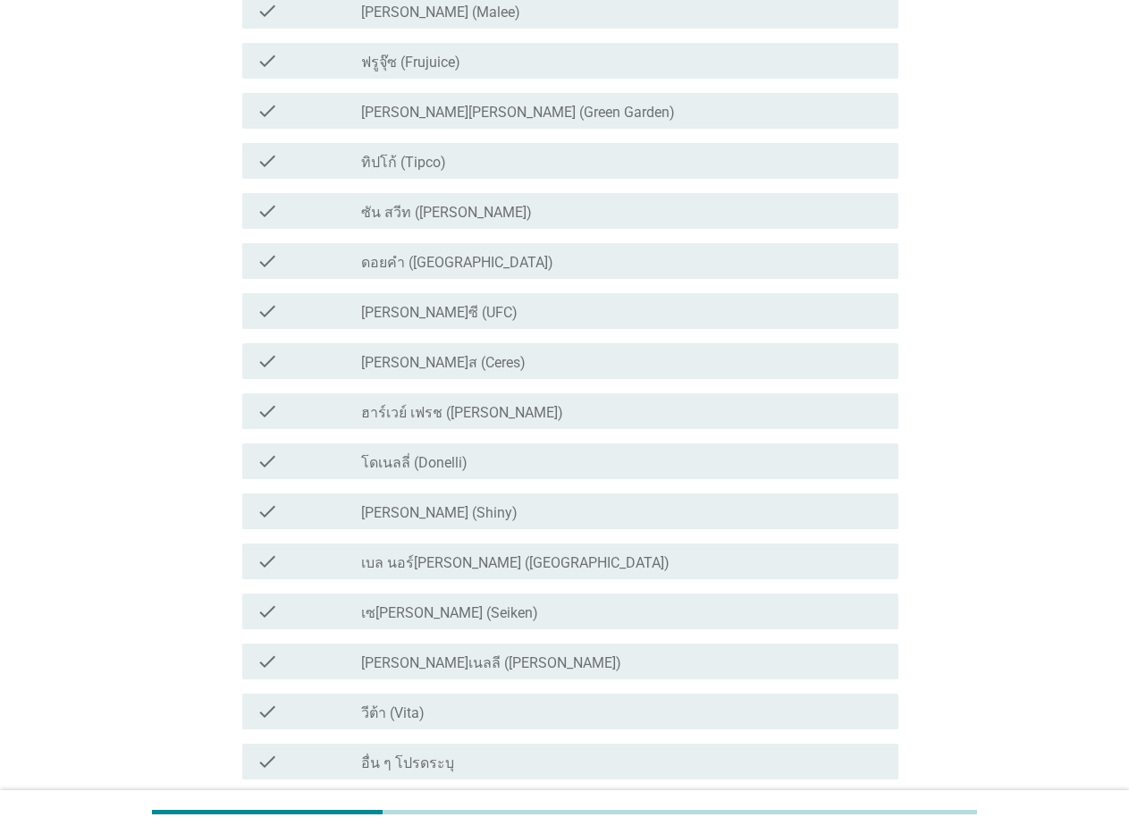
scroll to position [0, 0]
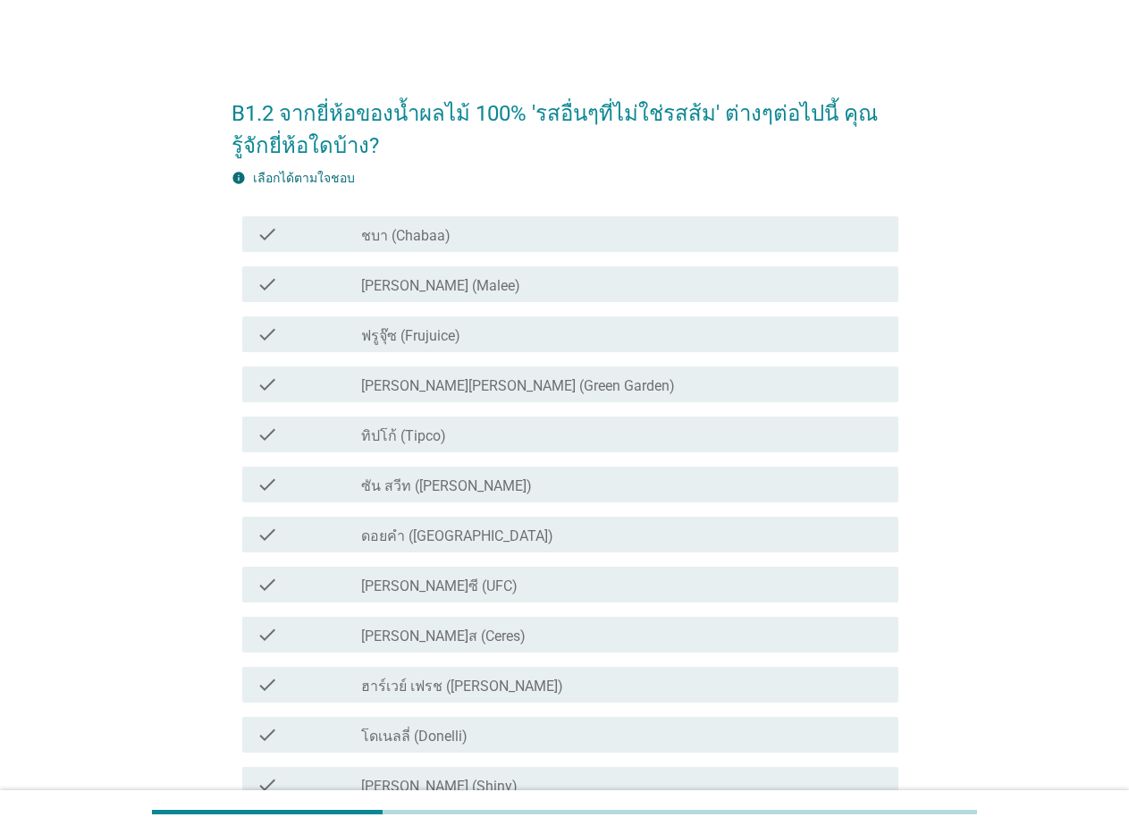
click at [266, 281] on icon "check" at bounding box center [266, 283] width 21 height 21
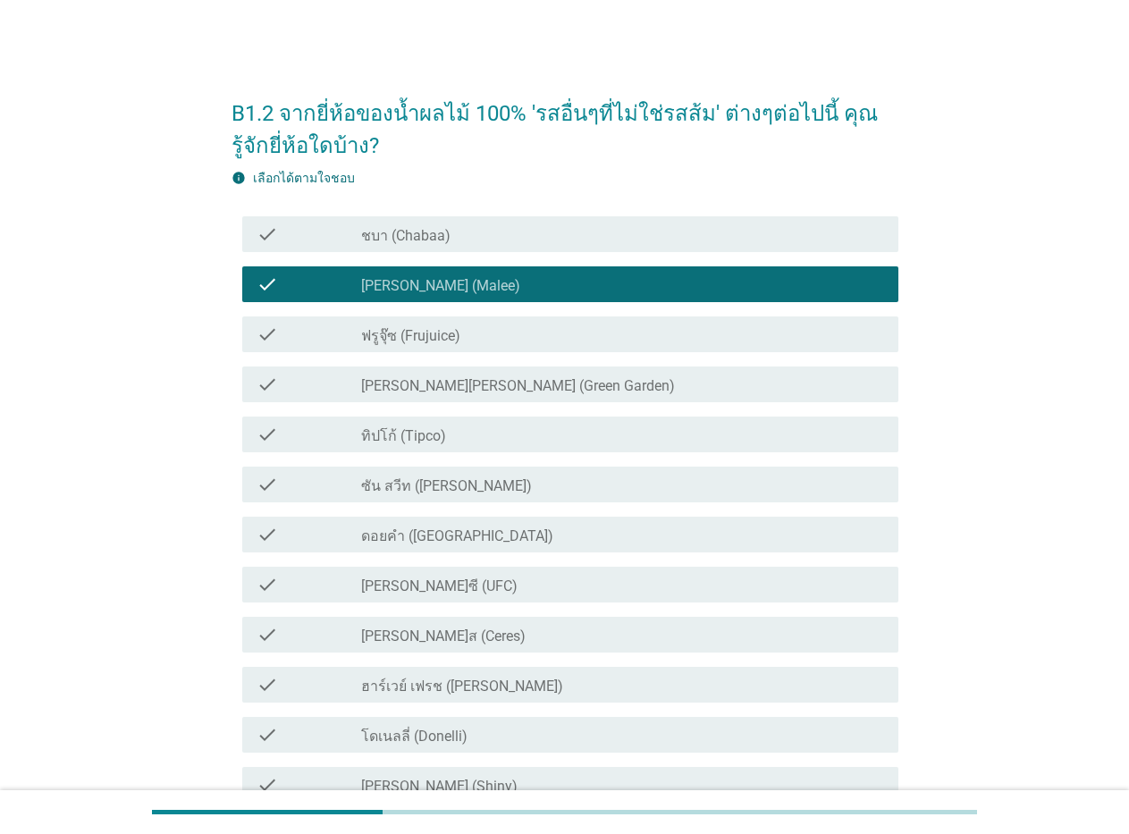
click at [266, 227] on icon "check" at bounding box center [266, 233] width 21 height 21
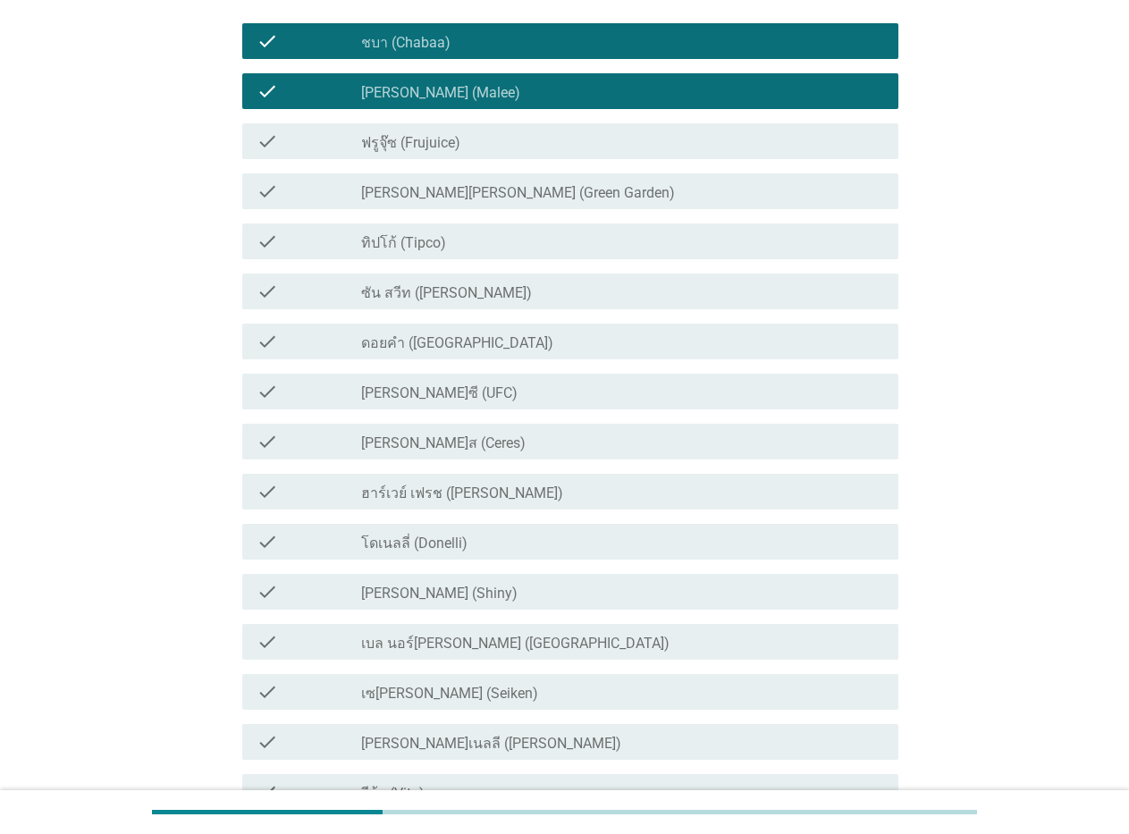
scroll to position [268, 0]
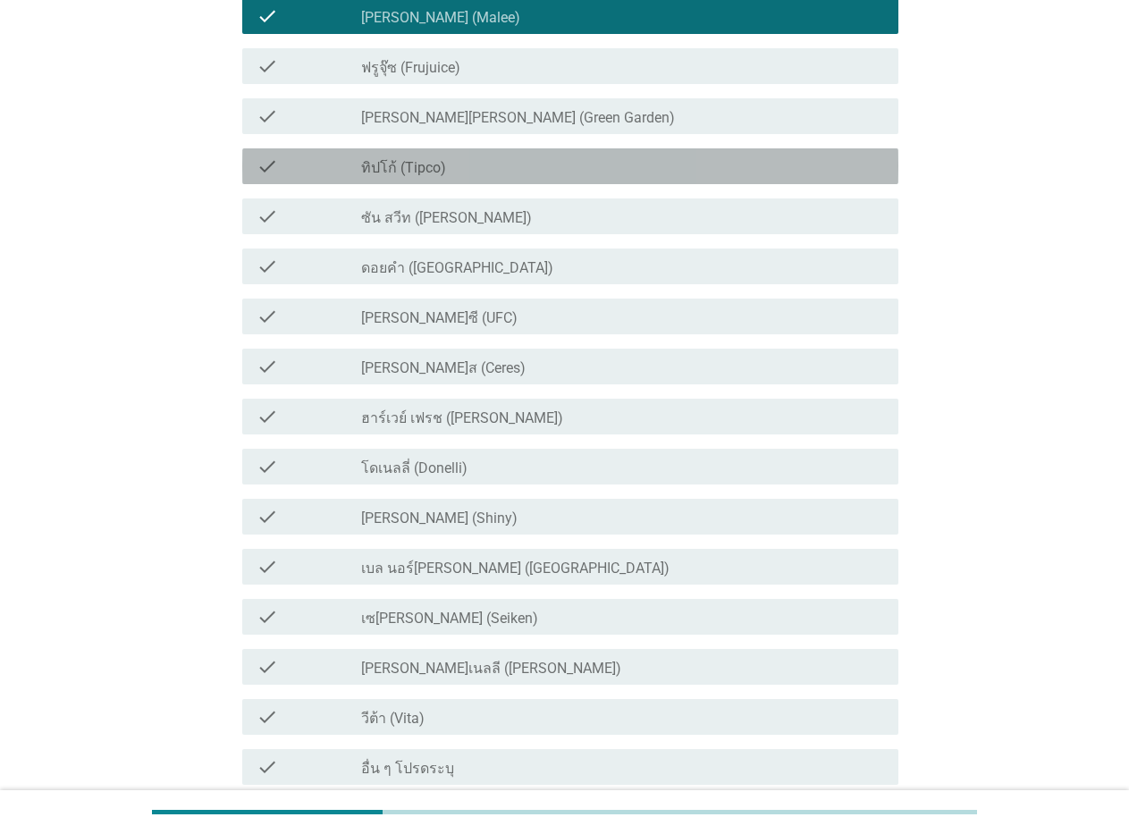
click at [256, 161] on icon "check" at bounding box center [266, 165] width 21 height 21
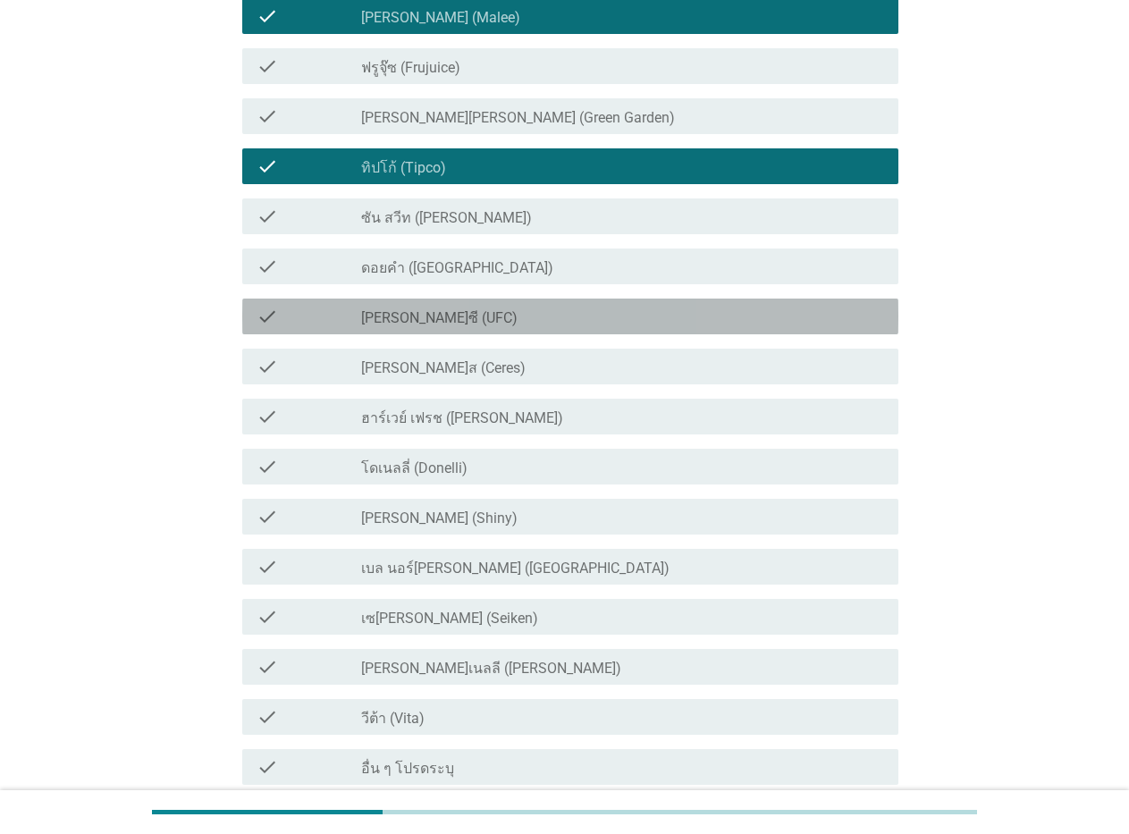
click at [252, 319] on div "check check_box_outline_blank [PERSON_NAME]ซี (UFC)" at bounding box center [570, 316] width 656 height 36
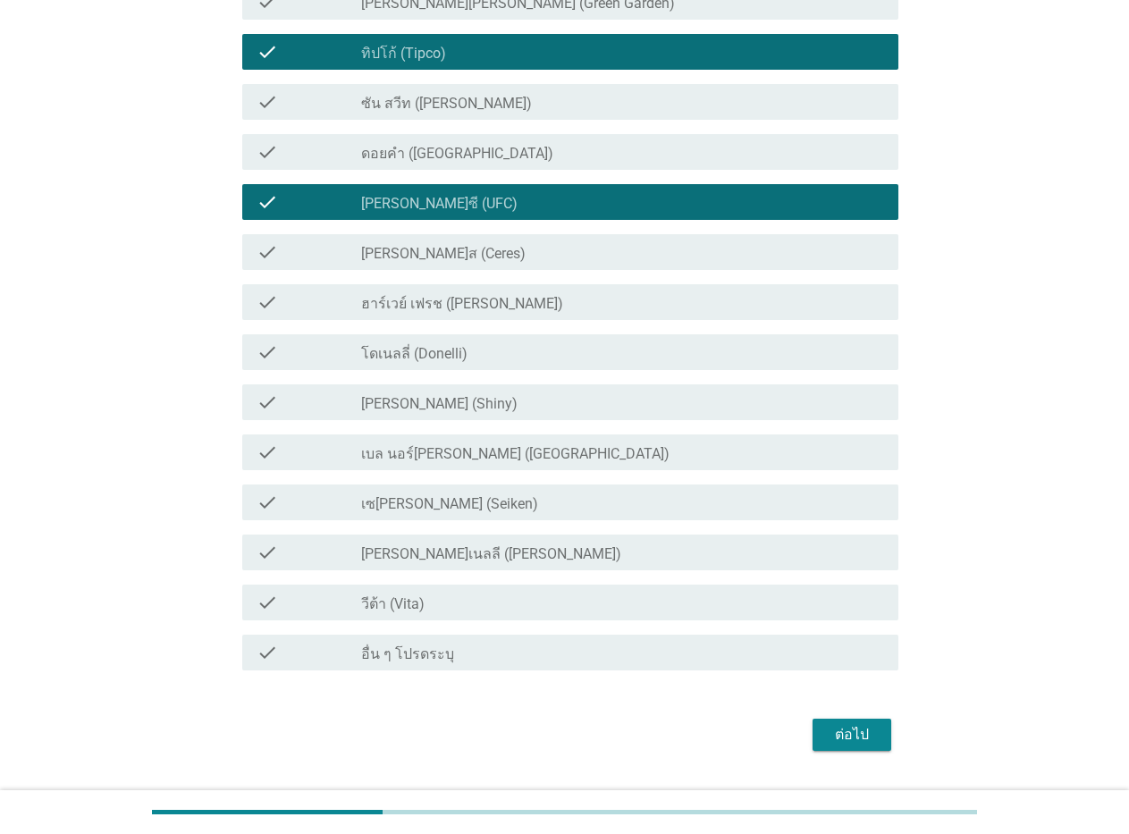
scroll to position [427, 0]
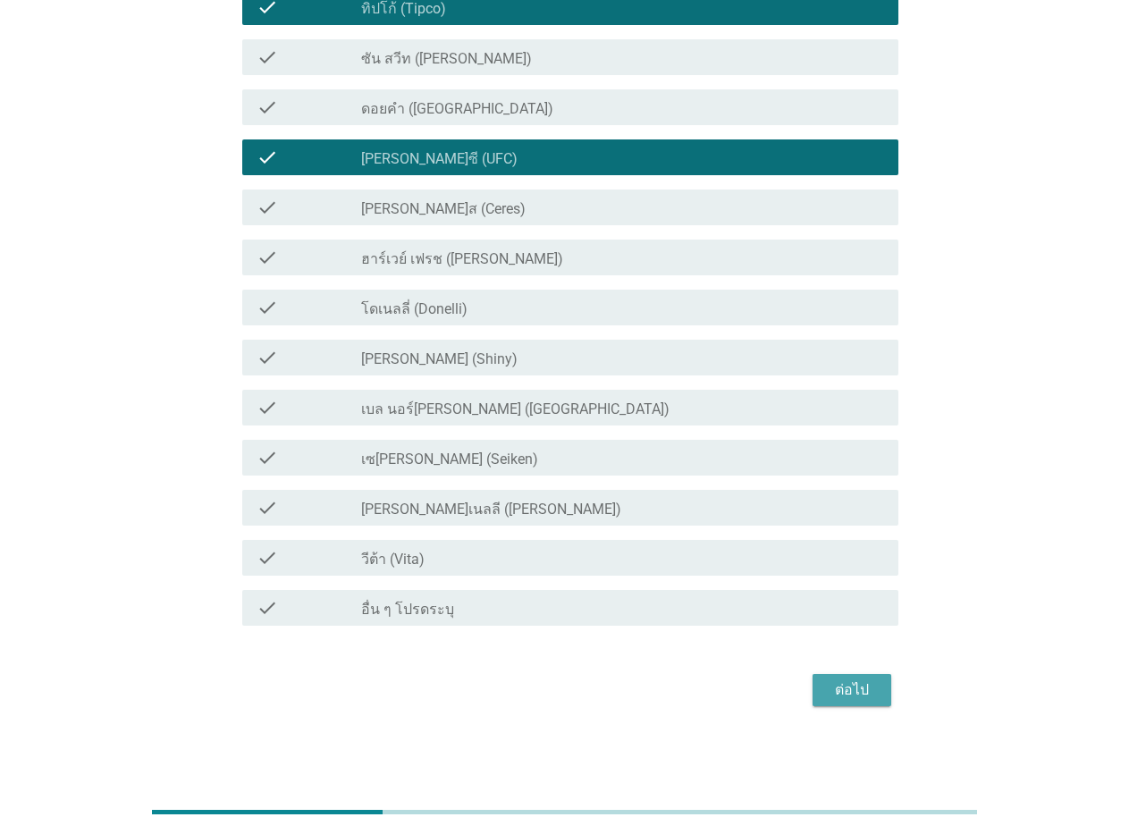
click at [864, 698] on div "ต่อไป" at bounding box center [852, 689] width 50 height 21
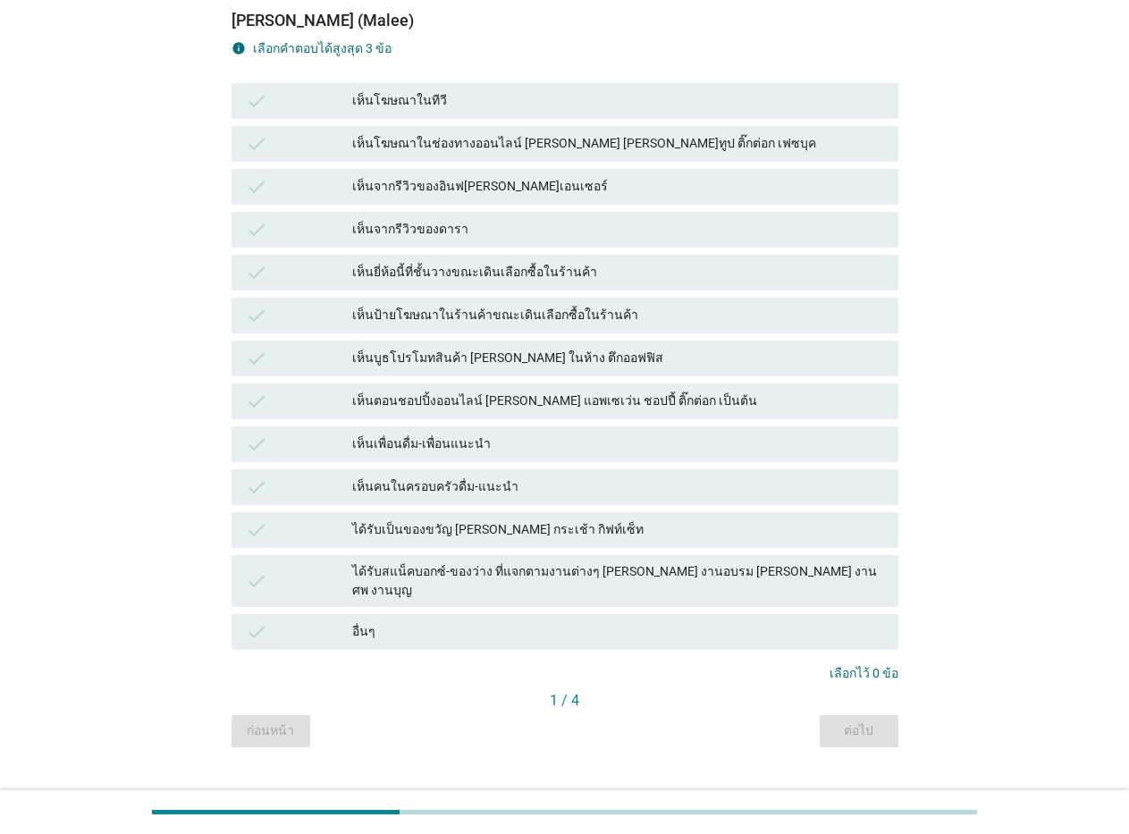
scroll to position [179, 0]
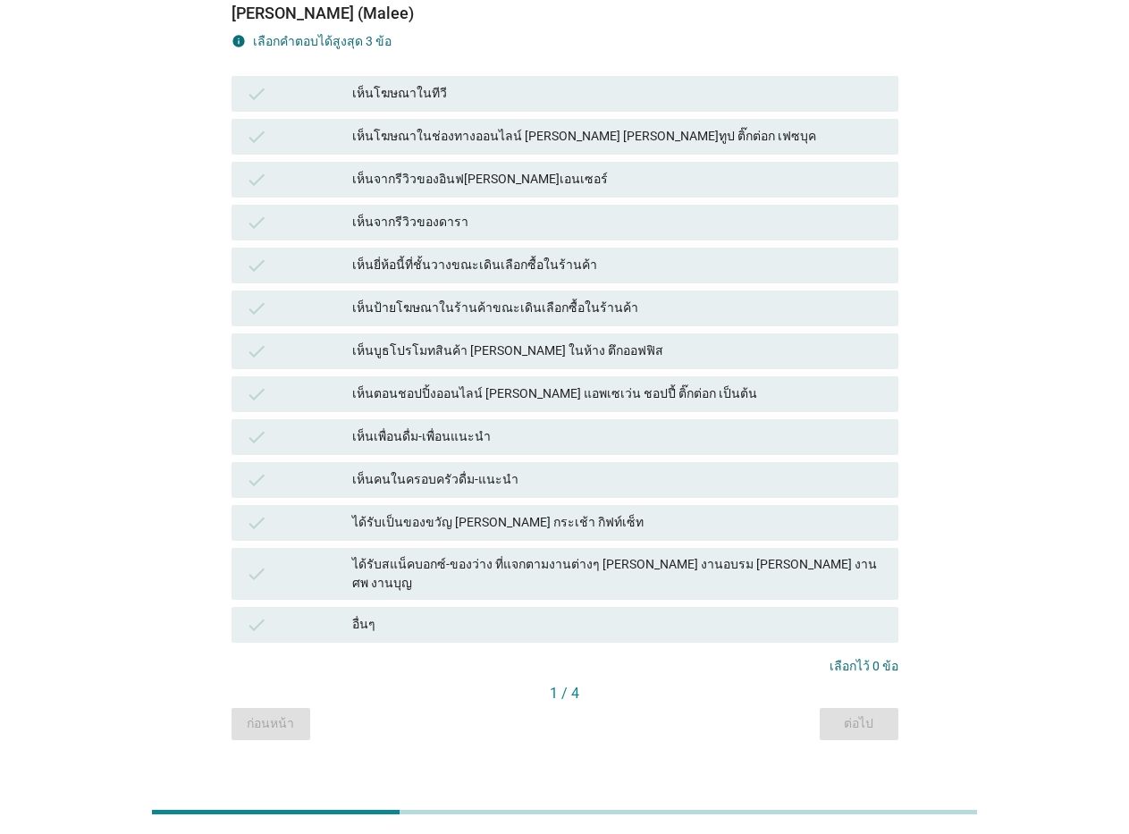
click at [394, 97] on div "เห็นโฆษณาในทีวี" at bounding box center [618, 93] width 532 height 21
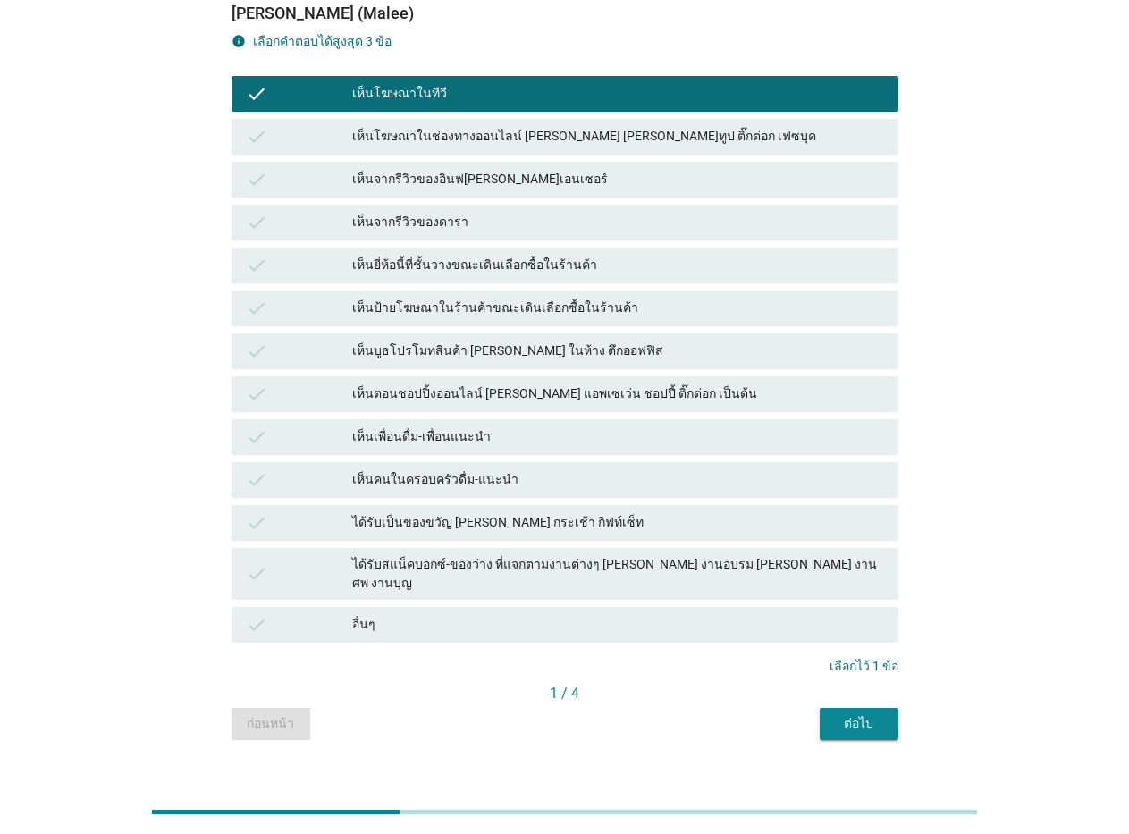
click at [394, 128] on div "เห็นโฆษณาในช่องทางออนไลน์ [PERSON_NAME] [PERSON_NAME]ทูป ติ๊กต่อก เฟซบุค" at bounding box center [618, 136] width 532 height 21
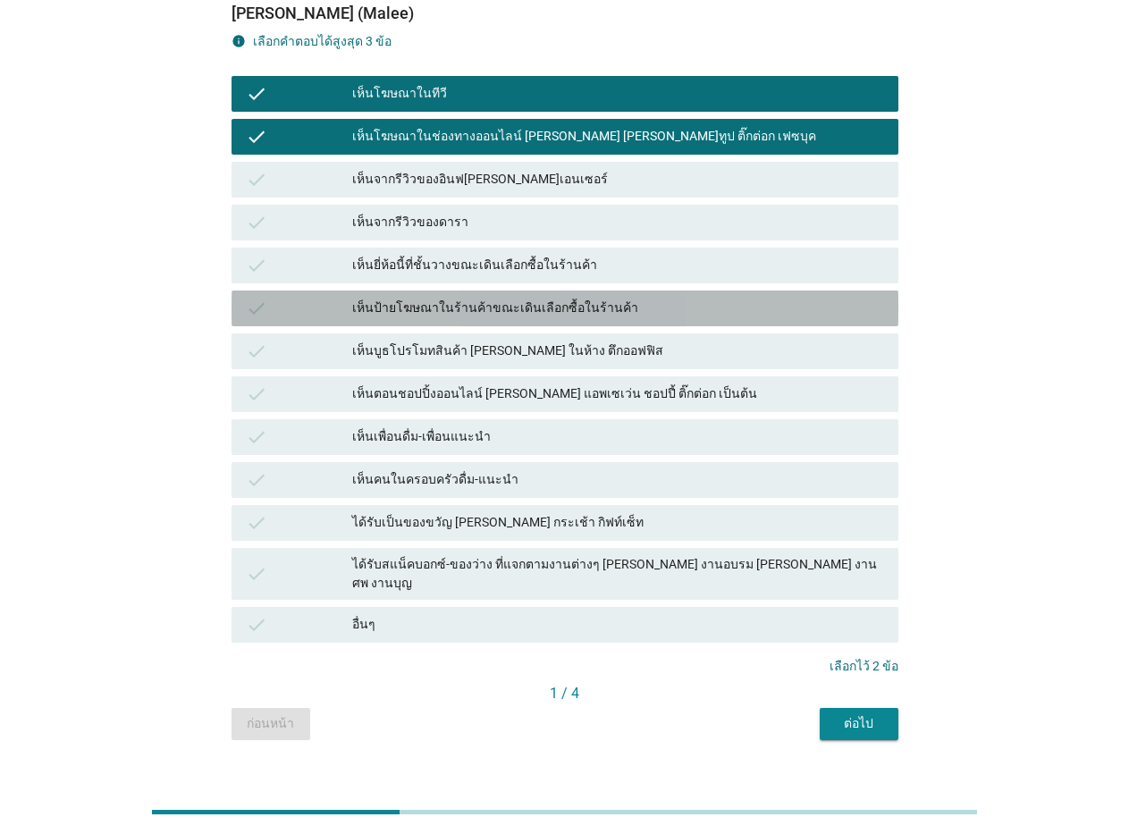
click at [411, 305] on div "เห็นป้ายโฆษณาในร้านค้าขณะเดินเลือกซื้อในร้านค้า" at bounding box center [618, 308] width 532 height 21
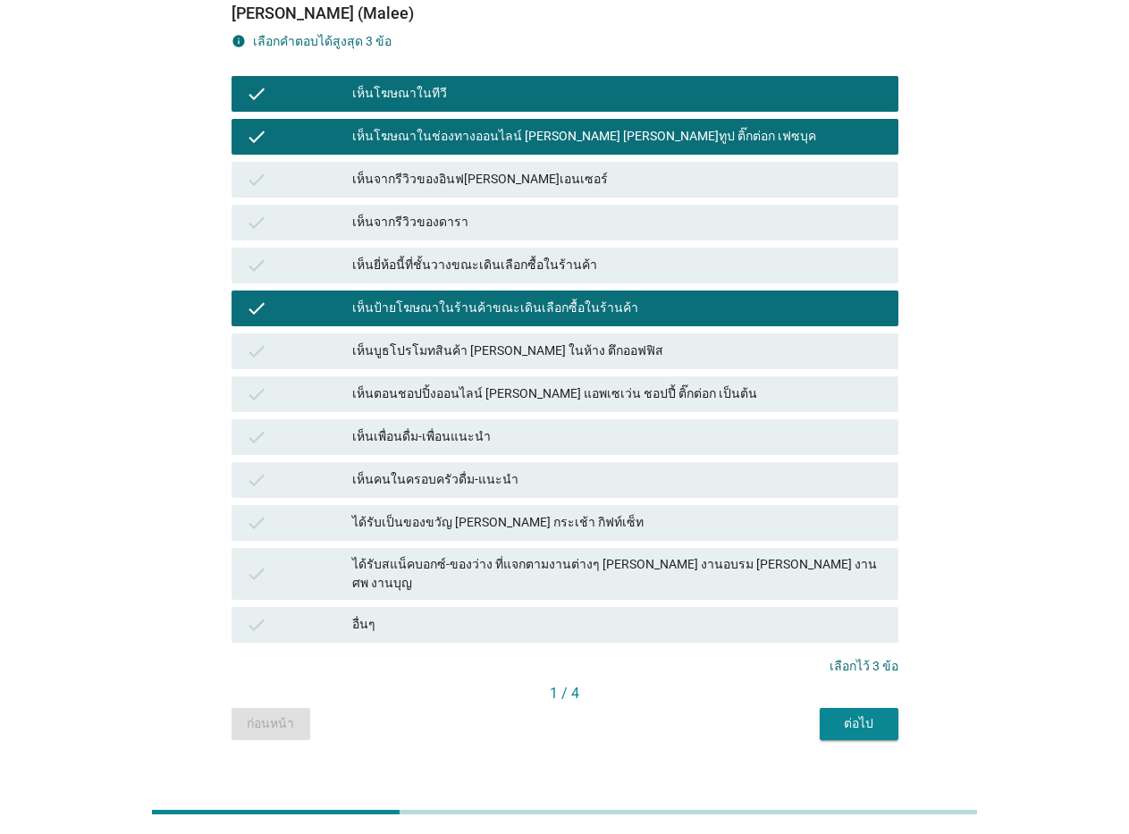
click at [847, 714] on div "ต่อไป" at bounding box center [859, 723] width 50 height 19
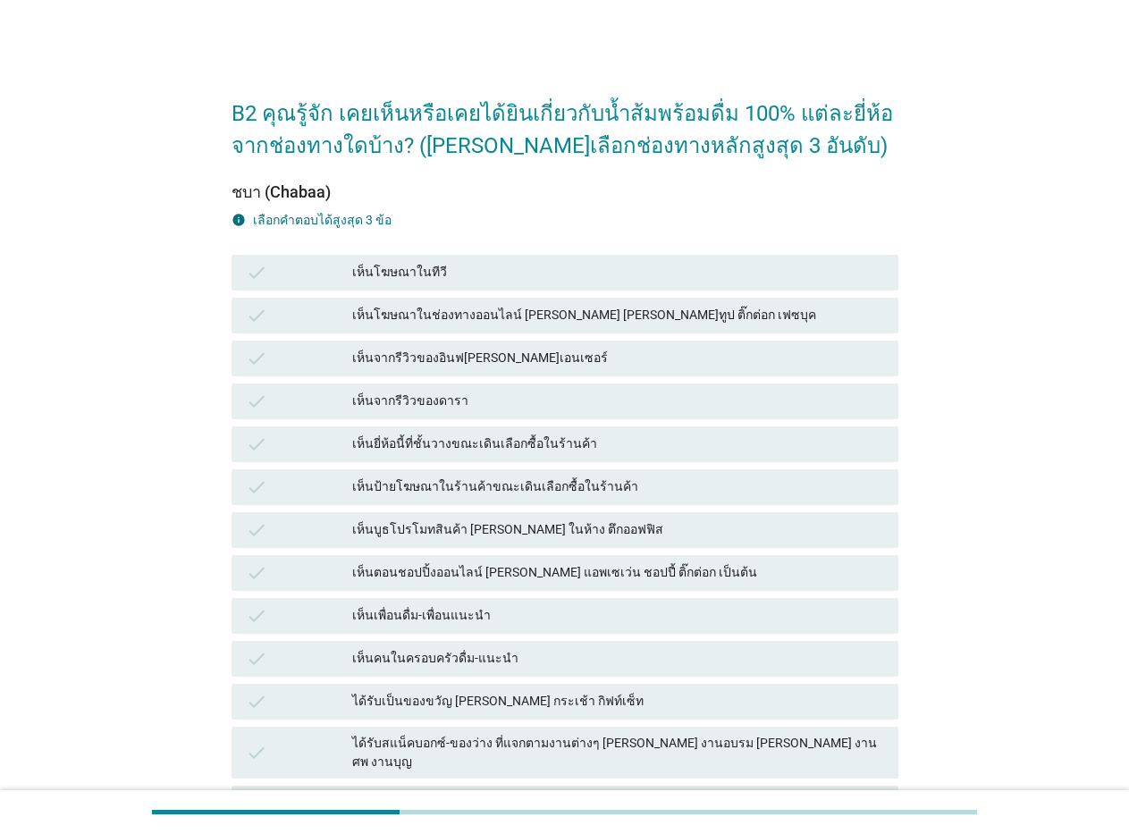
click at [397, 271] on div "เห็นโฆษณาในทีวี" at bounding box center [618, 272] width 532 height 21
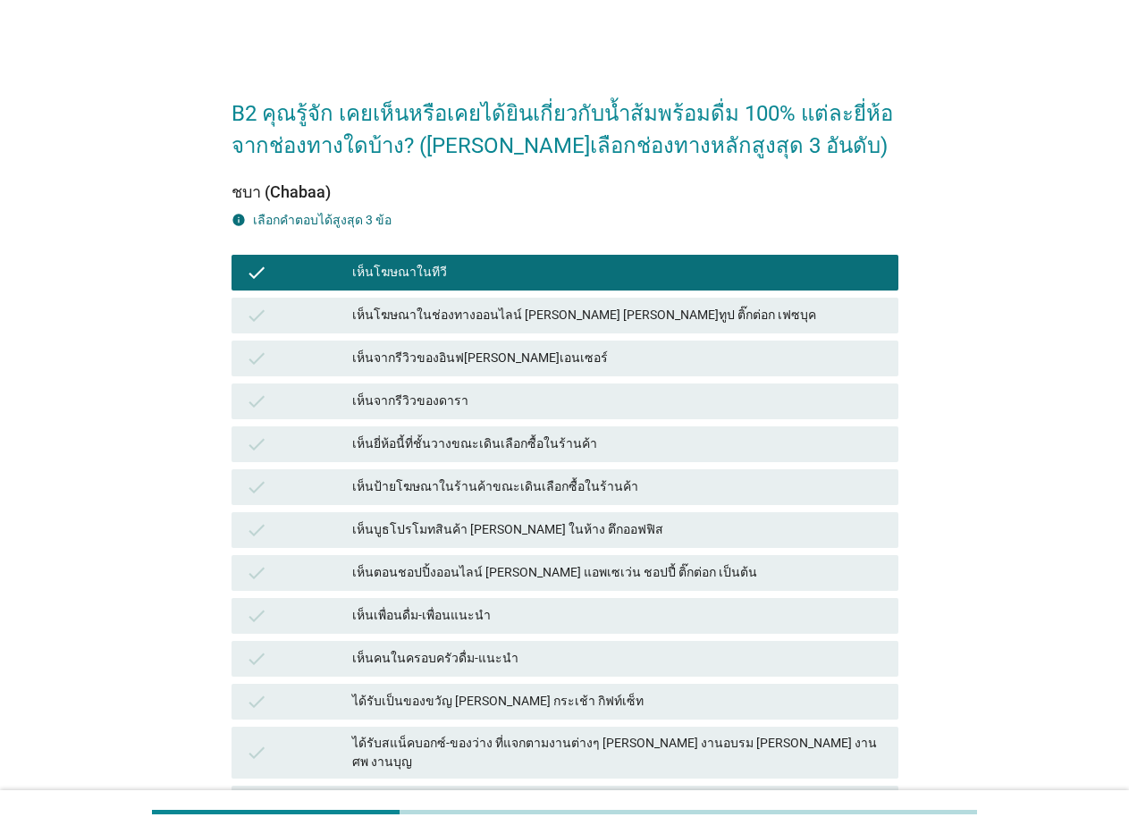
click at [399, 315] on div "เห็นโฆษณาในช่องทางออนไลน์ [PERSON_NAME] [PERSON_NAME]ทูป ติ๊กต่อก เฟซบุค" at bounding box center [618, 315] width 532 height 21
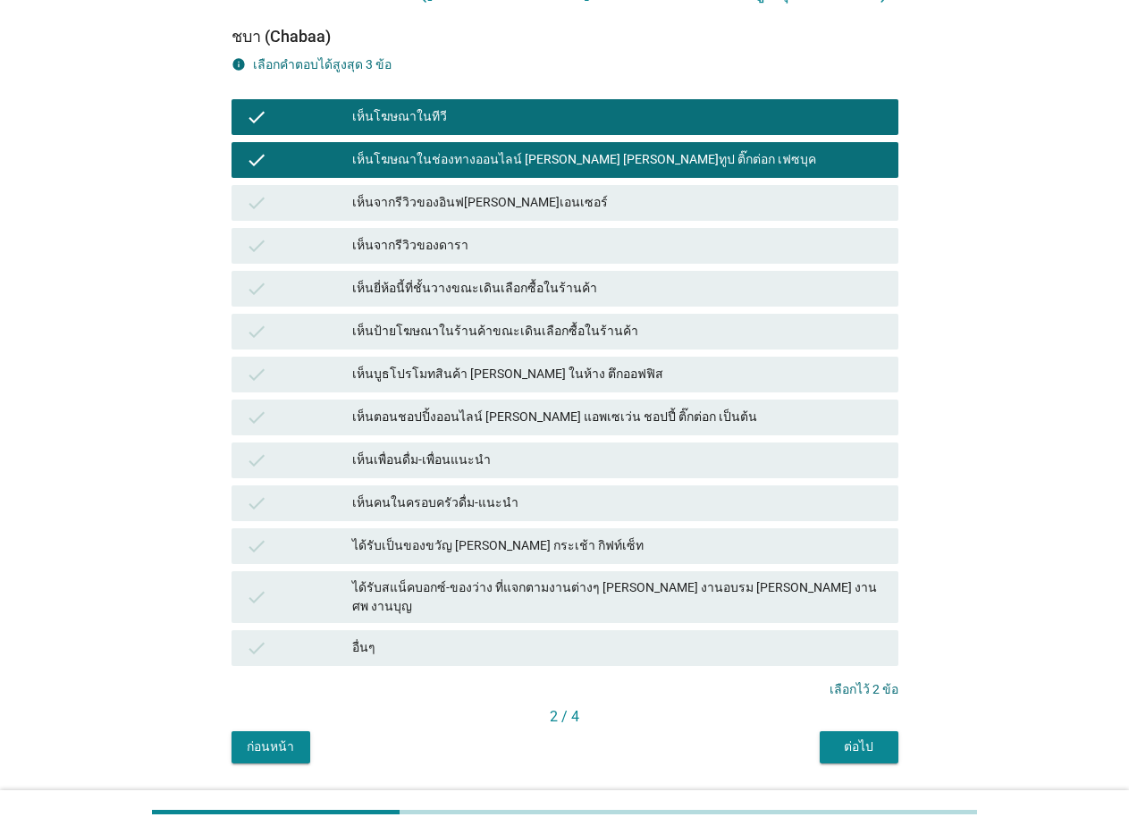
scroll to position [191, 0]
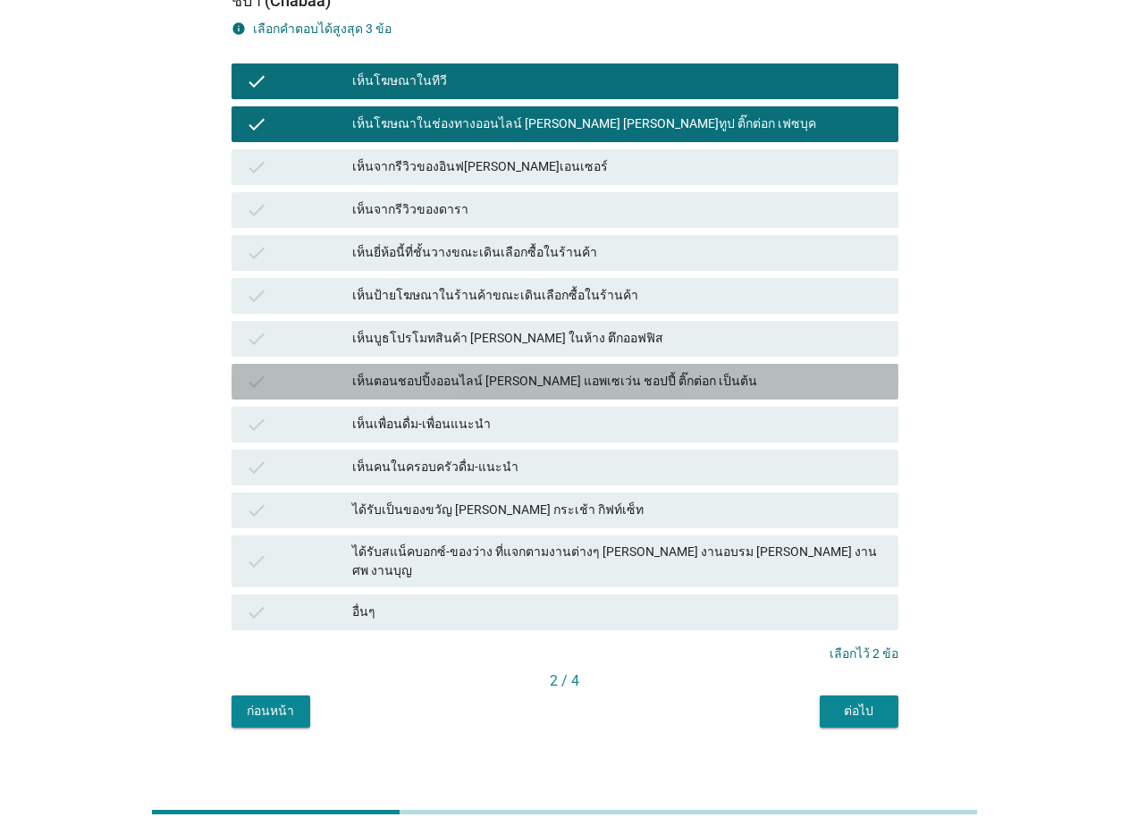
click at [466, 382] on div "เห็นตอนชอปปิ้งออนไลน์ [PERSON_NAME] แอพเซเว่น ชอปปี้ ติ๊กต่อก เป็นต้น" at bounding box center [618, 381] width 532 height 21
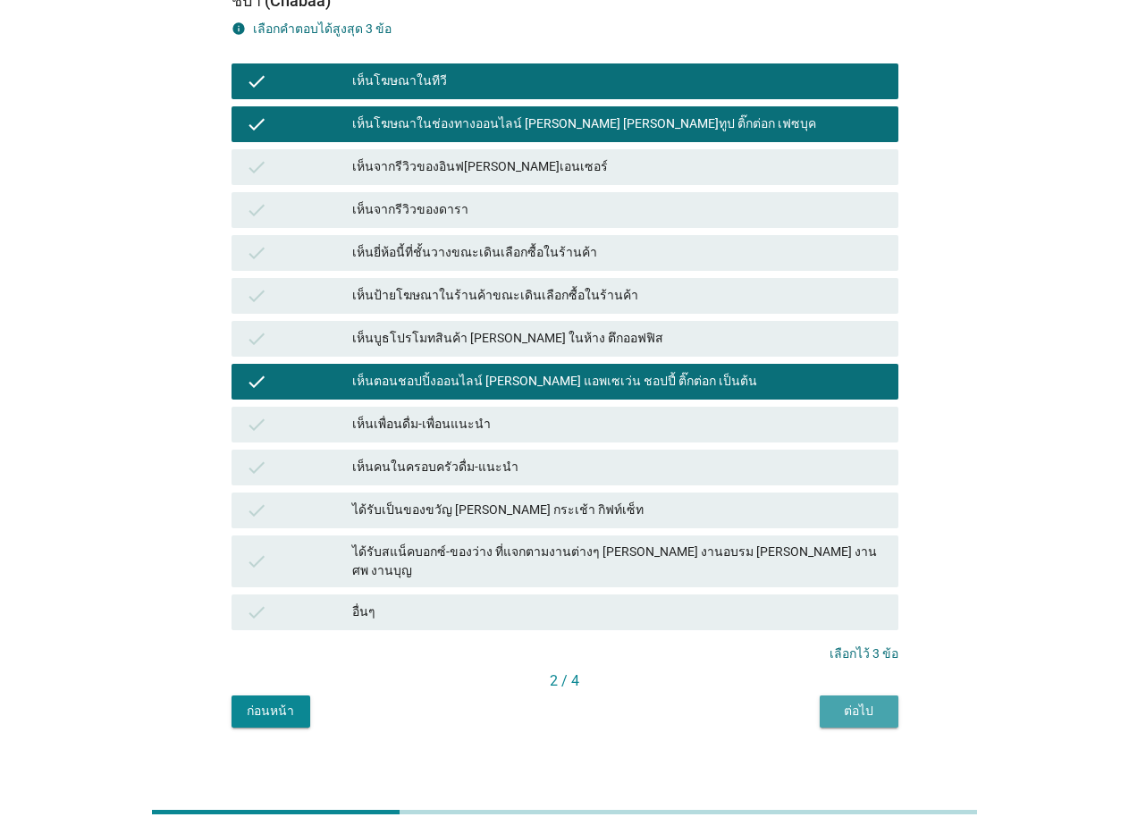
click at [861, 702] on div "ต่อไป" at bounding box center [859, 711] width 50 height 19
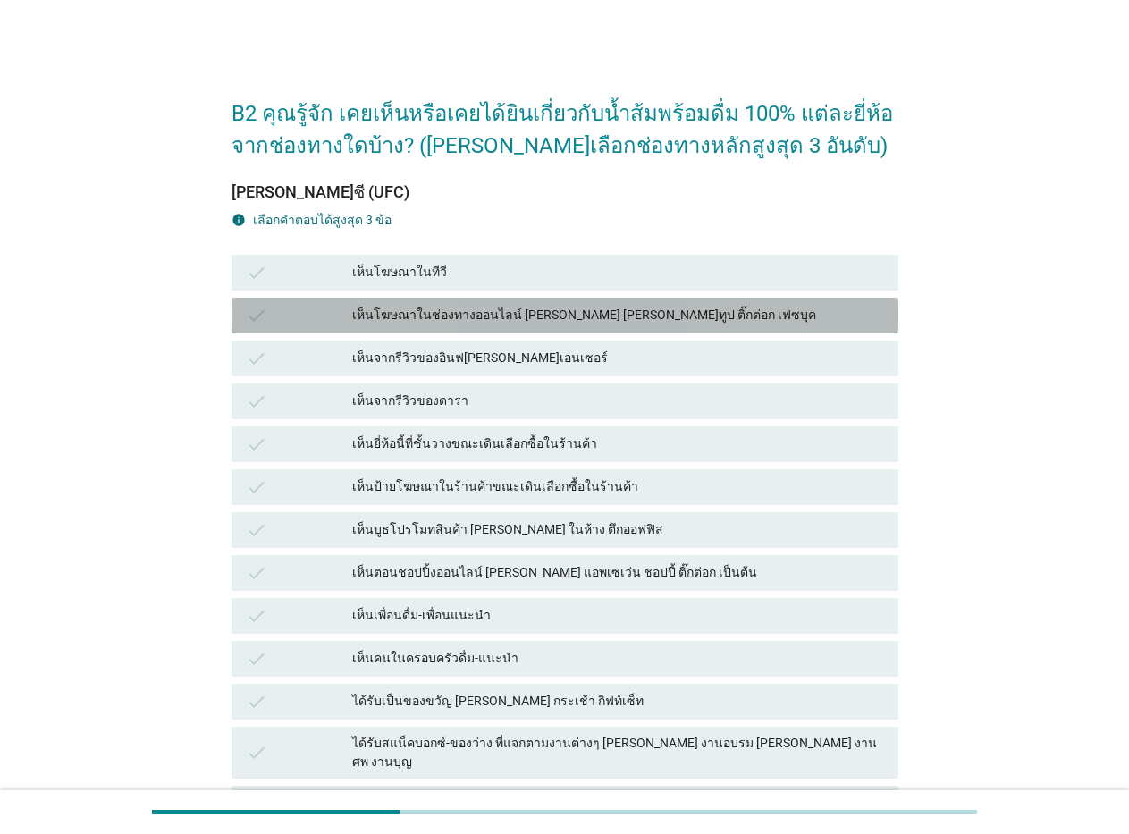
click at [434, 314] on div "เห็นโฆษณาในช่องทางออนไลน์ [PERSON_NAME] [PERSON_NAME]ทูป ติ๊กต่อก เฟซบุค" at bounding box center [618, 315] width 532 height 21
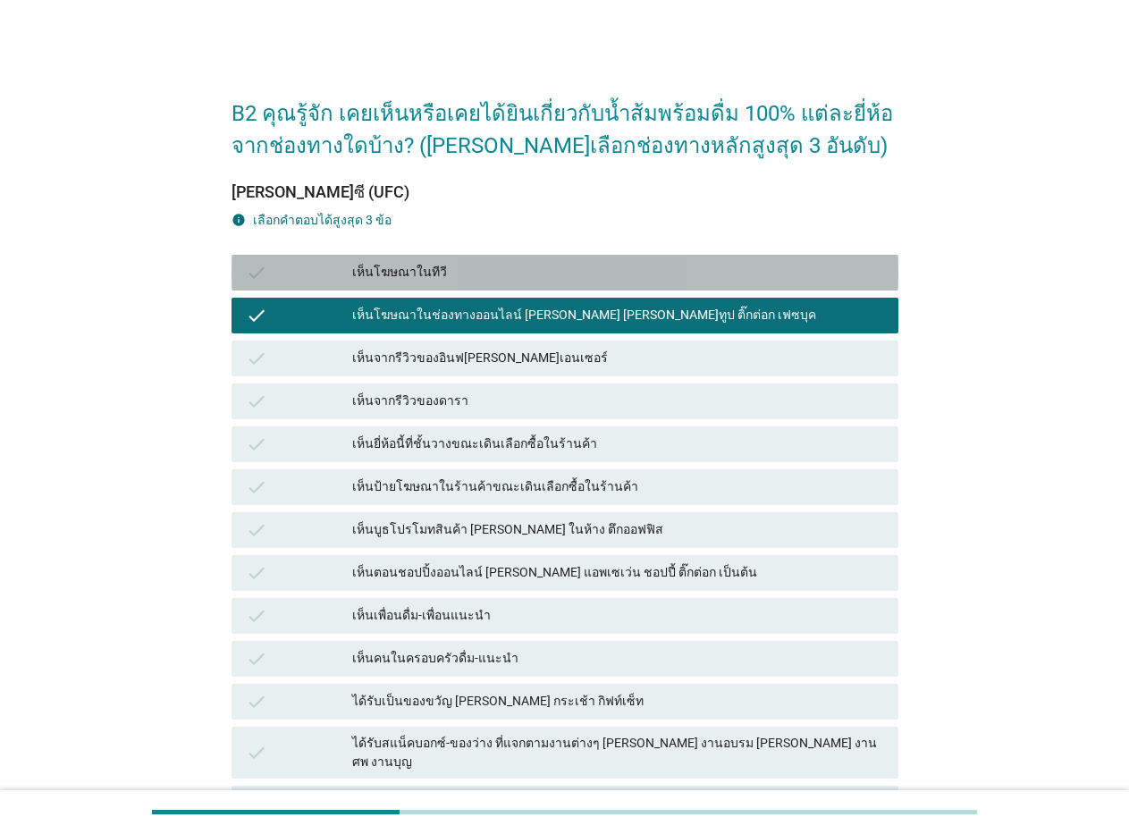
click at [394, 271] on div "เห็นโฆษณาในทีวี" at bounding box center [618, 272] width 532 height 21
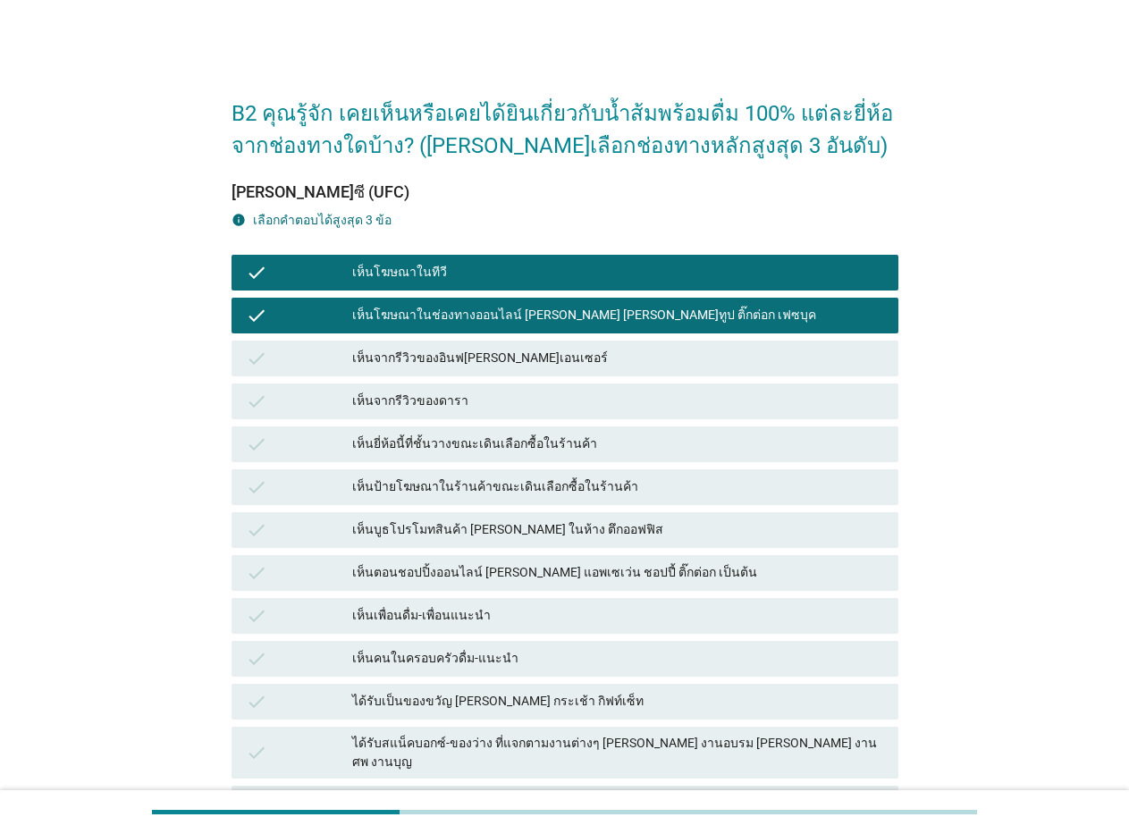
scroll to position [89, 0]
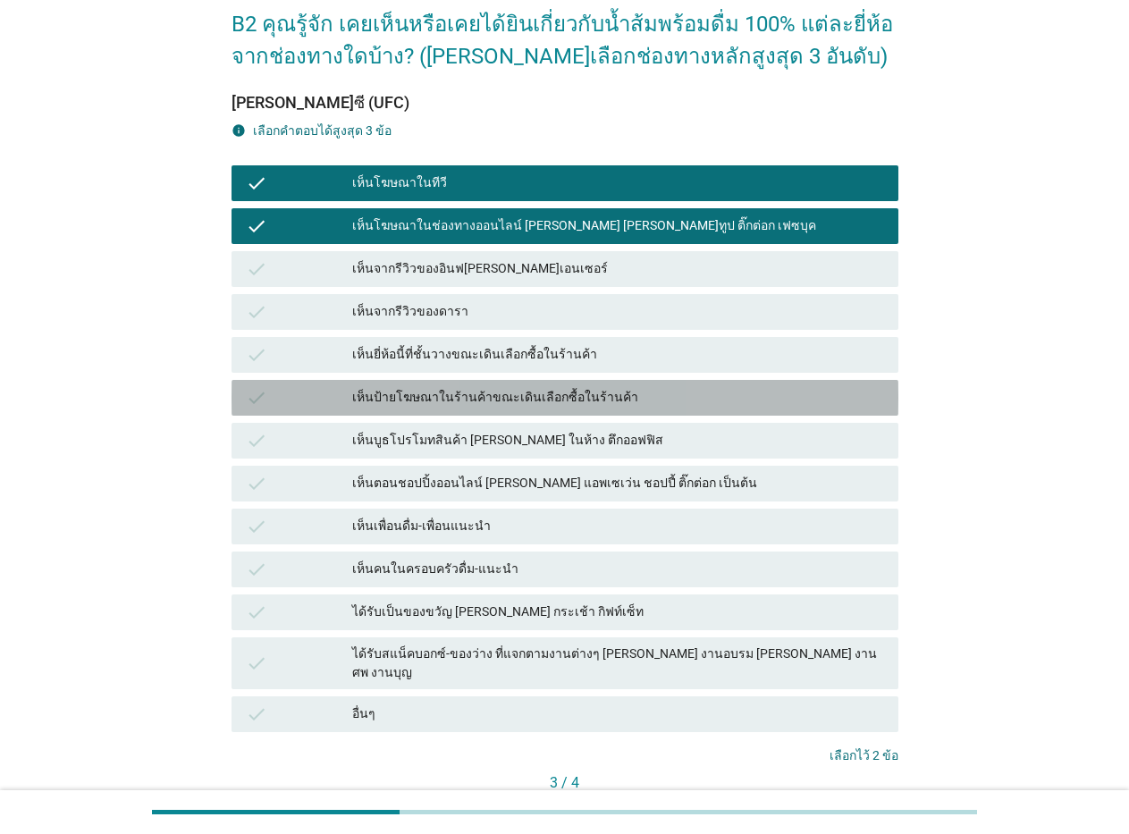
click at [458, 394] on div "เห็นป้ายโฆษณาในร้านค้าขณะเดินเลือกซื้อในร้านค้า" at bounding box center [618, 397] width 532 height 21
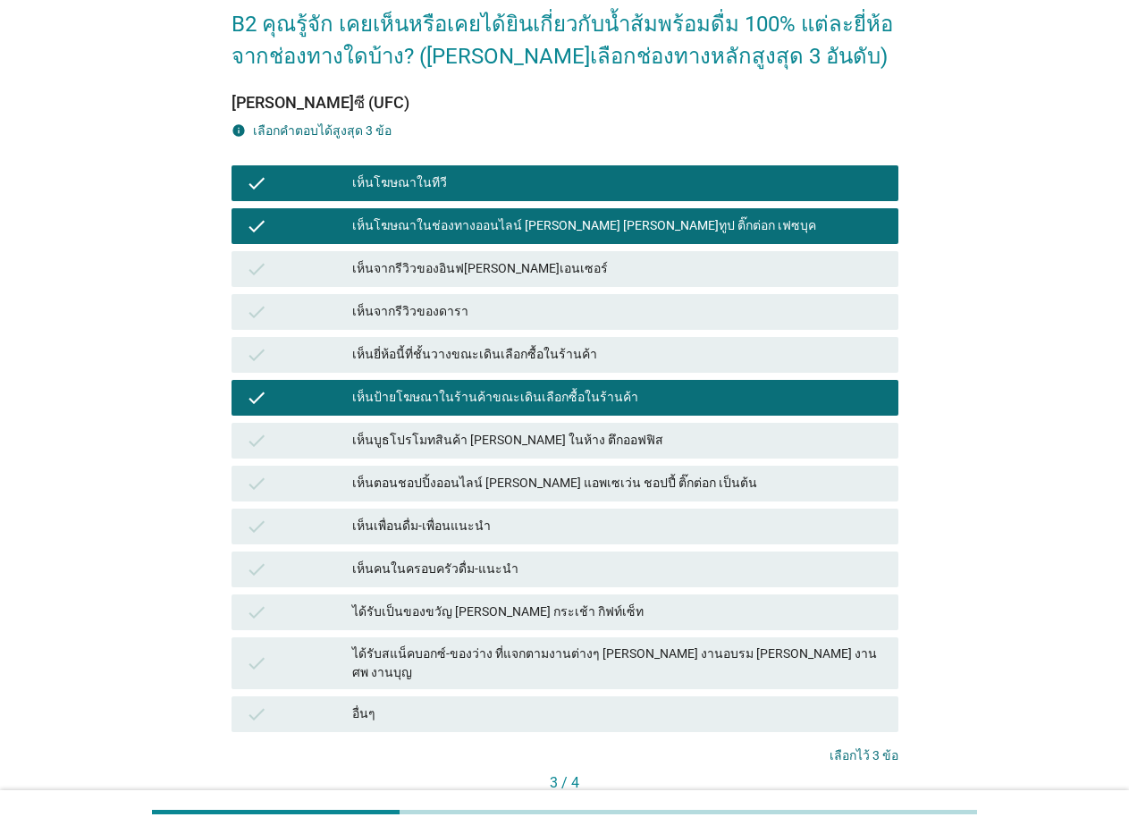
click at [829, 797] on button "ต่อไป" at bounding box center [858, 813] width 79 height 32
click at [829, 725] on div "อื่นๆ" at bounding box center [618, 713] width 532 height 21
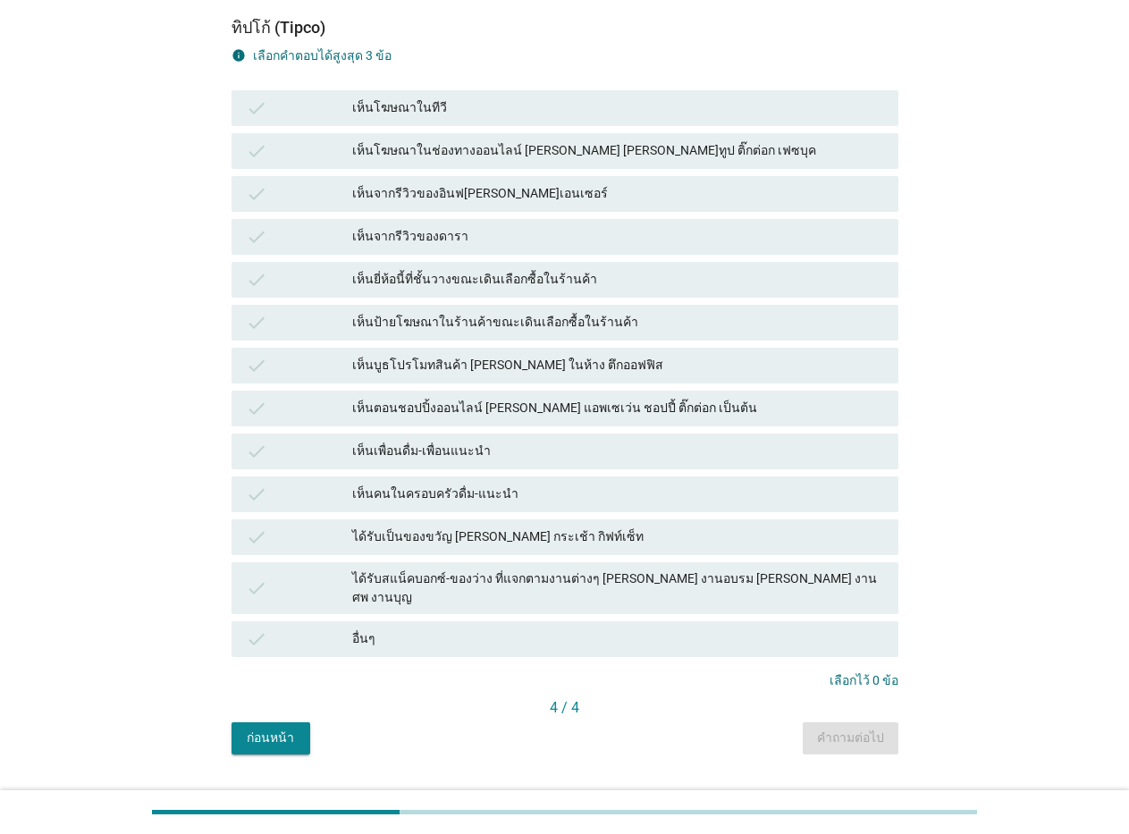
scroll to position [179, 0]
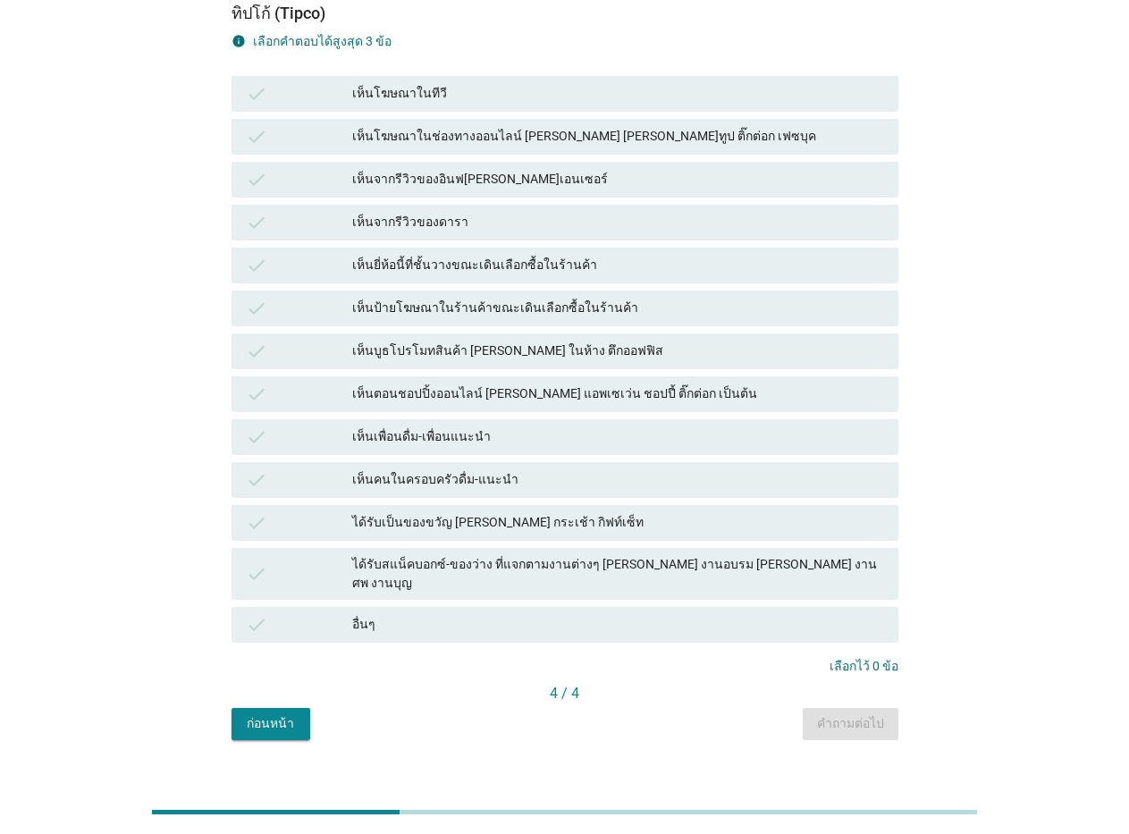
click at [426, 123] on div "check เห็นโฆษณาในช่องทางออนไลน์ [PERSON_NAME] [PERSON_NAME]ทูป ติ๊กต่อก เฟซบุค" at bounding box center [564, 137] width 667 height 36
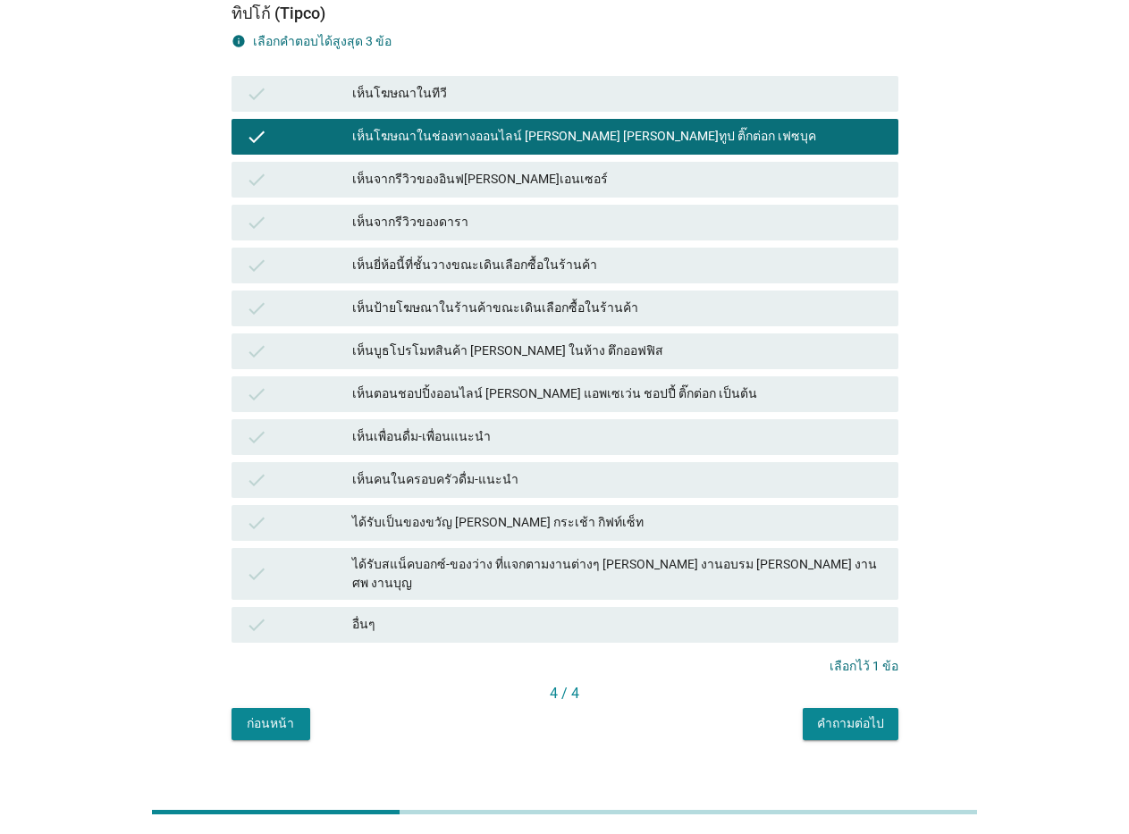
click at [464, 383] on div "เห็นตอนชอปปิ้งออนไลน์ [PERSON_NAME] แอพเซเว่น ชอปปี้ ติ๊กต่อก เป็นต้น" at bounding box center [618, 393] width 532 height 21
click at [463, 317] on div "เห็นป้ายโฆษณาในร้านค้าขณะเดินเลือกซื้อในร้านค้า" at bounding box center [618, 308] width 532 height 21
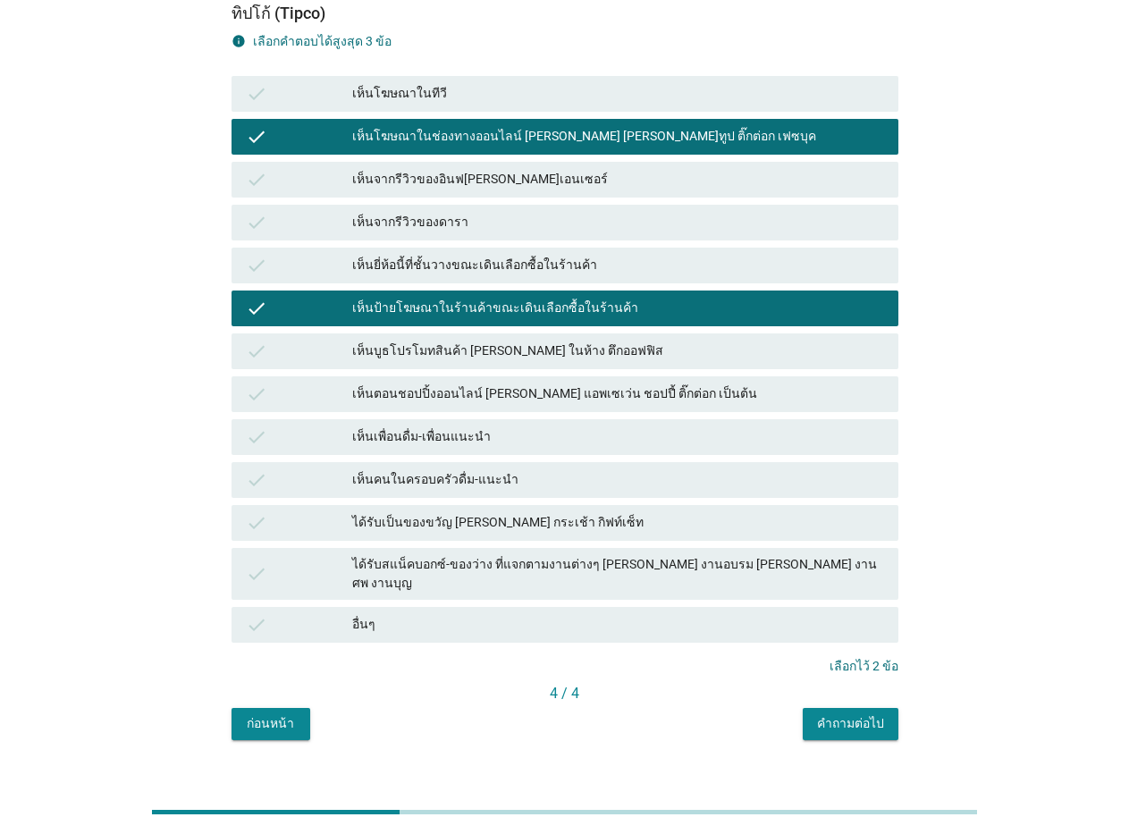
click at [518, 399] on div "เห็นตอนชอปปิ้งออนไลน์ [PERSON_NAME] แอพเซเว่น ชอปปี้ ติ๊กต่อก เป็นต้น" at bounding box center [618, 393] width 532 height 21
click at [641, 400] on div "เห็นตอนชอปปิ้งออนไลน์ [PERSON_NAME] แอพเซเว่น ชอปปี้ ติ๊กต่อก เป็นต้น" at bounding box center [618, 393] width 532 height 21
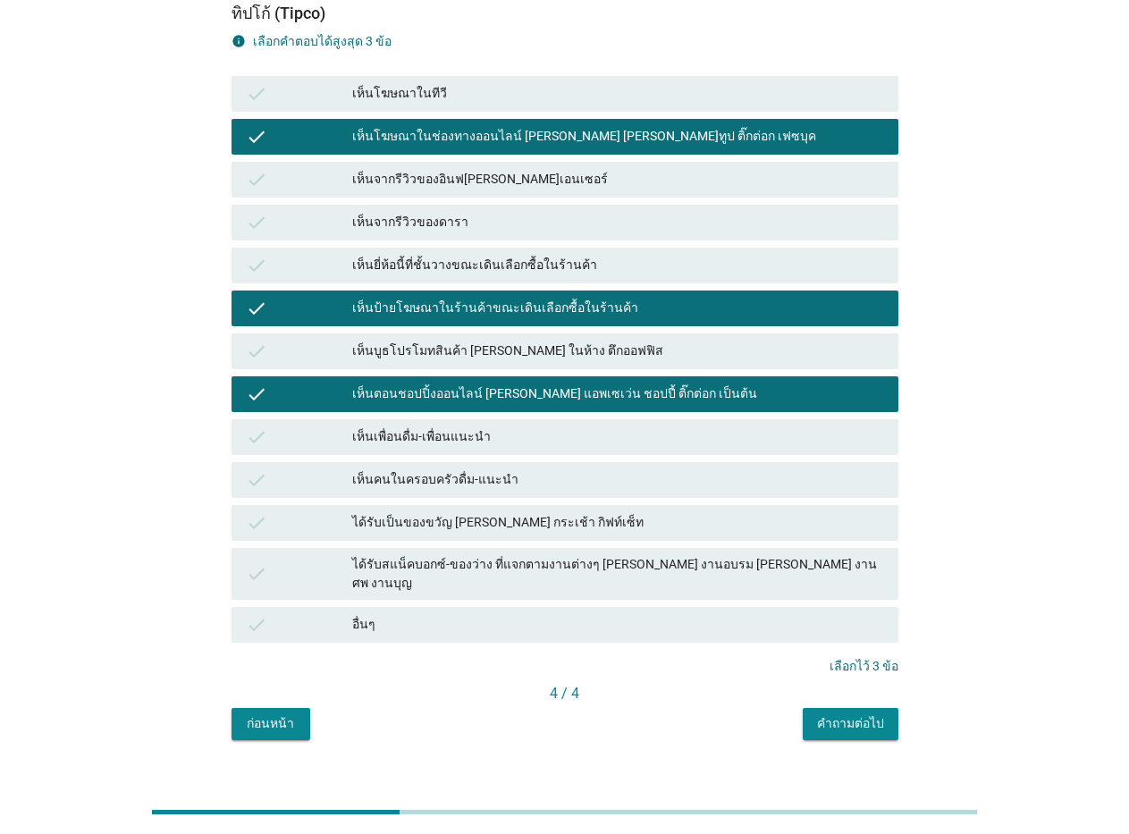
click at [861, 714] on div "คำถามต่อไป" at bounding box center [850, 723] width 67 height 19
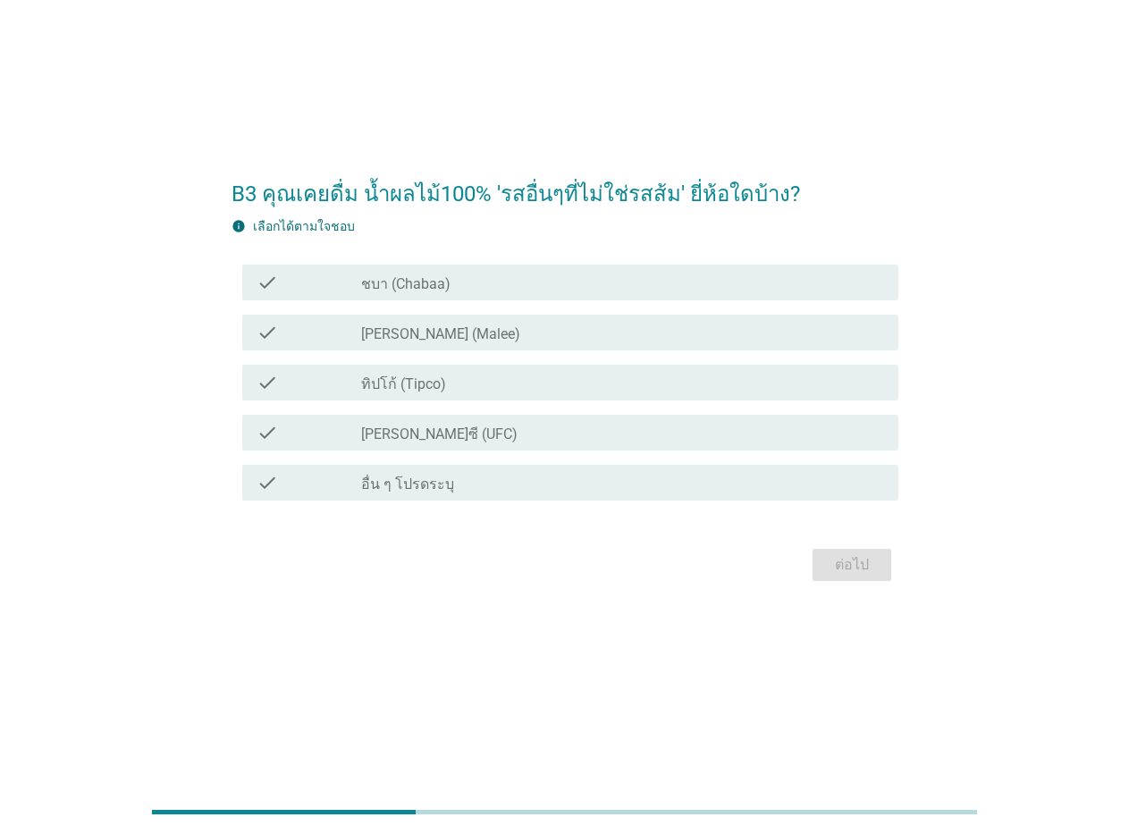
scroll to position [0, 0]
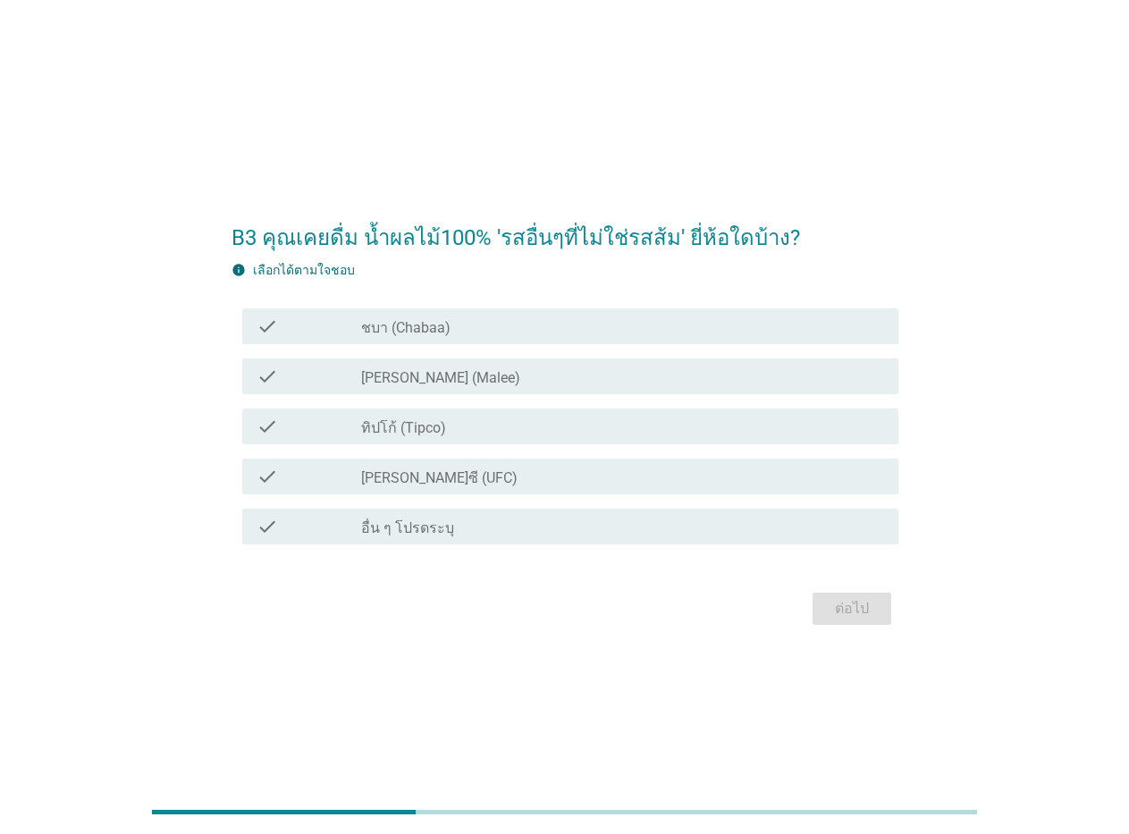
click at [260, 478] on icon "check" at bounding box center [266, 476] width 21 height 21
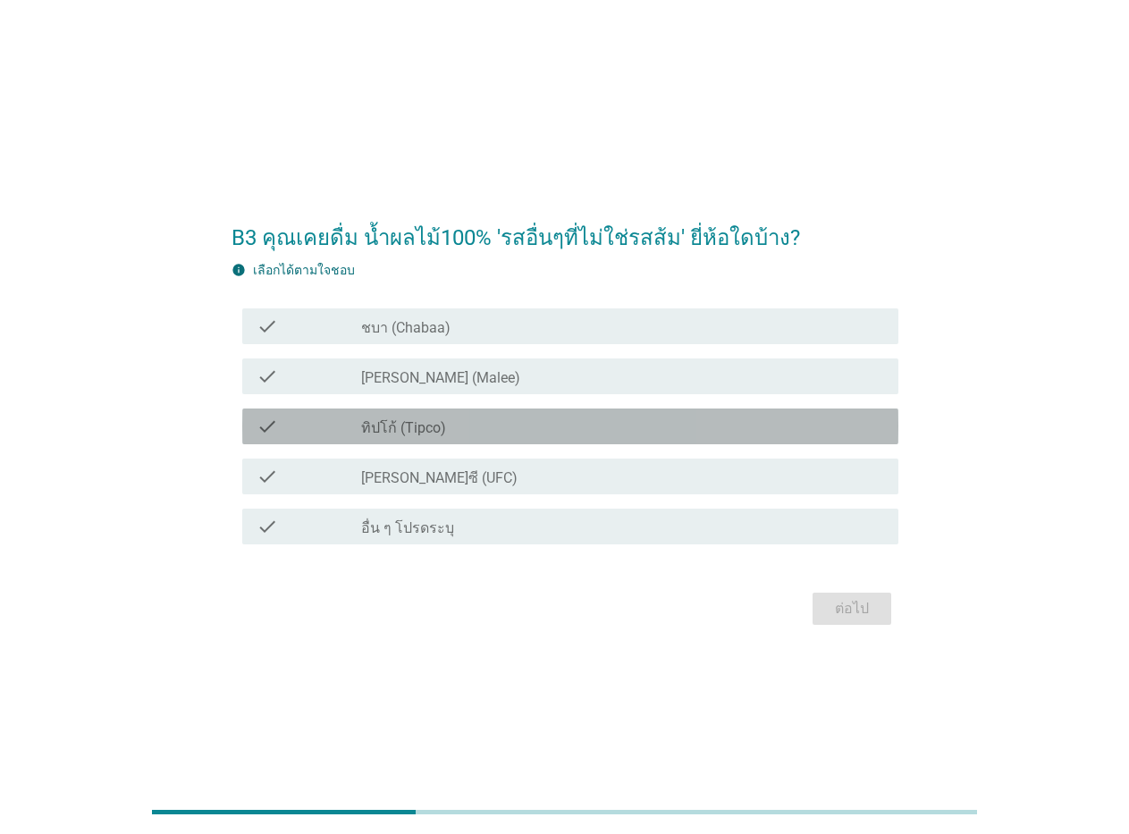
click at [260, 425] on icon "check" at bounding box center [266, 426] width 21 height 21
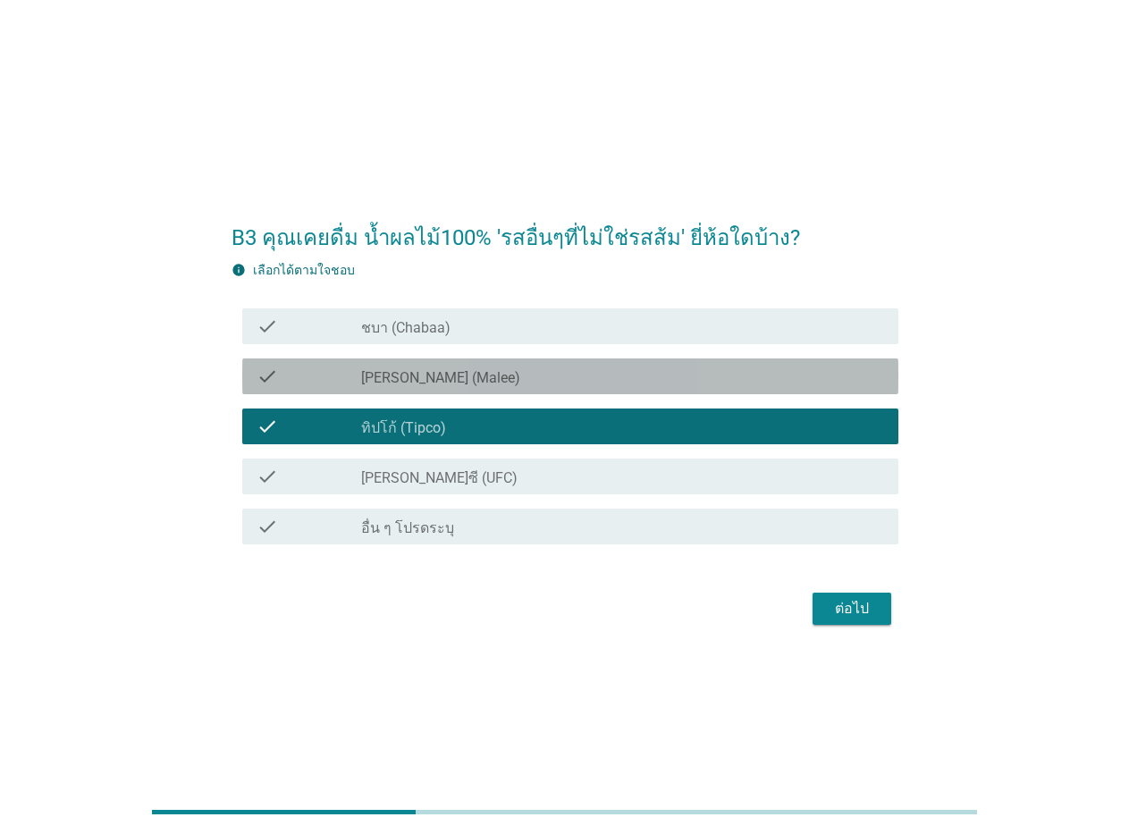
click at [263, 391] on div "check check_box_outline_blank [PERSON_NAME] (Malee)" at bounding box center [570, 376] width 656 height 36
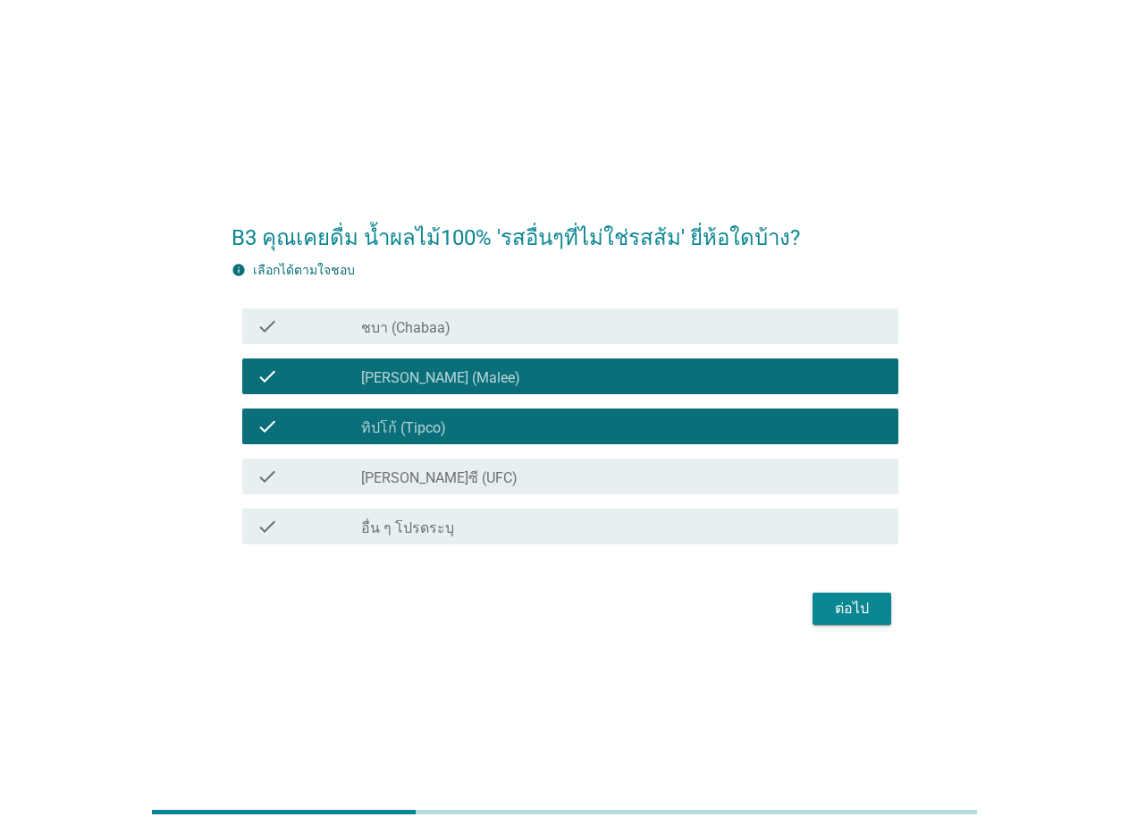
click at [264, 336] on icon "check" at bounding box center [266, 325] width 21 height 21
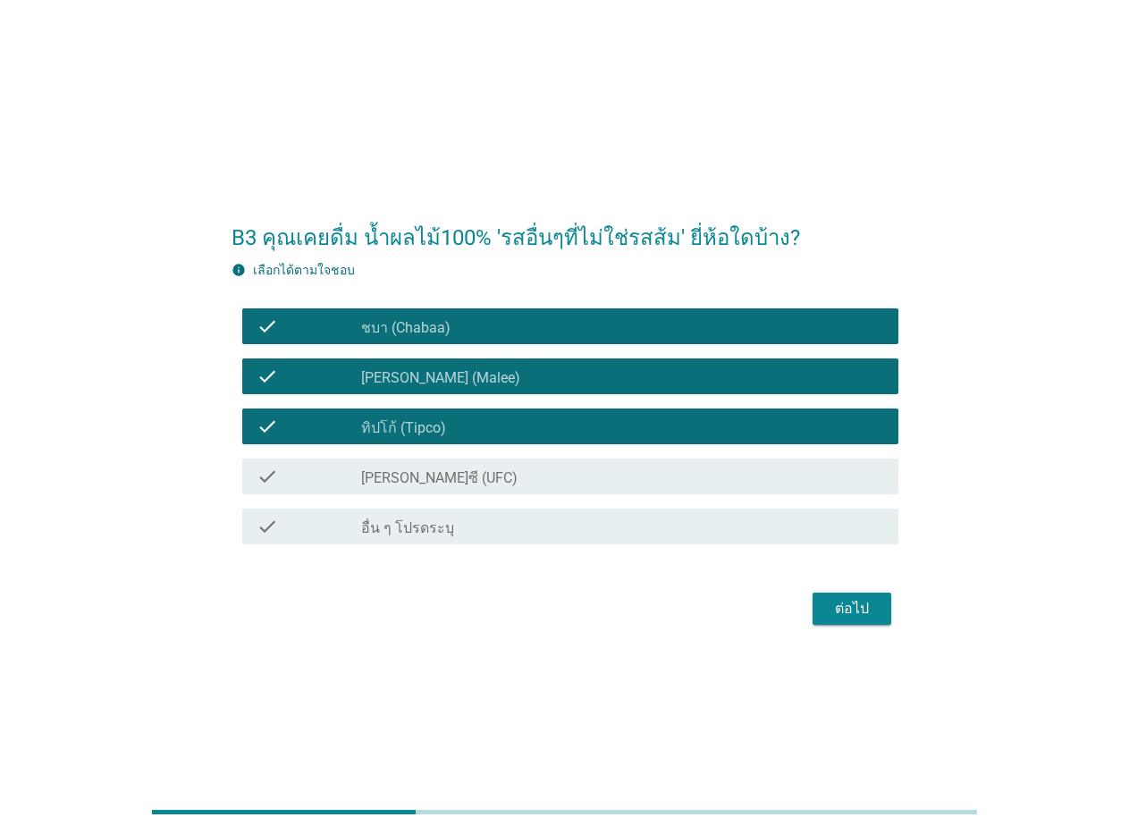
click at [263, 467] on icon "check" at bounding box center [266, 476] width 21 height 21
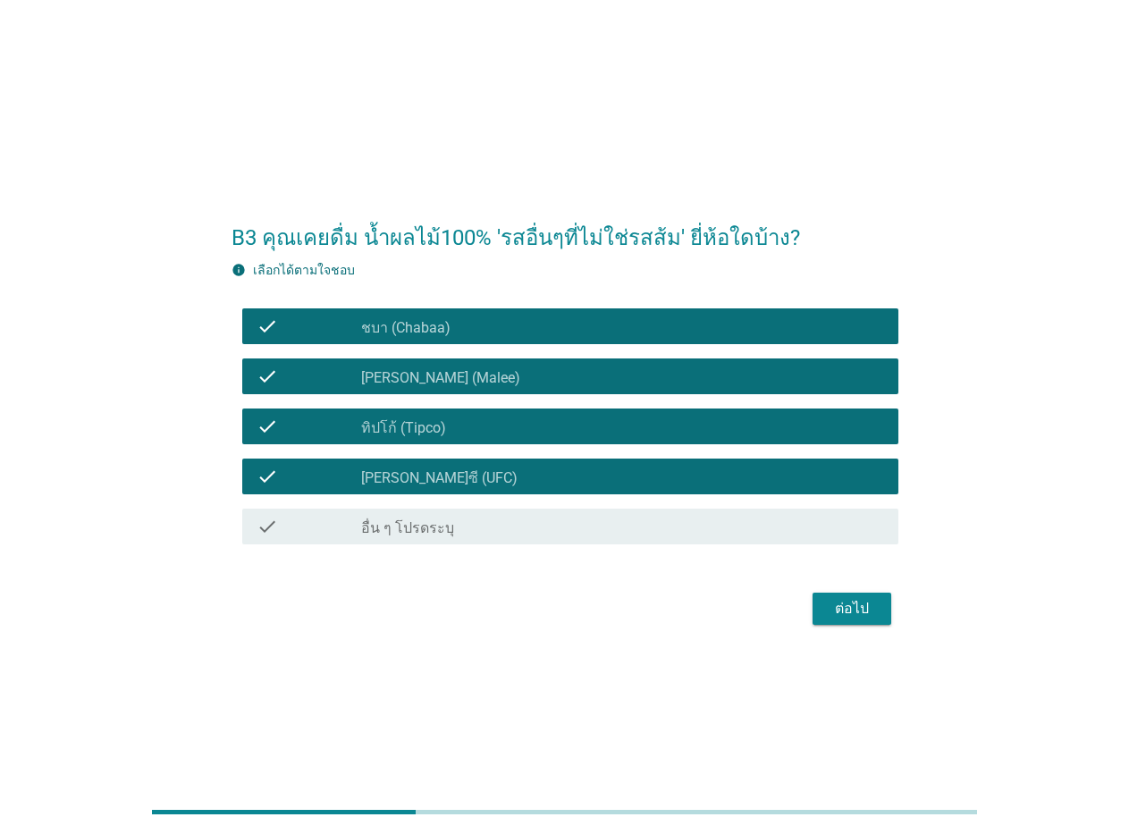
click at [865, 612] on div "ต่อไป" at bounding box center [852, 608] width 50 height 21
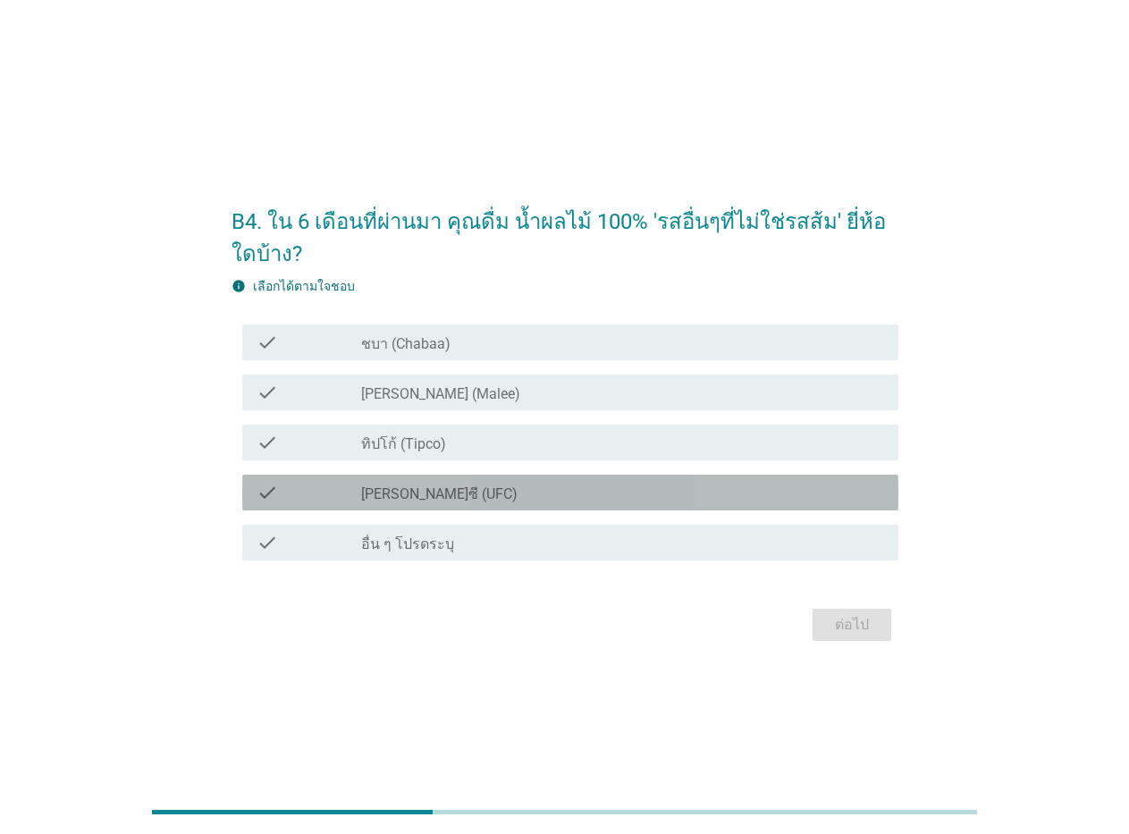
click at [404, 486] on label "[PERSON_NAME]ซี (UFC)" at bounding box center [439, 494] width 156 height 18
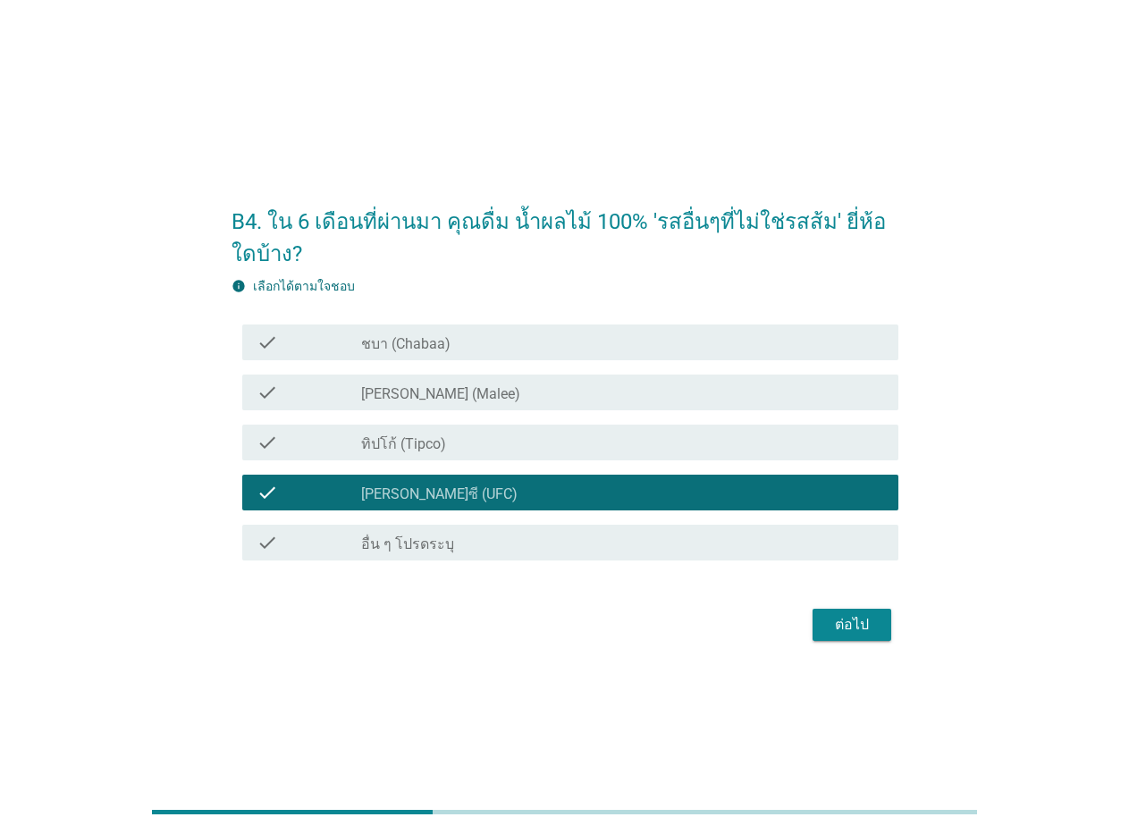
click at [404, 448] on label "ทิปโก้ (Tipco)" at bounding box center [403, 444] width 85 height 18
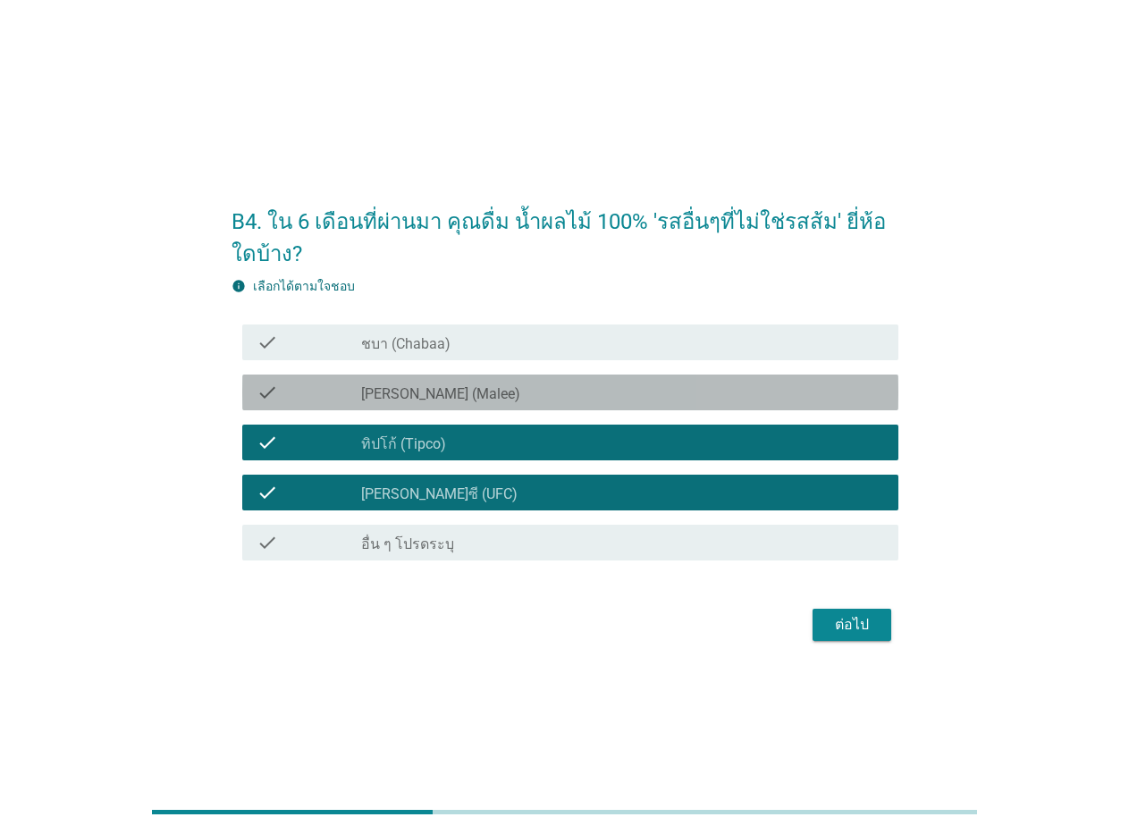
drag, startPoint x: 405, startPoint y: 396, endPoint x: 406, endPoint y: 356, distance: 40.2
click at [405, 395] on label "[PERSON_NAME] (Malee)" at bounding box center [440, 394] width 159 height 18
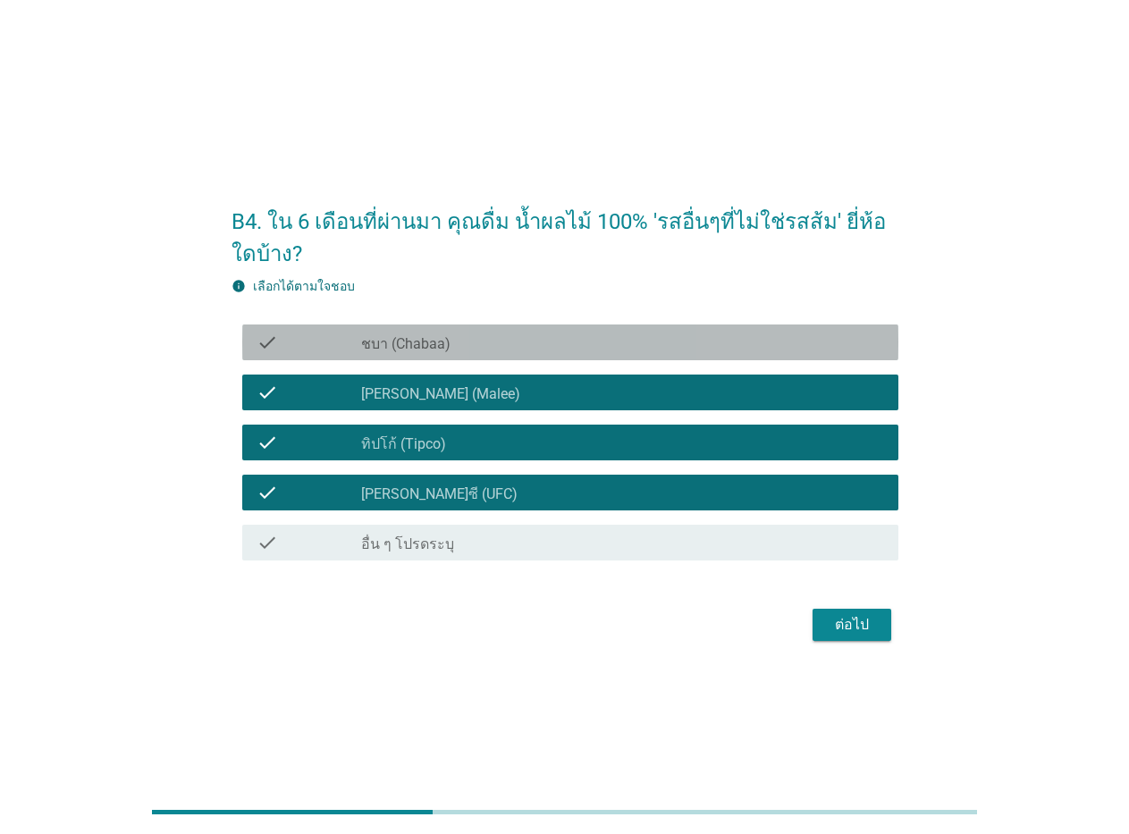
click at [406, 350] on label "ชบา (Chabaa)" at bounding box center [405, 344] width 89 height 18
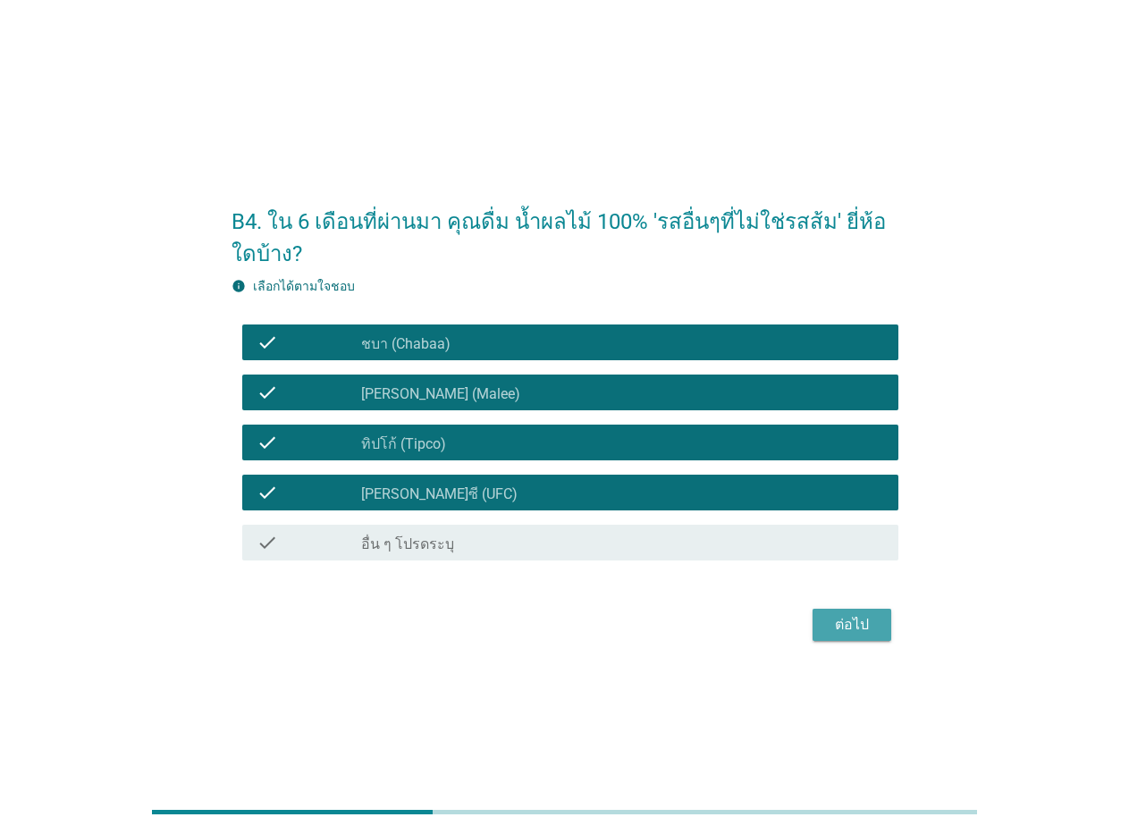
click at [828, 626] on div "ต่อไป" at bounding box center [852, 624] width 50 height 21
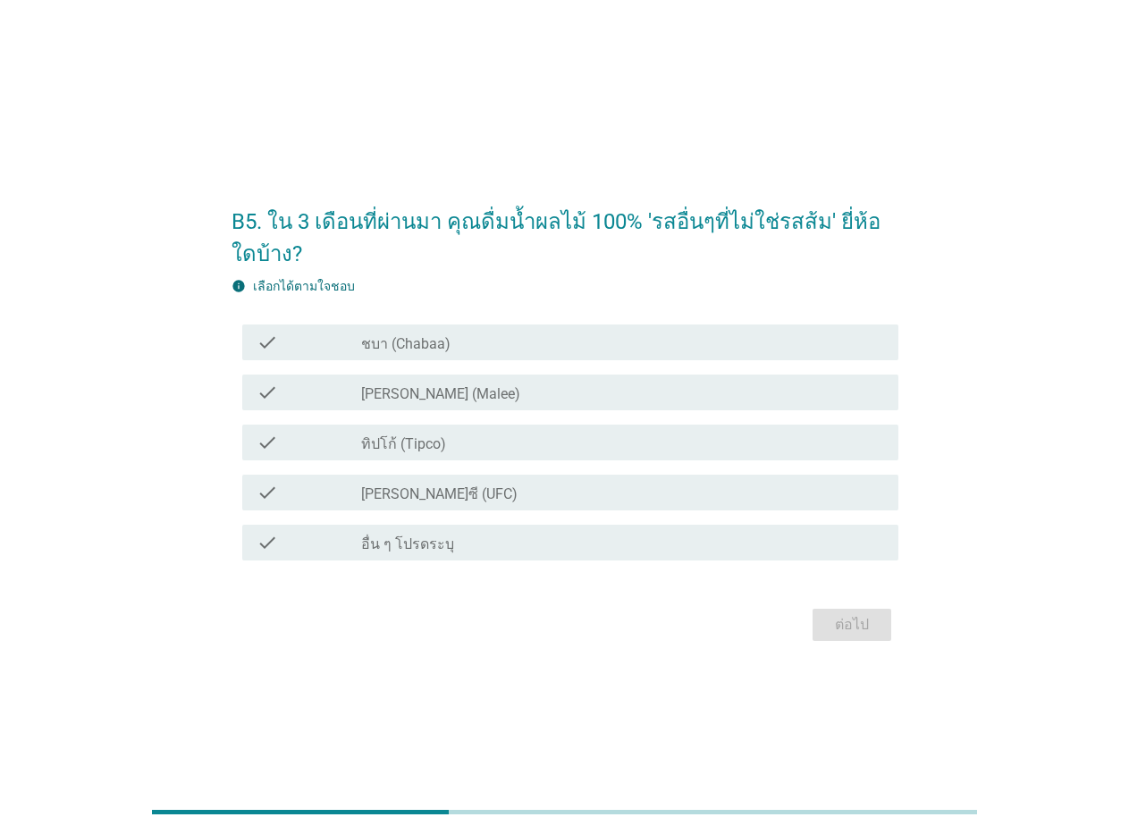
click at [383, 340] on label "ชบา (Chabaa)" at bounding box center [405, 344] width 89 height 18
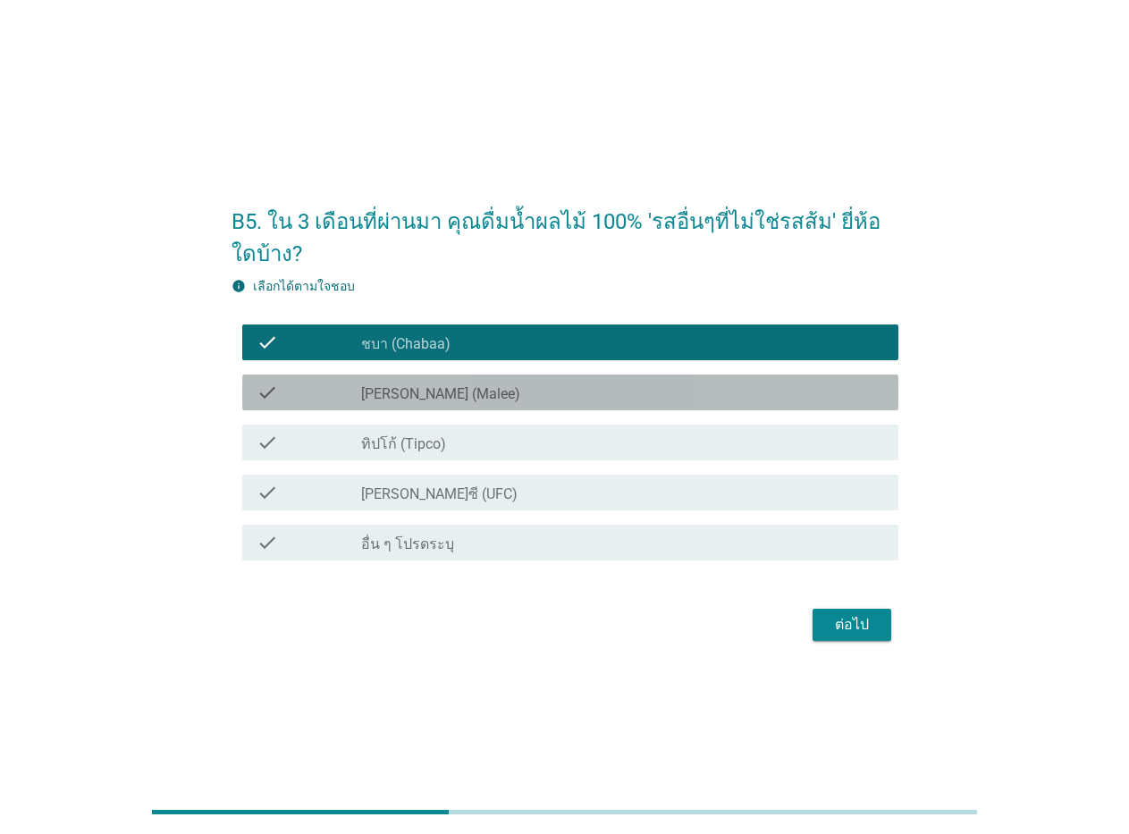
drag, startPoint x: 384, startPoint y: 387, endPoint x: 409, endPoint y: 445, distance: 63.2
click at [384, 388] on label "[PERSON_NAME] (Malee)" at bounding box center [440, 394] width 159 height 18
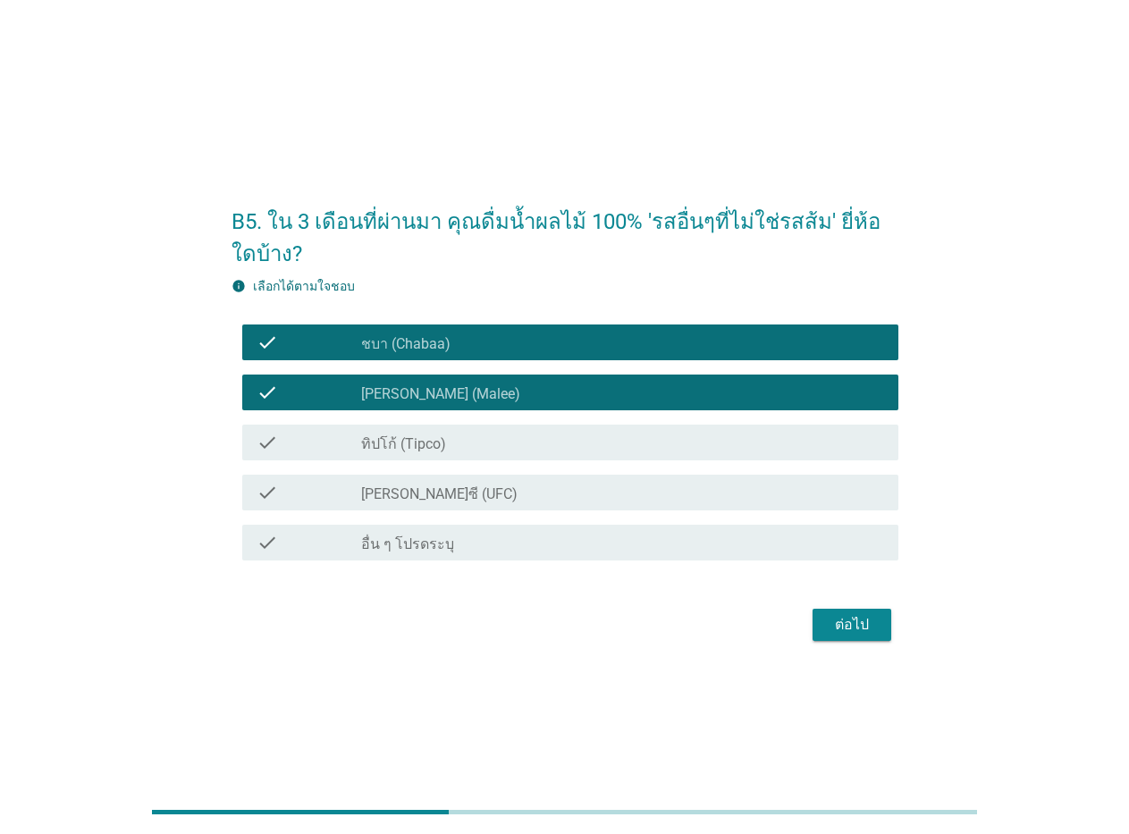
click at [412, 450] on label "ทิปโก้ (Tipco)" at bounding box center [403, 444] width 85 height 18
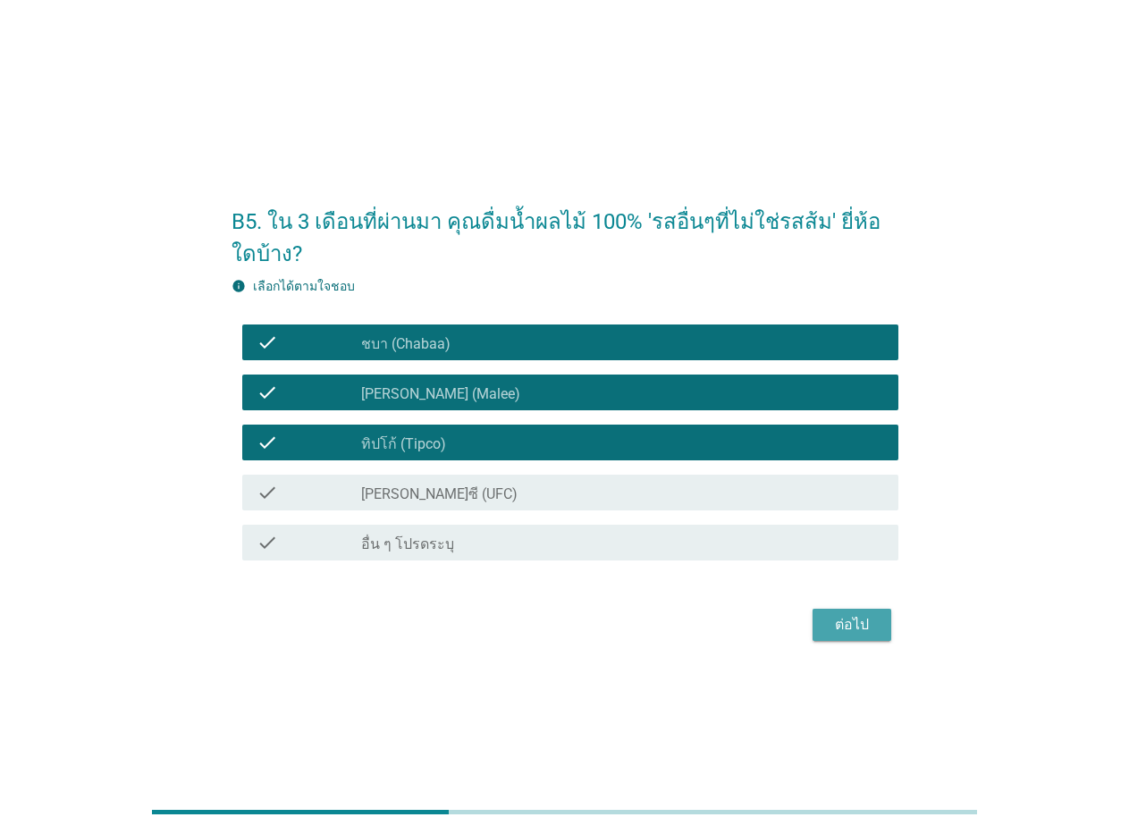
click at [828, 613] on button "ต่อไป" at bounding box center [851, 625] width 79 height 32
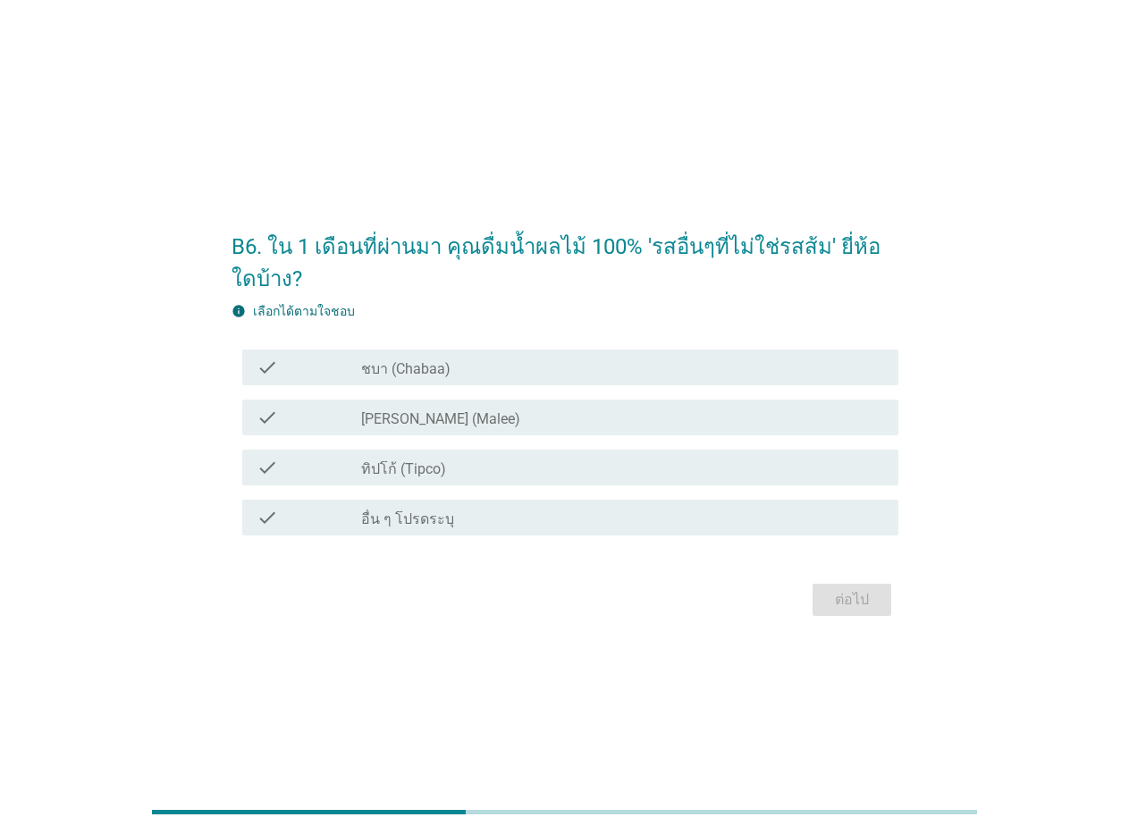
click at [390, 410] on label "[PERSON_NAME] (Malee)" at bounding box center [440, 419] width 159 height 18
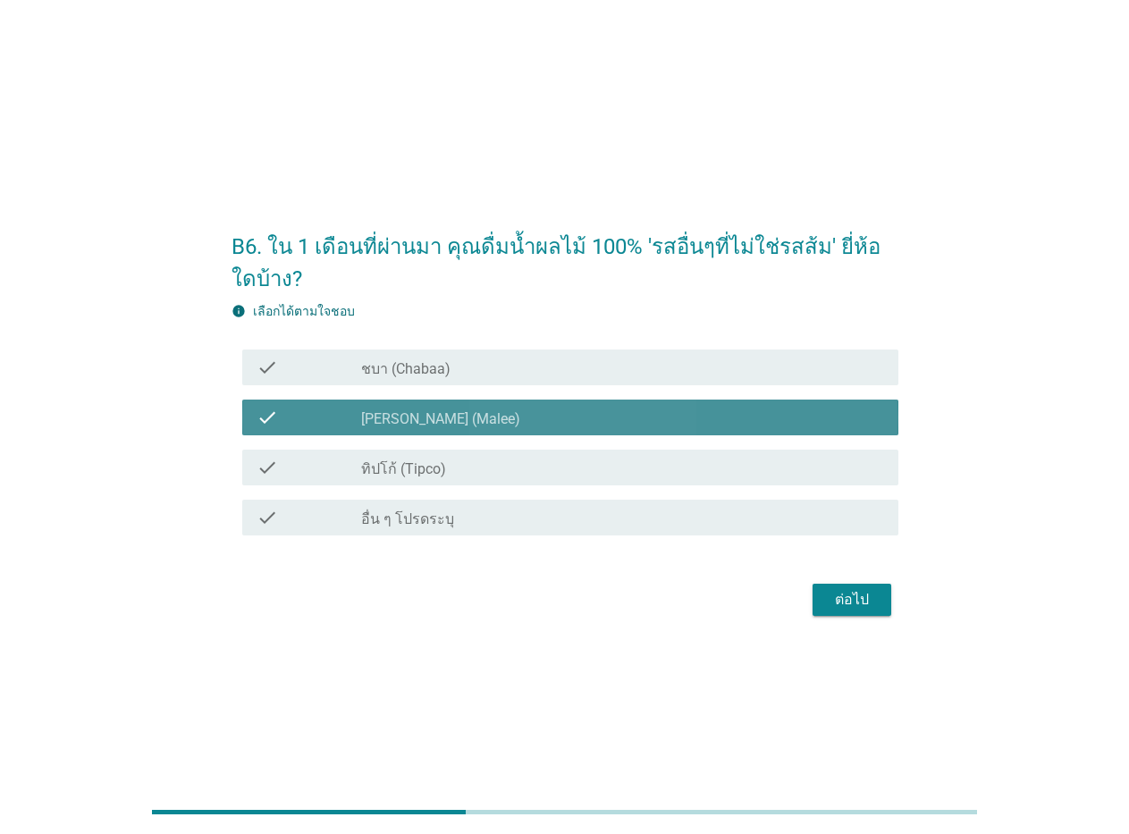
click at [402, 449] on div "check check_box_outline_blank ทิปโก้ (Tipco)" at bounding box center [564, 467] width 667 height 50
click at [403, 450] on div "check check_box_outline_blank ทิปโก้ (Tipco)" at bounding box center [570, 468] width 656 height 36
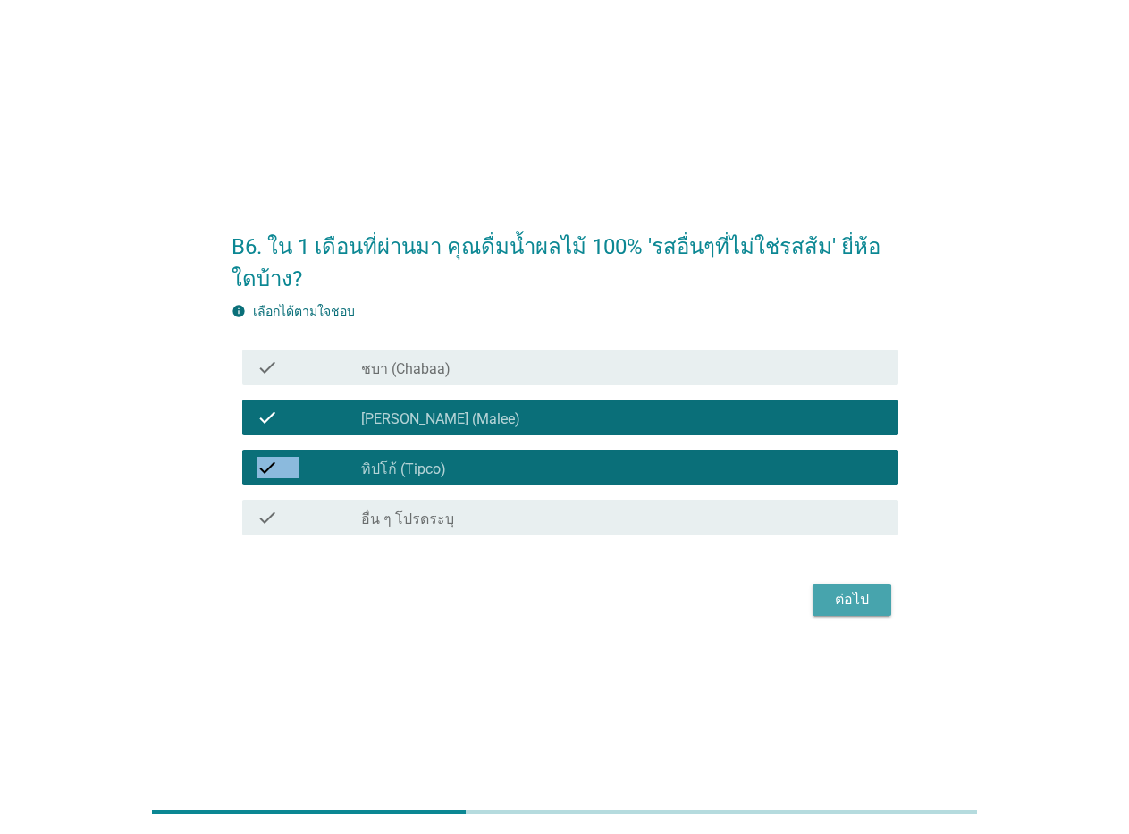
click at [835, 612] on button "ต่อไป" at bounding box center [851, 600] width 79 height 32
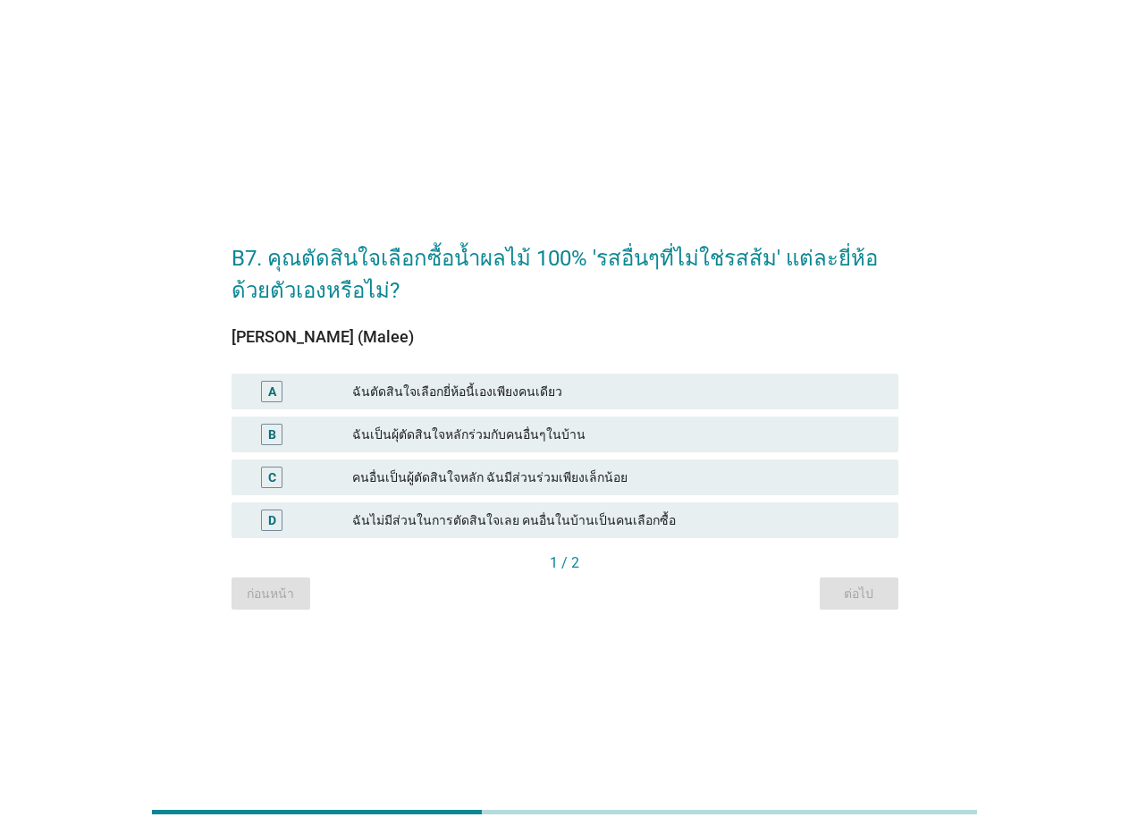
click at [465, 391] on div "ฉันตัดสินใจเลือกยี่ห้อนี้เองเพียงคนเดียว" at bounding box center [618, 391] width 532 height 21
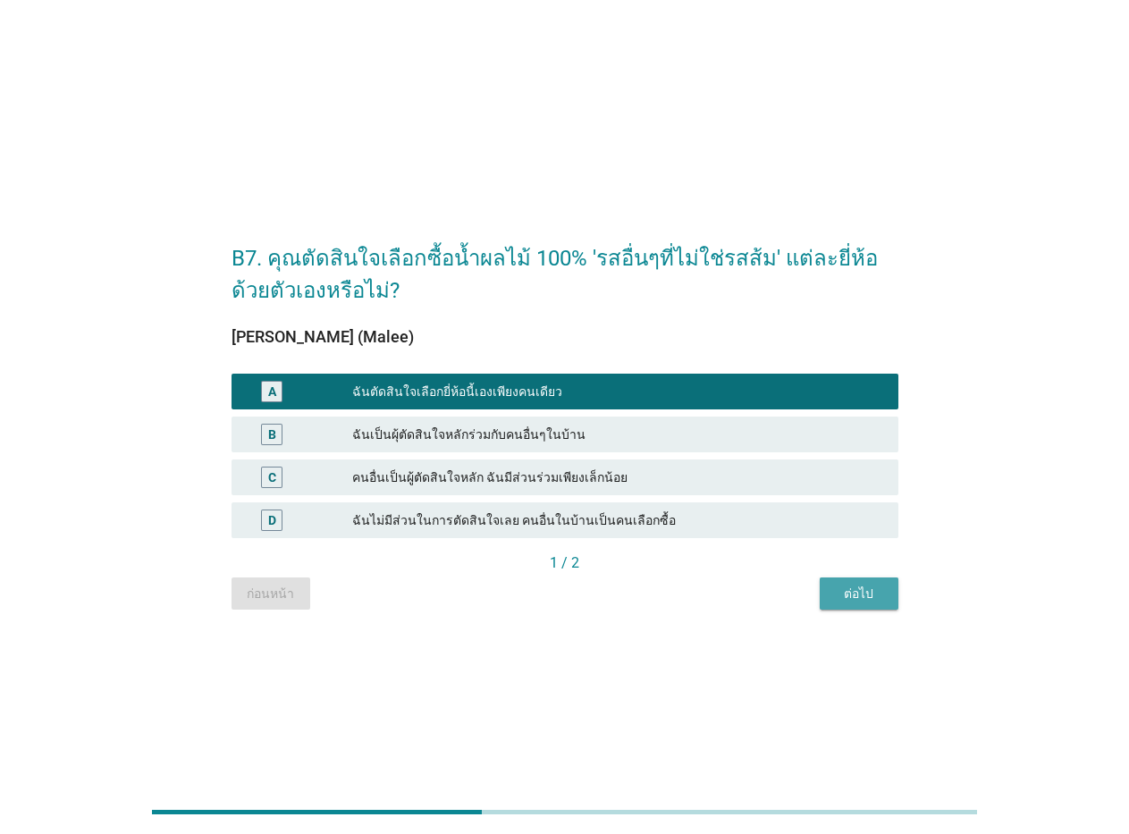
click at [840, 580] on button "ต่อไป" at bounding box center [858, 593] width 79 height 32
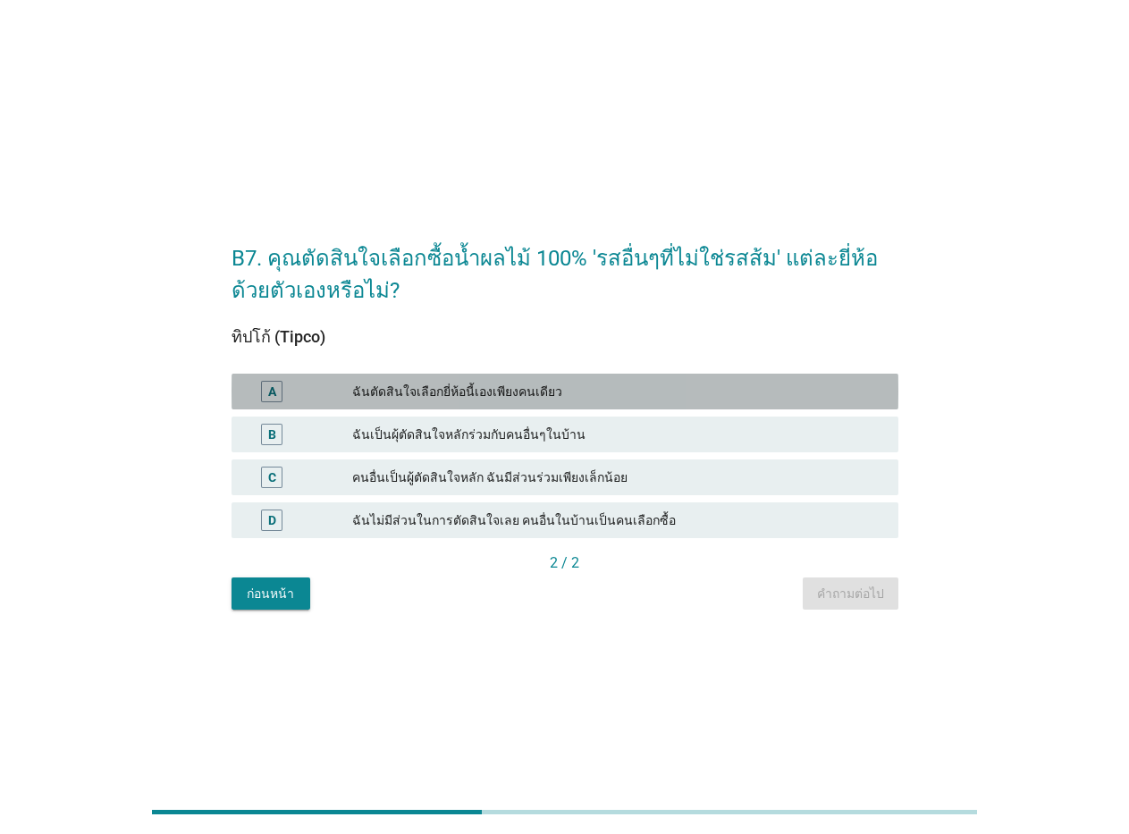
click at [577, 401] on div "ฉันตัดสินใจเลือกยี่ห้อนี้เองเพียงคนเดียว" at bounding box center [618, 391] width 532 height 21
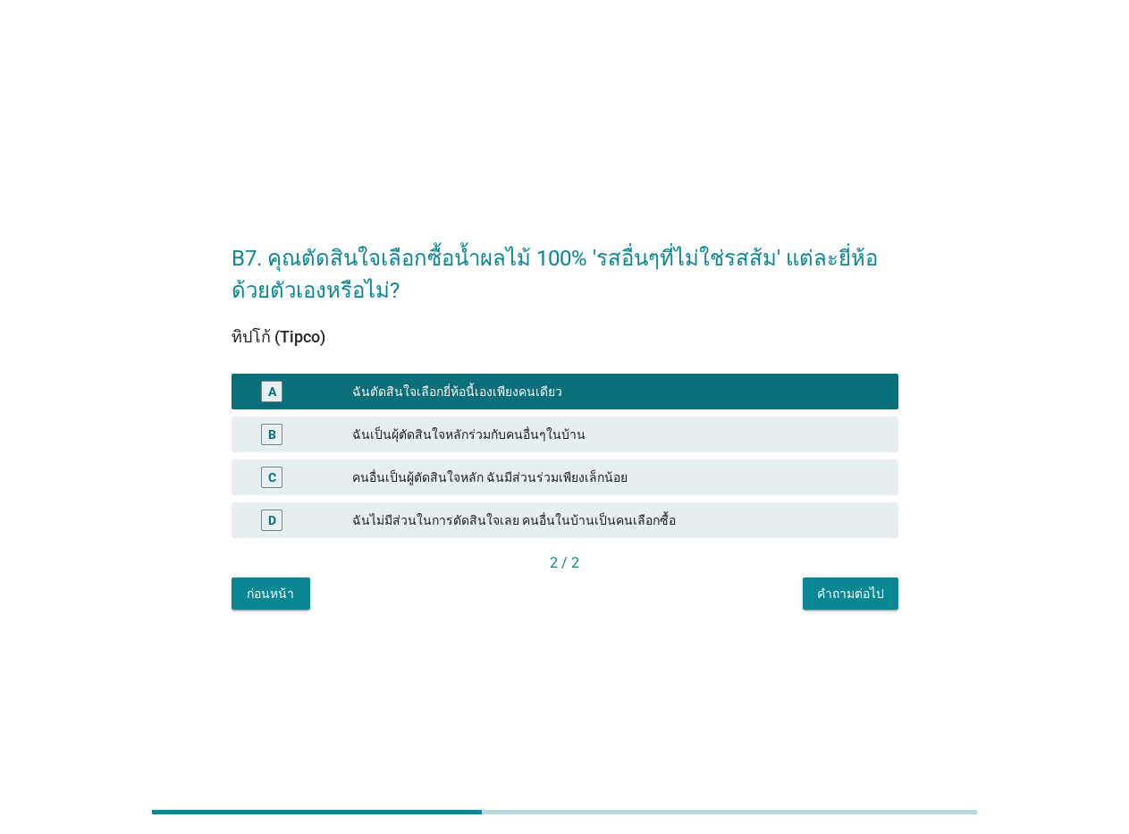
click at [855, 600] on div "คำถามต่อไป" at bounding box center [850, 593] width 67 height 19
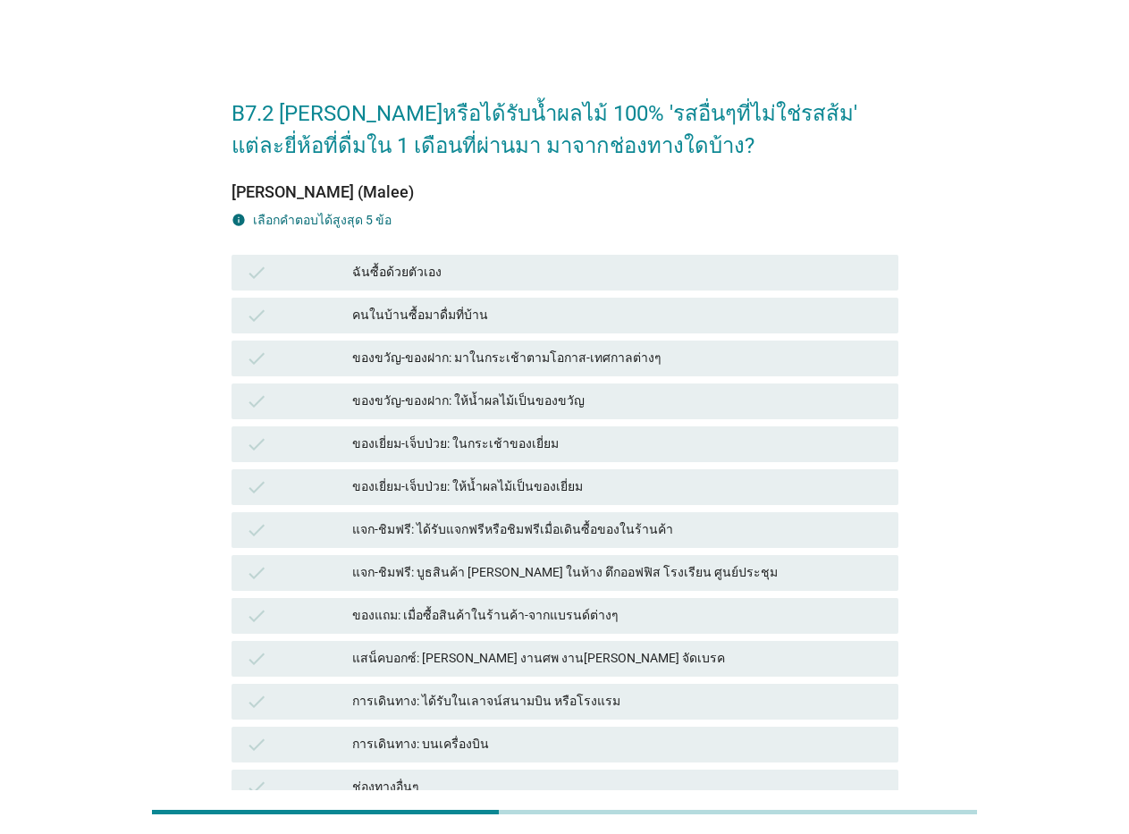
click at [396, 275] on div "ฉันซื้อด้วยตัวเอง" at bounding box center [618, 272] width 532 height 21
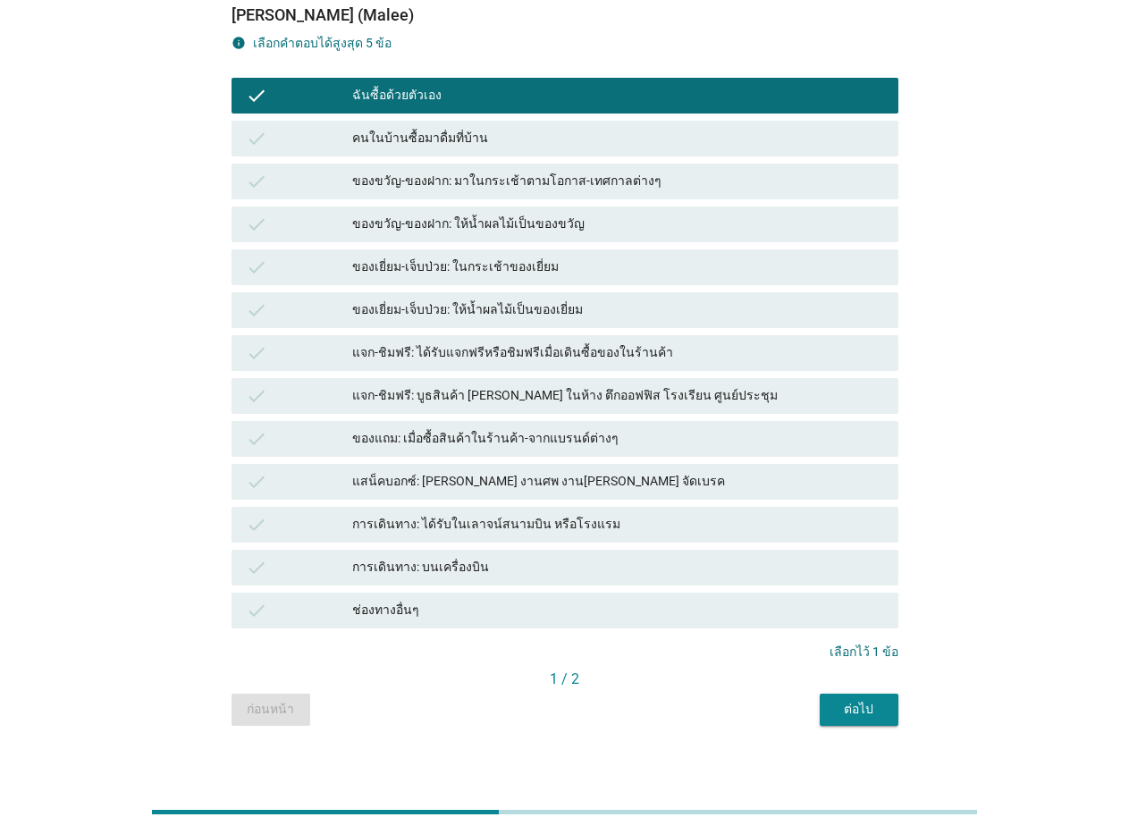
scroll to position [179, 0]
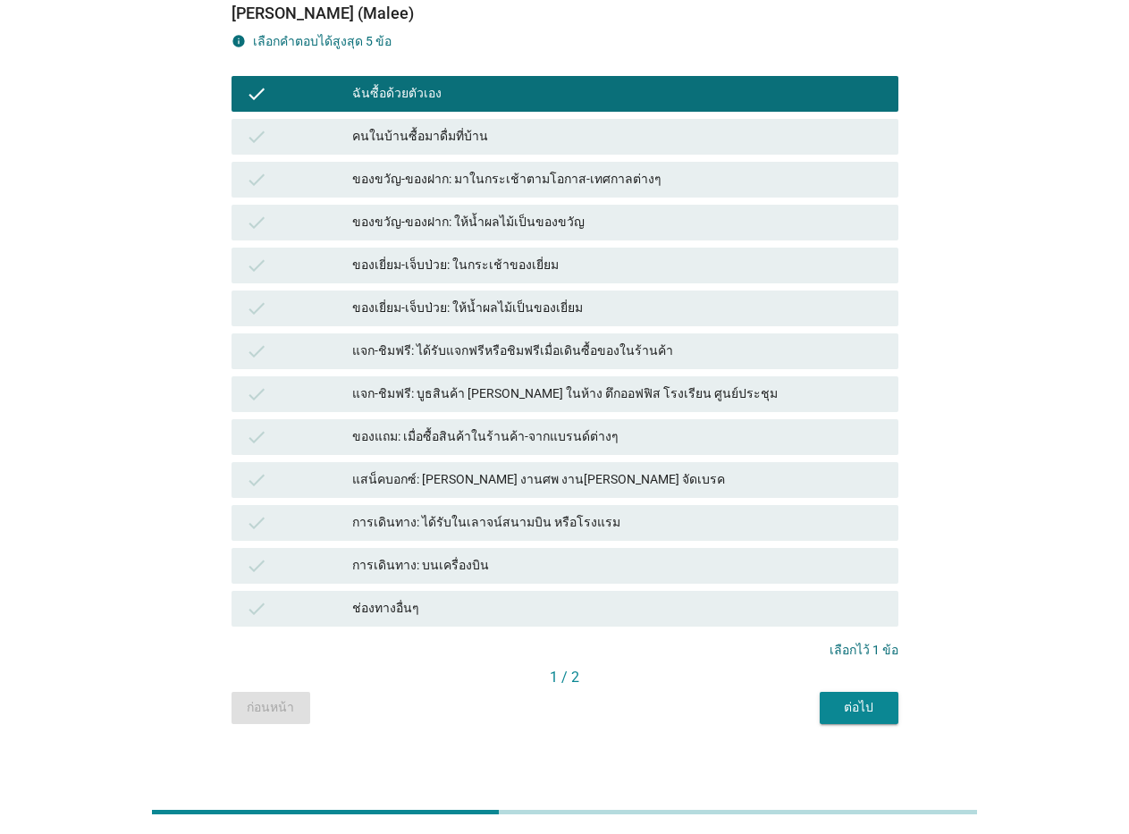
click at [870, 697] on button "ต่อไป" at bounding box center [858, 708] width 79 height 32
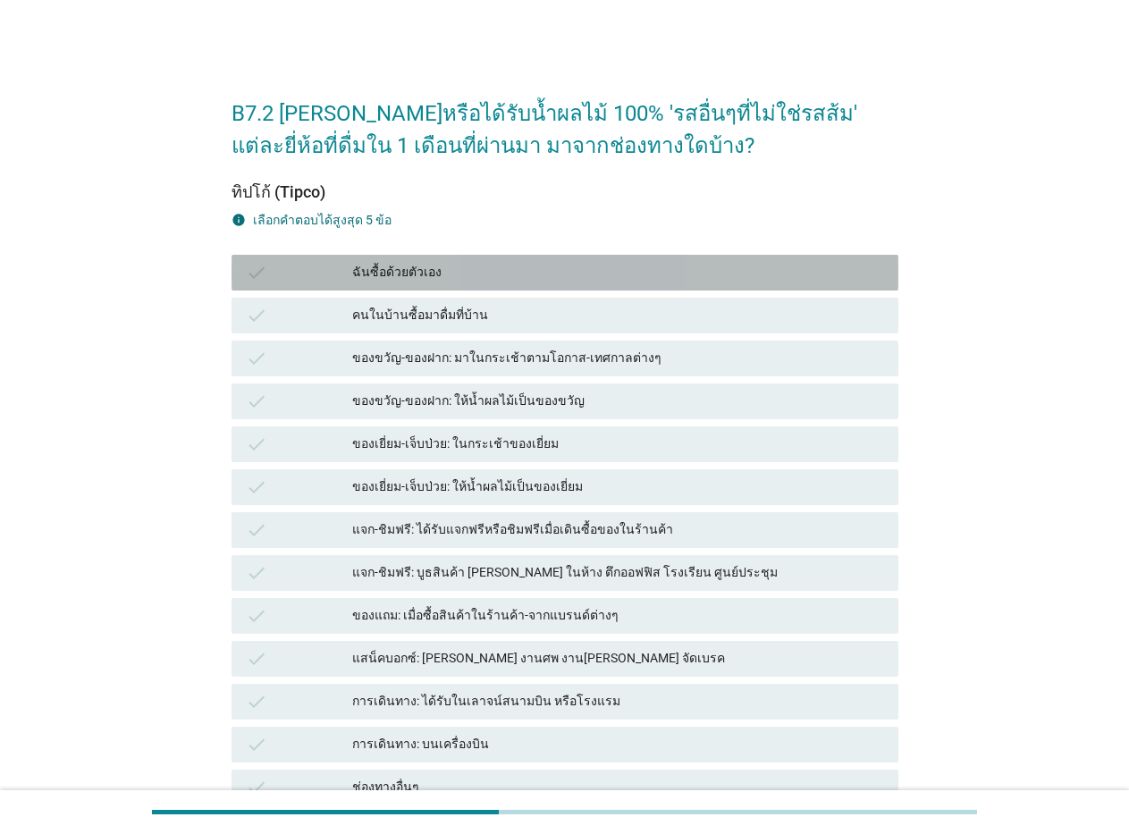
click at [416, 273] on div "ฉันซื้อด้วยตัวเอง" at bounding box center [618, 272] width 532 height 21
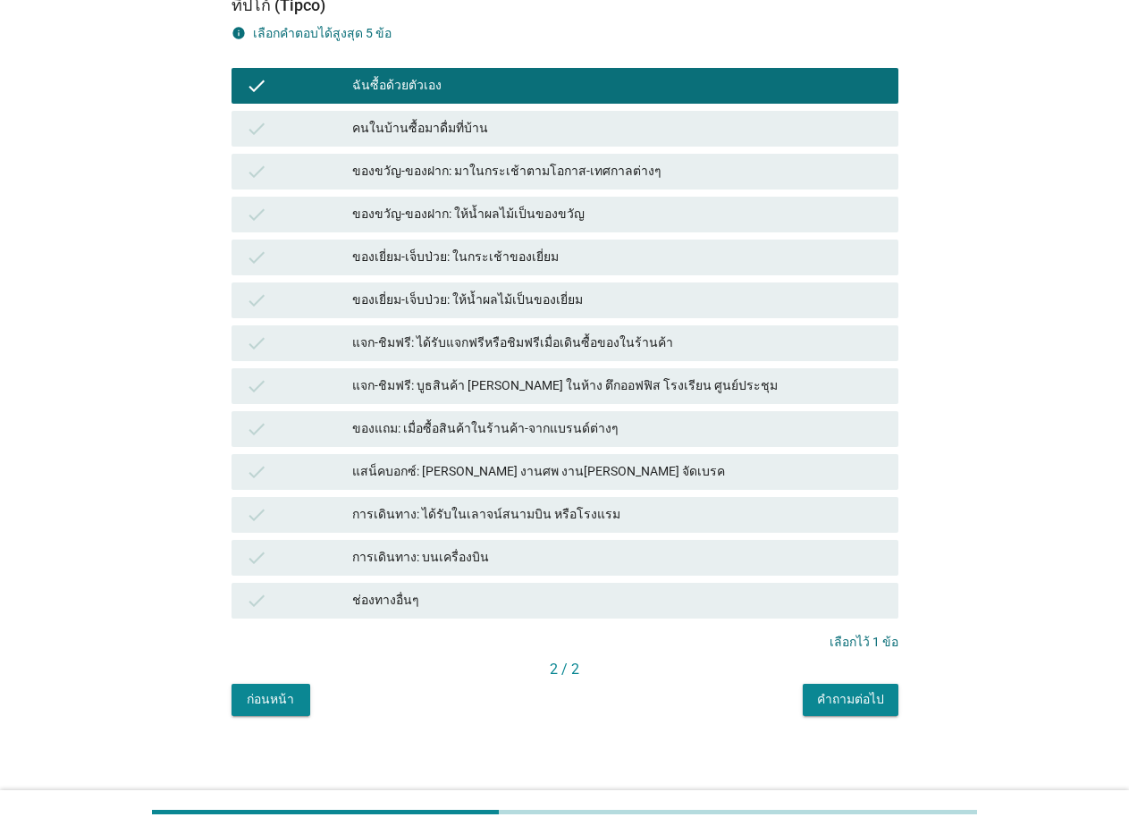
scroll to position [191, 0]
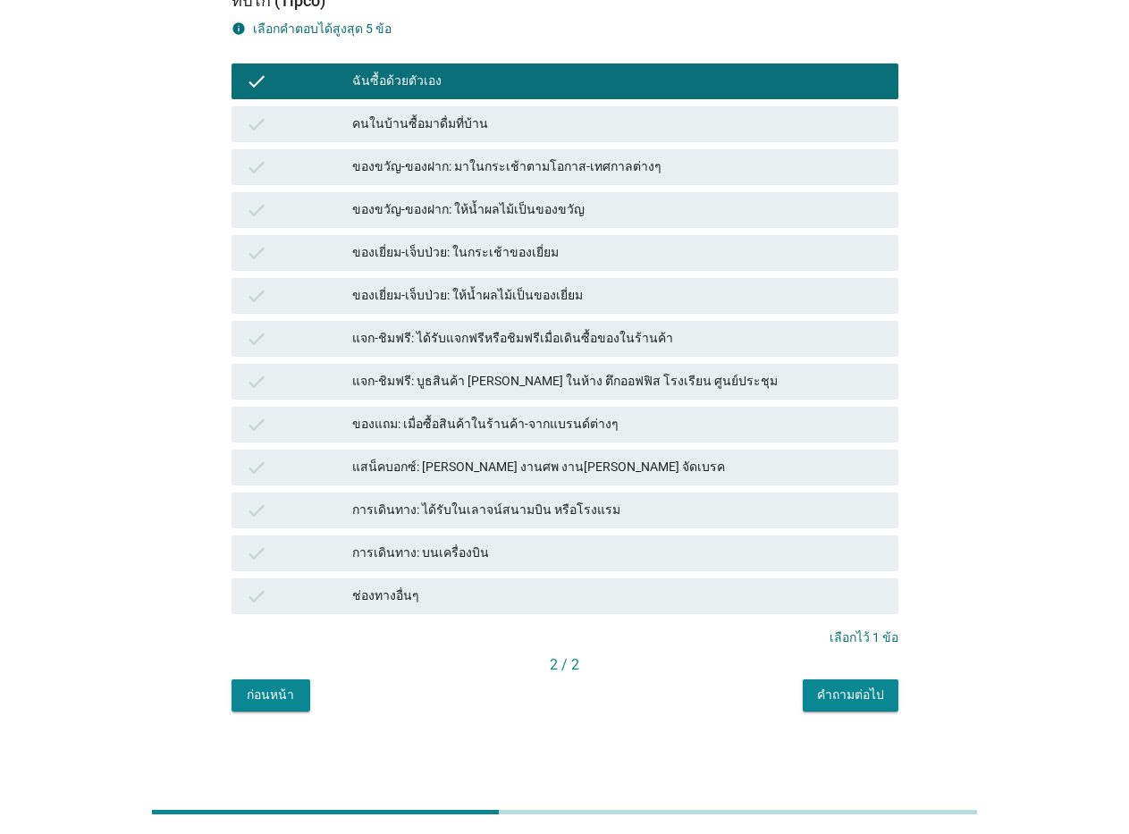
click at [840, 675] on div "2 / 2" at bounding box center [564, 664] width 667 height 21
click at [842, 679] on button "คำถามต่อไป" at bounding box center [850, 695] width 96 height 32
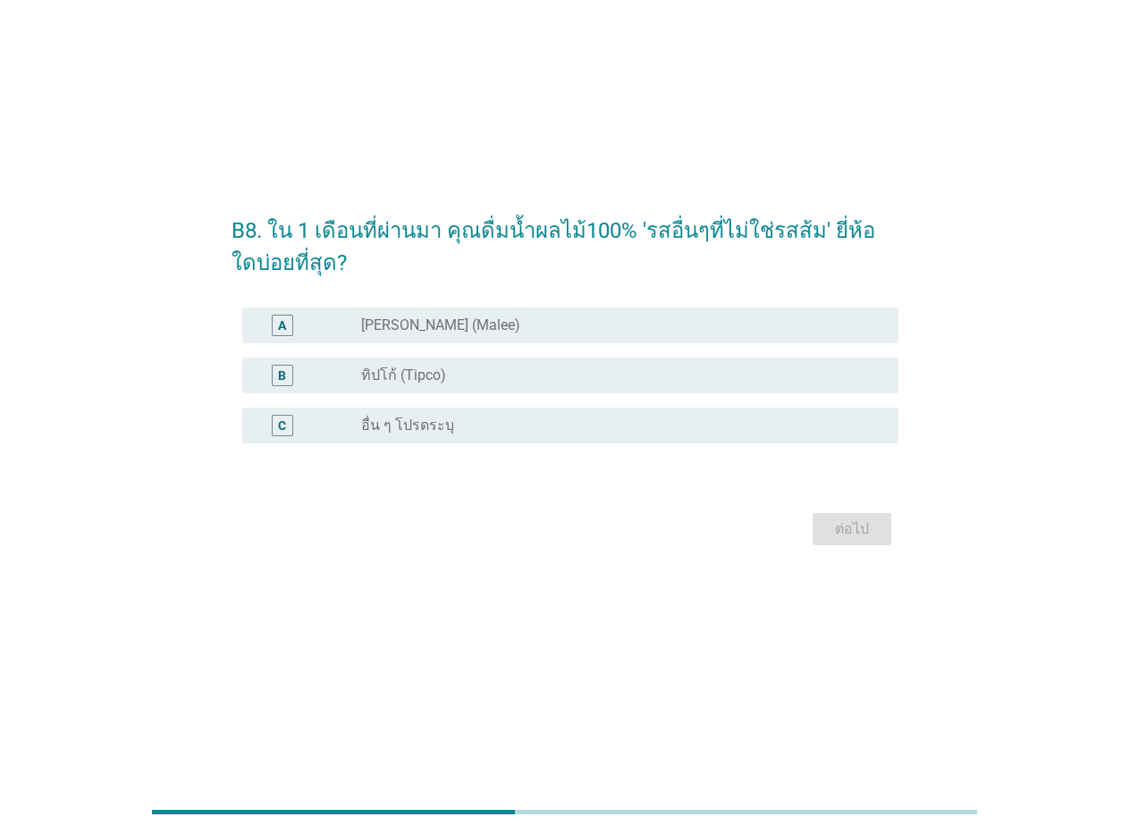
scroll to position [0, 0]
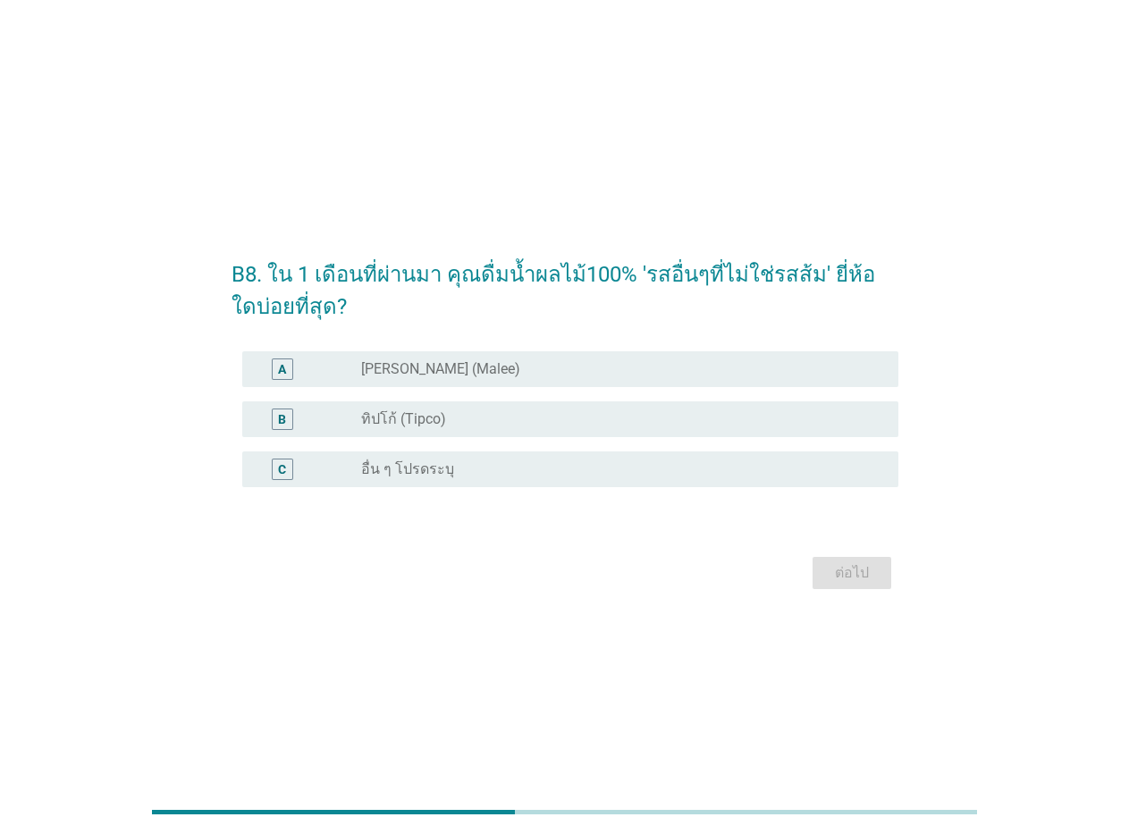
click at [482, 427] on div "radio_button_unchecked ทิปโก้ (Tipco)" at bounding box center [615, 419] width 508 height 18
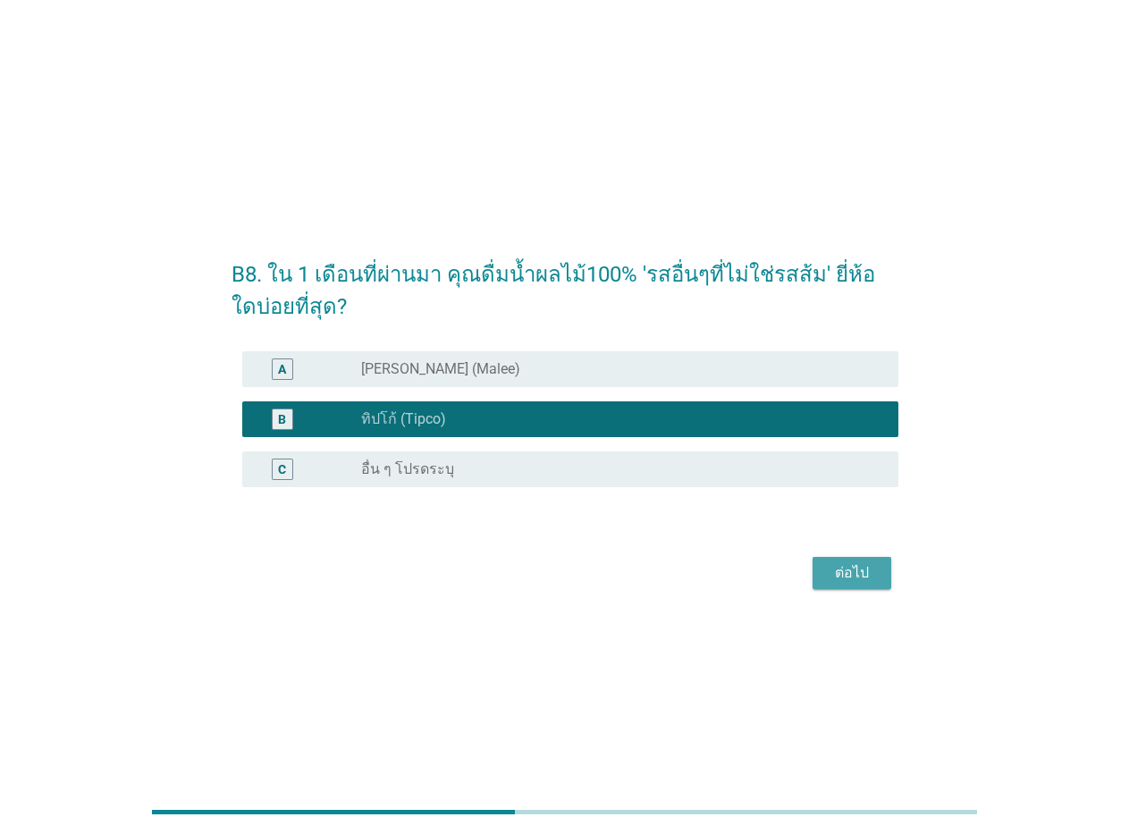
click at [825, 567] on button "ต่อไป" at bounding box center [851, 573] width 79 height 32
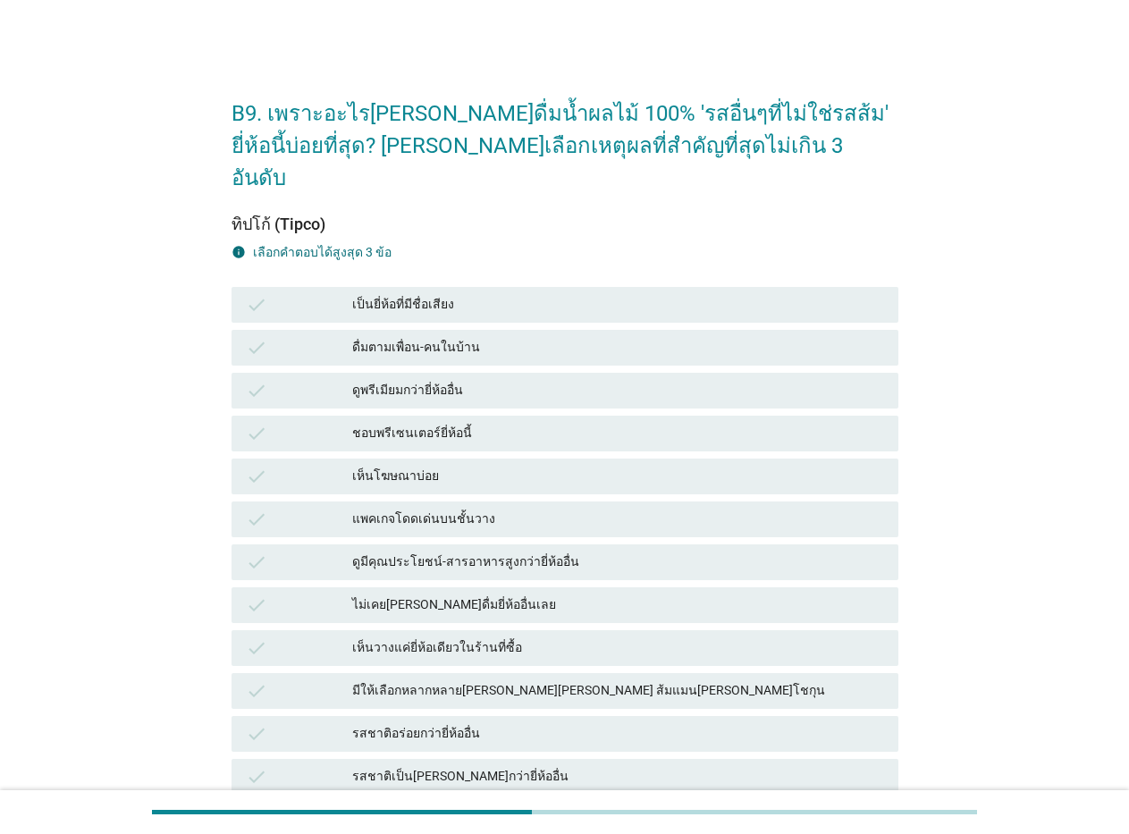
click at [595, 680] on div "มีให้เลือกหลากหลาย[PERSON_NAME][PERSON_NAME] ส้มแมน[PERSON_NAME]โชกุน" at bounding box center [618, 690] width 532 height 21
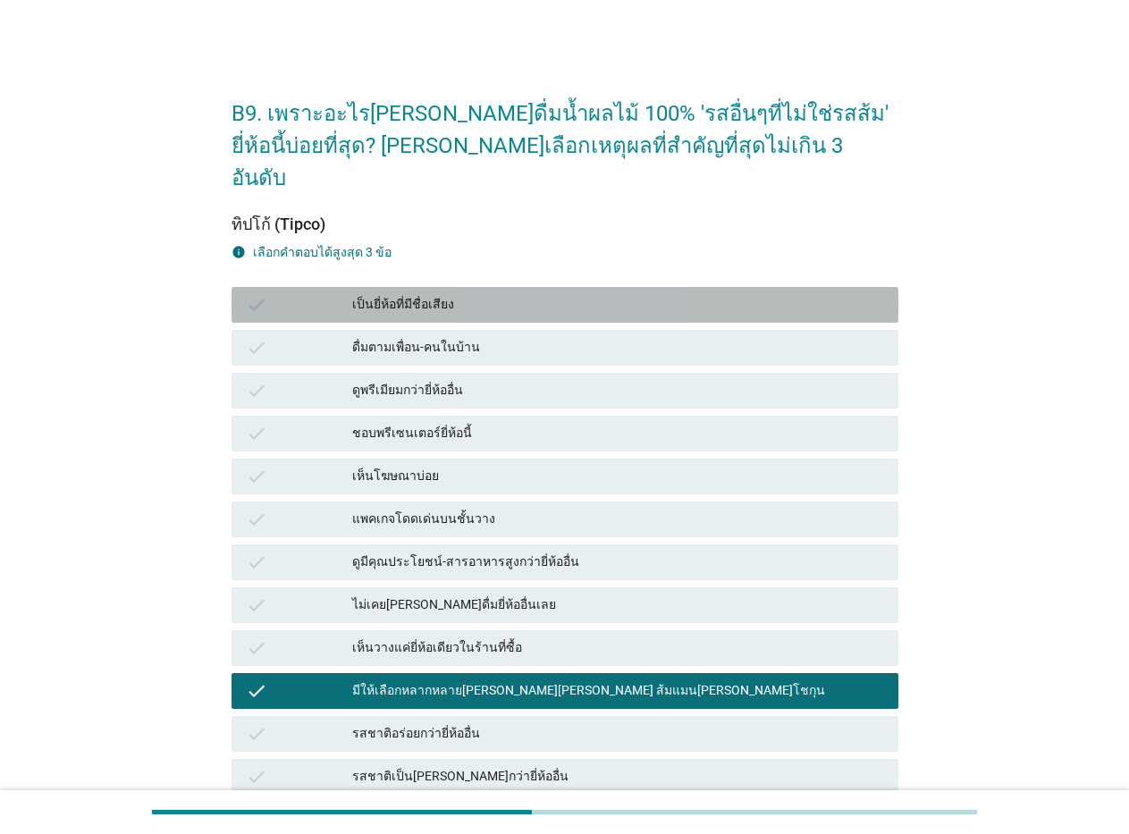
click at [419, 294] on div "เป็นยี่ห้อที่มีชื่อเสียง" at bounding box center [618, 304] width 532 height 21
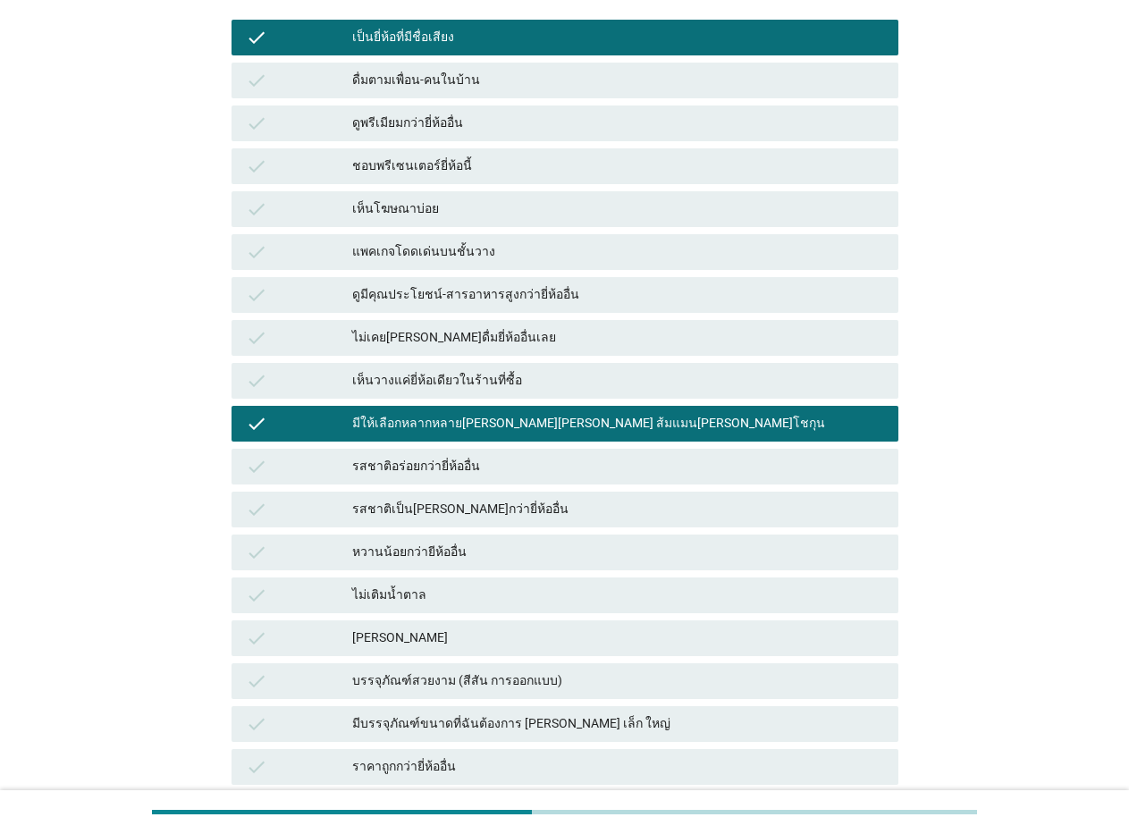
scroll to position [268, 0]
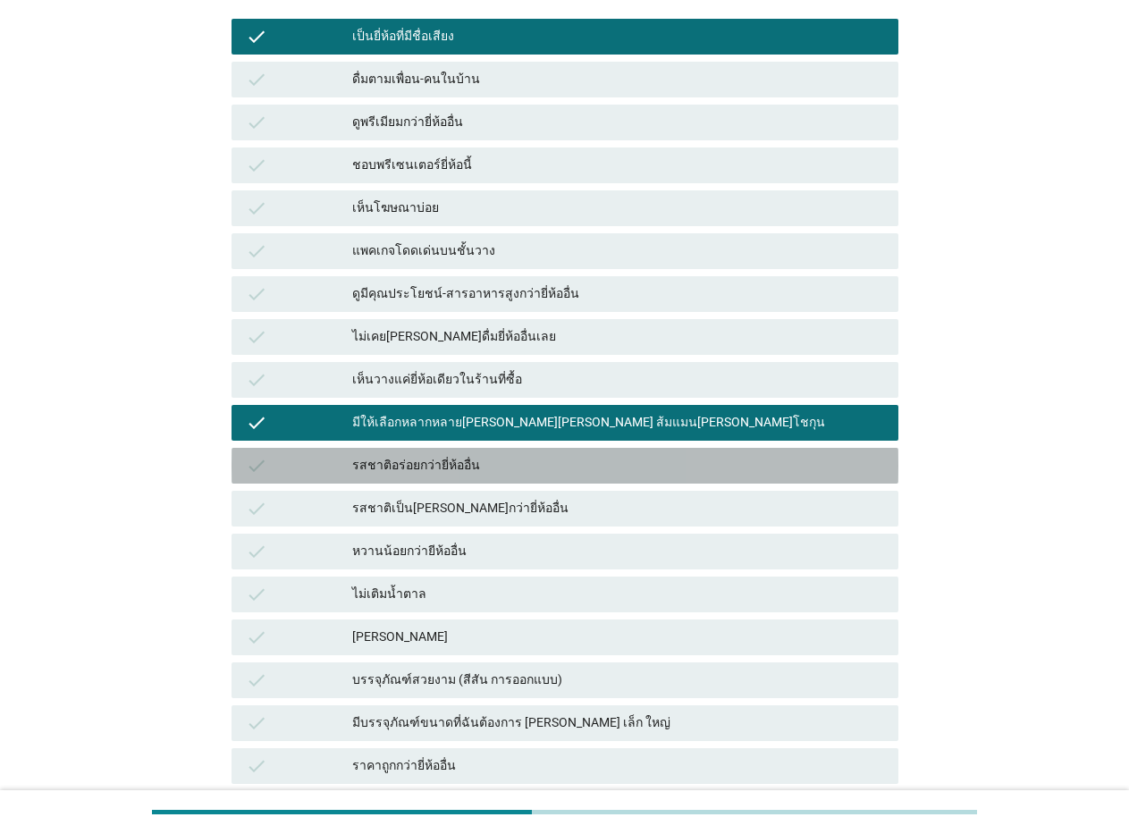
click at [463, 455] on div "รสชาติอร่อยกว่ายี่ห้ออื่น" at bounding box center [618, 465] width 532 height 21
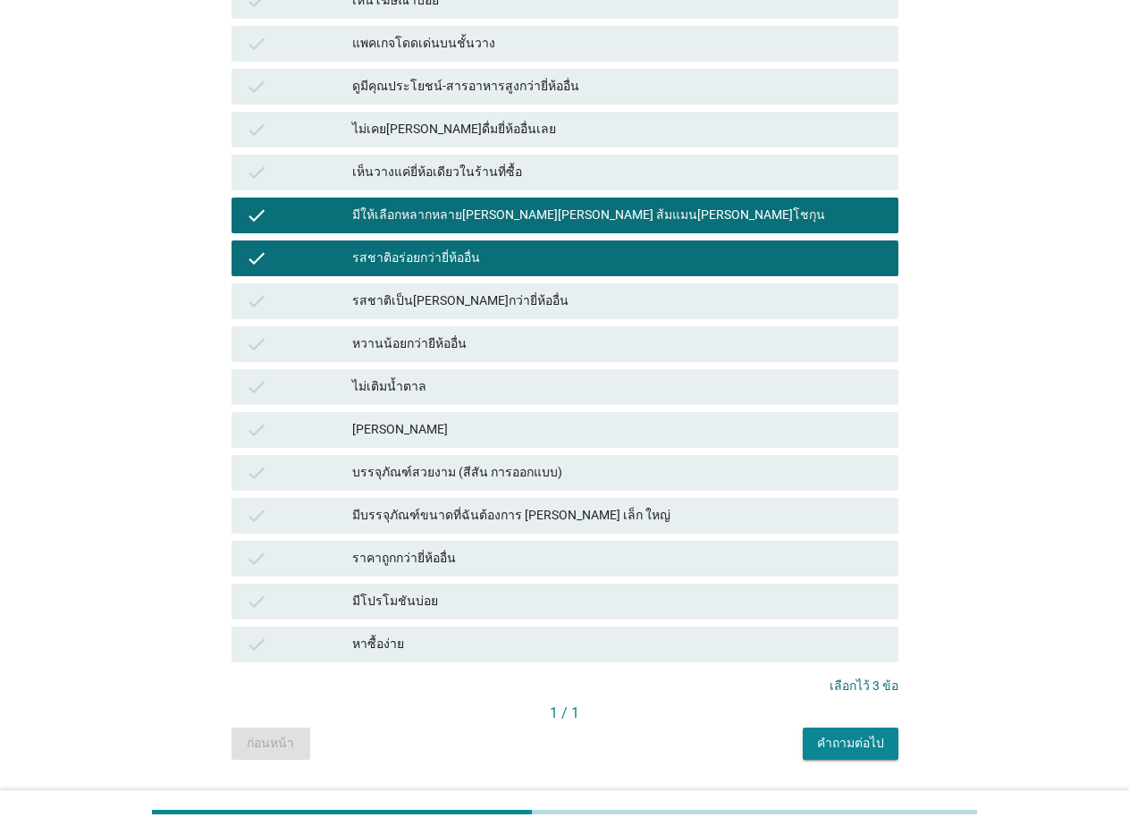
scroll to position [492, 0]
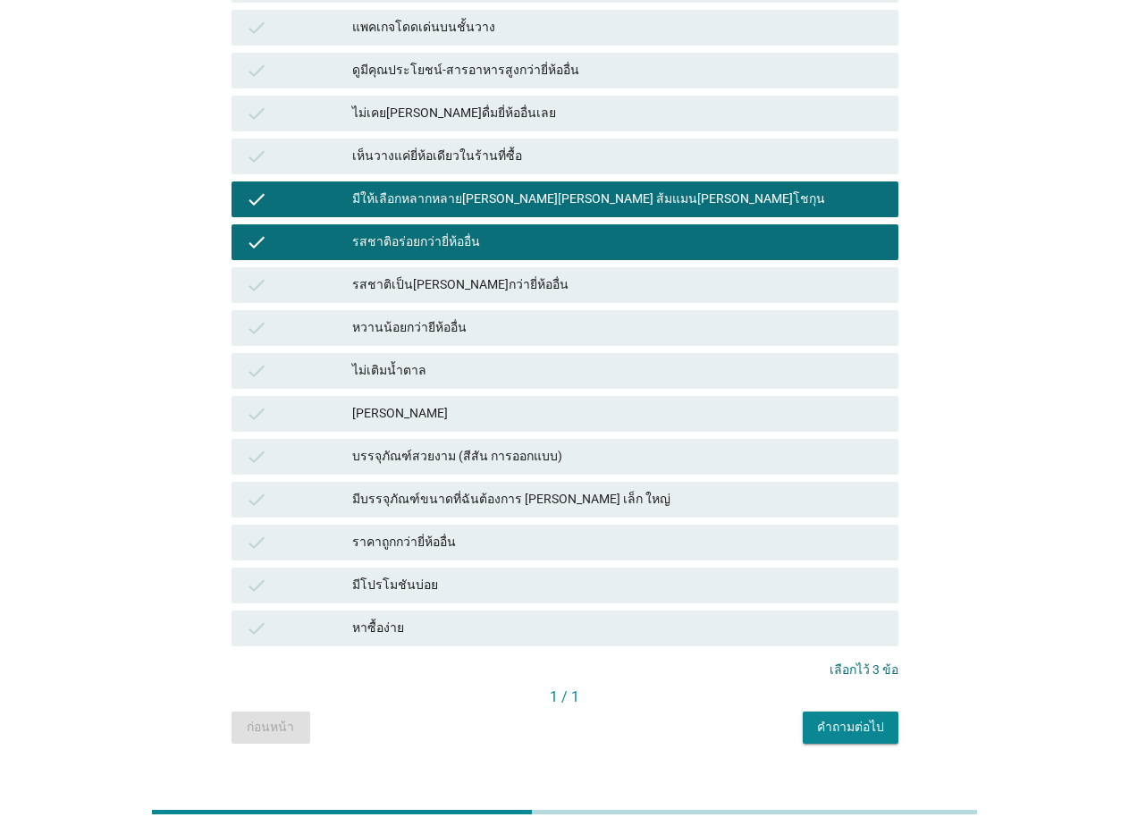
click at [832, 718] on div "คำถามต่อไป" at bounding box center [850, 727] width 67 height 19
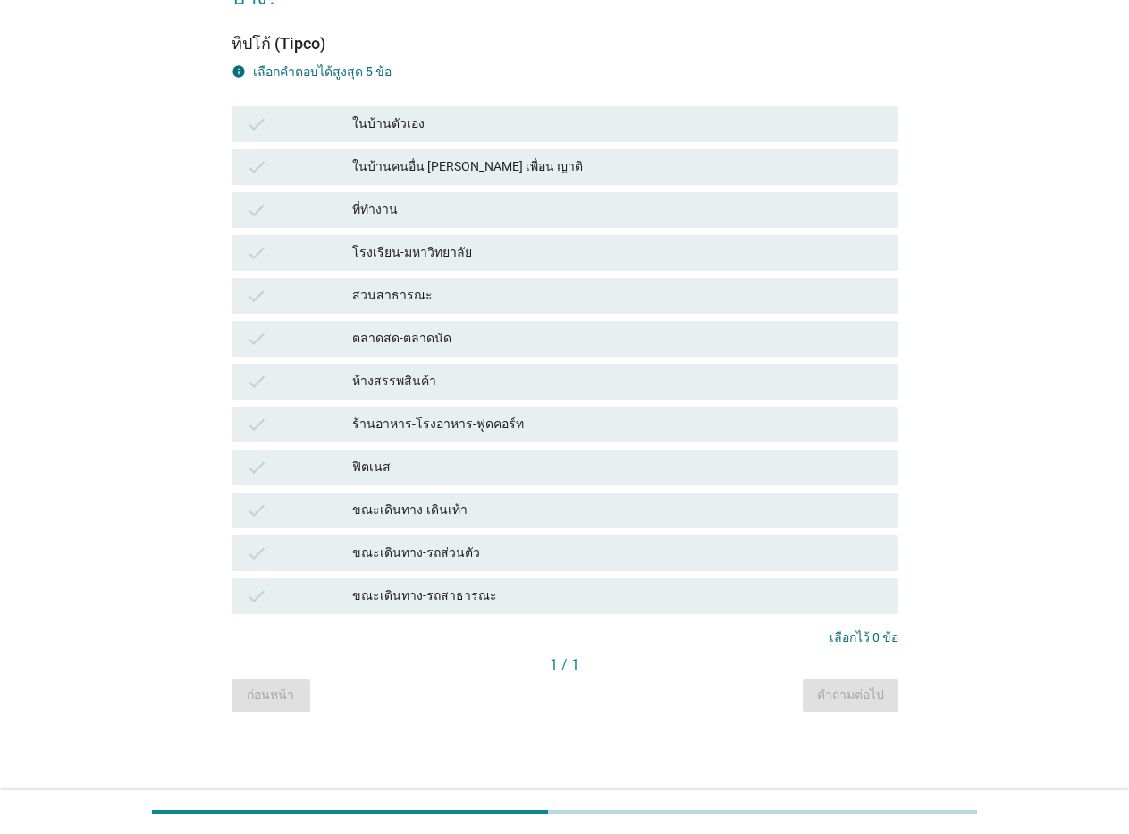
scroll to position [0, 0]
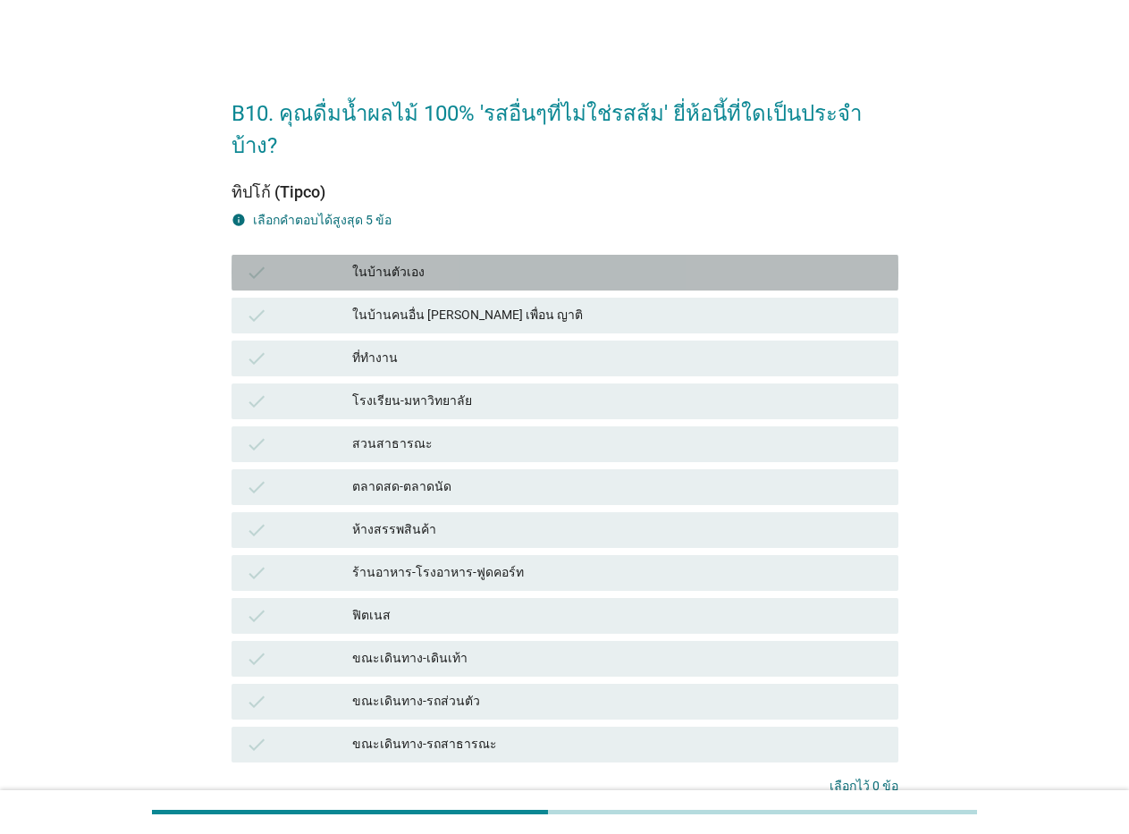
click at [246, 262] on icon "check" at bounding box center [256, 272] width 21 height 21
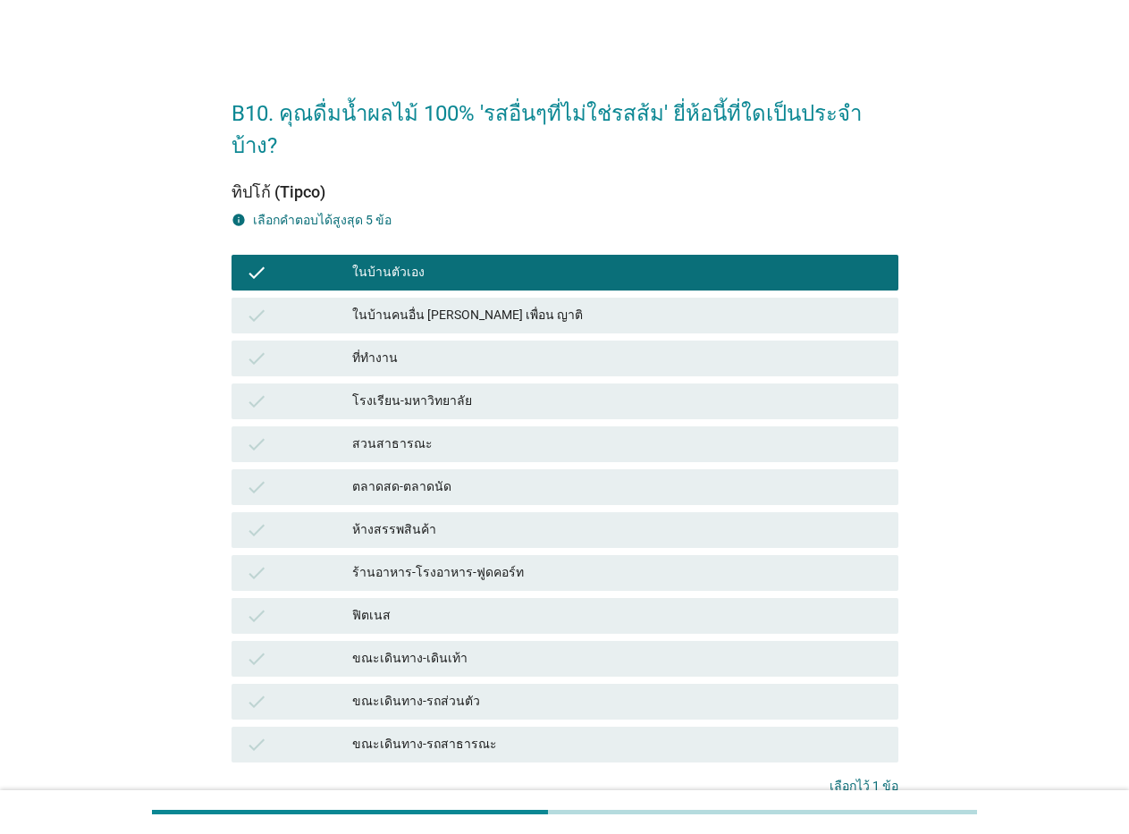
click at [255, 691] on icon "check" at bounding box center [256, 701] width 21 height 21
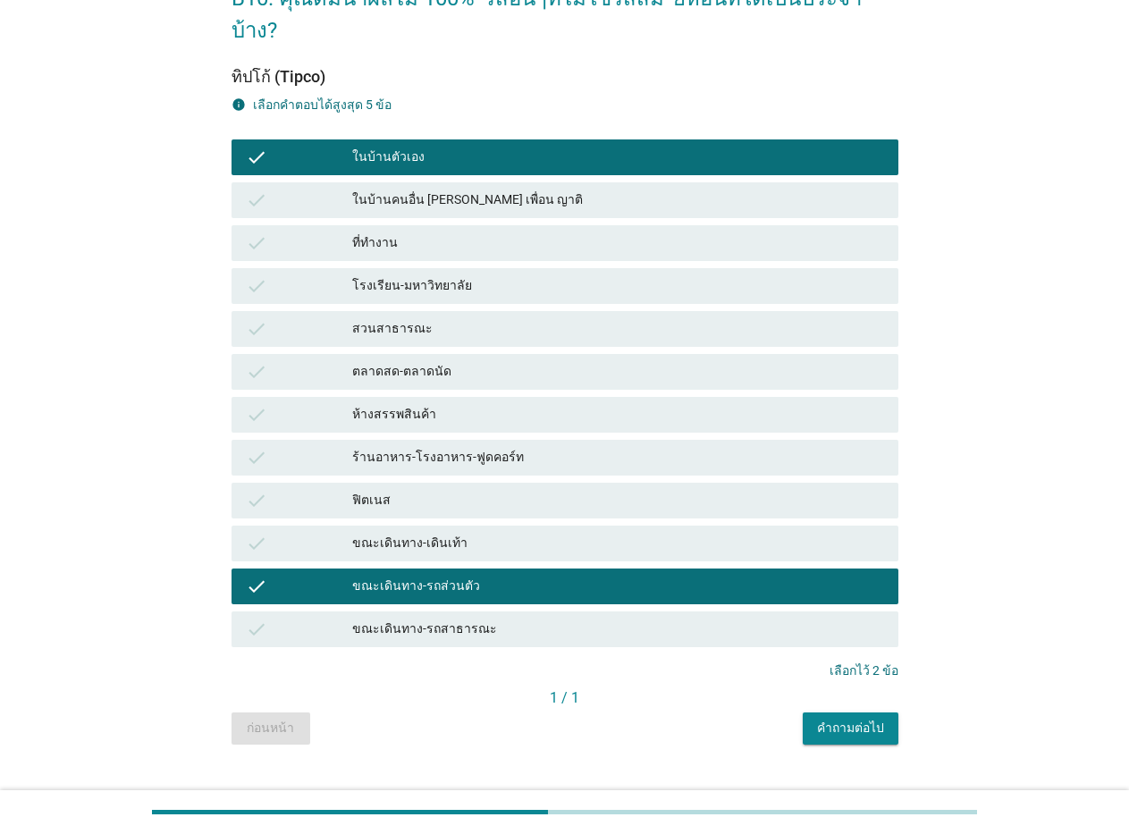
scroll to position [116, 0]
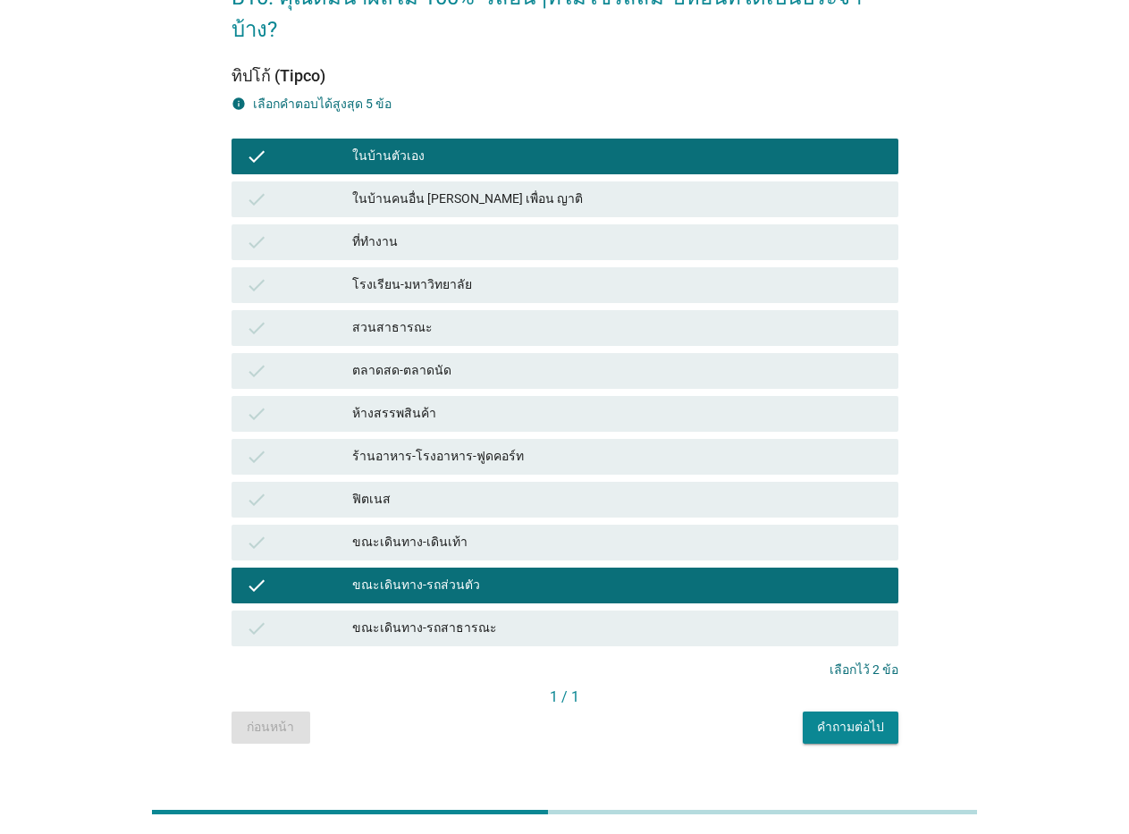
click at [862, 718] on div "คำถามต่อไป" at bounding box center [850, 727] width 67 height 19
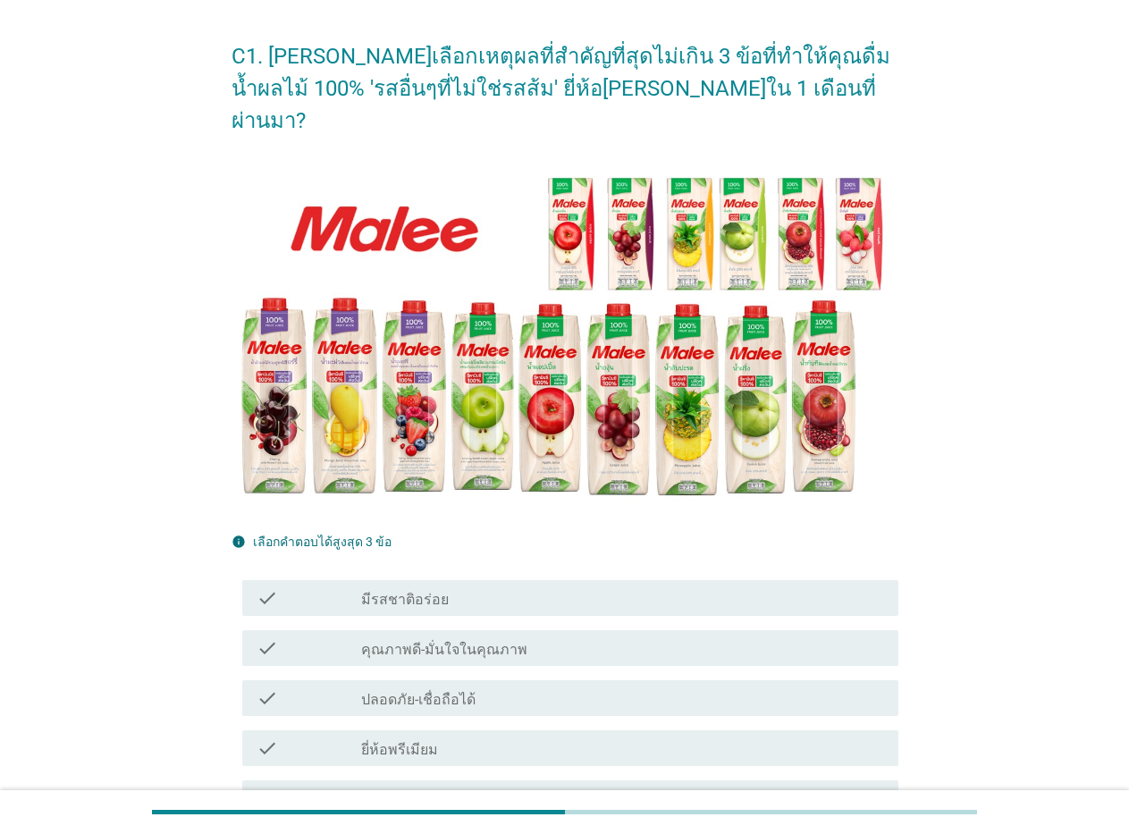
scroll to position [89, 0]
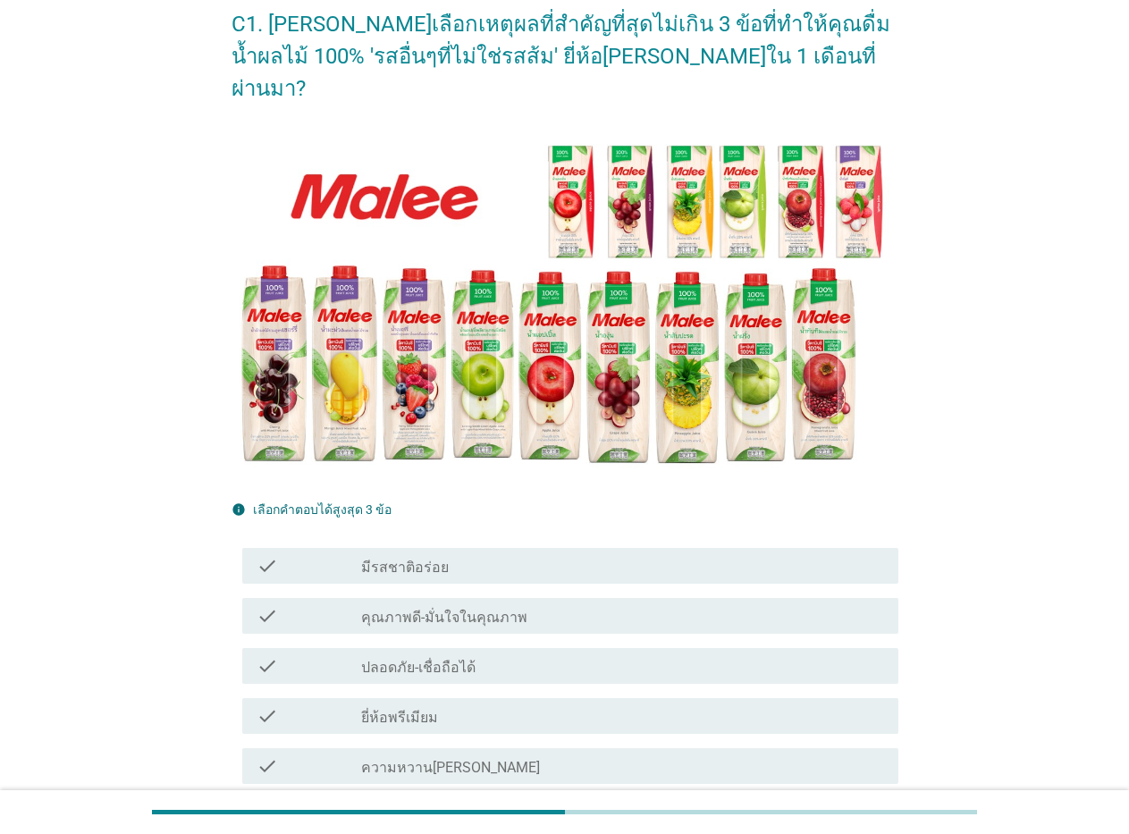
click at [269, 555] on icon "check" at bounding box center [266, 565] width 21 height 21
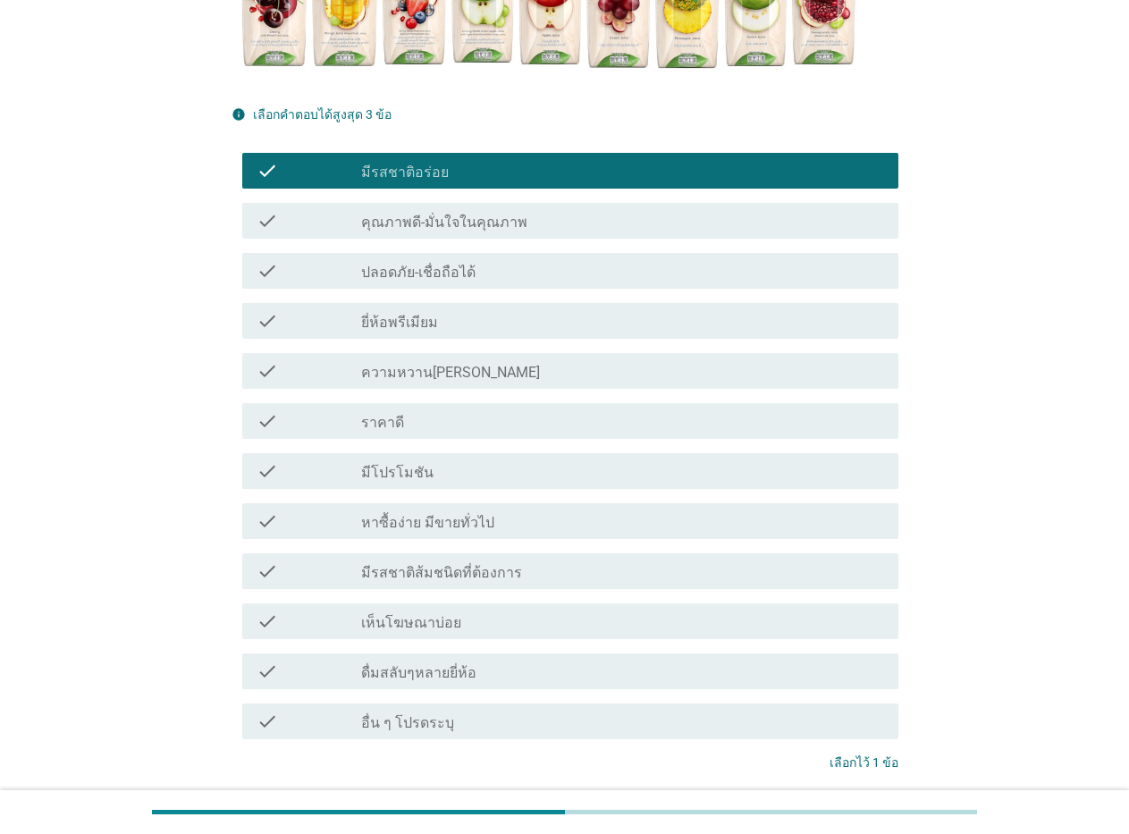
scroll to position [503, 0]
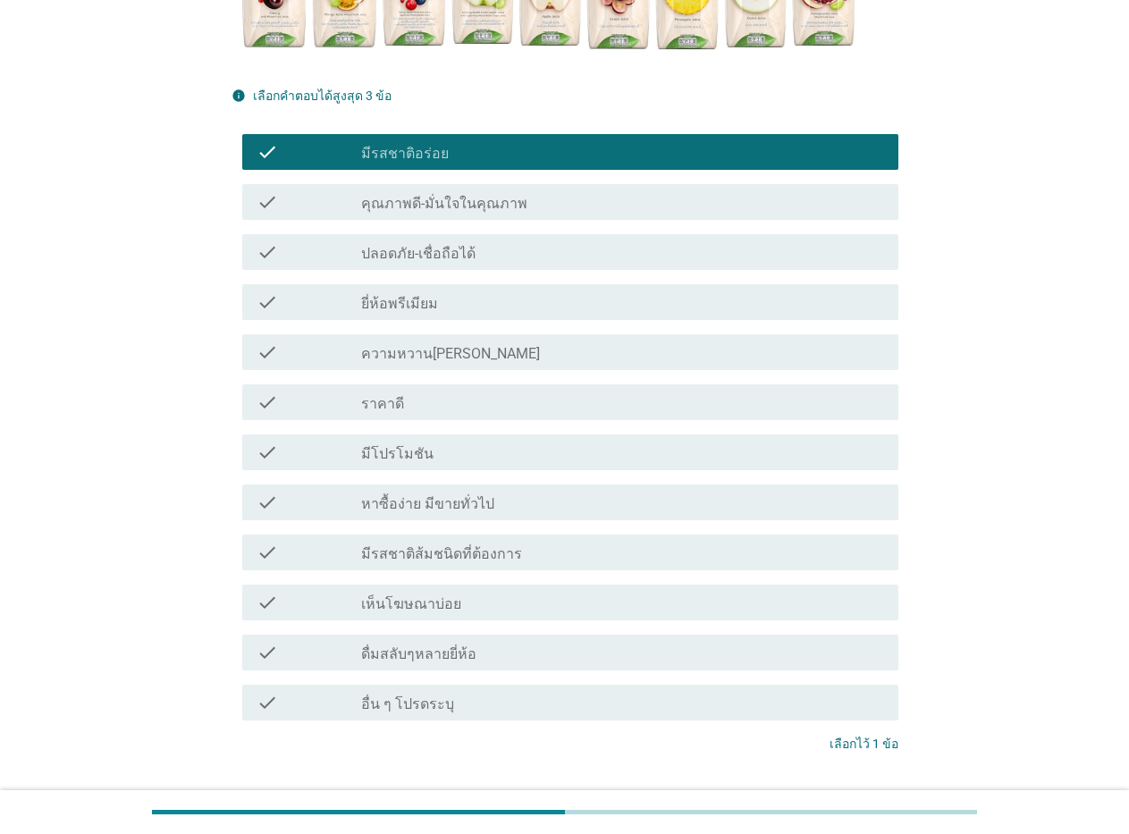
click at [268, 492] on icon "check" at bounding box center [266, 502] width 21 height 21
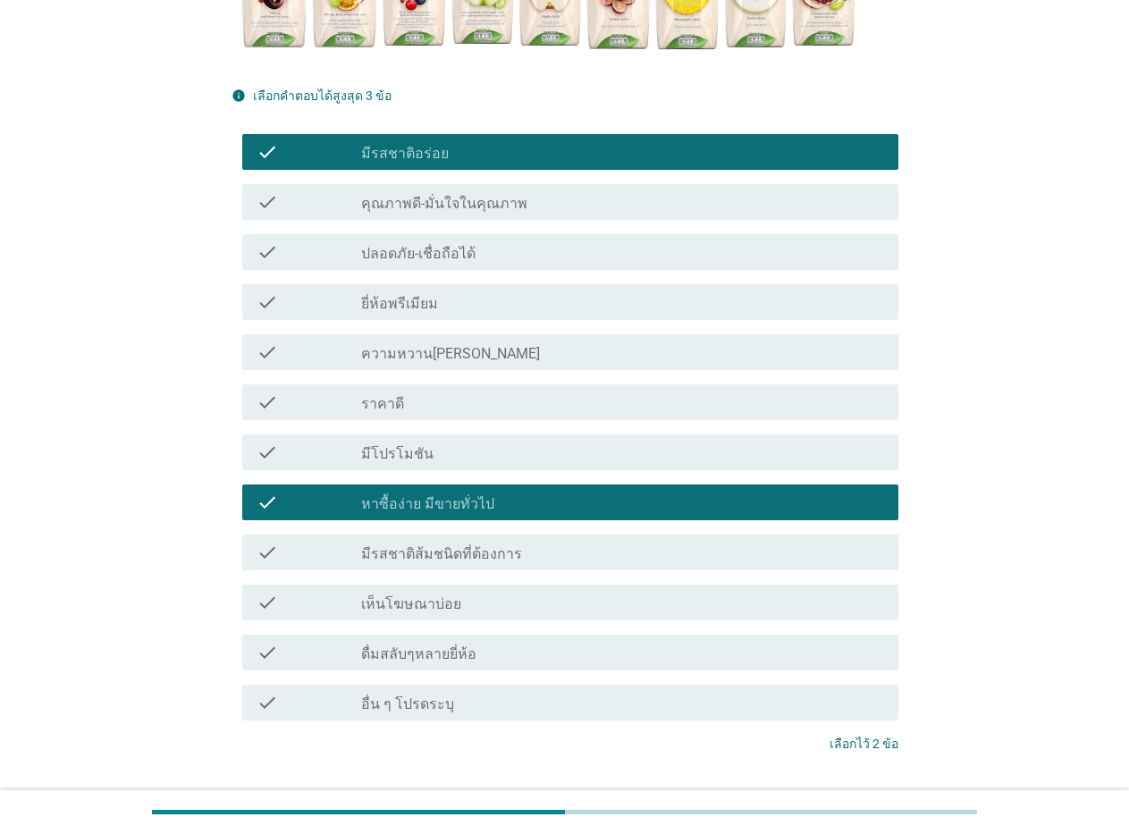
click at [269, 191] on icon "check" at bounding box center [266, 201] width 21 height 21
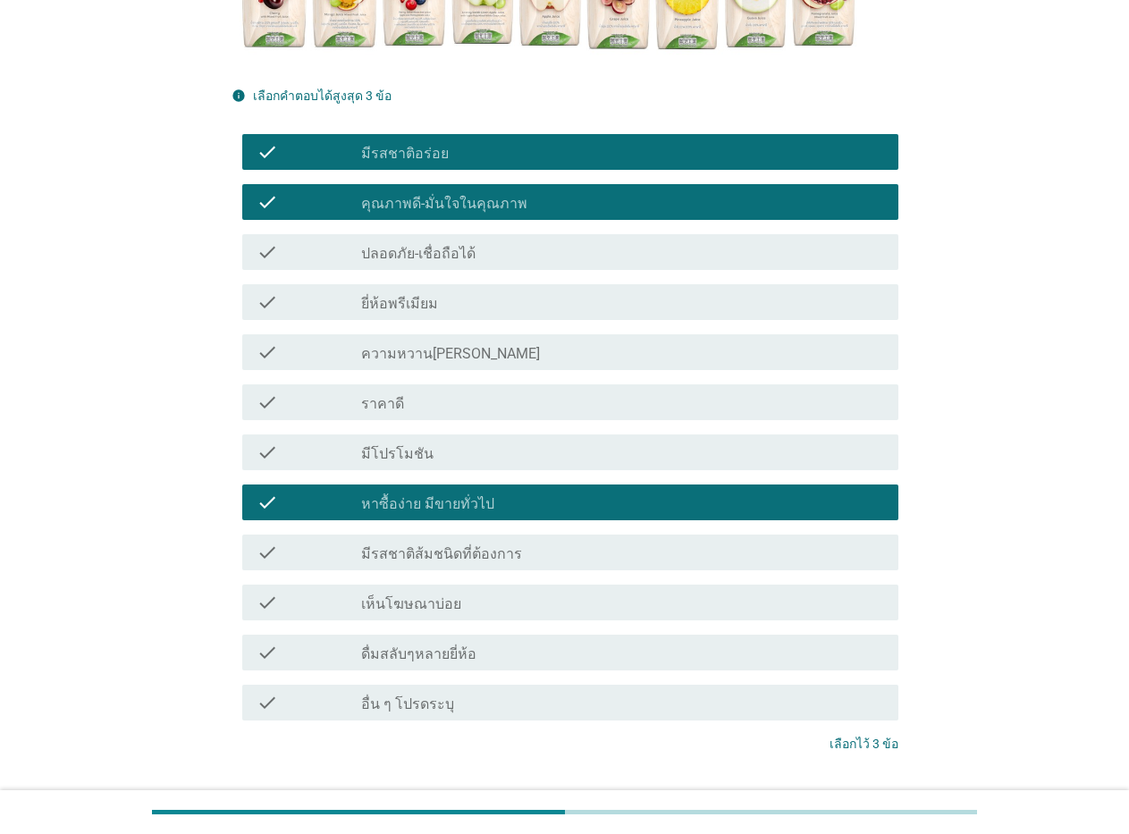
click at [870, 800] on div "ต่อไป" at bounding box center [852, 810] width 50 height 21
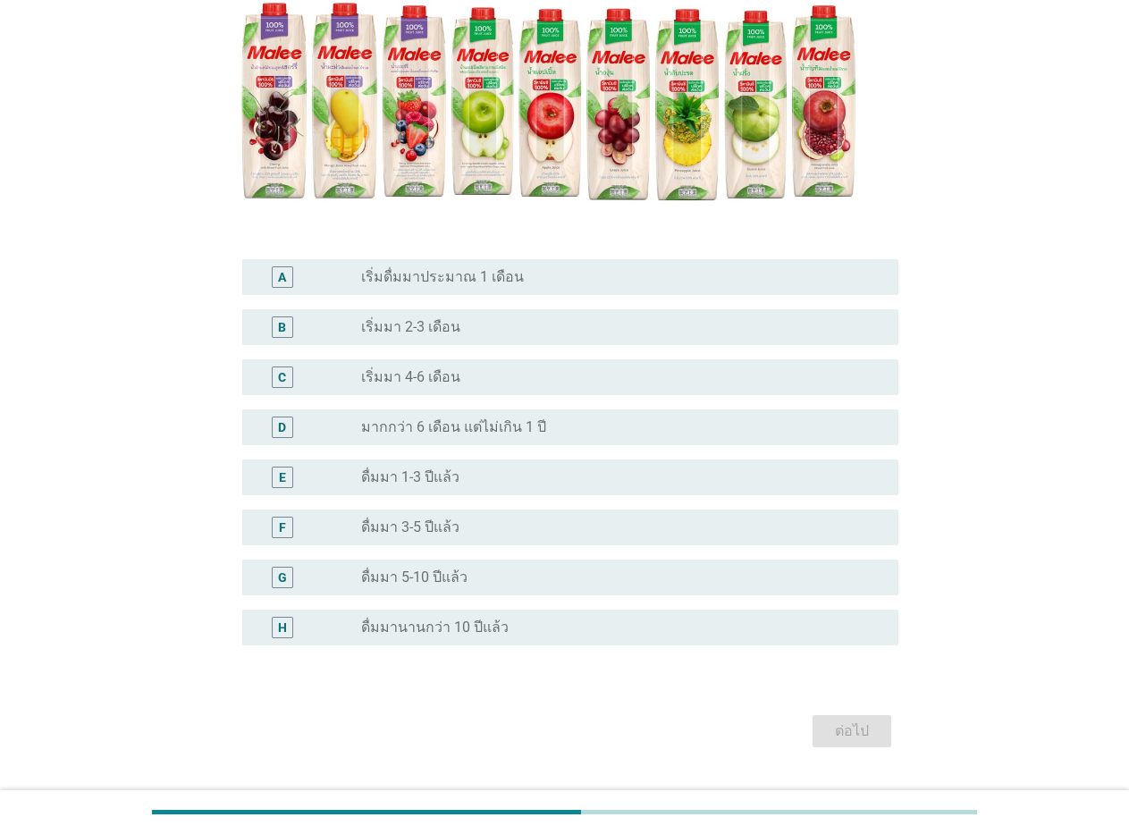
scroll to position [357, 0]
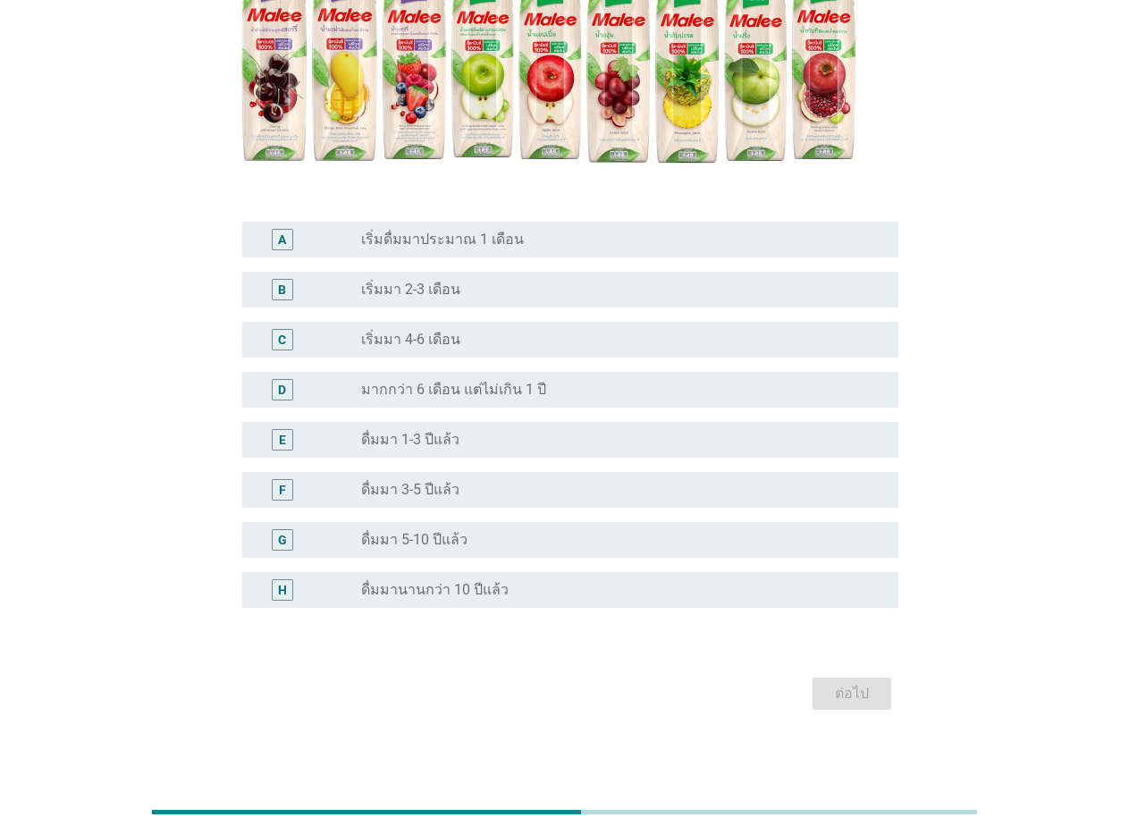
click at [412, 534] on label "ดื่มมา 5-10 ปีแล้ว" at bounding box center [414, 540] width 106 height 18
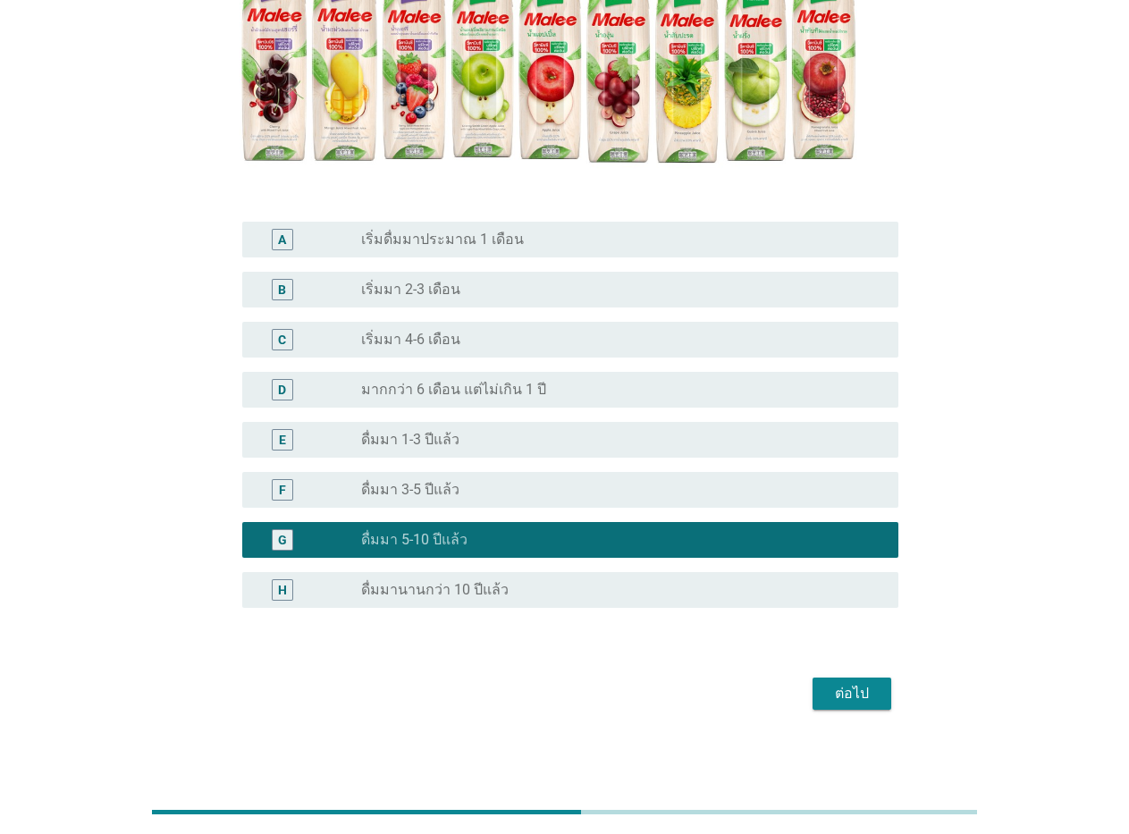
click at [863, 693] on div "ต่อไป" at bounding box center [852, 693] width 50 height 21
click at [863, 693] on div "ต่อไป" at bounding box center [564, 693] width 667 height 43
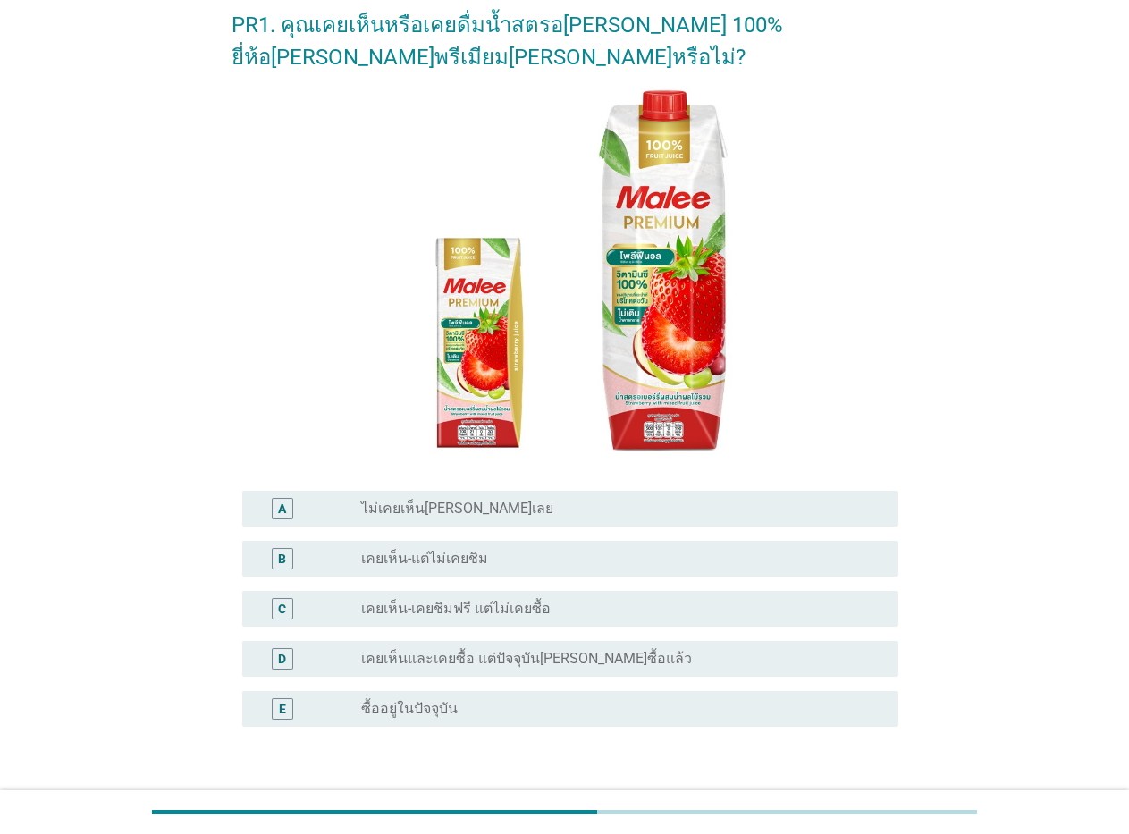
scroll to position [89, 0]
click at [423, 548] on div "radio_button_unchecked เคยเห็น-แต่ไม่เคยชิม" at bounding box center [622, 557] width 523 height 21
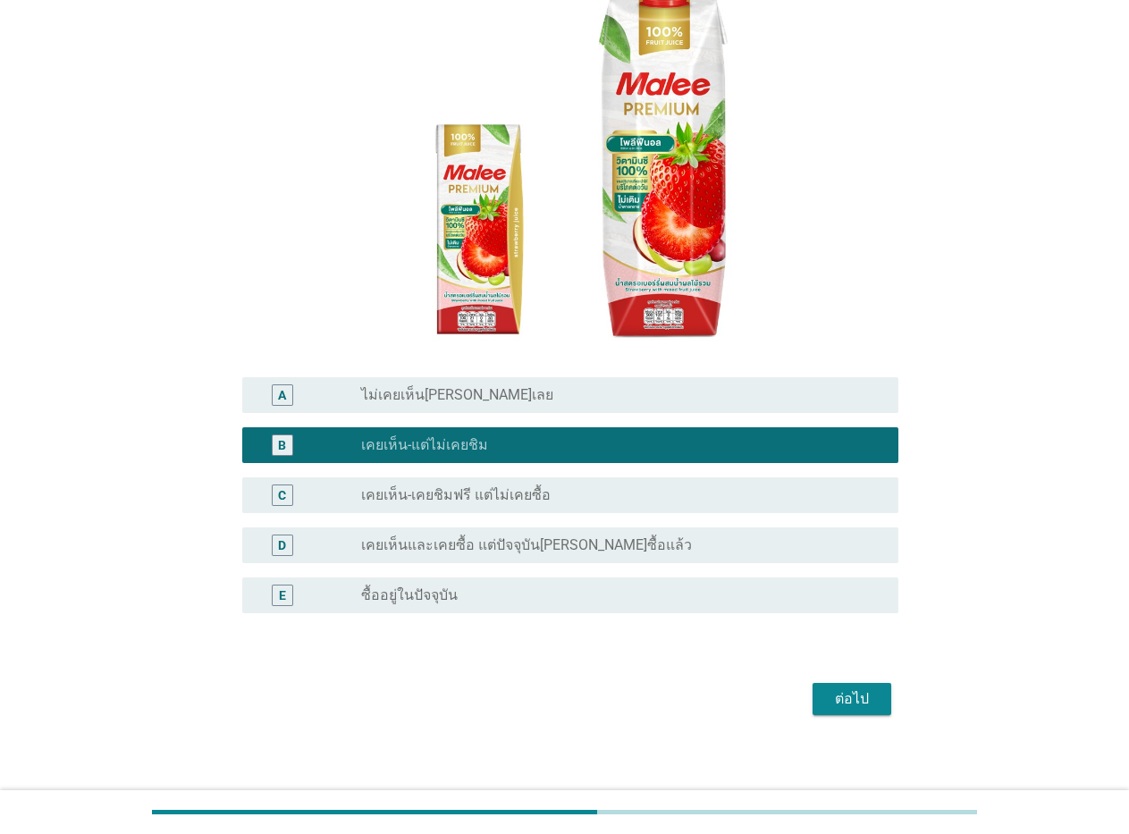
scroll to position [212, 0]
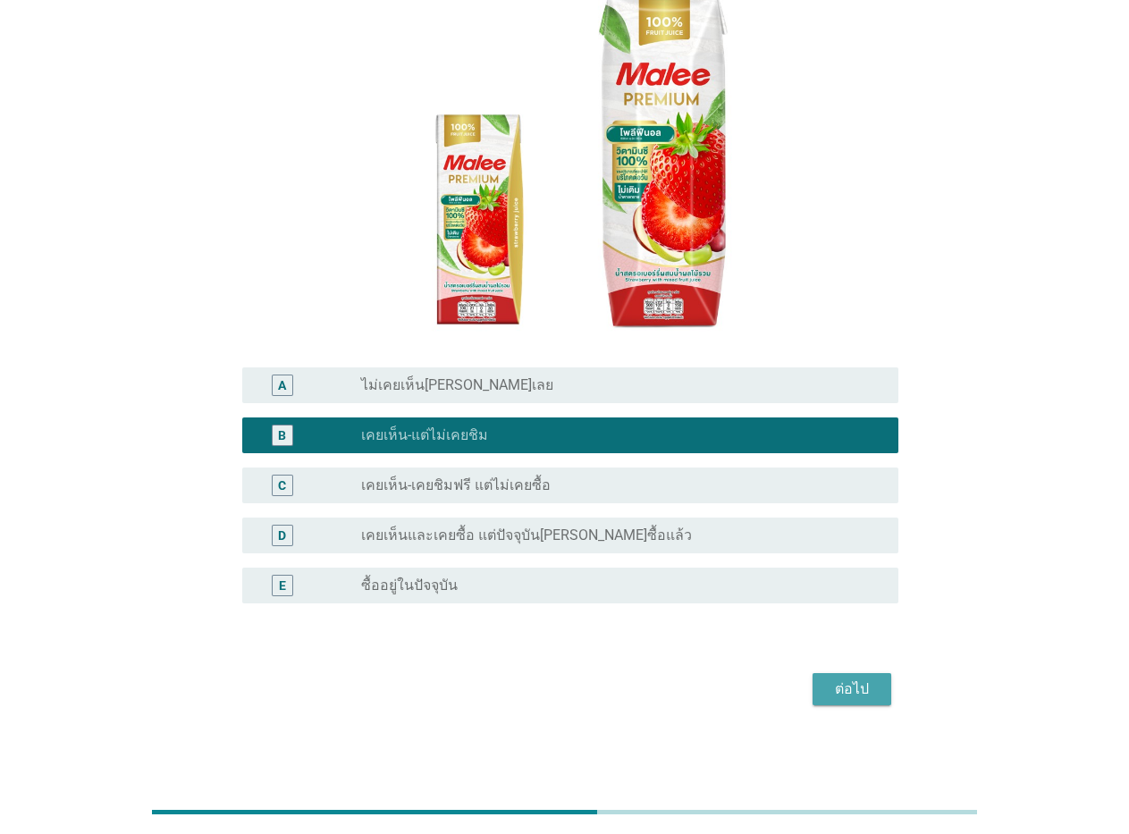
click at [833, 696] on div "ต่อไป" at bounding box center [852, 688] width 50 height 21
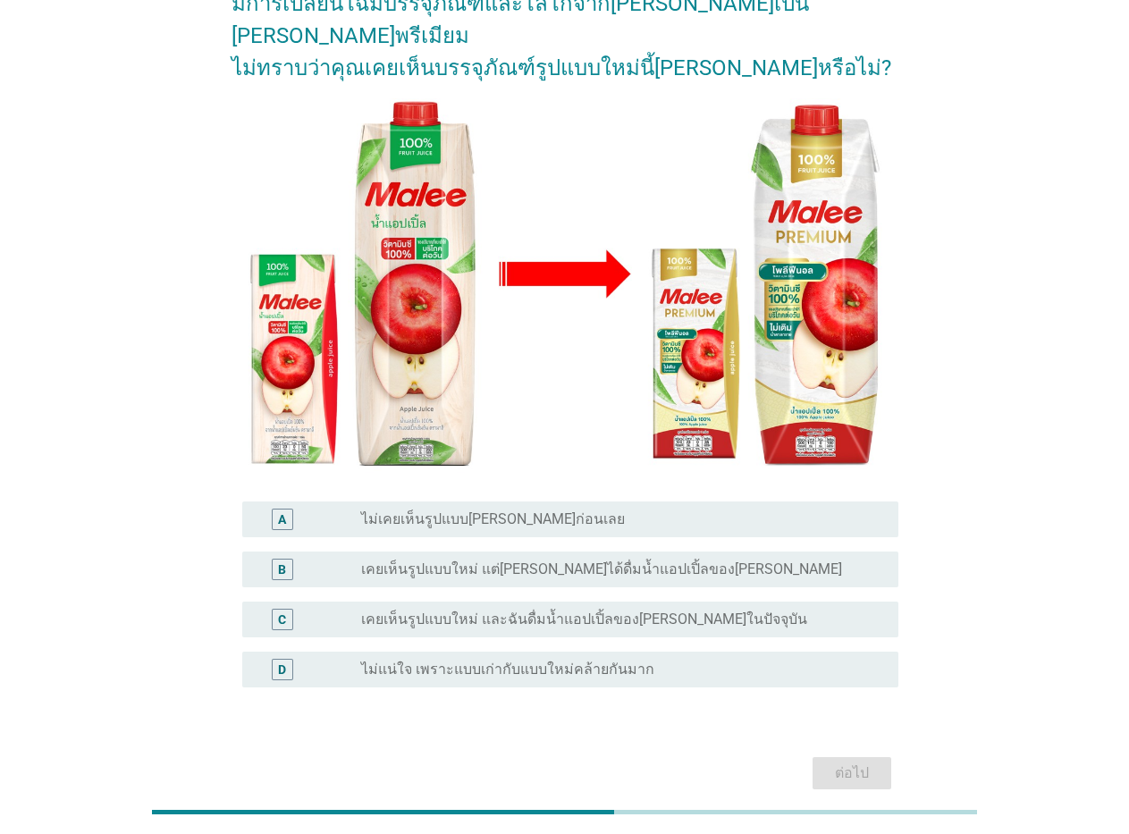
scroll to position [194, 0]
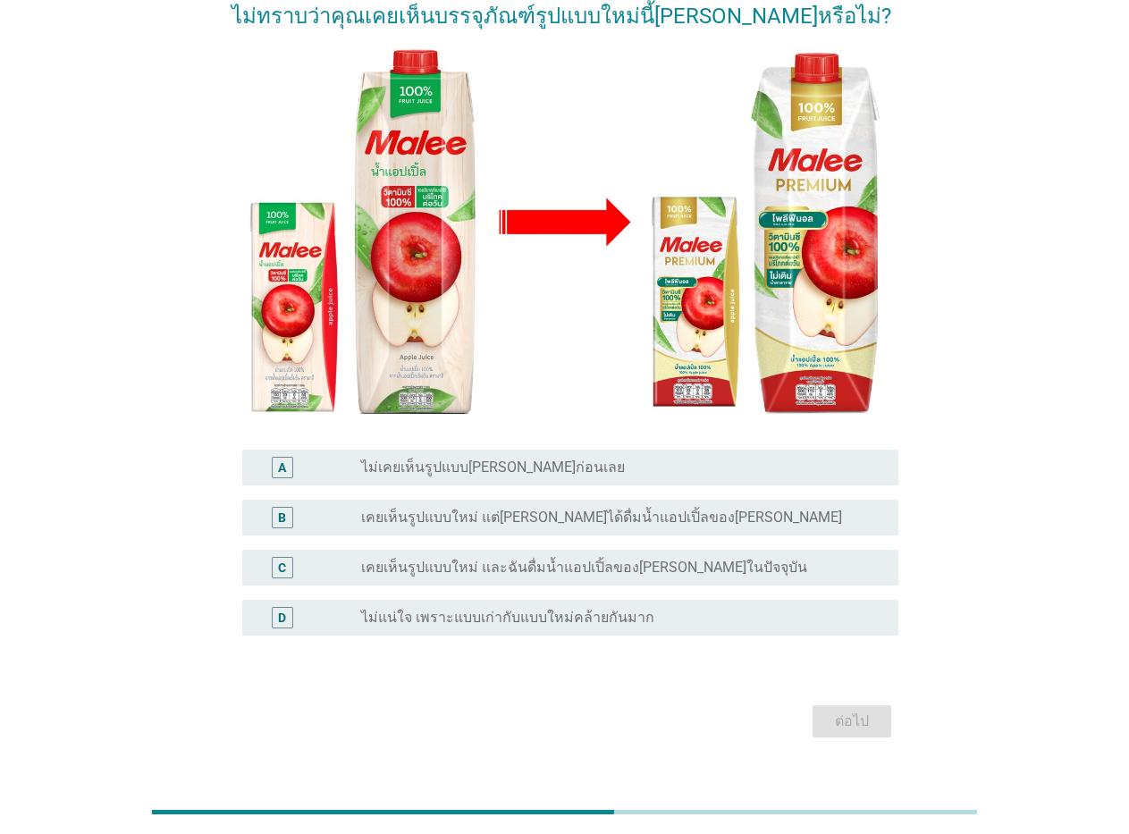
click at [462, 508] on label "เคยเห็นรูปแบบใหม่ แต่[PERSON_NAME]ได้ดื่มน้ำแอปเปิ้ลของ[PERSON_NAME]" at bounding box center [601, 517] width 481 height 18
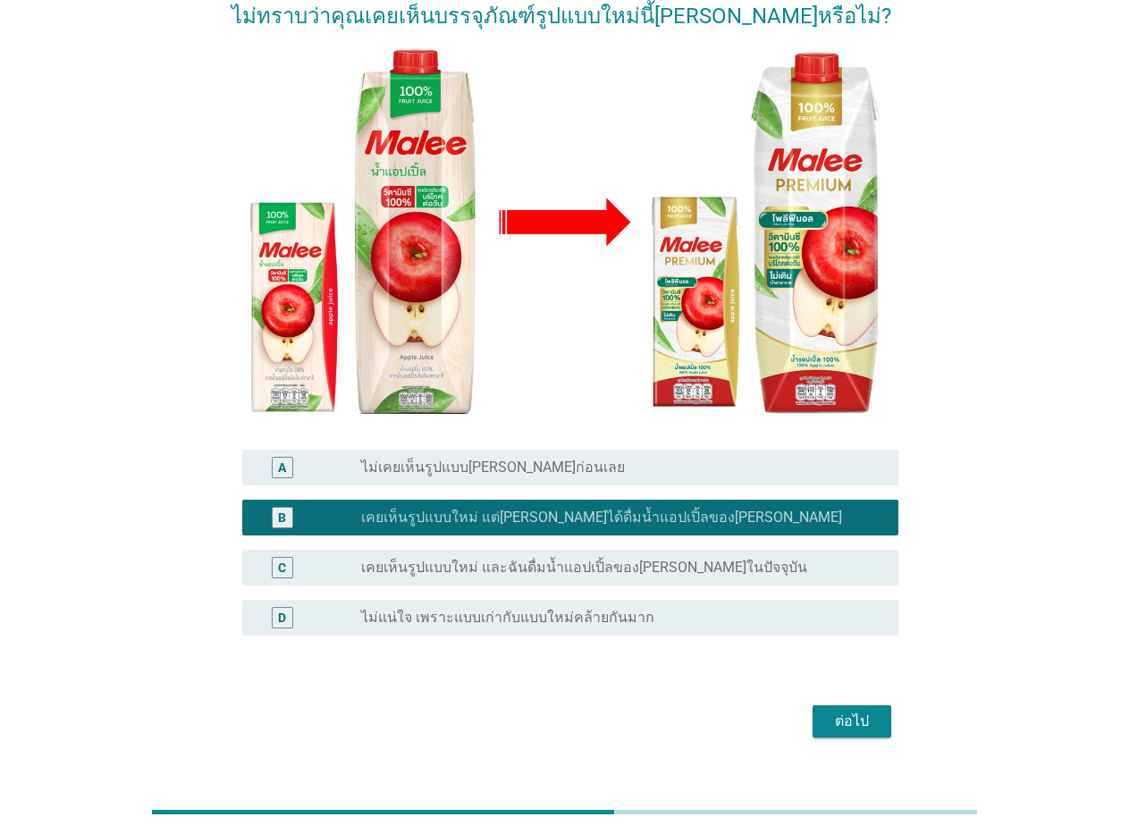
click at [852, 710] on div "ต่อไป" at bounding box center [852, 720] width 50 height 21
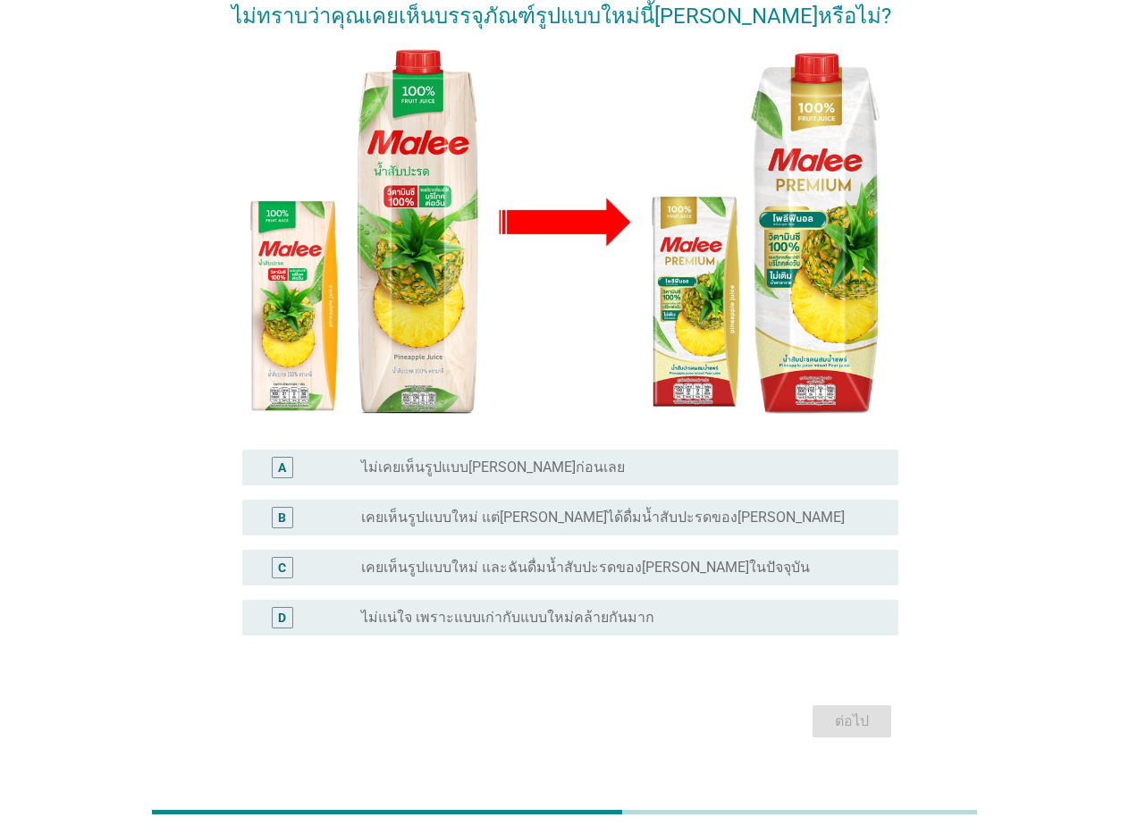
click at [613, 508] on label "เคยเห็นรูปแบบใหม่ แต่[PERSON_NAME]ได้ดื่มน้ำสับปะรดของ[PERSON_NAME]" at bounding box center [602, 517] width 483 height 18
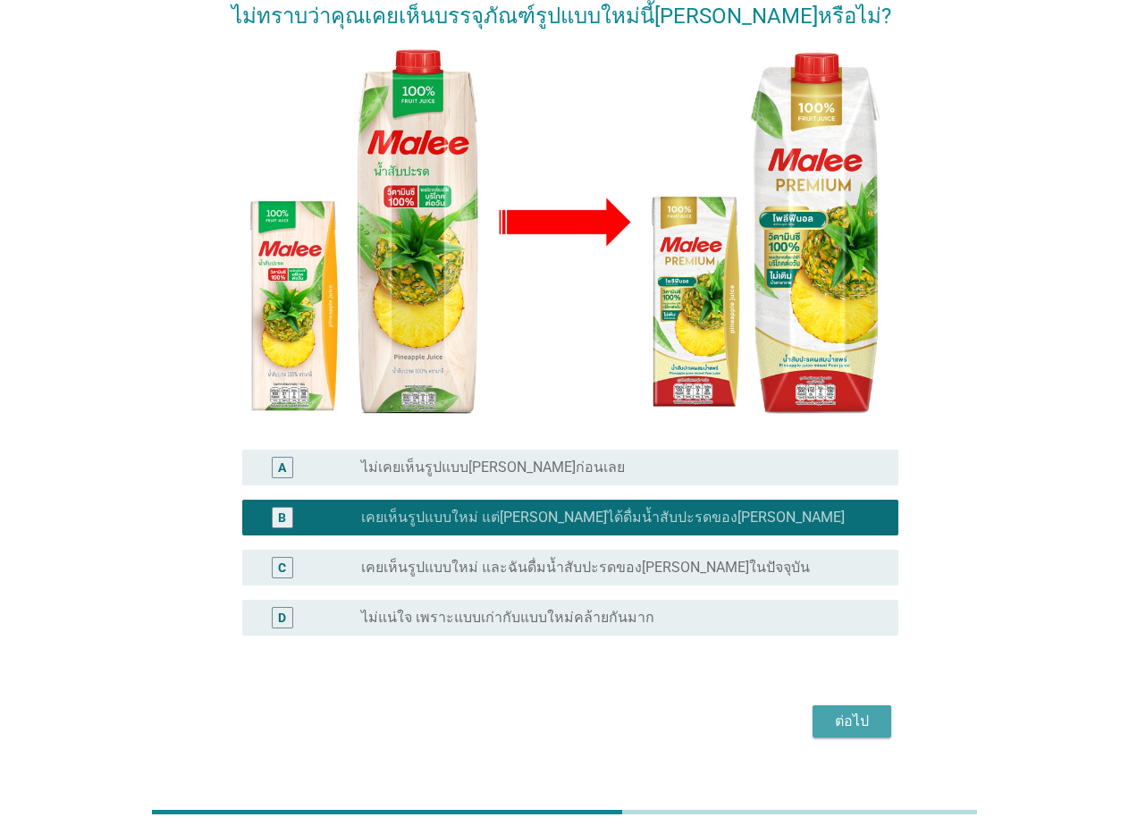
click at [847, 710] on div "ต่อไป" at bounding box center [852, 720] width 50 height 21
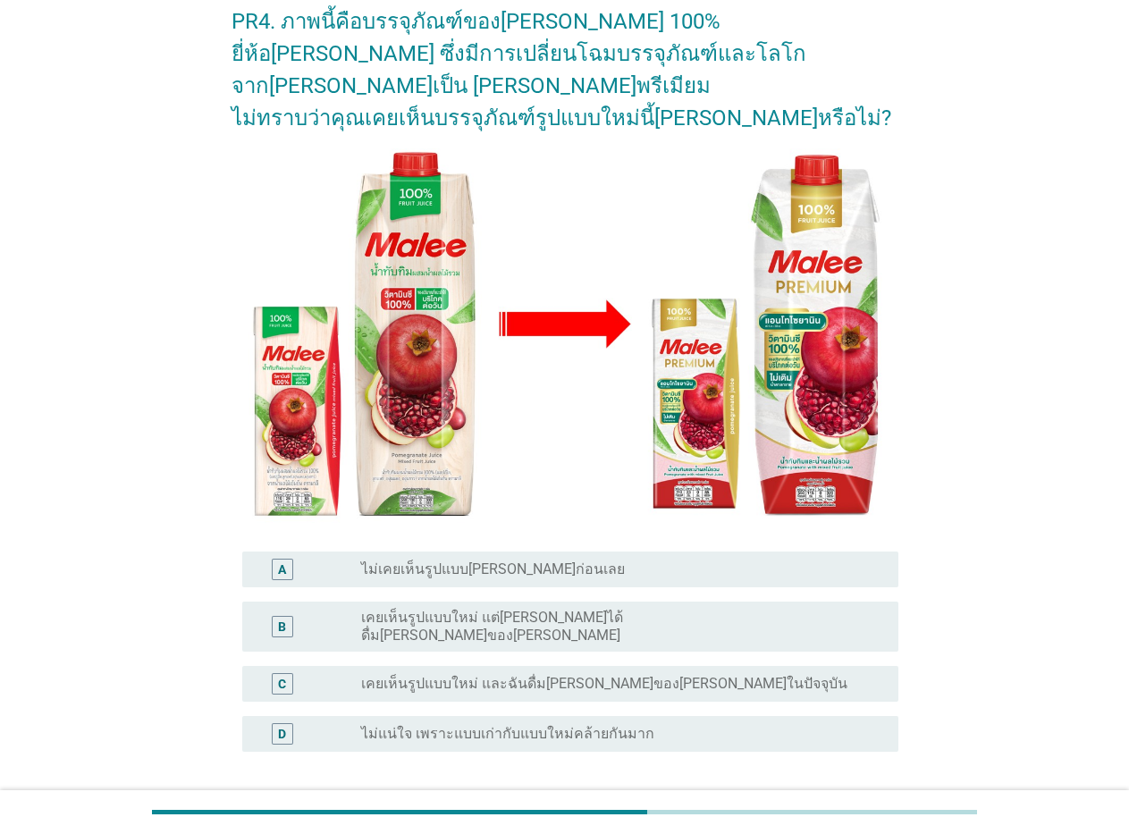
scroll to position [179, 0]
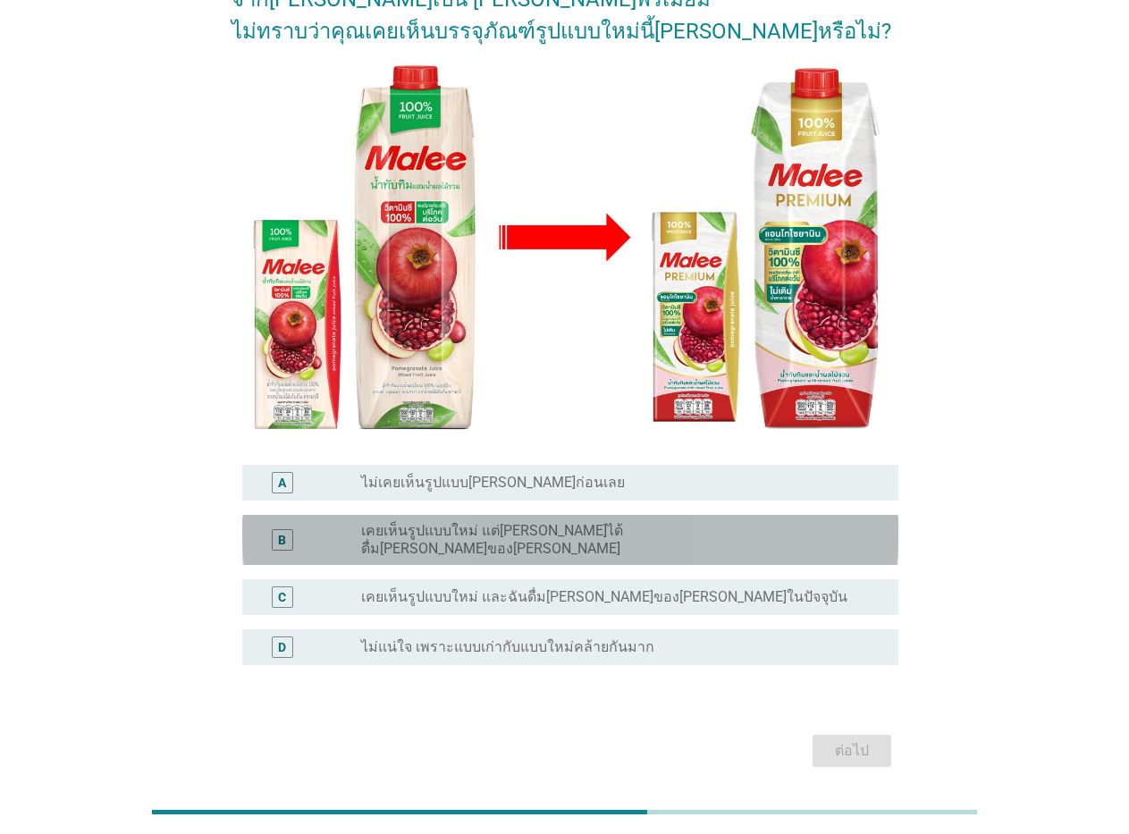
click at [615, 522] on label "เคยเห็นรูปแบบใหม่ แต่[PERSON_NAME]ได้ดื่ม[PERSON_NAME]ของ[PERSON_NAME]" at bounding box center [615, 540] width 508 height 36
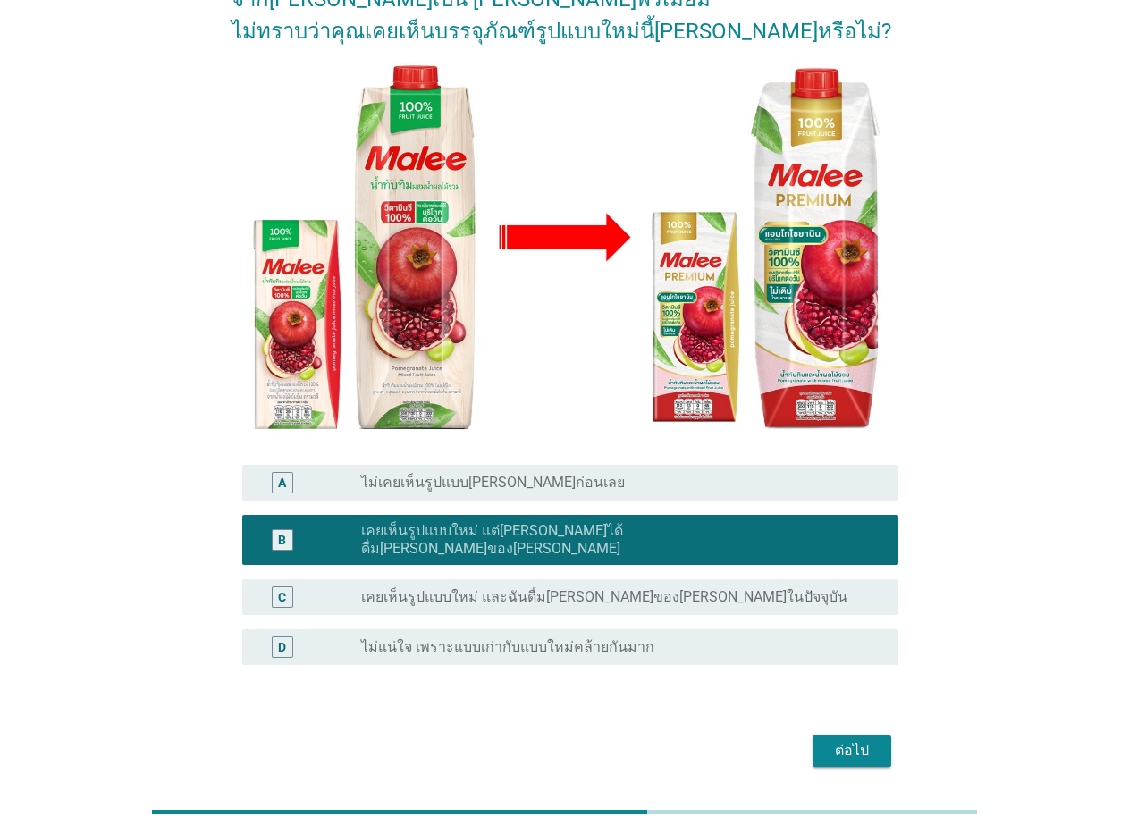
click at [842, 740] on div "ต่อไป" at bounding box center [852, 750] width 50 height 21
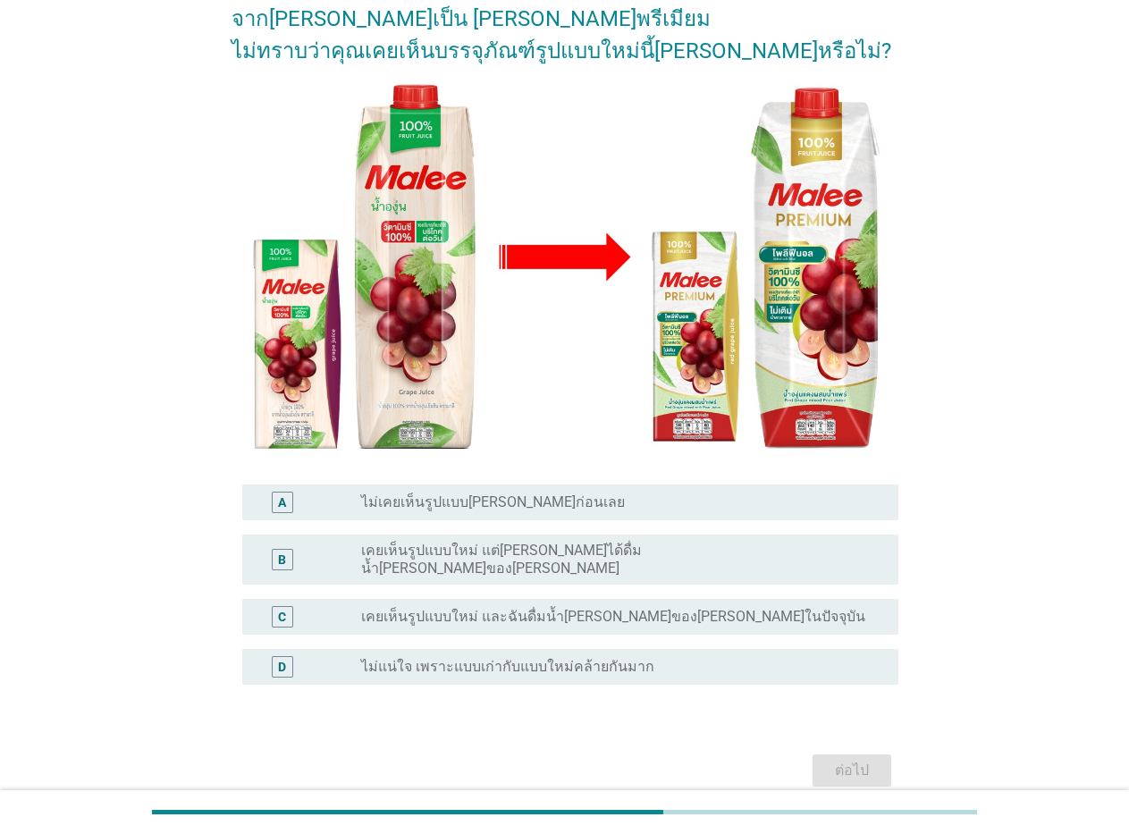
scroll to position [194, 0]
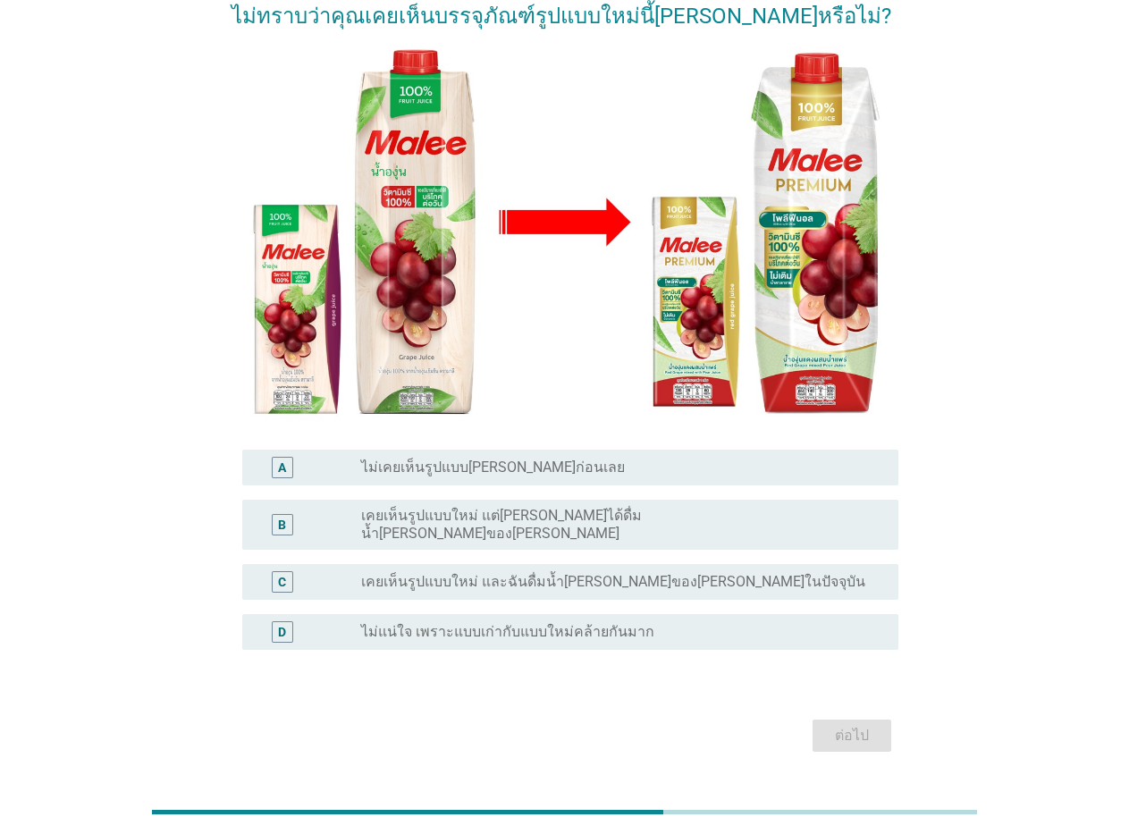
click at [551, 507] on label "เคยเห็นรูปแบบใหม่ แต่[PERSON_NAME]ได้ดื่มน้ำ[PERSON_NAME]ของ[PERSON_NAME]" at bounding box center [615, 525] width 508 height 36
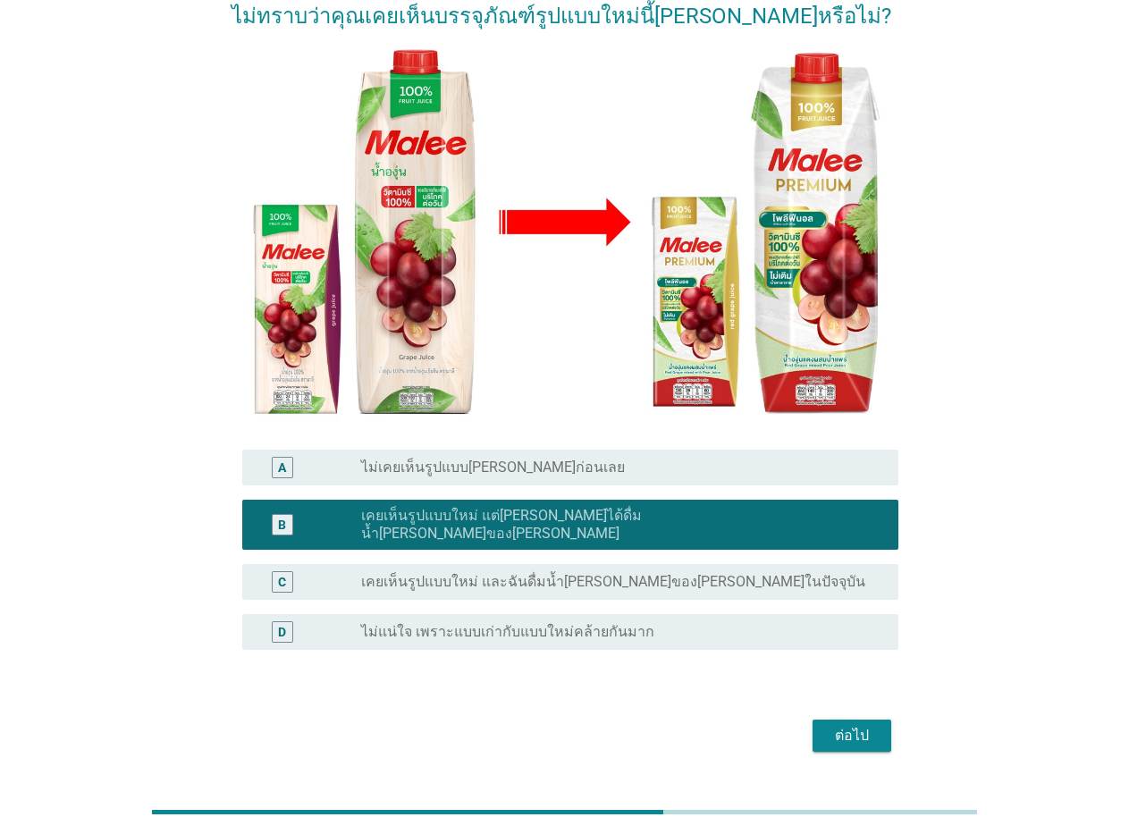
click at [845, 725] on div "ต่อไป" at bounding box center [852, 735] width 50 height 21
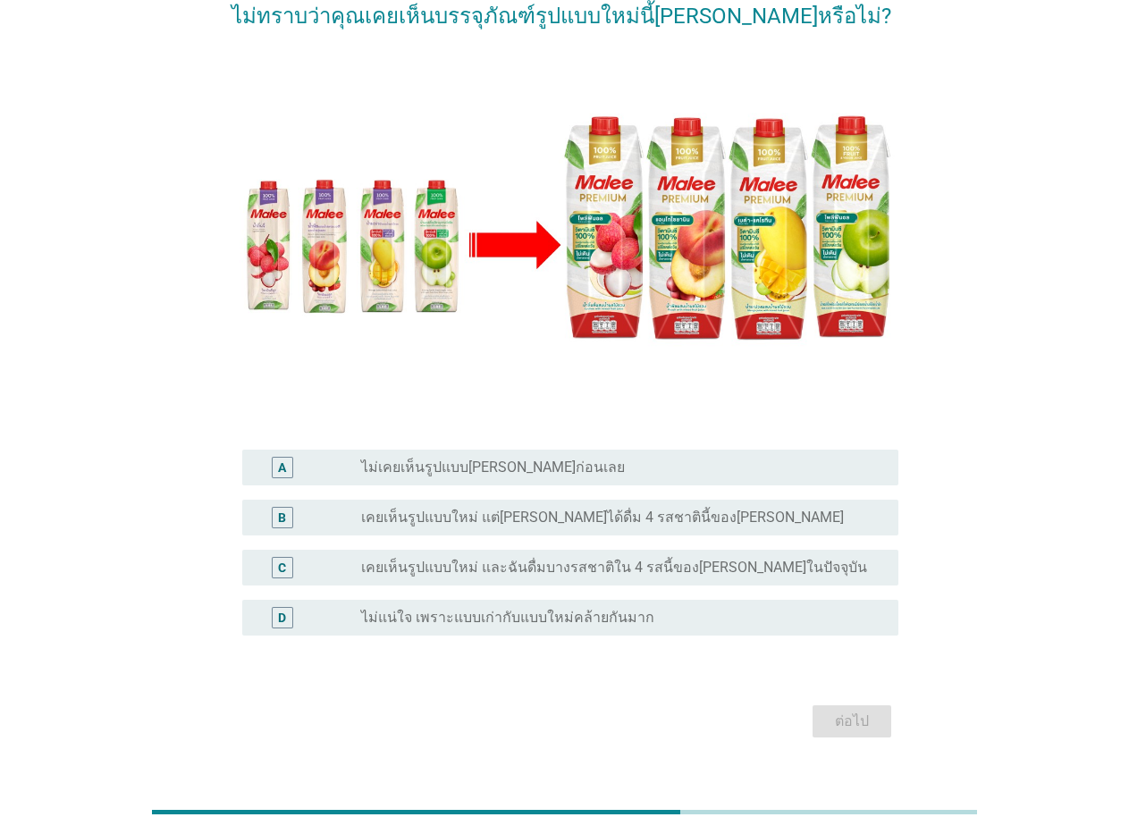
click at [559, 508] on label "เคยเห็นรูปแบบใหม่ แต่[PERSON_NAME]ได้ดื่ม 4 รสชาตินี้ของ[PERSON_NAME]" at bounding box center [602, 517] width 483 height 18
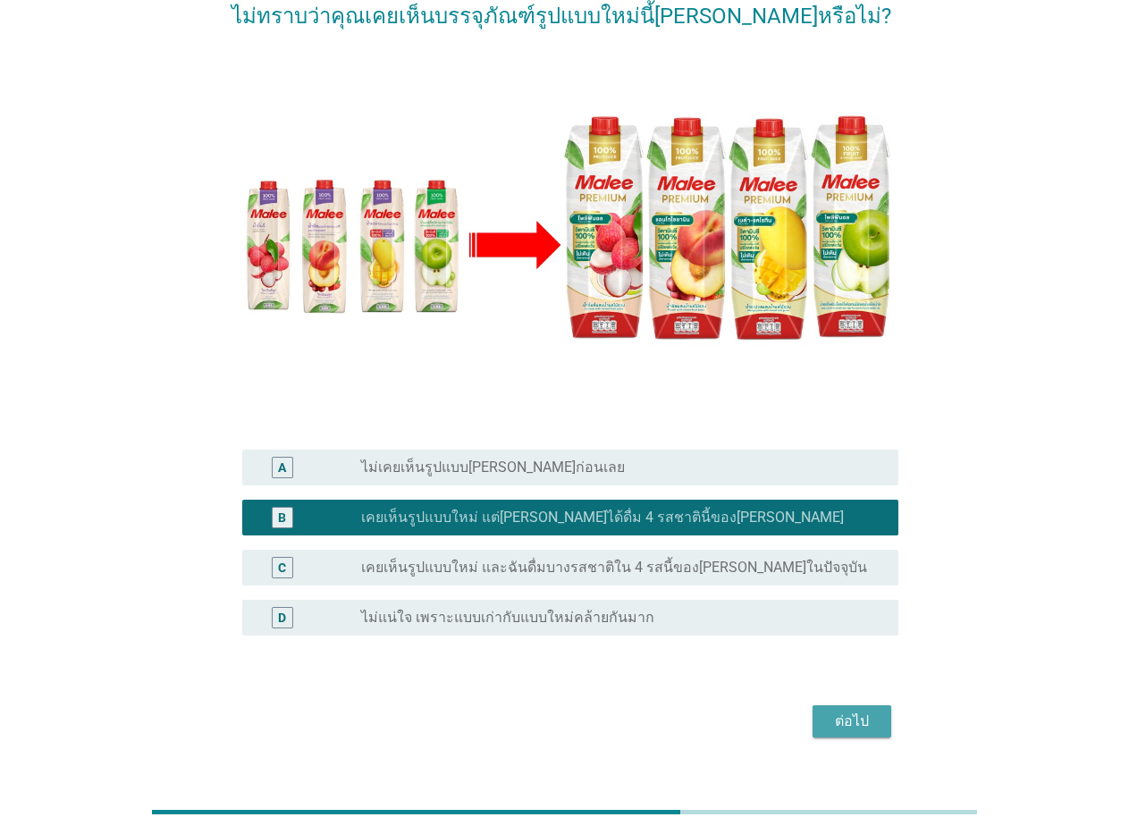
click at [842, 710] on div "ต่อไป" at bounding box center [852, 720] width 50 height 21
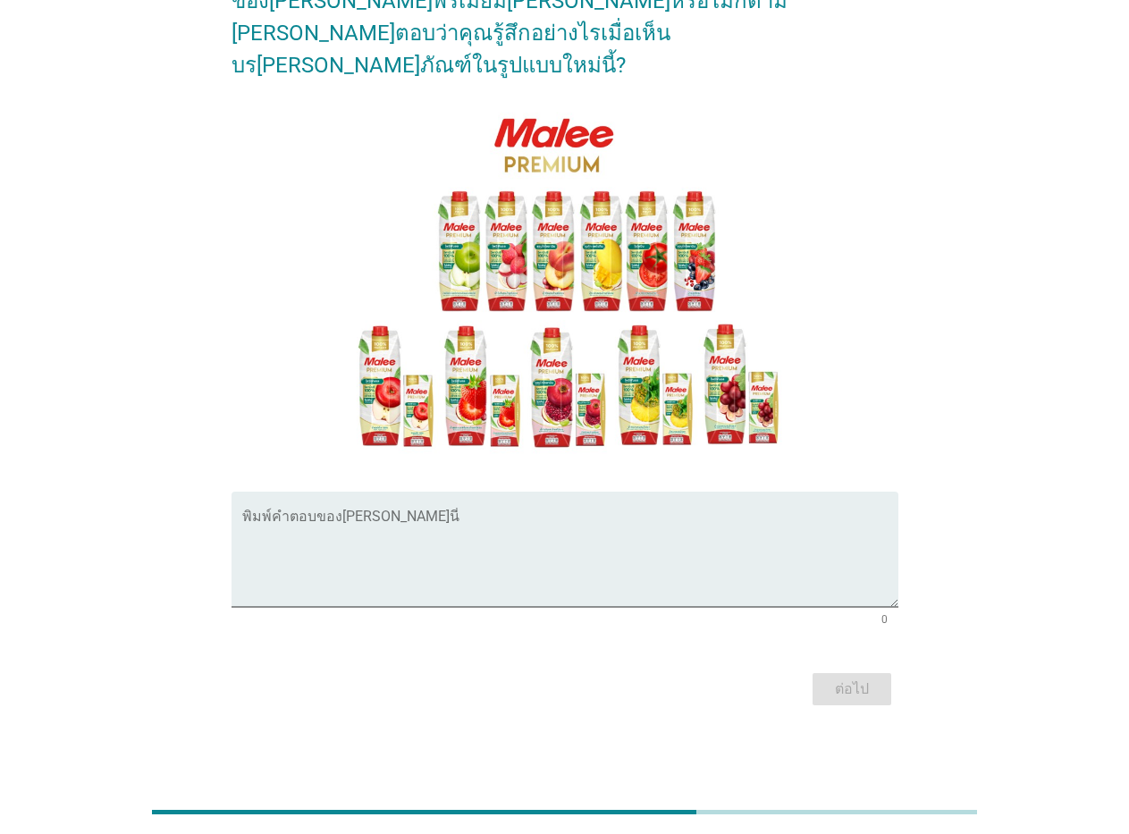
scroll to position [0, 0]
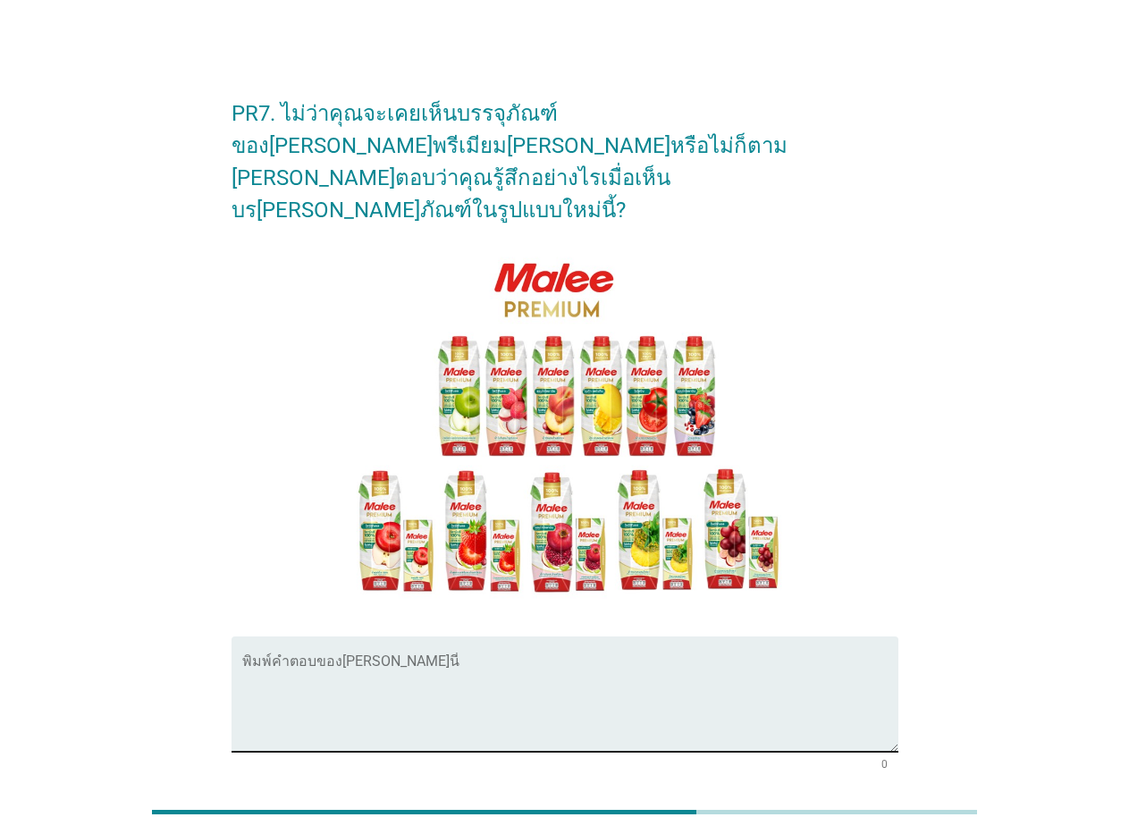
click at [764, 658] on textarea "พิมพ์คำตอบของคุณ ที่นี่" at bounding box center [570, 705] width 656 height 94
type textarea "น่าสนใจ อยาก[PERSON_NAME]ชิม"
click at [836, 823] on div "ต่อไป" at bounding box center [852, 833] width 50 height 21
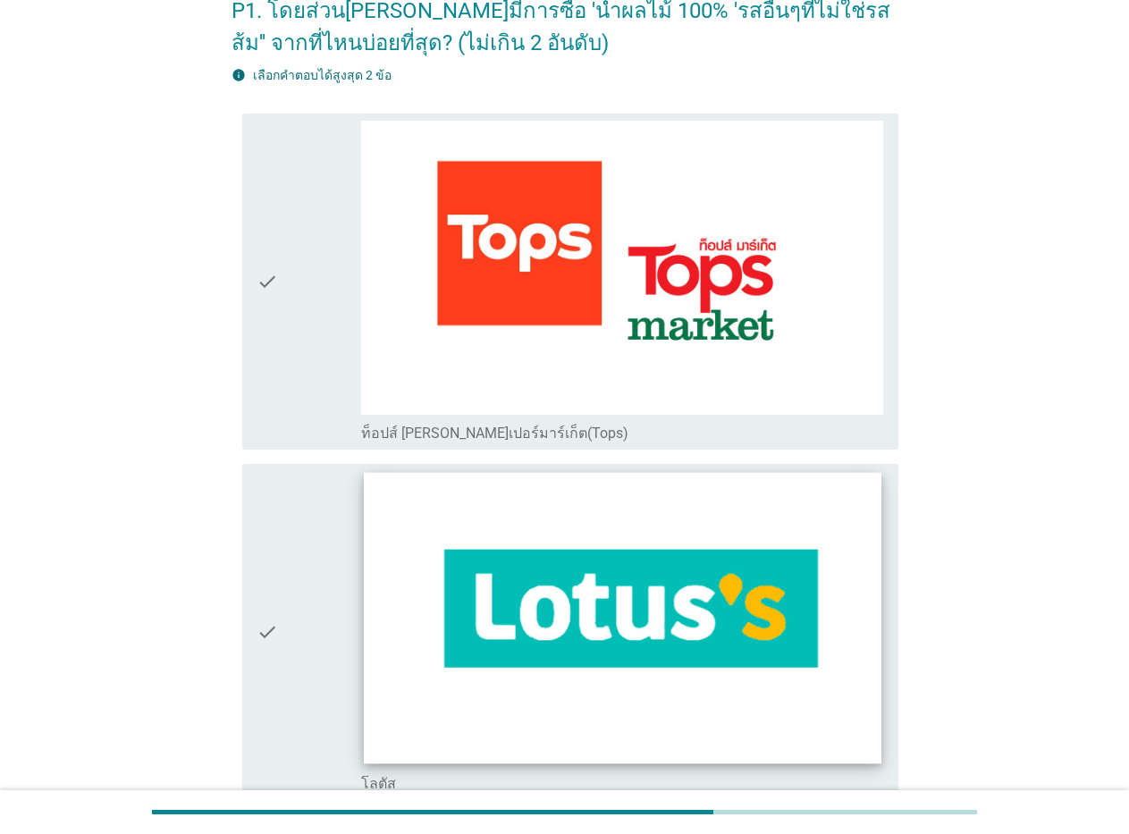
scroll to position [89, 0]
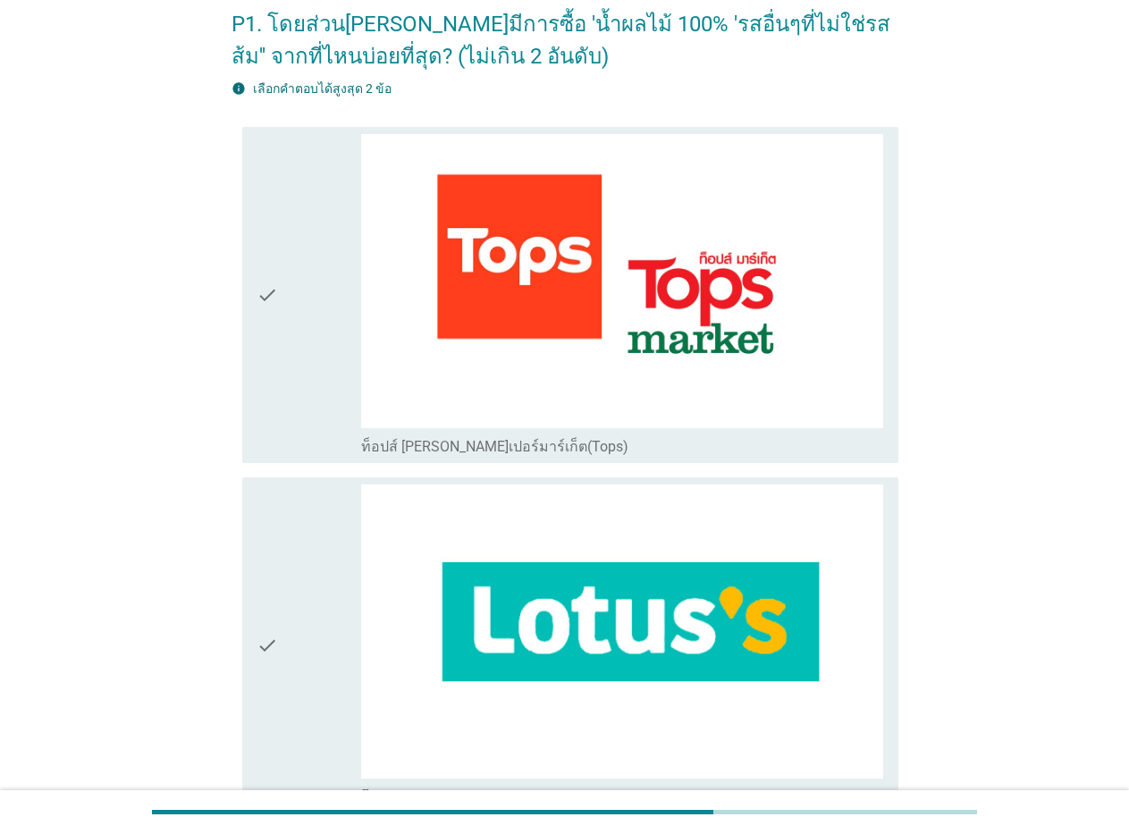
click at [268, 293] on icon "check" at bounding box center [266, 295] width 21 height 322
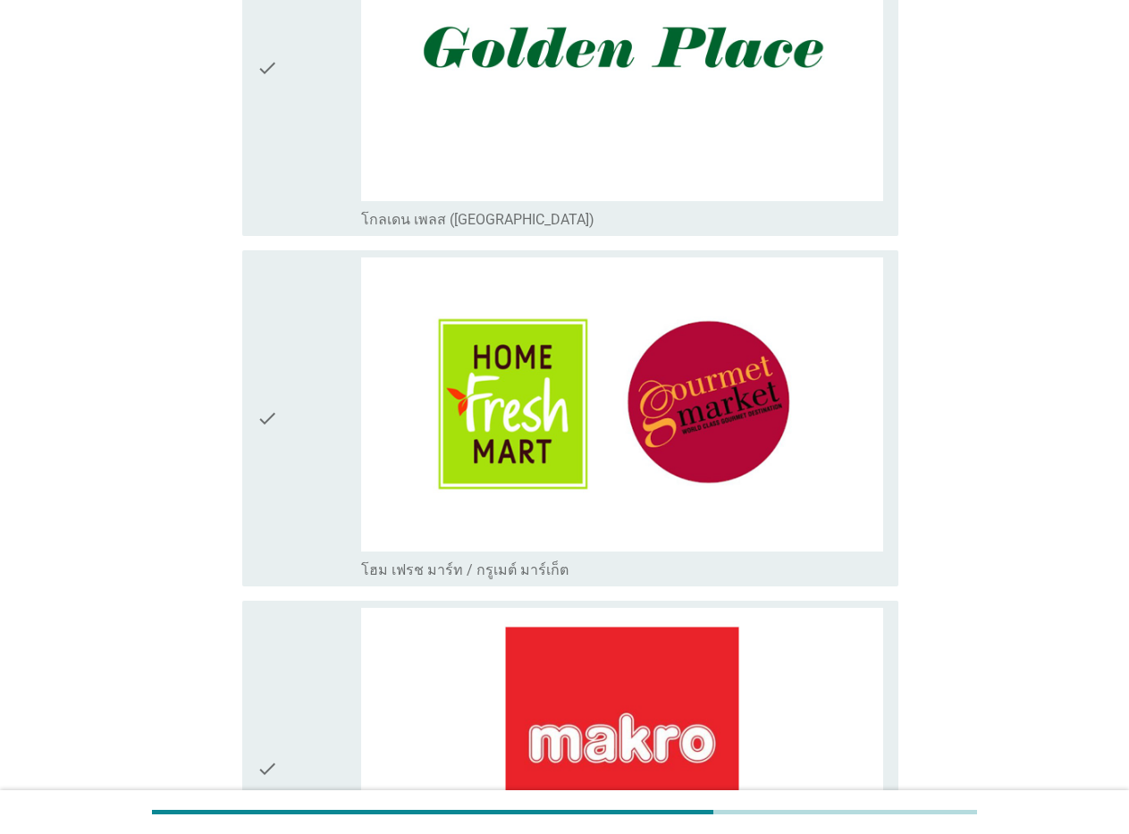
scroll to position [1072, 0]
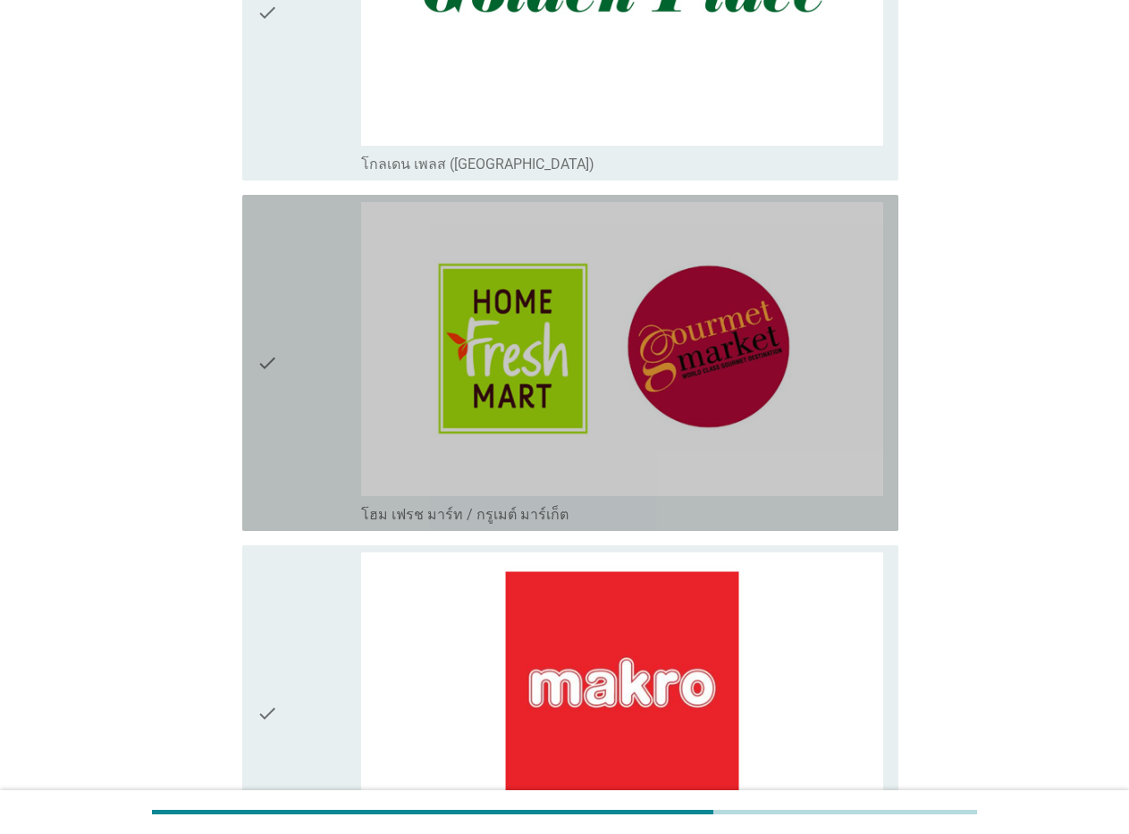
click at [265, 357] on icon "check" at bounding box center [266, 363] width 21 height 322
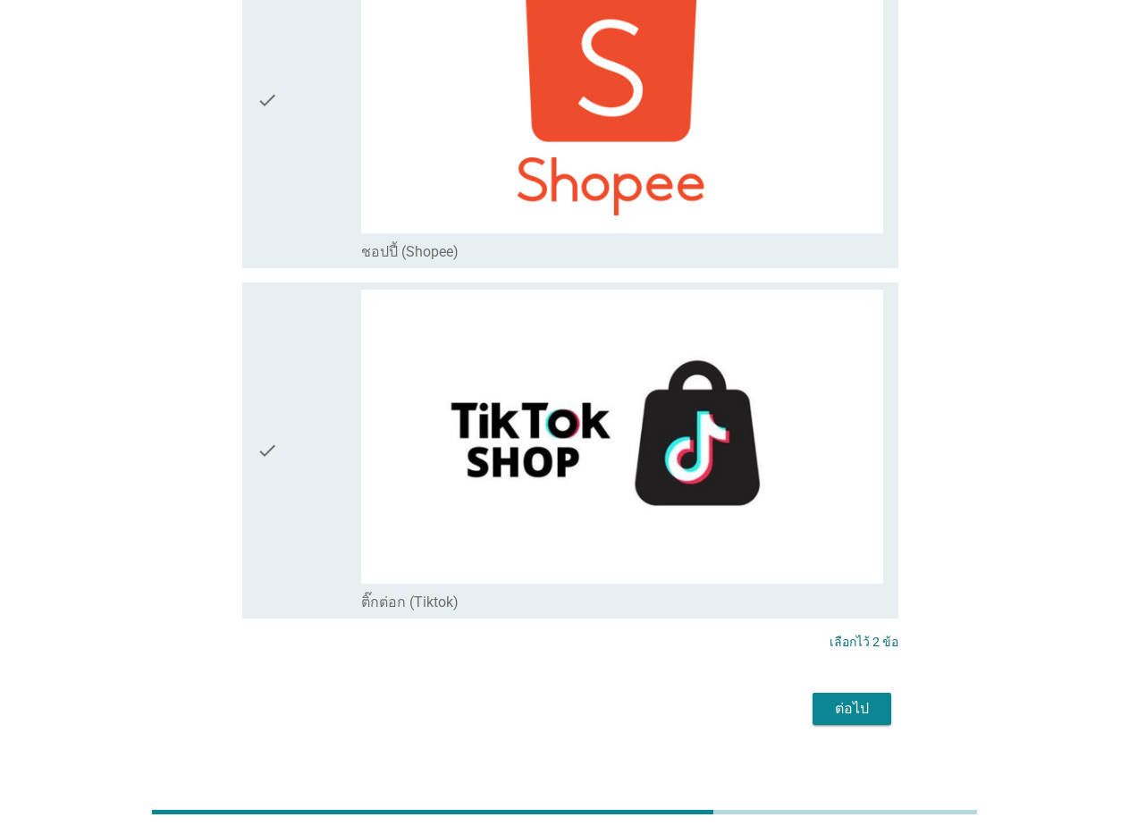
scroll to position [5995, 0]
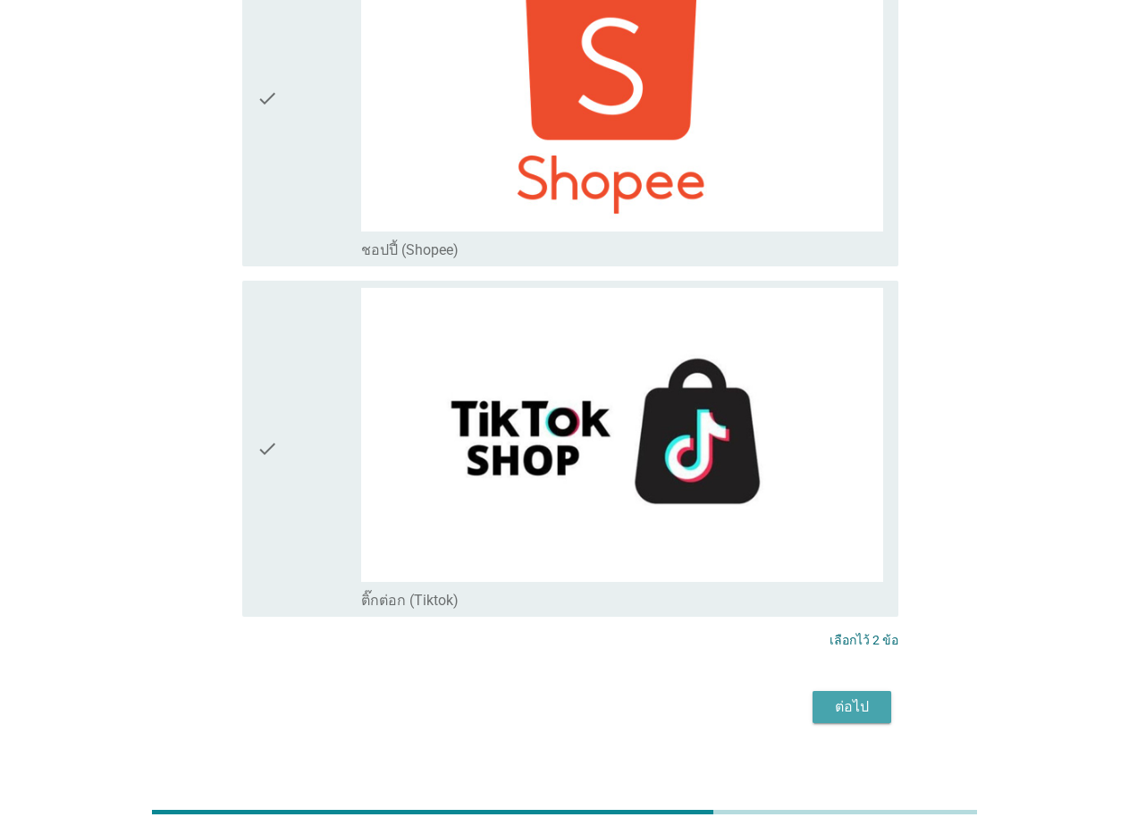
click at [870, 696] on div "ต่อไป" at bounding box center [852, 706] width 50 height 21
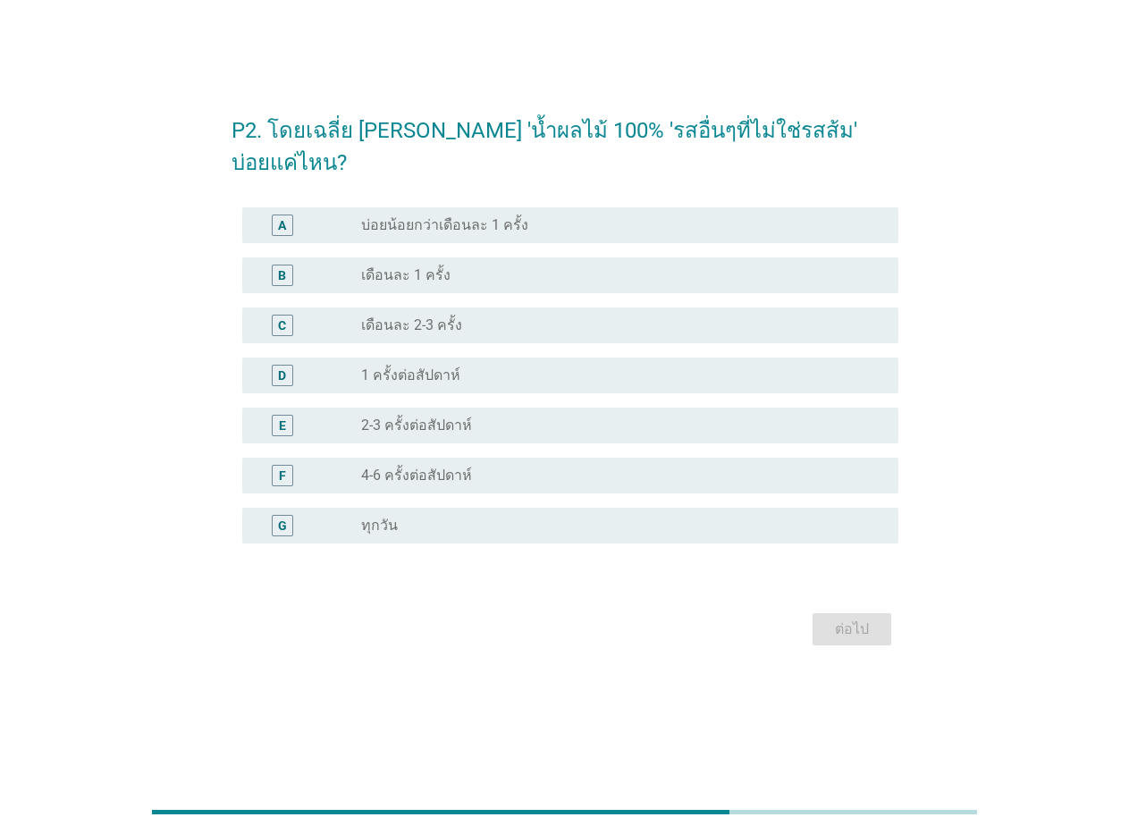
scroll to position [0, 0]
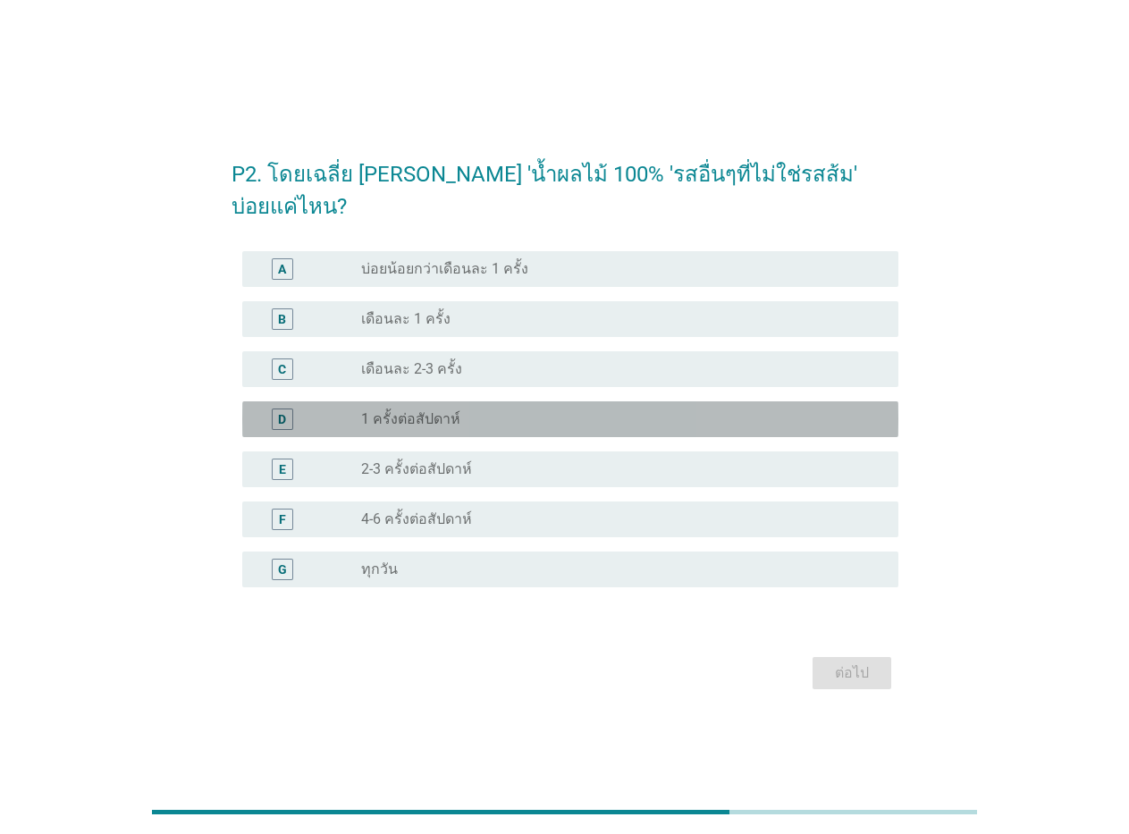
click at [410, 410] on label "1 ครั้งต่อสัปดาห์" at bounding box center [410, 419] width 99 height 18
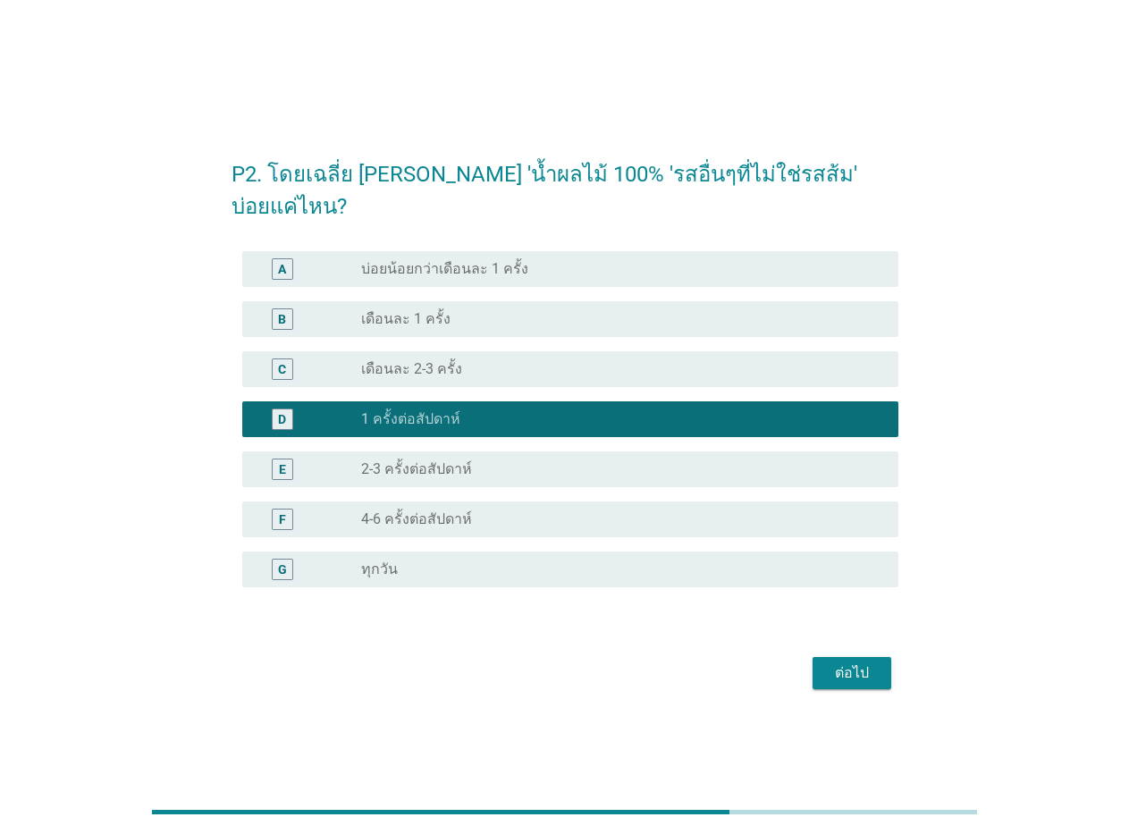
click at [837, 651] on div "ต่อไป" at bounding box center [564, 672] width 667 height 43
click at [837, 657] on button "ต่อไป" at bounding box center [851, 673] width 79 height 32
click at [837, 651] on div "ต่อไป" at bounding box center [564, 672] width 667 height 43
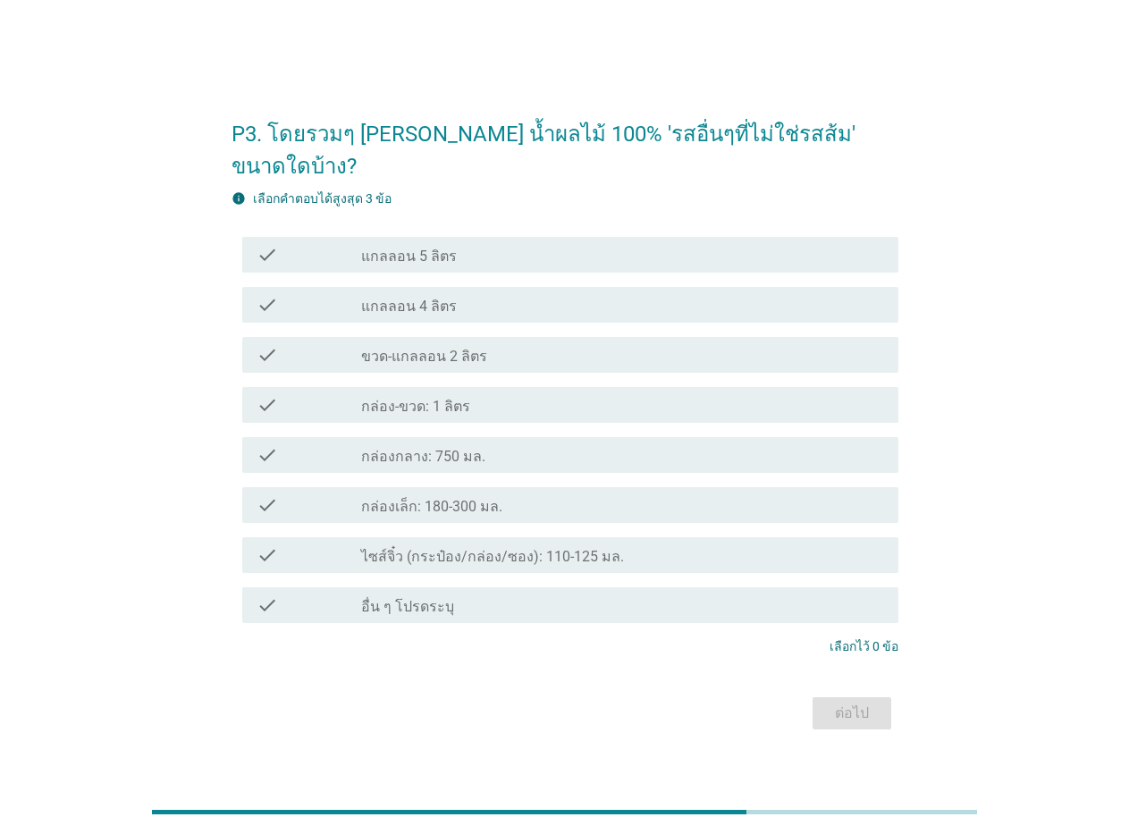
click at [383, 398] on label "กล่อง-ขวด: 1 ลิตร" at bounding box center [415, 407] width 109 height 18
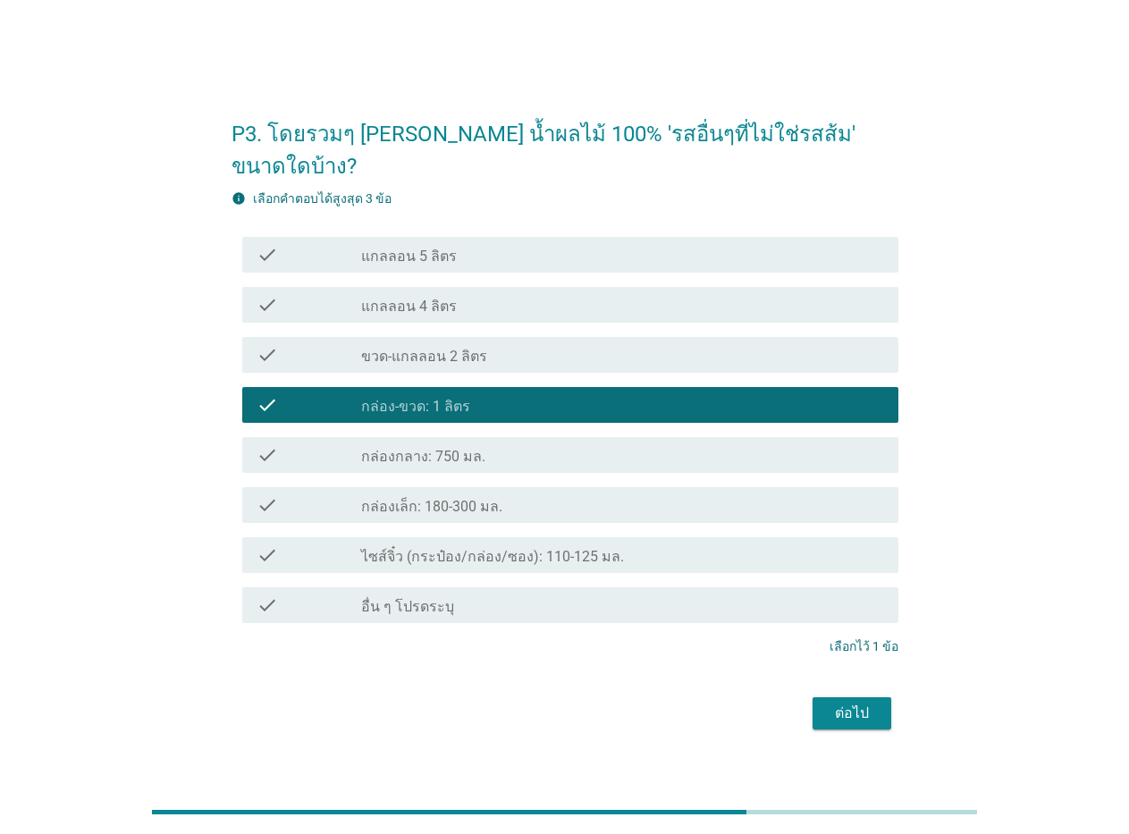
click at [380, 348] on label "ขวด-แกลลอน 2 ลิตร" at bounding box center [424, 357] width 126 height 18
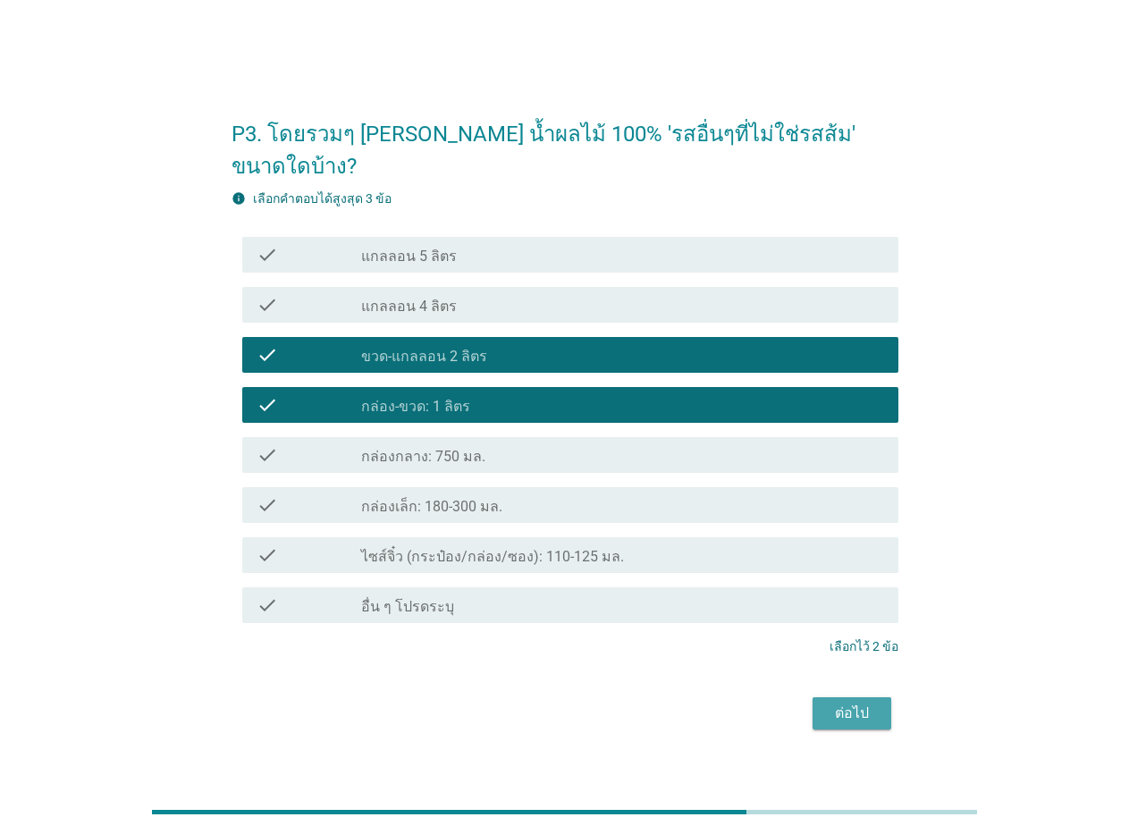
click at [822, 697] on button "ต่อไป" at bounding box center [851, 713] width 79 height 32
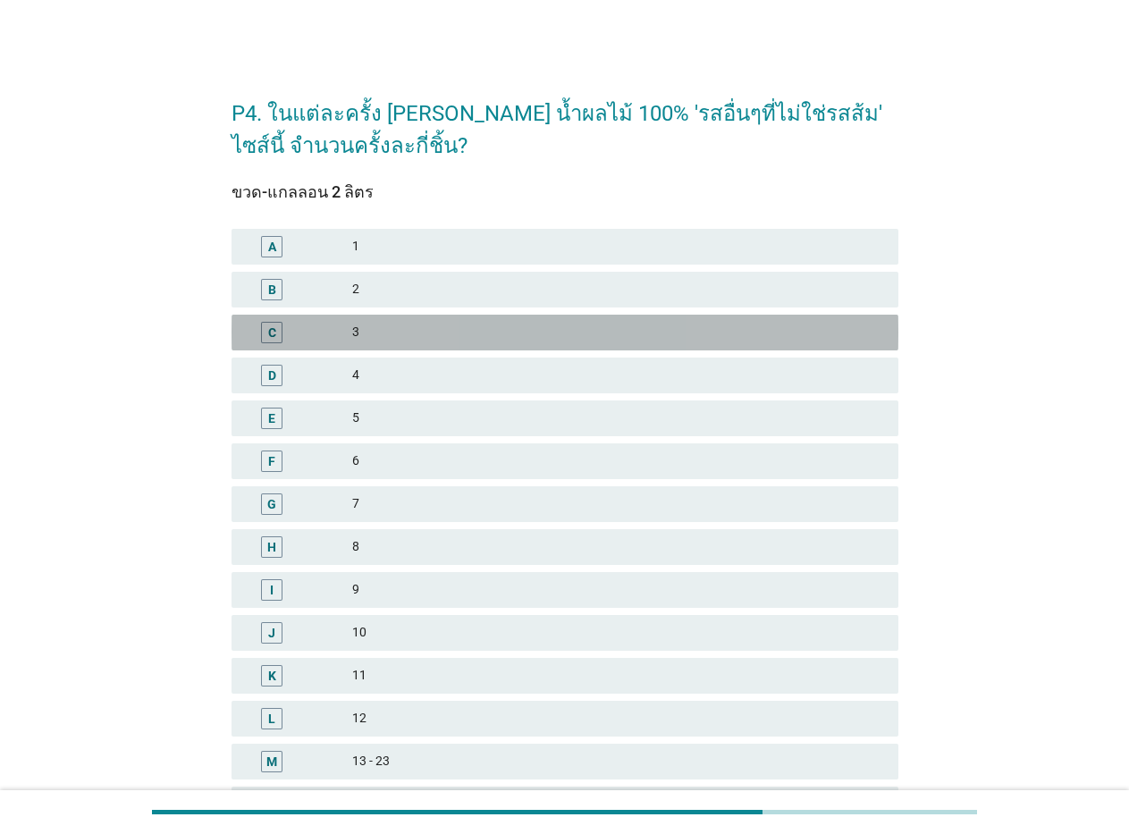
click at [268, 333] on div "C" at bounding box center [272, 332] width 8 height 19
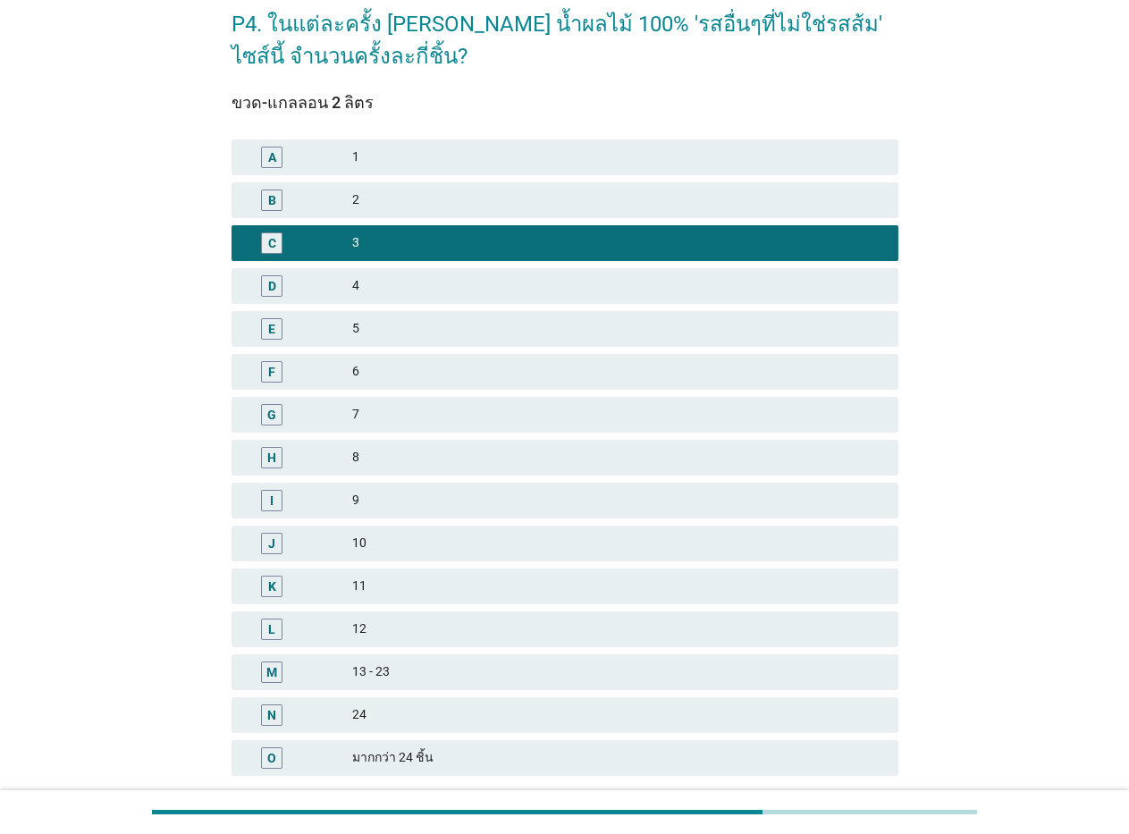
scroll to position [225, 0]
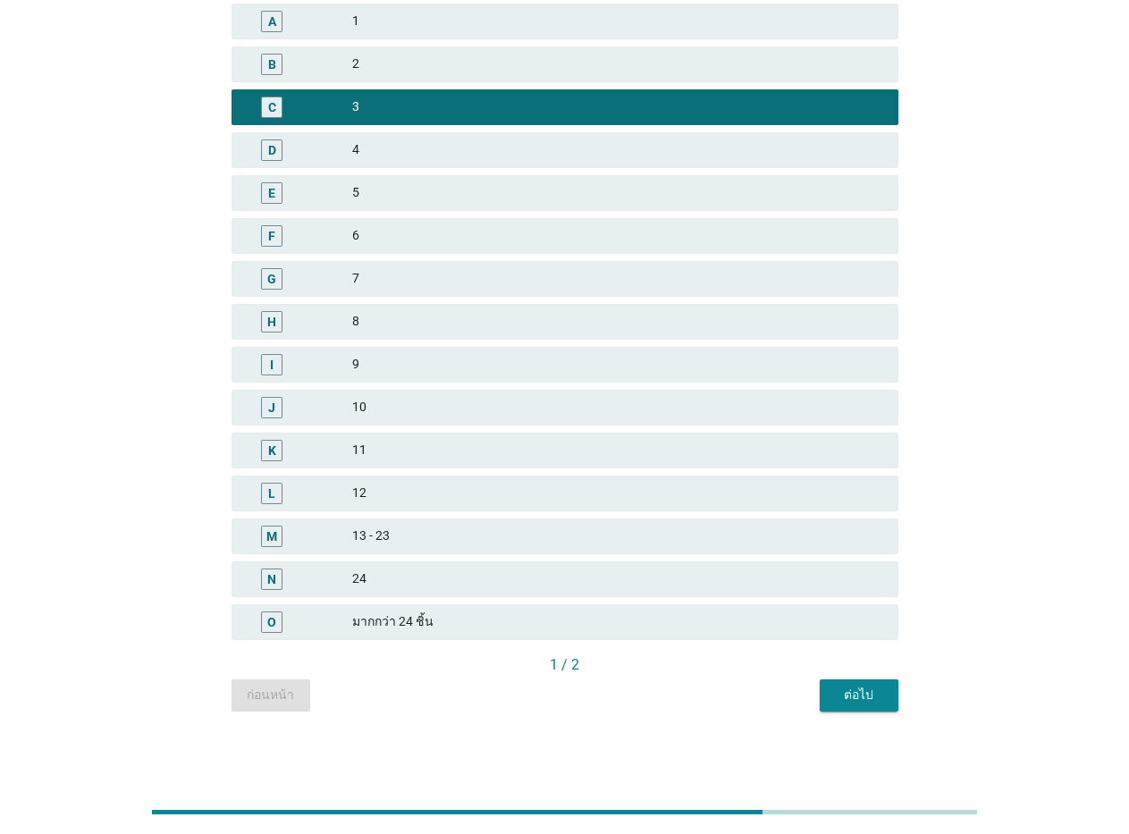
click at [861, 700] on div "ต่อไป" at bounding box center [859, 694] width 50 height 19
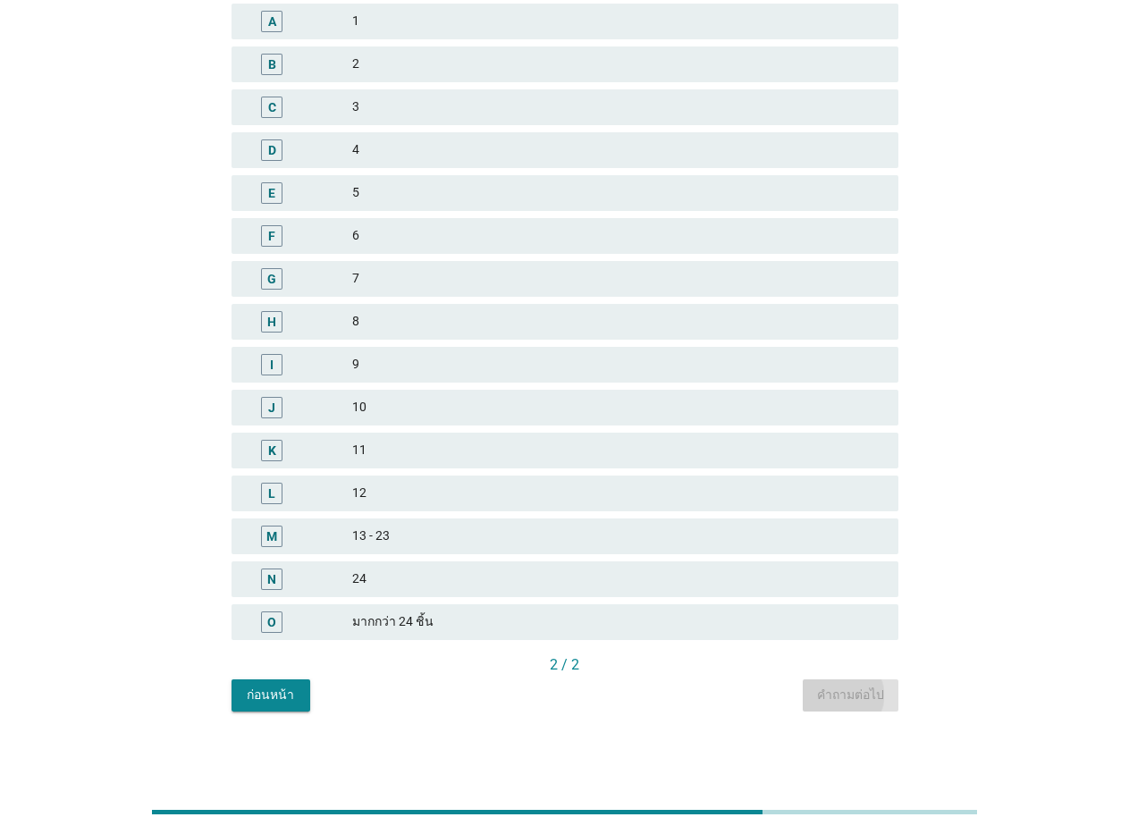
scroll to position [0, 0]
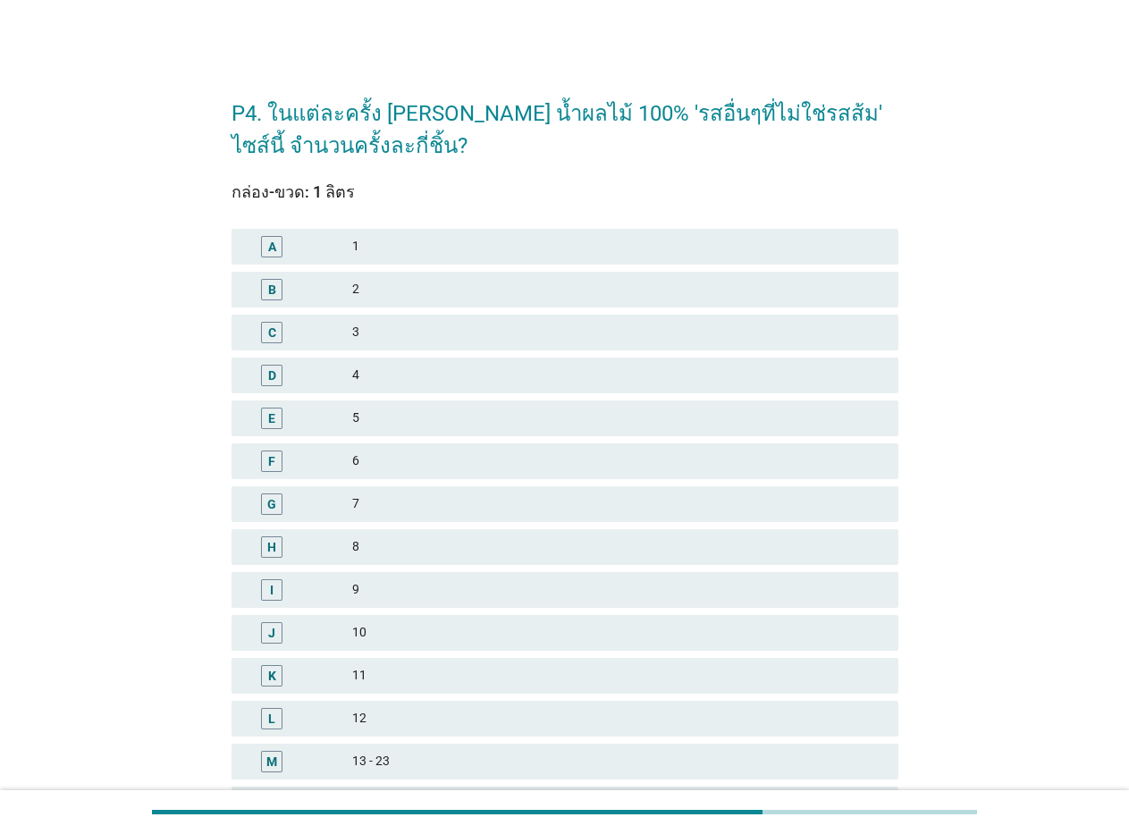
click at [263, 369] on div "D" at bounding box center [271, 375] width 21 height 21
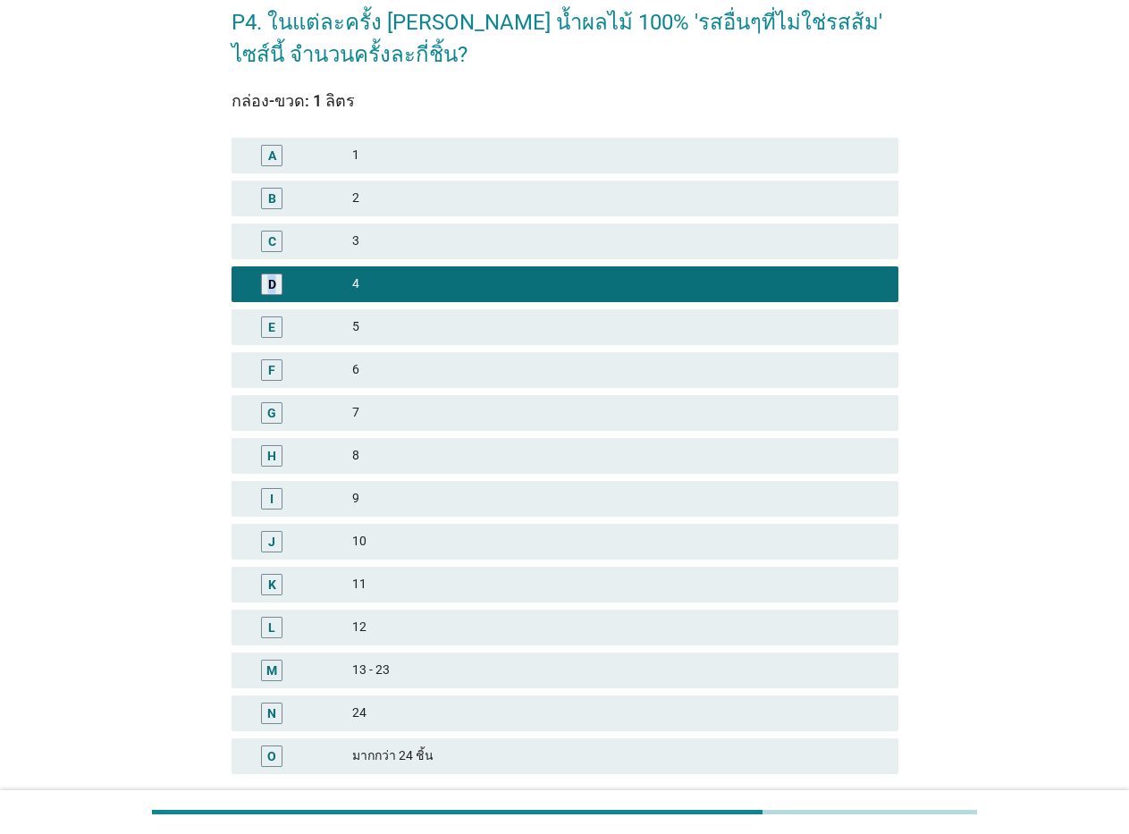
scroll to position [225, 0]
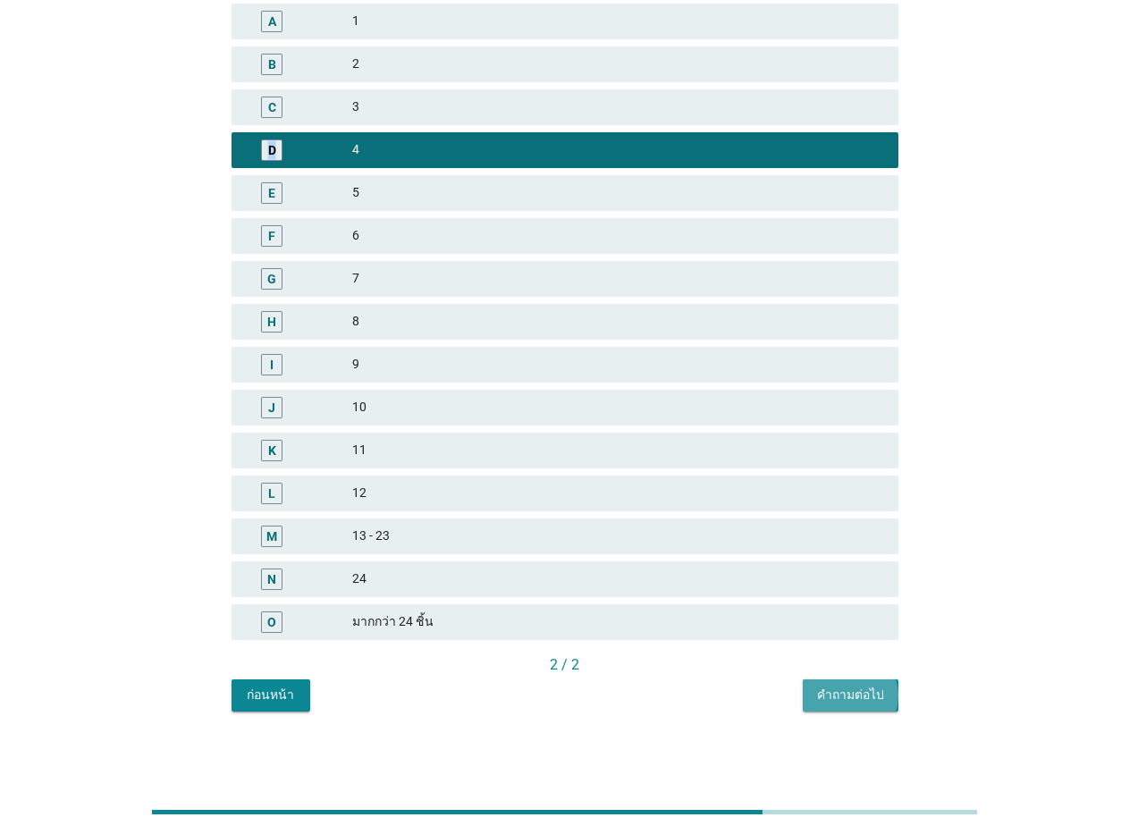
click at [864, 689] on div "คำถามต่อไป" at bounding box center [850, 694] width 67 height 19
click at [864, 689] on div "ก่อนหน้า คำถามต่อไป" at bounding box center [564, 695] width 667 height 32
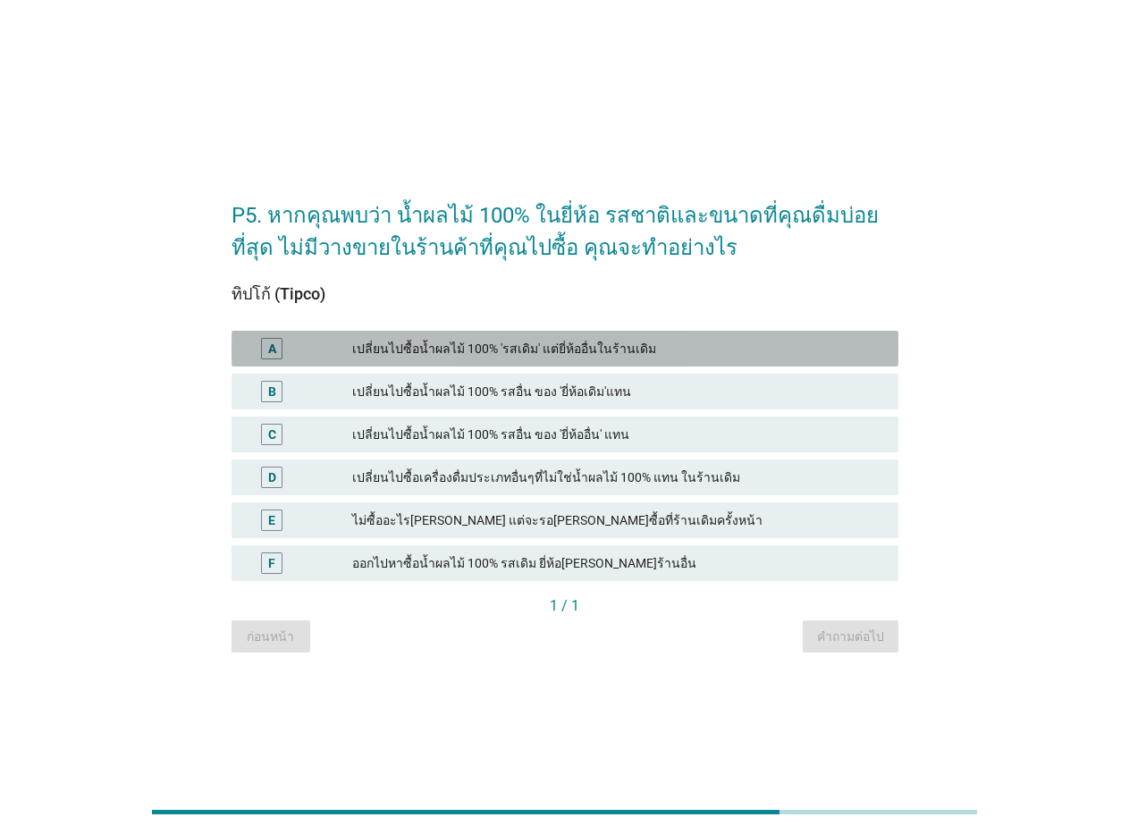
click at [272, 343] on div "A" at bounding box center [272, 349] width 8 height 19
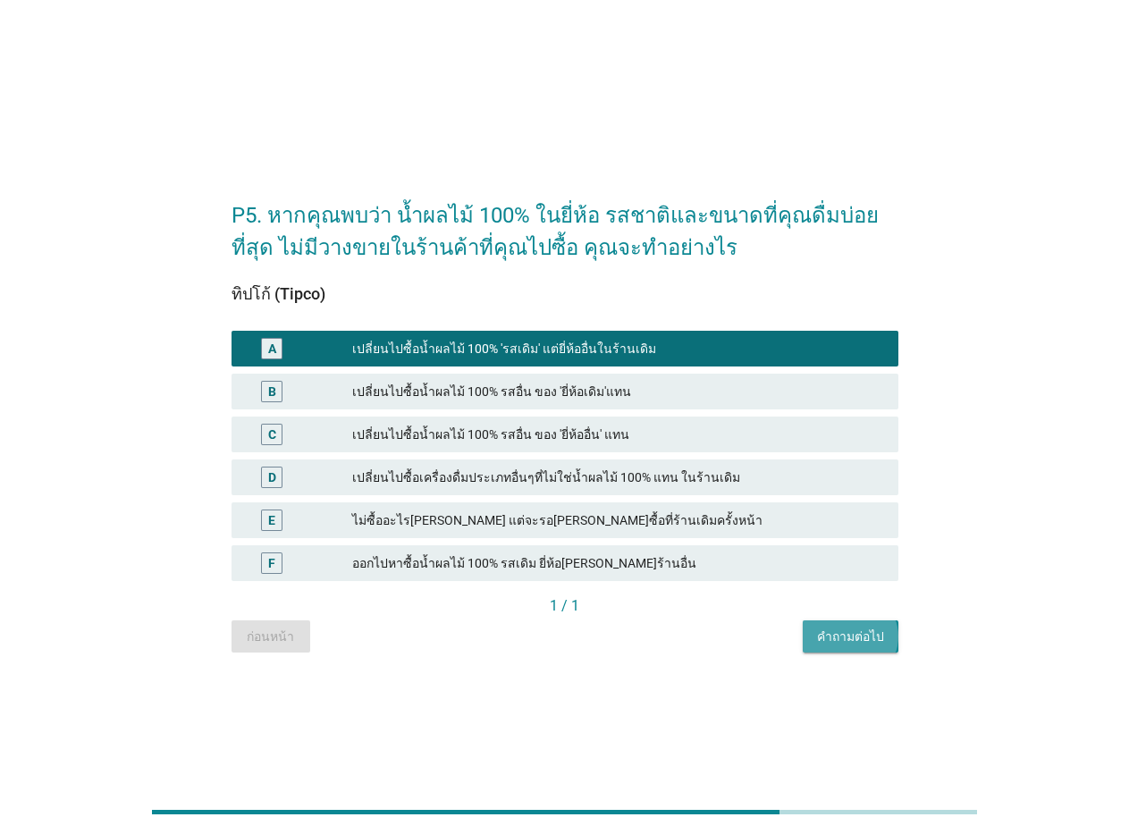
click at [837, 630] on div "คำถามต่อไป" at bounding box center [850, 636] width 67 height 19
